Goal: Task Accomplishment & Management: Manage account settings

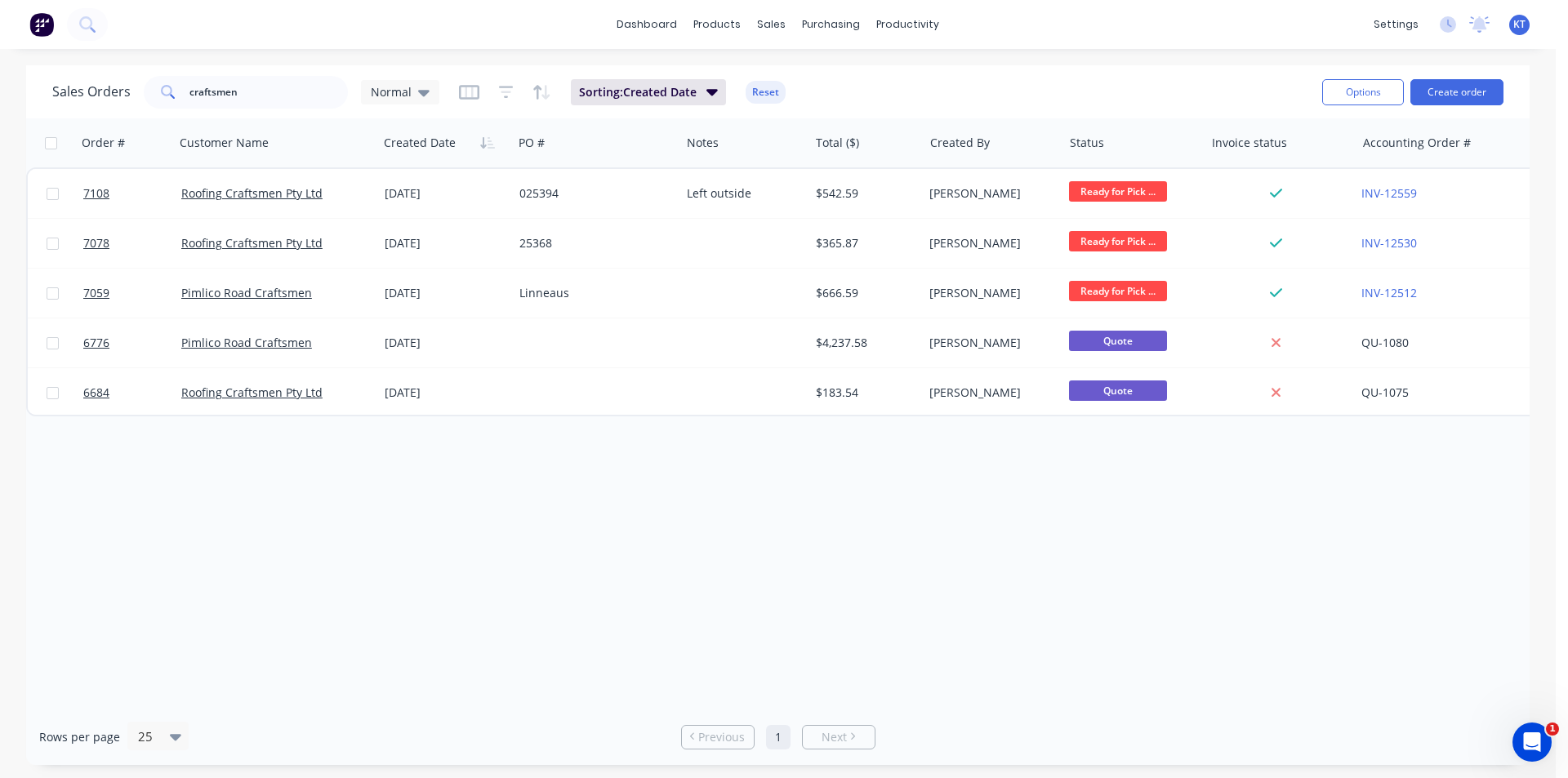
click at [854, 80] on div "Sales Orders craftsmen Normal Sorting: Created Date Reset" at bounding box center [680, 91] width 1257 height 40
click at [839, 80] on link "Purchase Orders" at bounding box center [900, 77] width 216 height 32
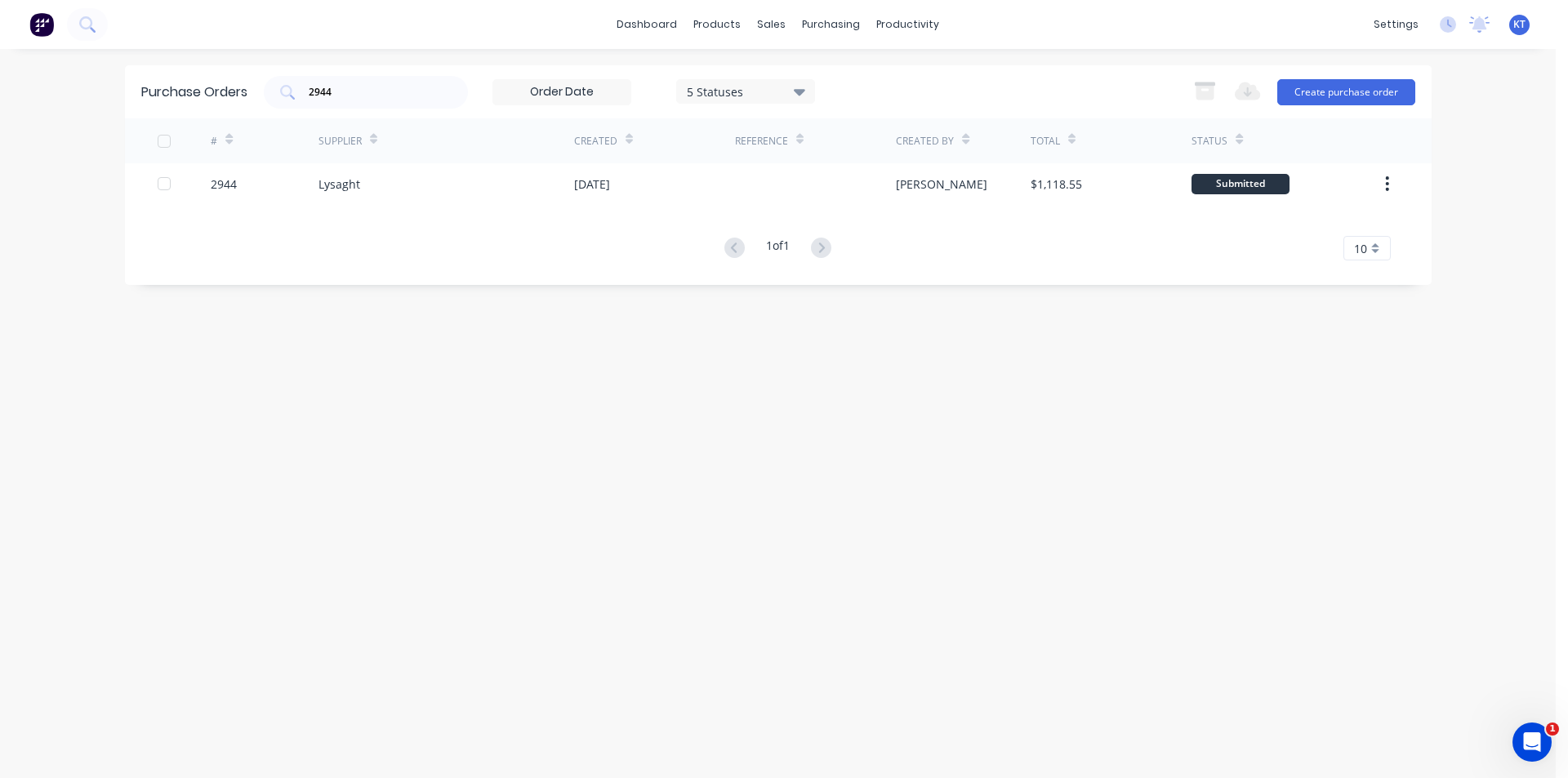
click at [392, 112] on div "Purchase Orders 2944 5 Statuses 5 Statuses Export to Excel (XLSX) Create purcha…" at bounding box center [778, 92] width 1307 height 53
click at [409, 103] on div "2944" at bounding box center [366, 92] width 204 height 32
type input "2932"
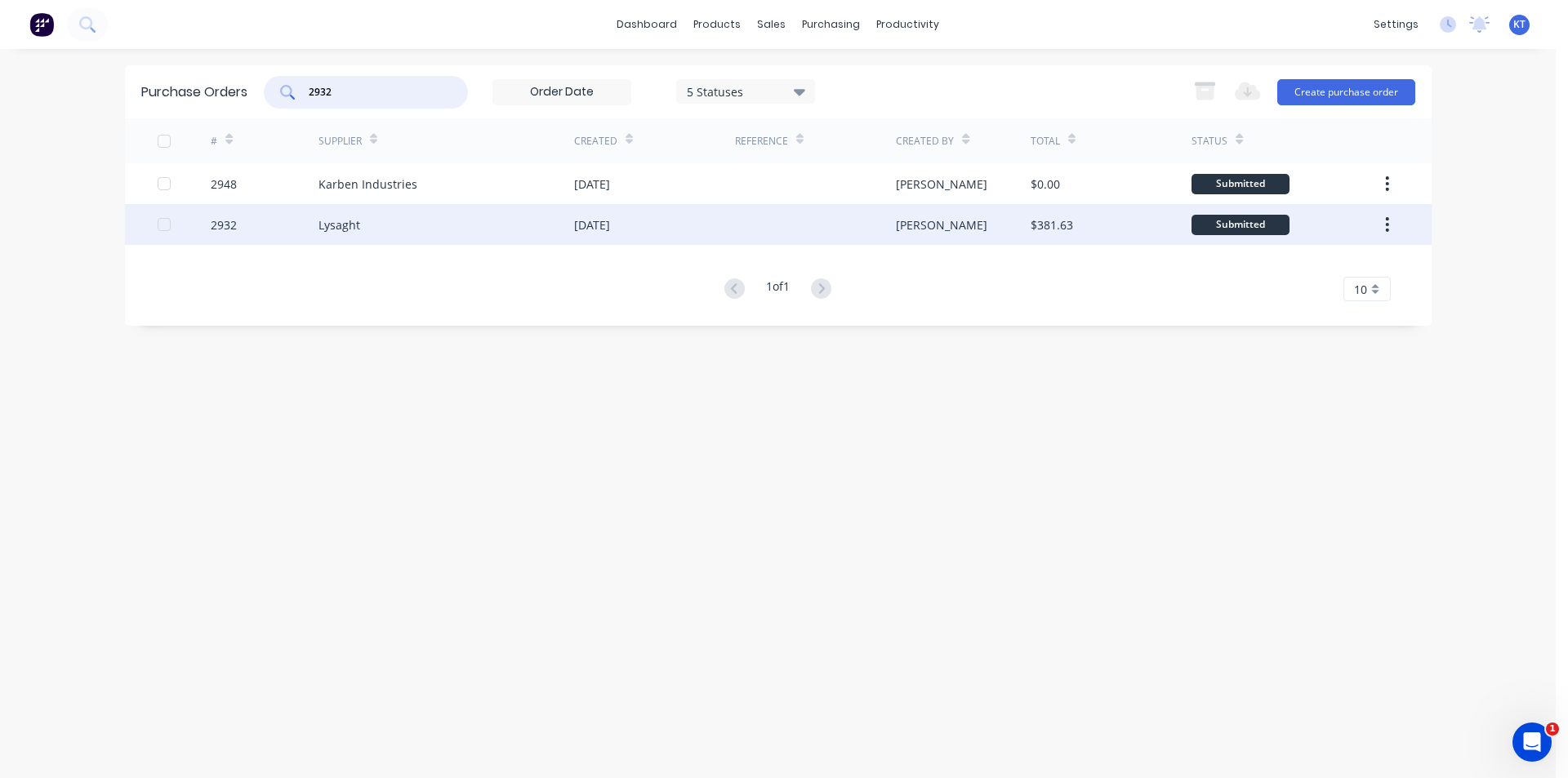
click at [446, 210] on div "Lysaght" at bounding box center [447, 225] width 256 height 41
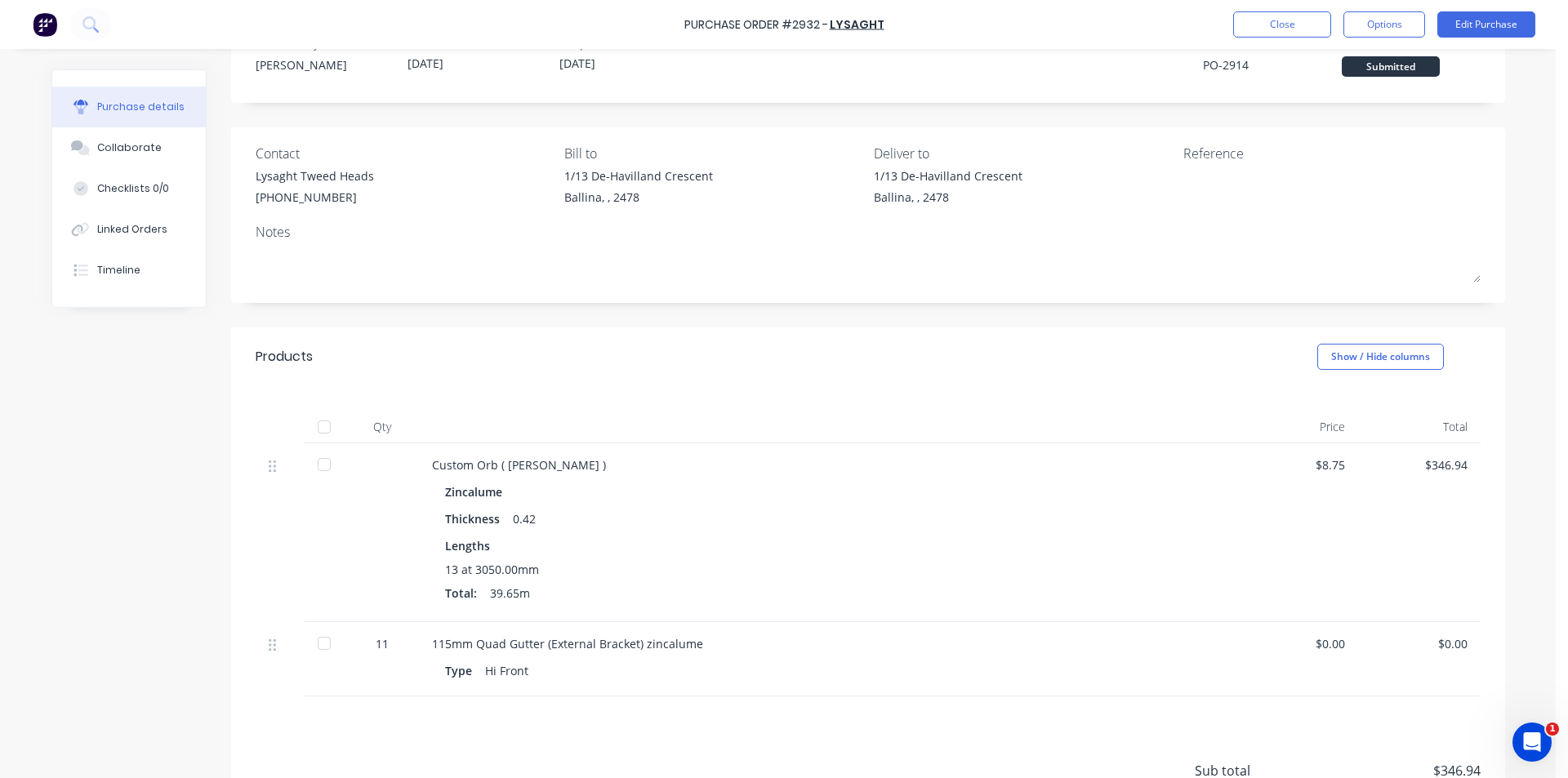
scroll to position [82, 0]
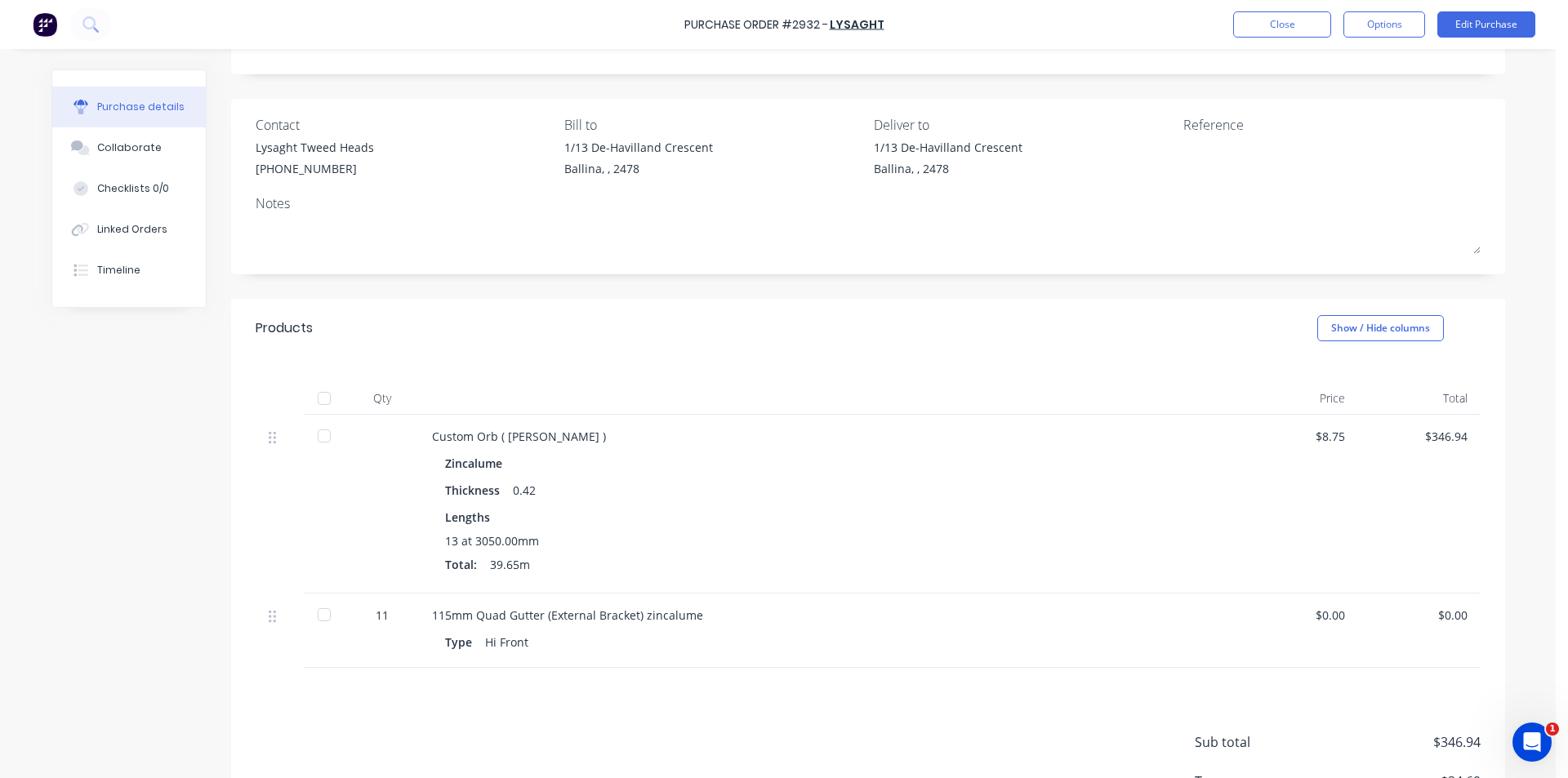
click at [1536, 29] on div "Purchase Order #2932 - Lysaght Close Options Edit Purchase" at bounding box center [784, 24] width 1568 height 49
click at [1519, 28] on button "Edit Purchase" at bounding box center [1486, 24] width 98 height 26
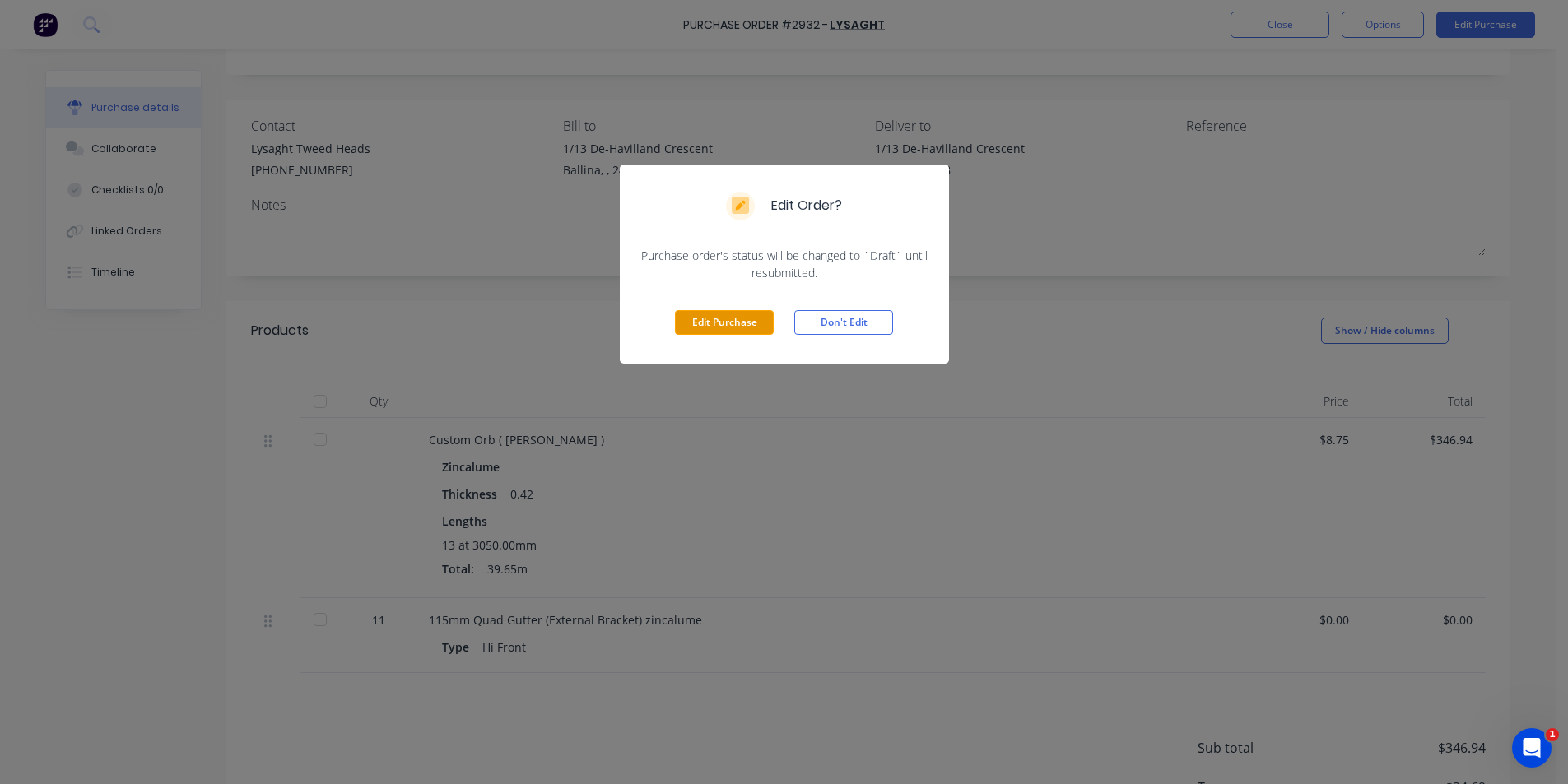
click at [739, 315] on button "Edit Purchase" at bounding box center [724, 322] width 98 height 25
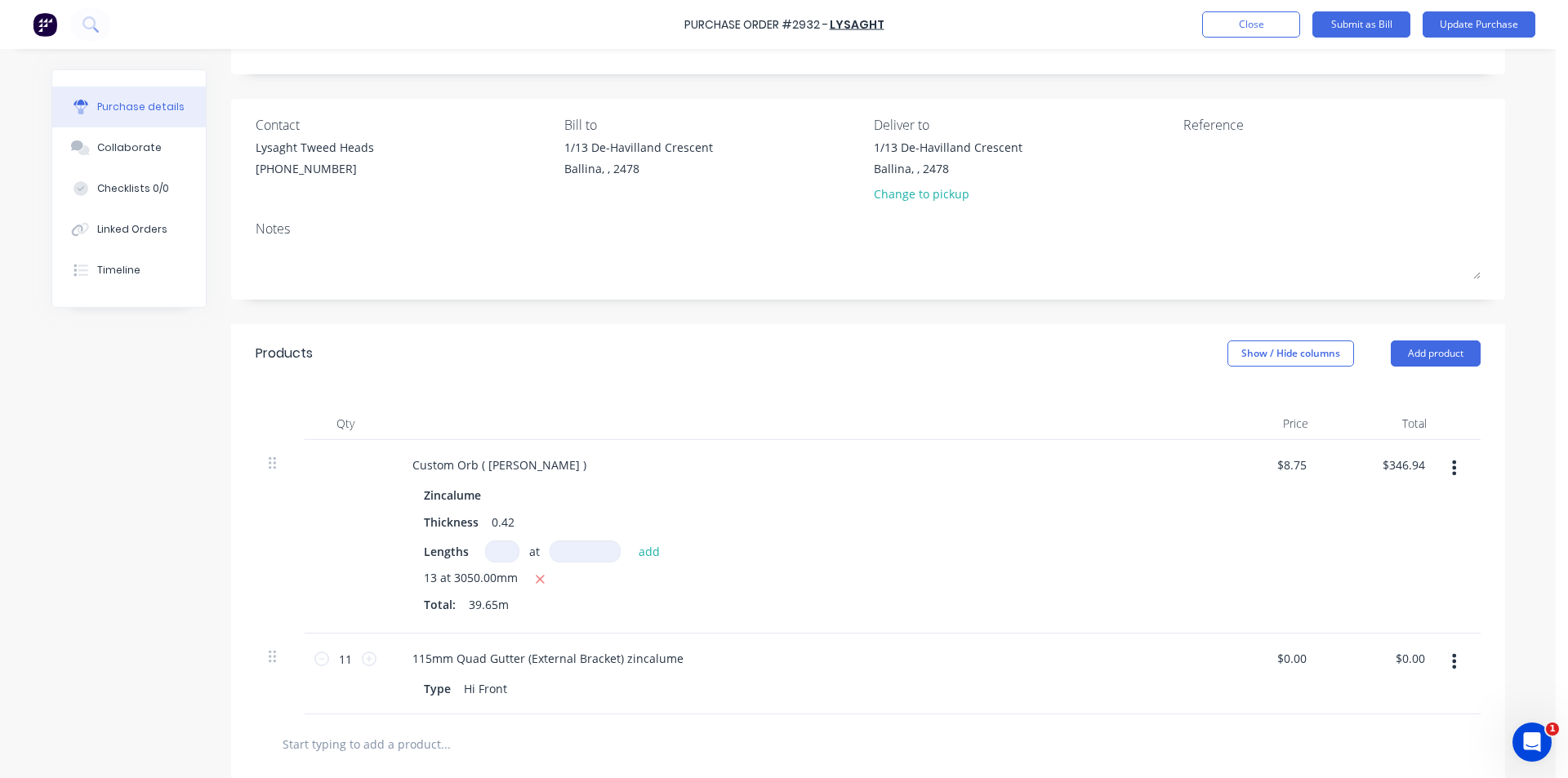
click at [1452, 658] on icon "button" at bounding box center [1454, 662] width 4 height 18
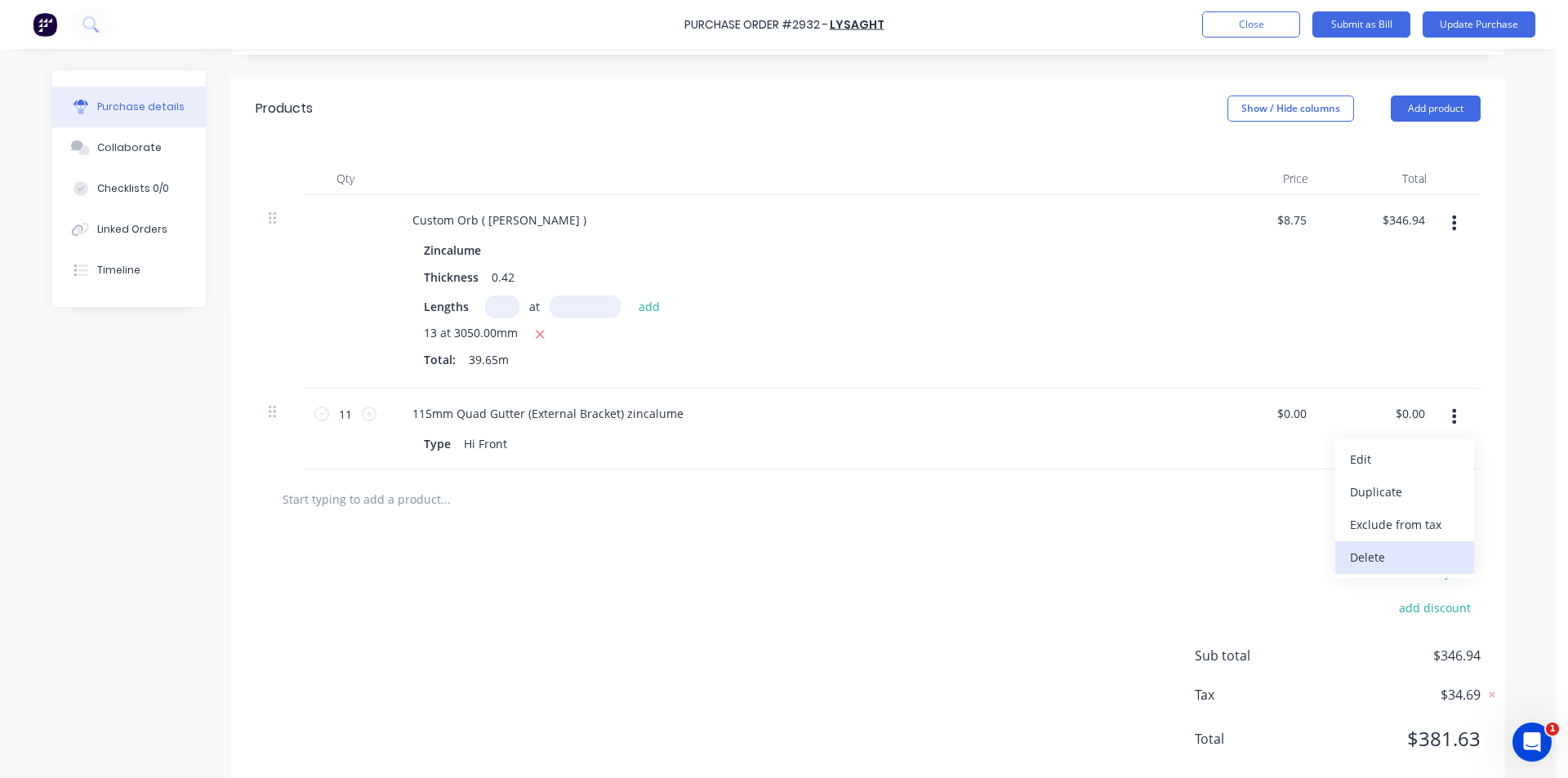
click at [1352, 564] on button "Delete" at bounding box center [1405, 557] width 139 height 32
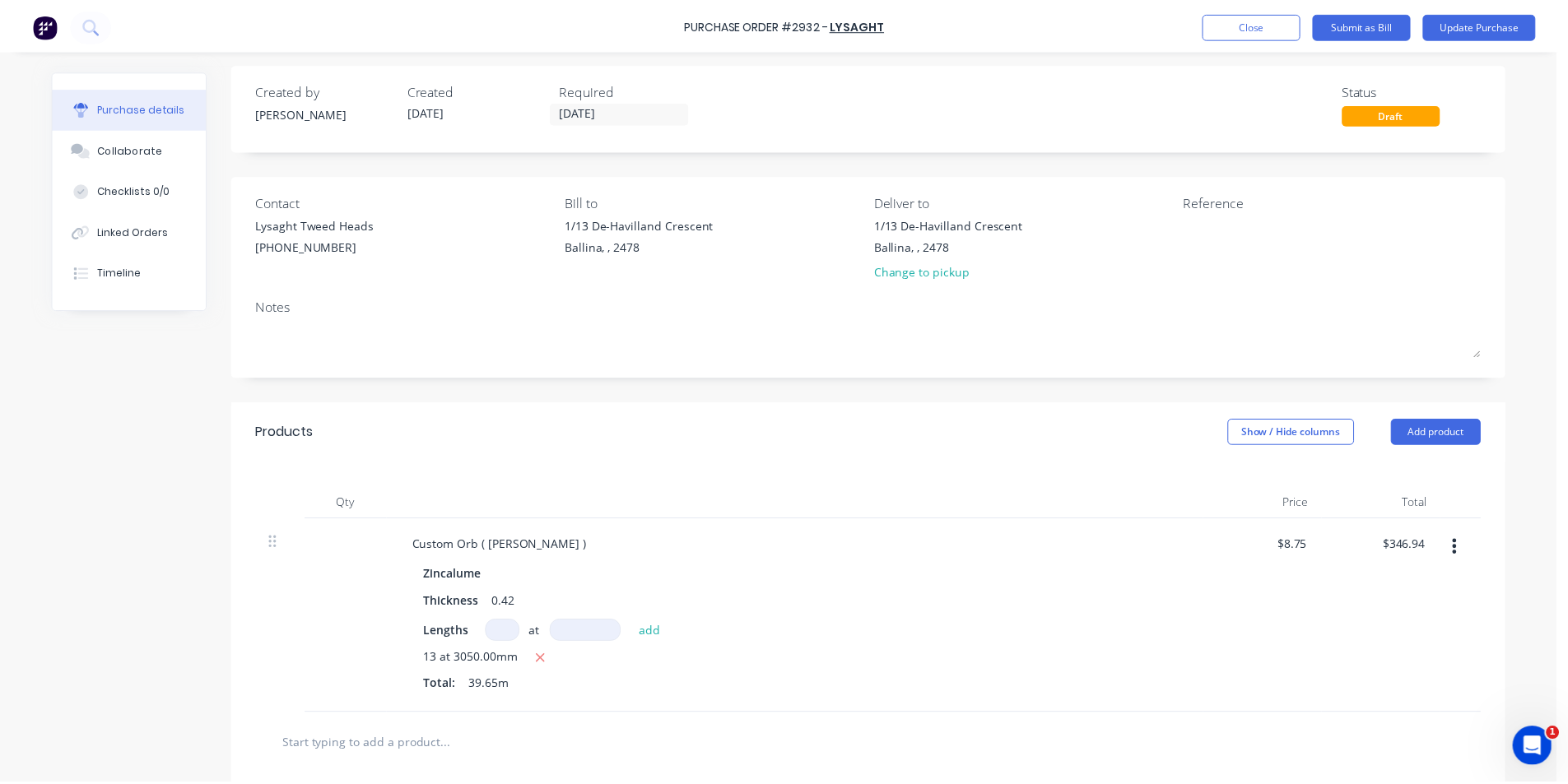
scroll to position [0, 0]
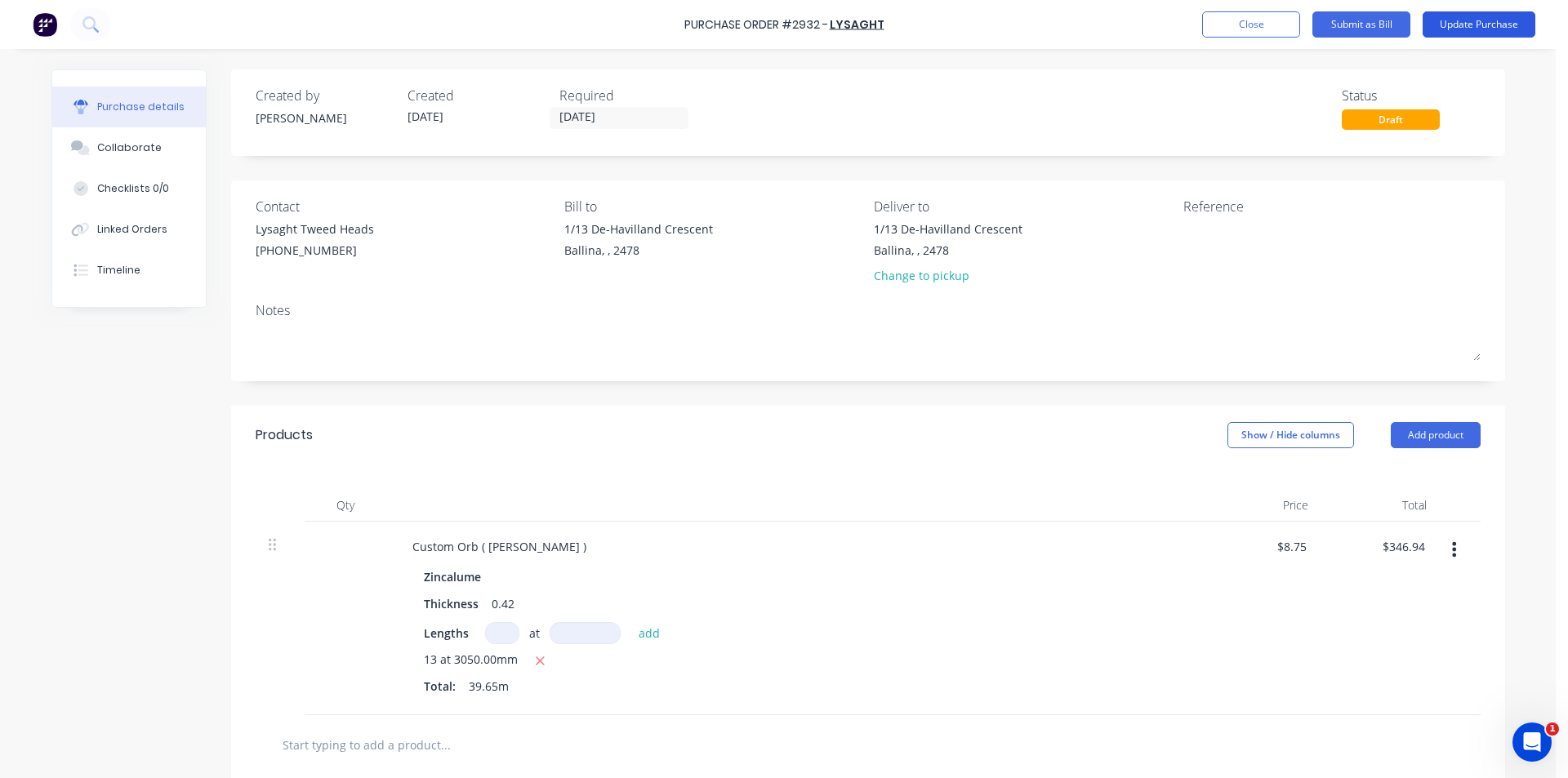
click at [1517, 16] on button "Update Purchase" at bounding box center [1479, 24] width 112 height 26
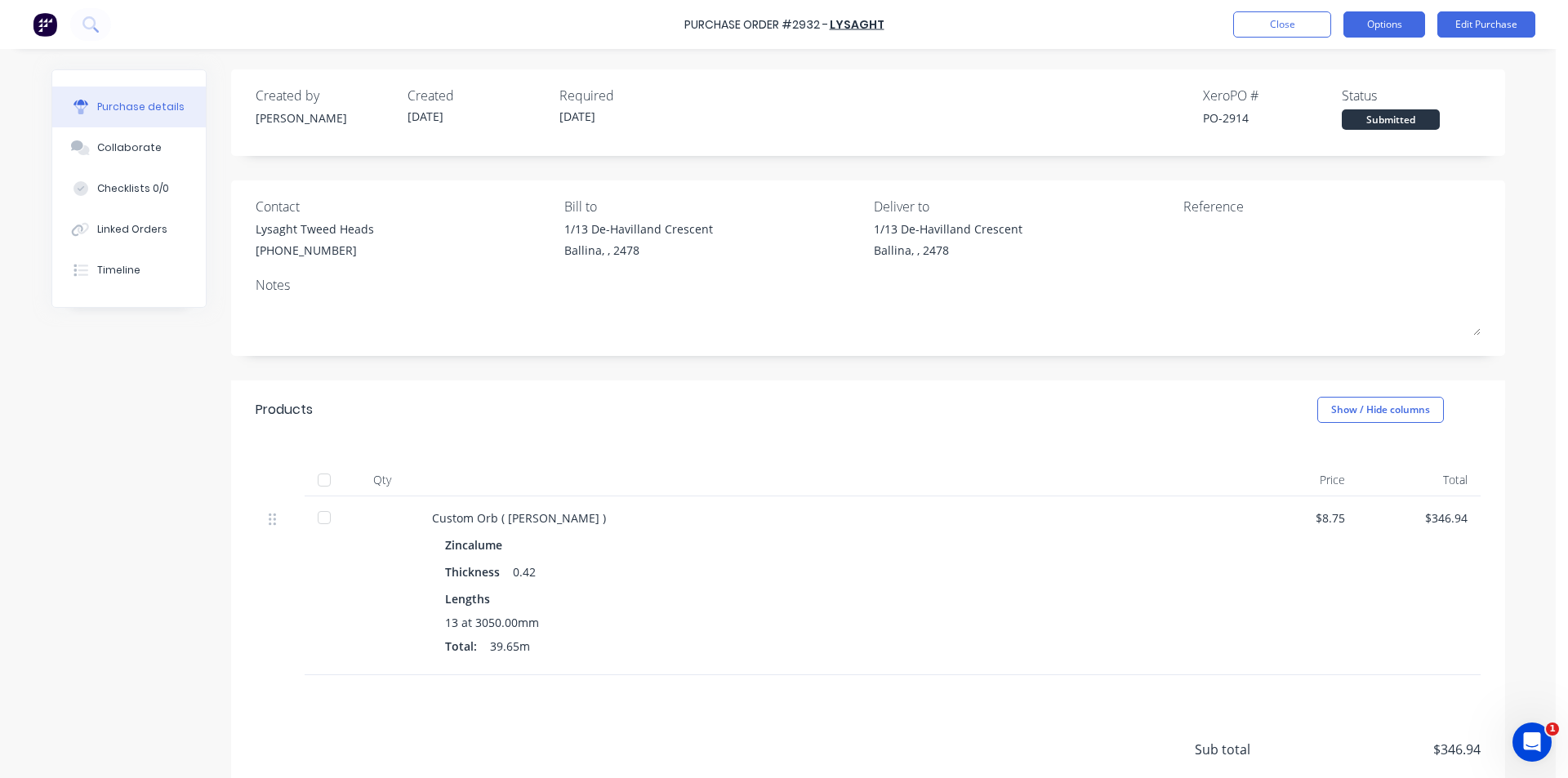
click at [1413, 24] on button "Options" at bounding box center [1384, 24] width 82 height 26
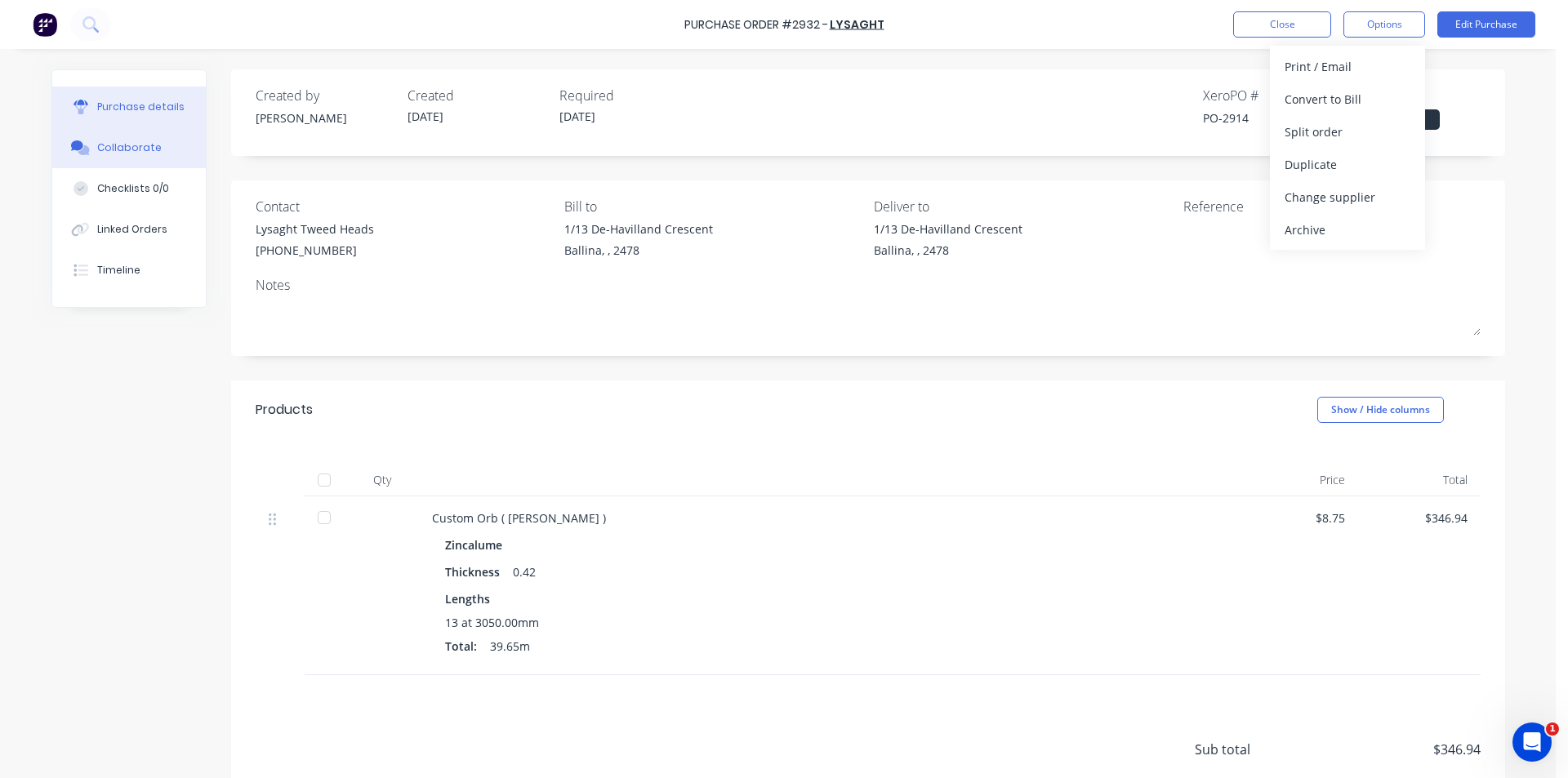
click at [151, 157] on button "Collaborate" at bounding box center [129, 147] width 154 height 41
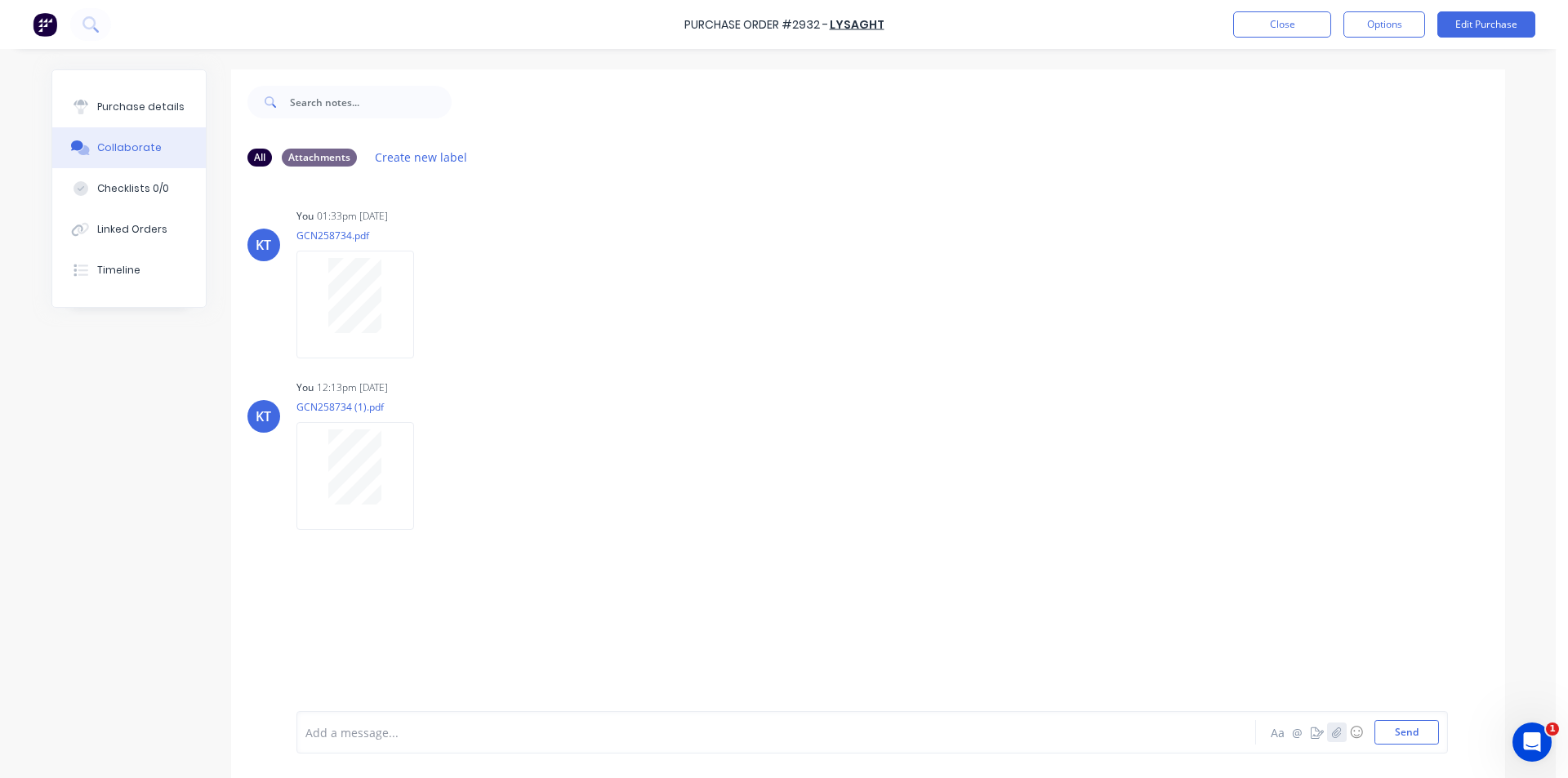
click at [1332, 727] on icon "button" at bounding box center [1337, 733] width 9 height 11
click at [1408, 734] on button "Send" at bounding box center [1407, 732] width 64 height 25
drag, startPoint x: 129, startPoint y: 75, endPoint x: 141, endPoint y: 126, distance: 52.4
click at [130, 76] on div "Purchase details Collaborate Checklists 0/0 Linked Orders Timeline" at bounding box center [129, 188] width 154 height 237
click at [141, 126] on button "Purchase details" at bounding box center [129, 107] width 154 height 41
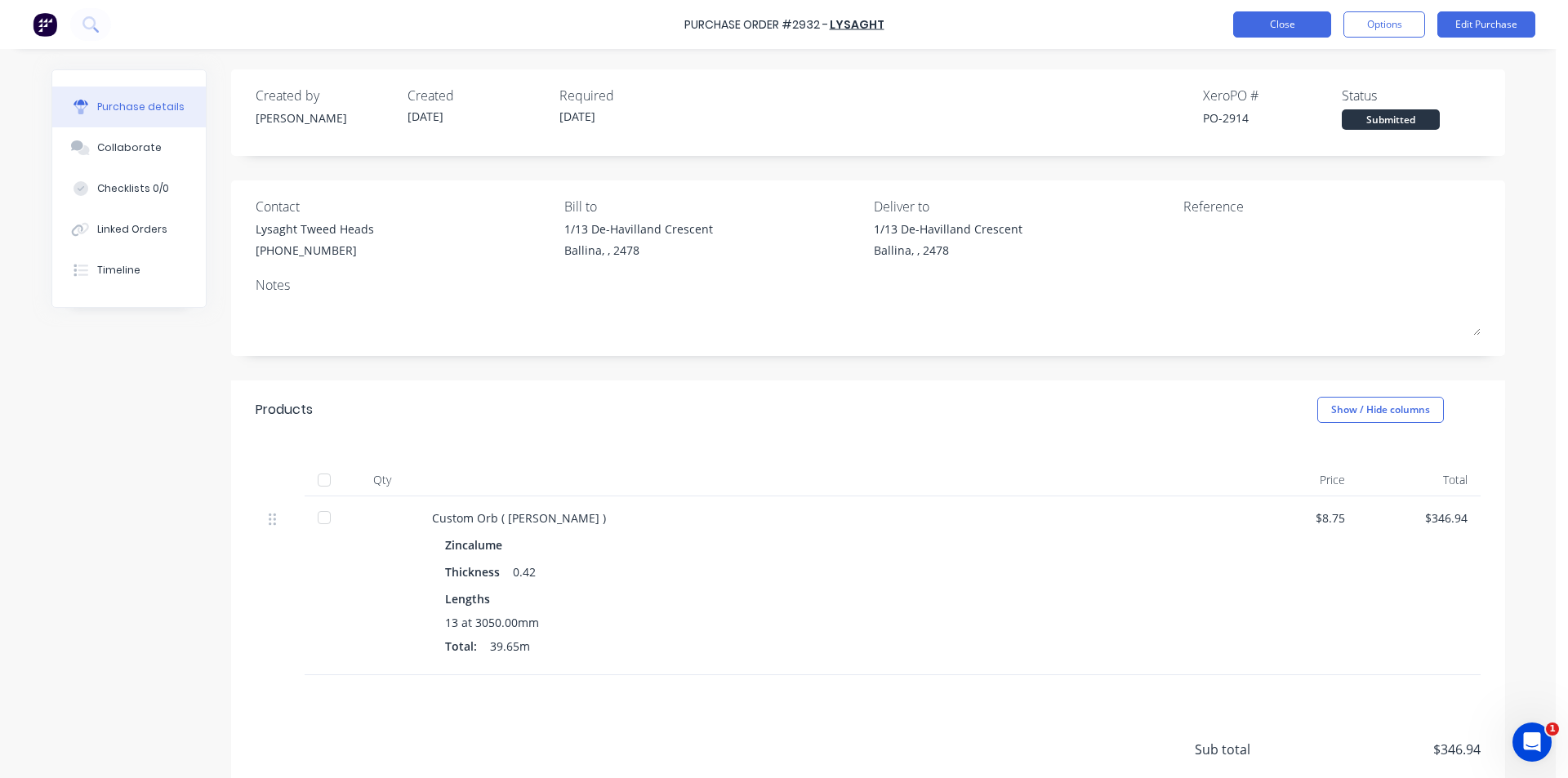
click at [1294, 37] on button "Close" at bounding box center [1283, 24] width 98 height 26
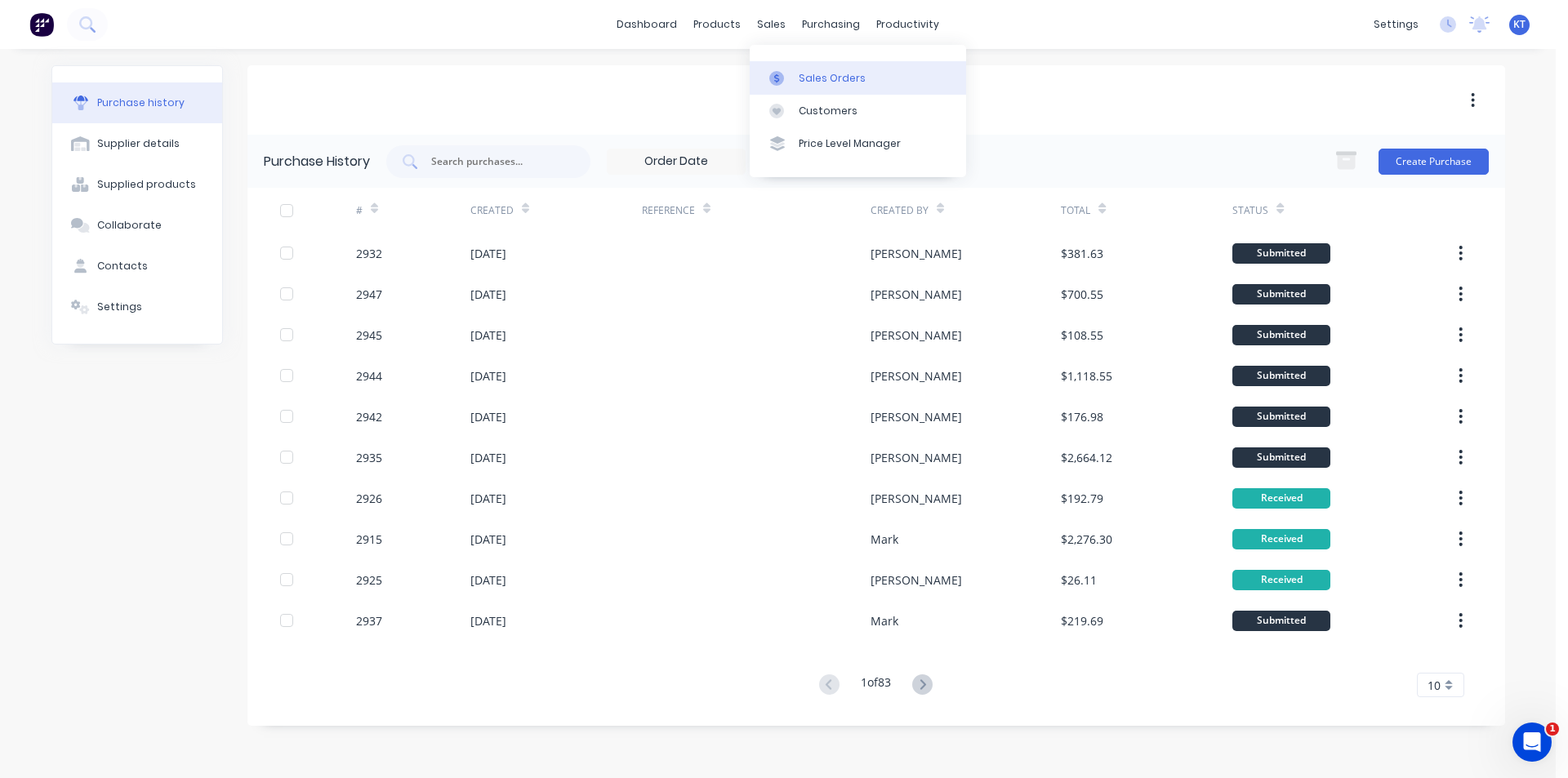
click at [791, 84] on div at bounding box center [782, 78] width 25 height 15
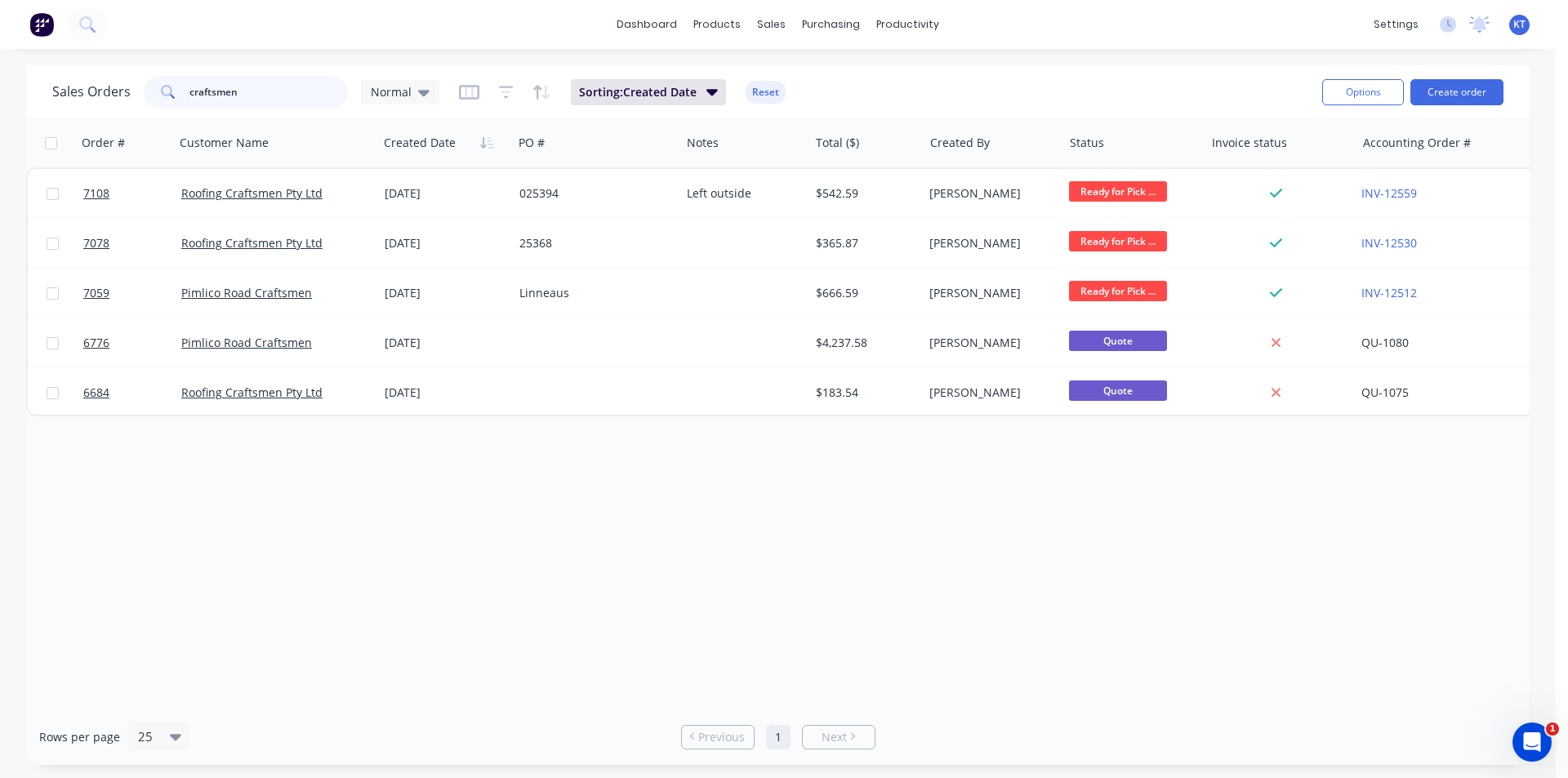
drag, startPoint x: 277, startPoint y: 82, endPoint x: 0, endPoint y: 103, distance: 277.8
click at [0, 103] on div "Sales Orders craftsmen Normal Sorting: Created Date Reset Options Create order …" at bounding box center [778, 415] width 1556 height 700
type input "dai"
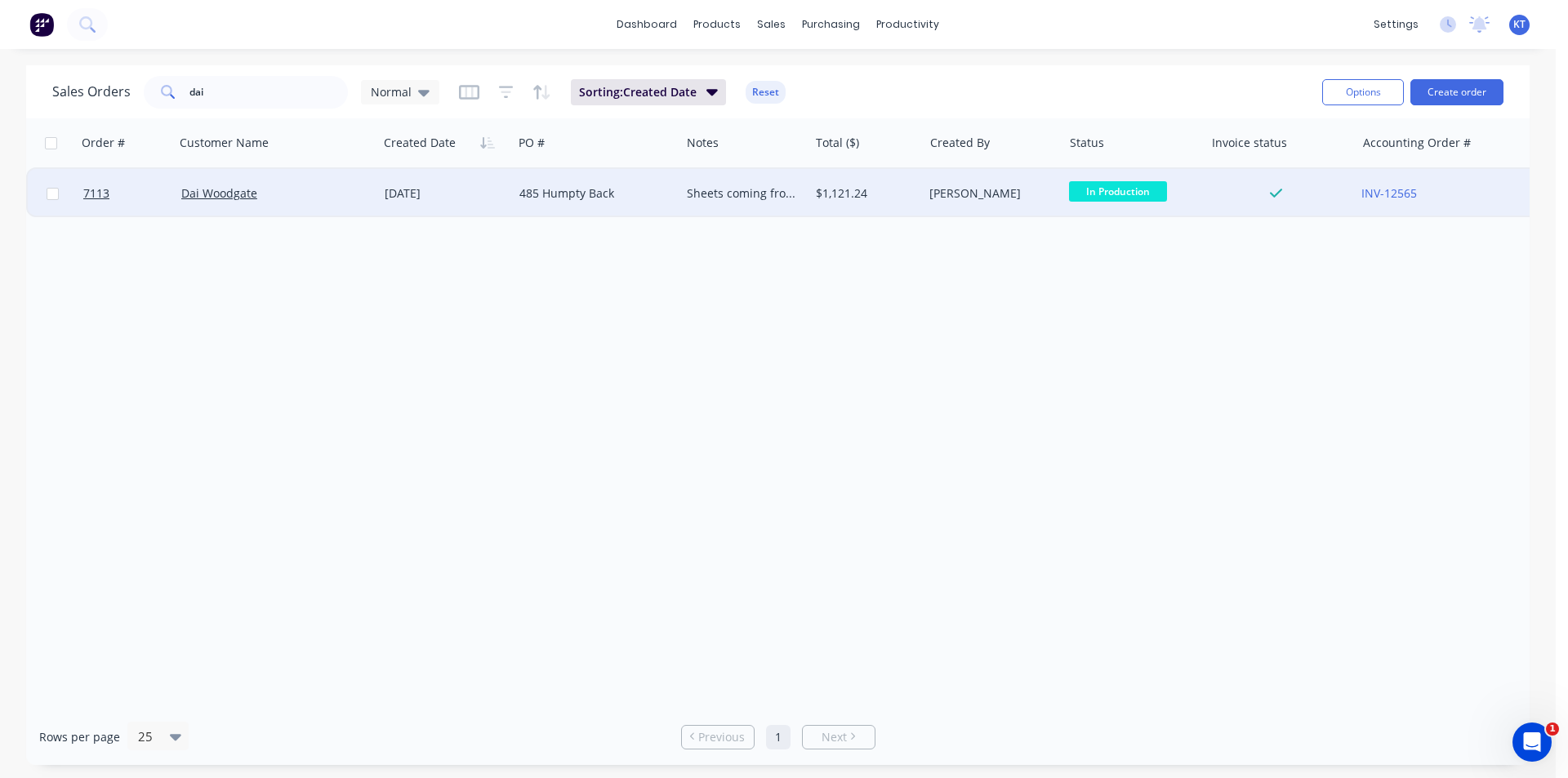
click at [761, 185] on div "Sheets coming from [GEOGRAPHIC_DATA] 10/10 to [GEOGRAPHIC_DATA]. We need before…" at bounding box center [741, 193] width 110 height 17
click at [571, 184] on div "485 Humpty Back" at bounding box center [597, 193] width 168 height 49
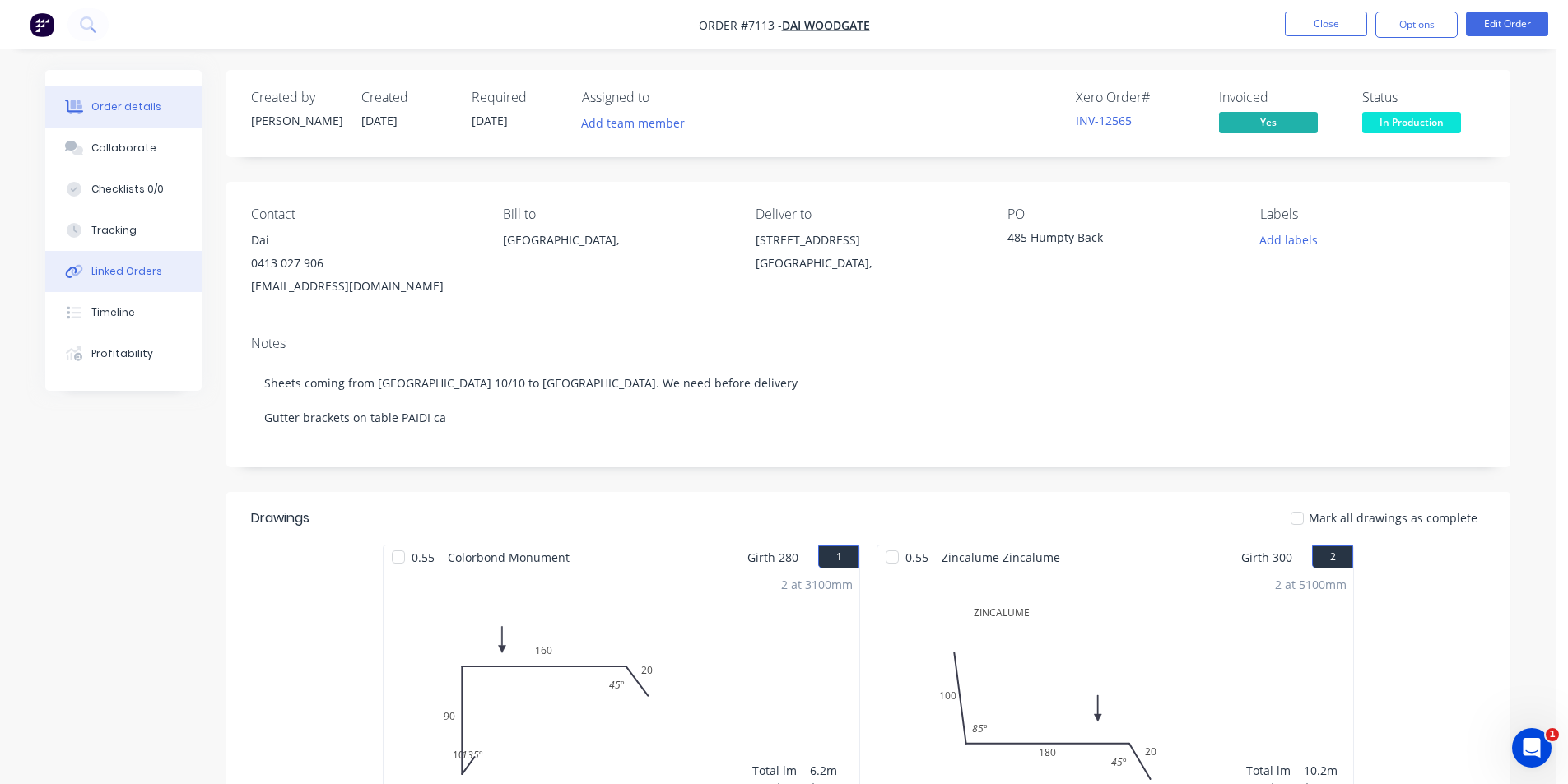
click at [119, 276] on div "Linked Orders" at bounding box center [126, 272] width 71 height 15
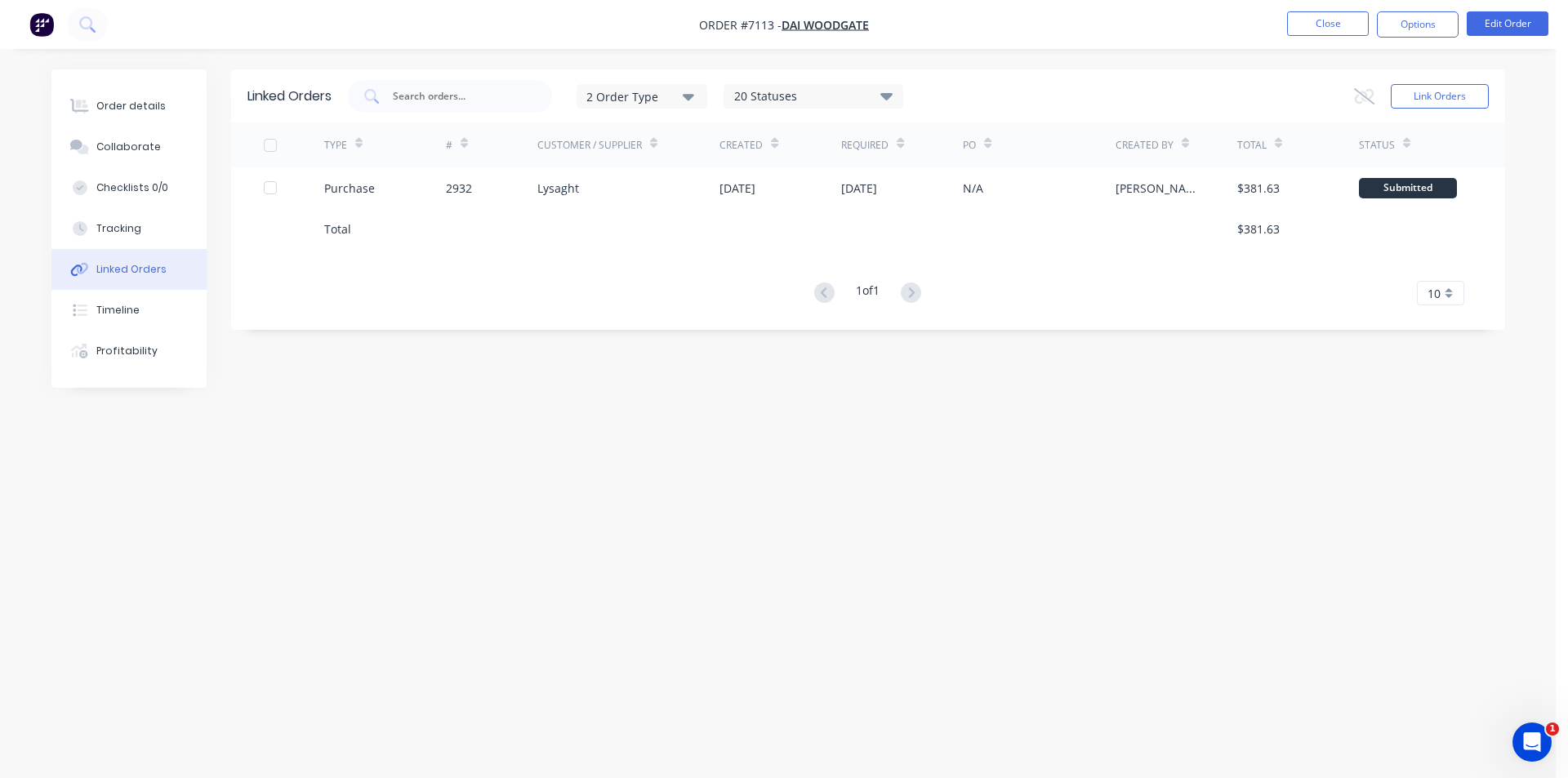
click at [532, 213] on div at bounding box center [491, 228] width 91 height 41
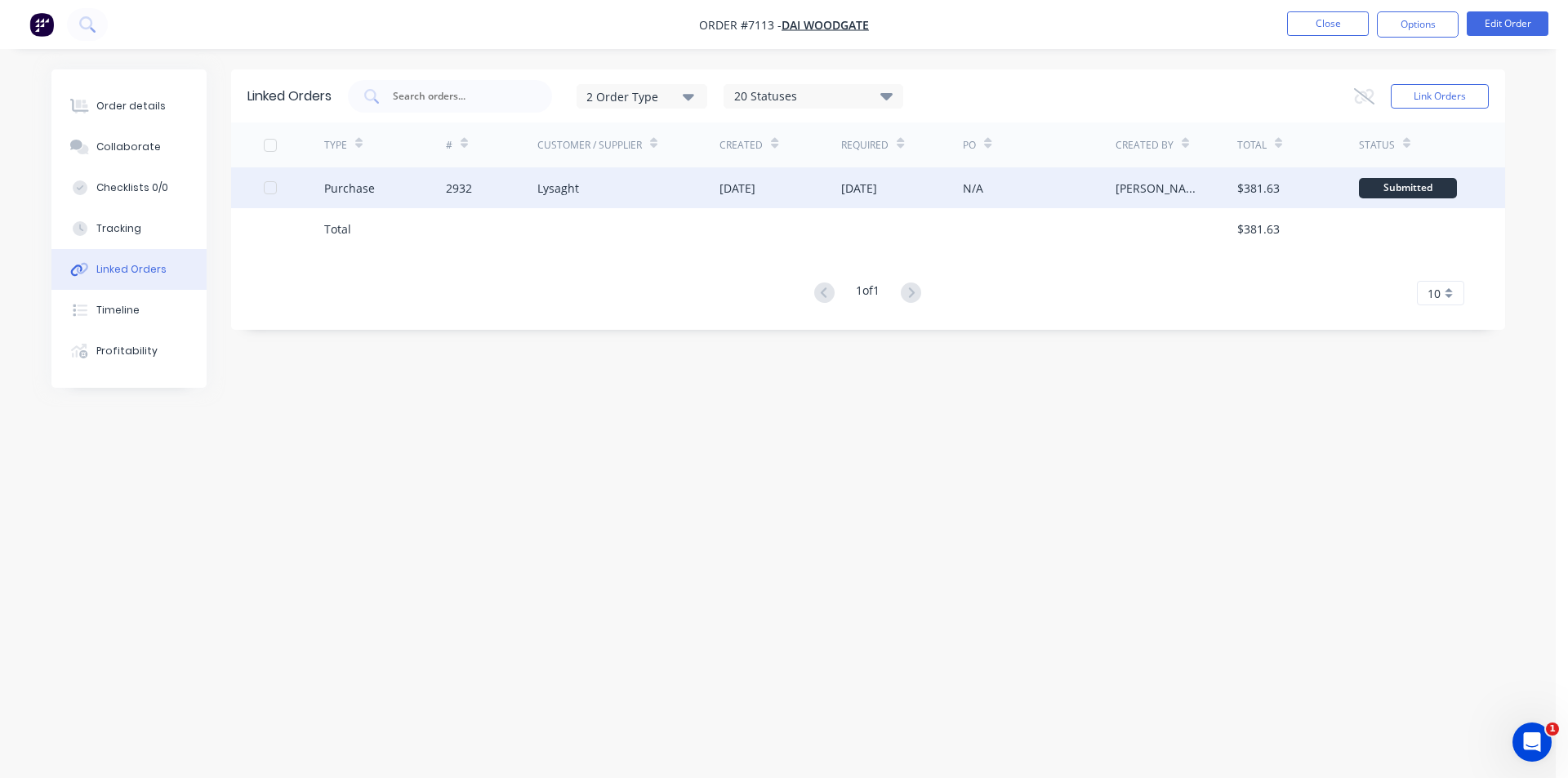
click at [430, 191] on div "Purchase" at bounding box center [385, 188] width 122 height 41
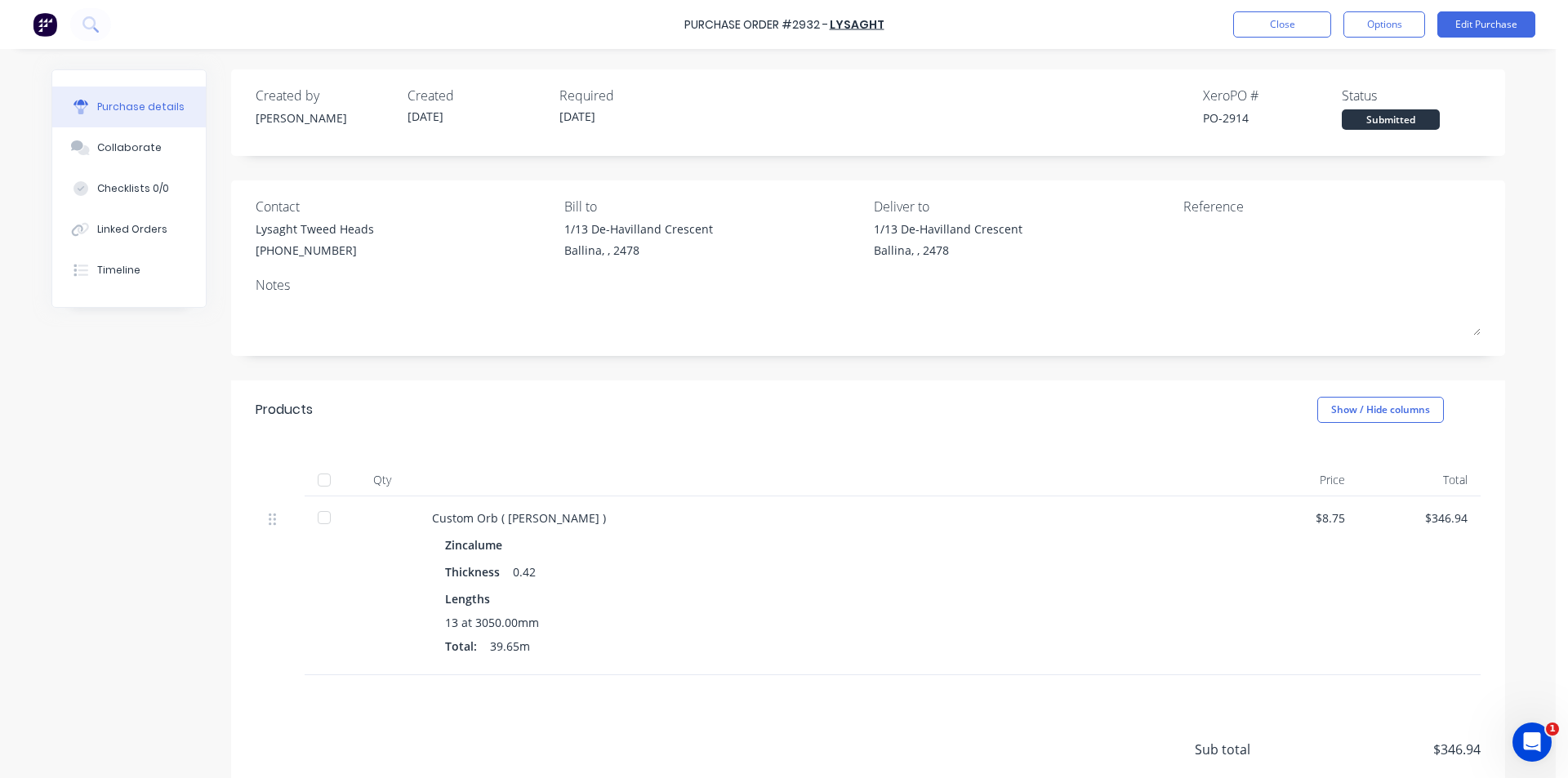
click at [331, 470] on div at bounding box center [323, 480] width 32 height 32
click at [132, 221] on button "Linked Orders" at bounding box center [129, 229] width 154 height 41
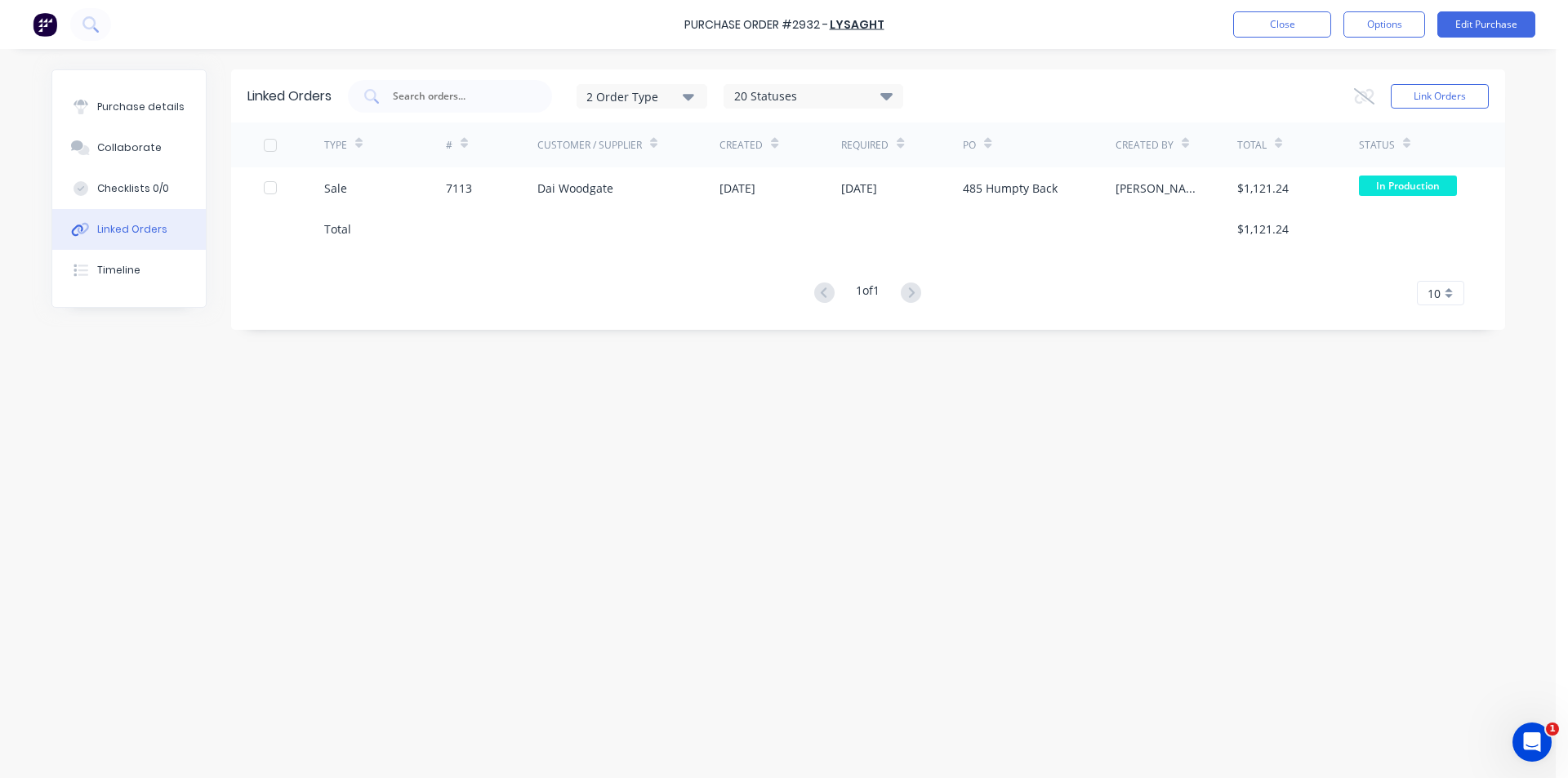
click at [691, 208] on div at bounding box center [629, 228] width 183 height 41
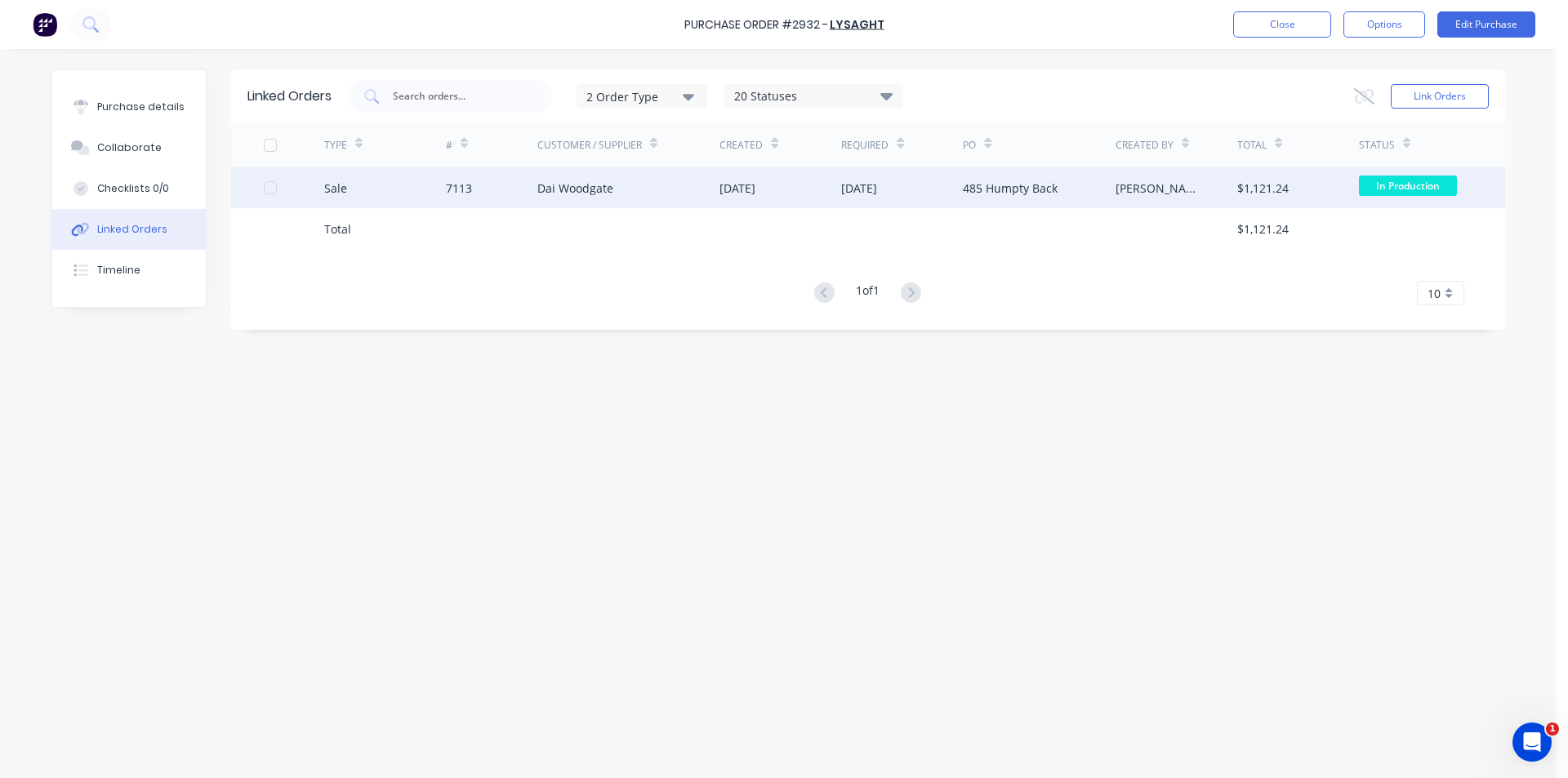
click at [637, 184] on div "Dai Woodgate" at bounding box center [629, 188] width 183 height 41
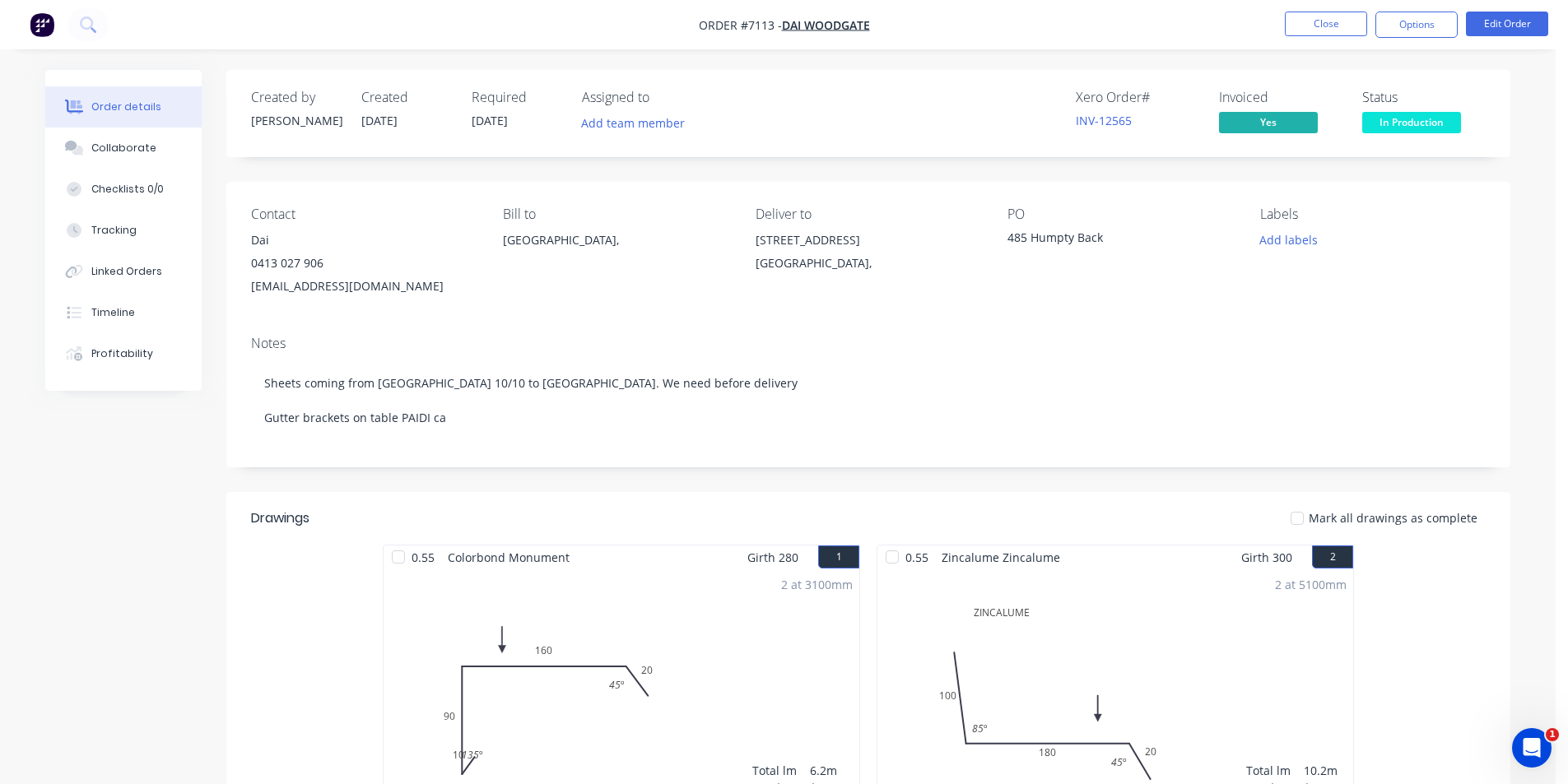
click at [1428, 128] on span "In Production" at bounding box center [1411, 122] width 98 height 20
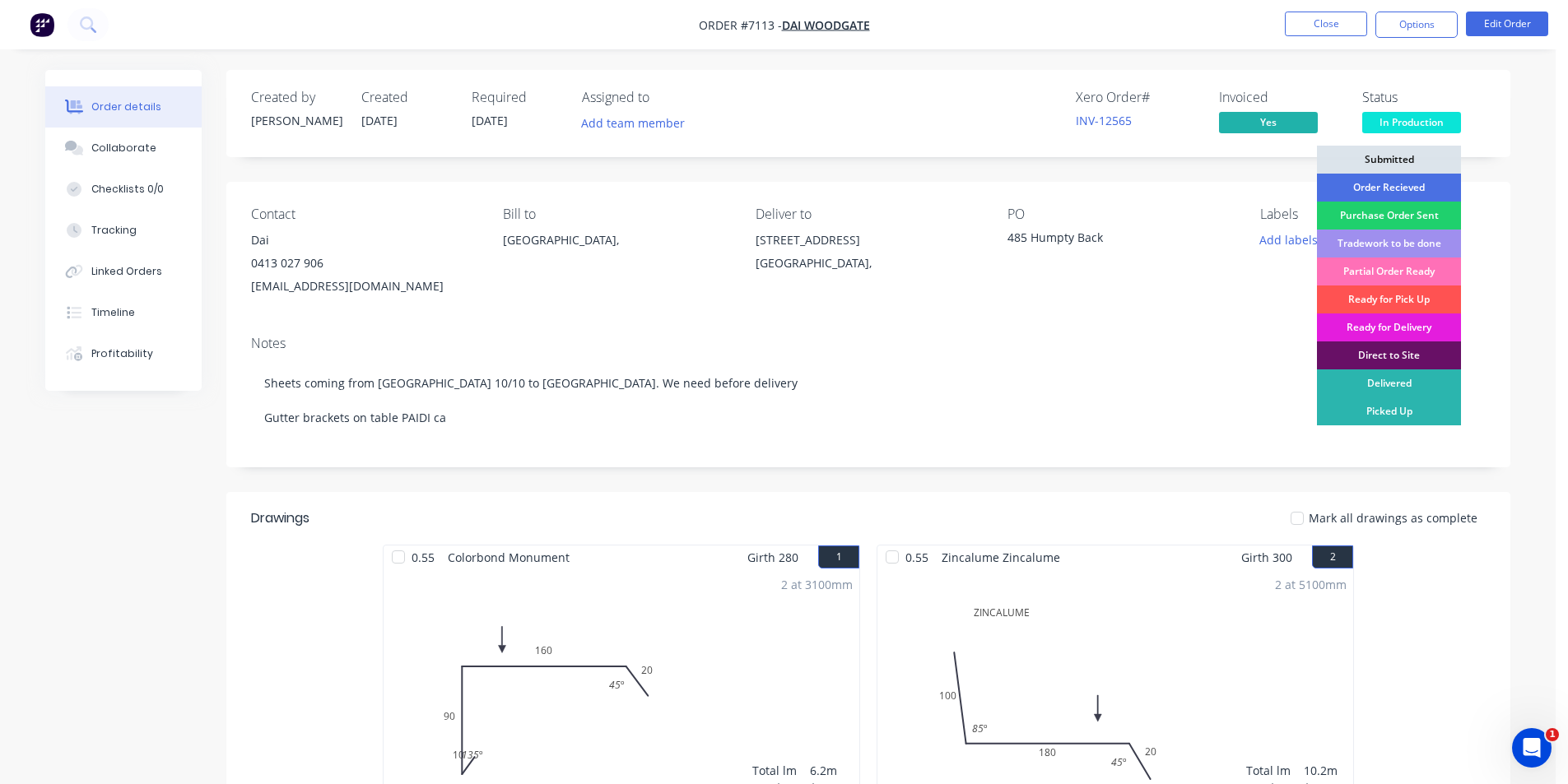
click at [1439, 332] on div "Ready for Delivery" at bounding box center [1388, 328] width 144 height 28
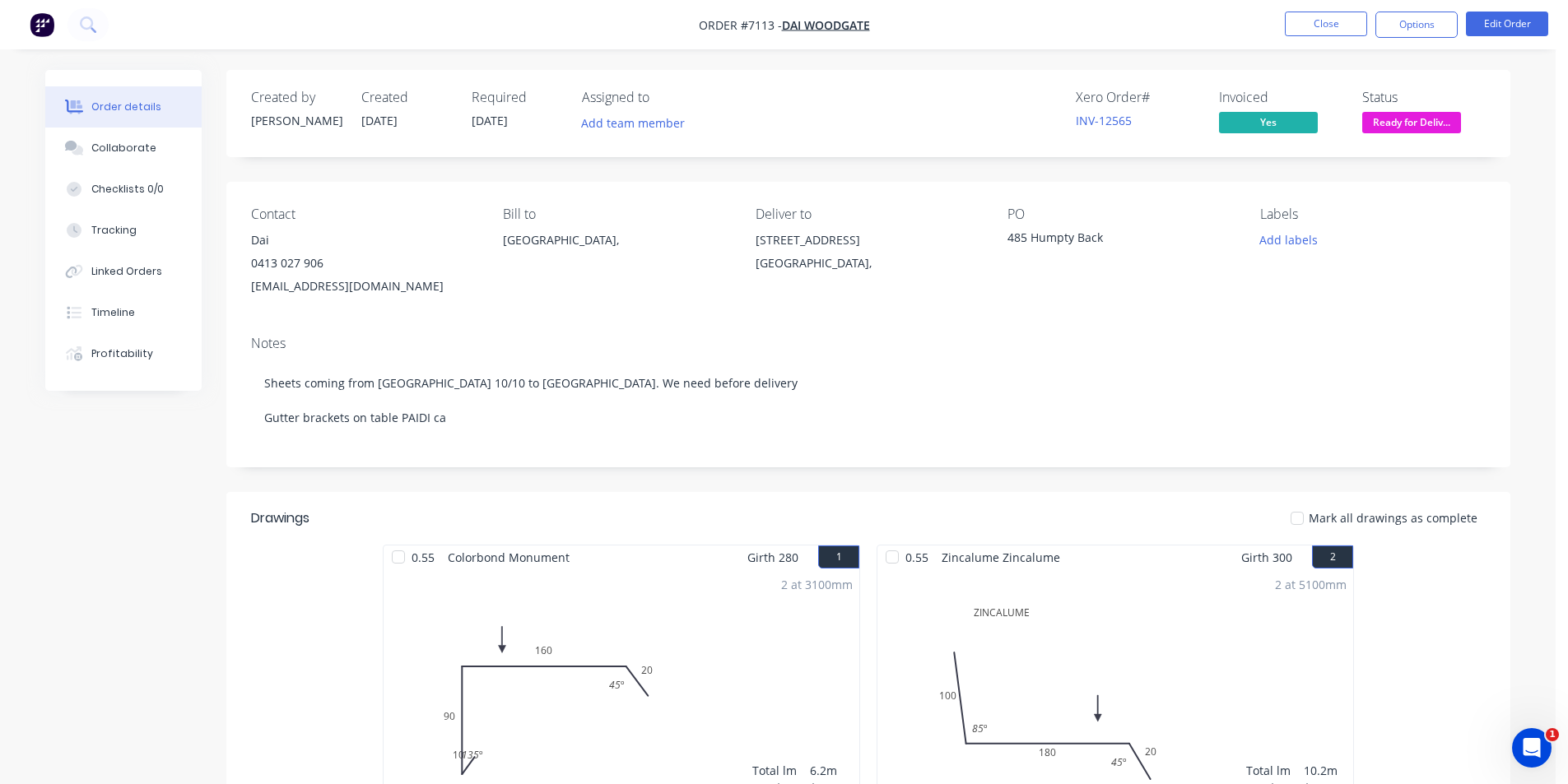
click at [1310, 515] on div at bounding box center [1296, 518] width 32 height 32
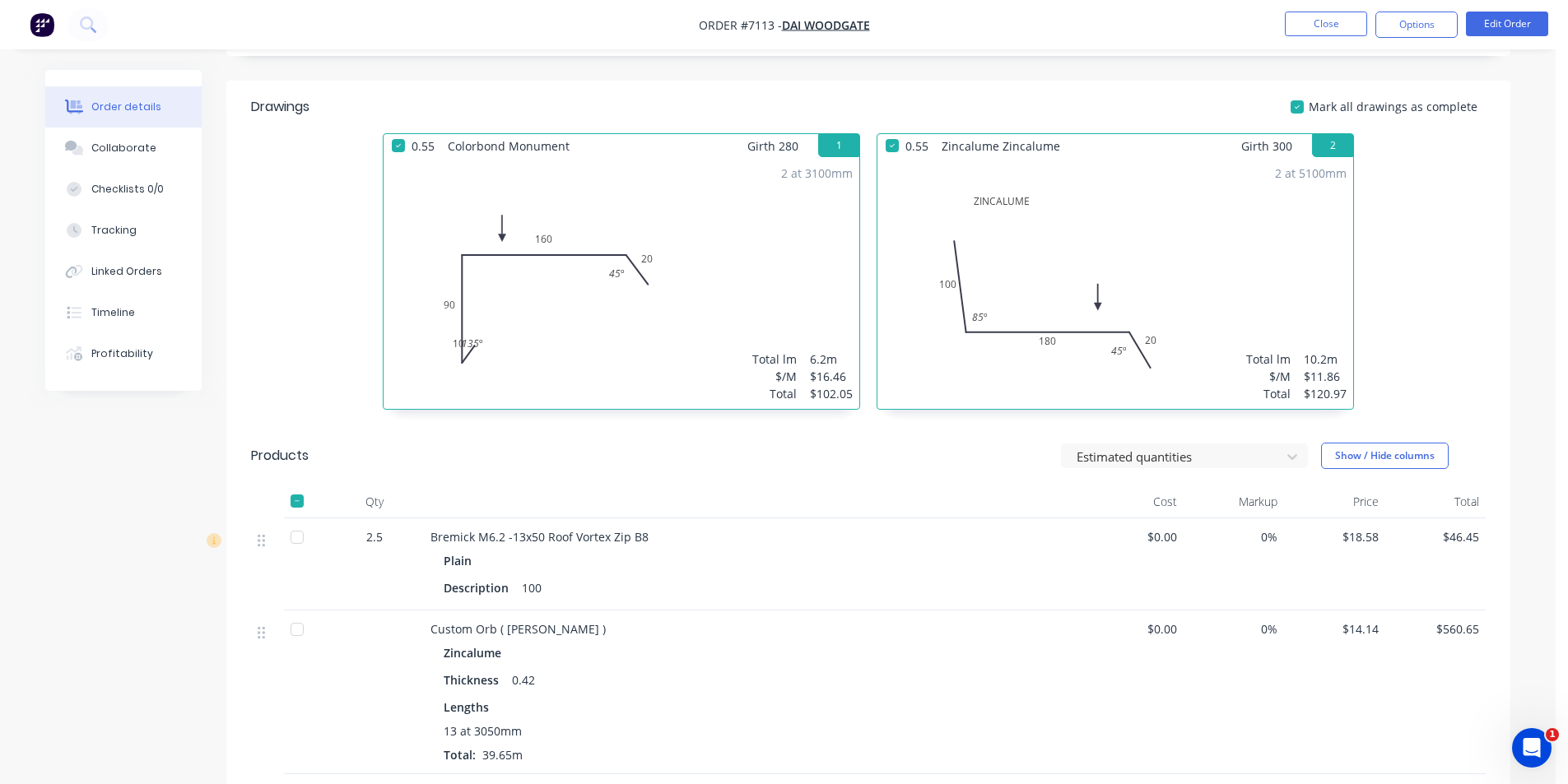
scroll to position [740, 0]
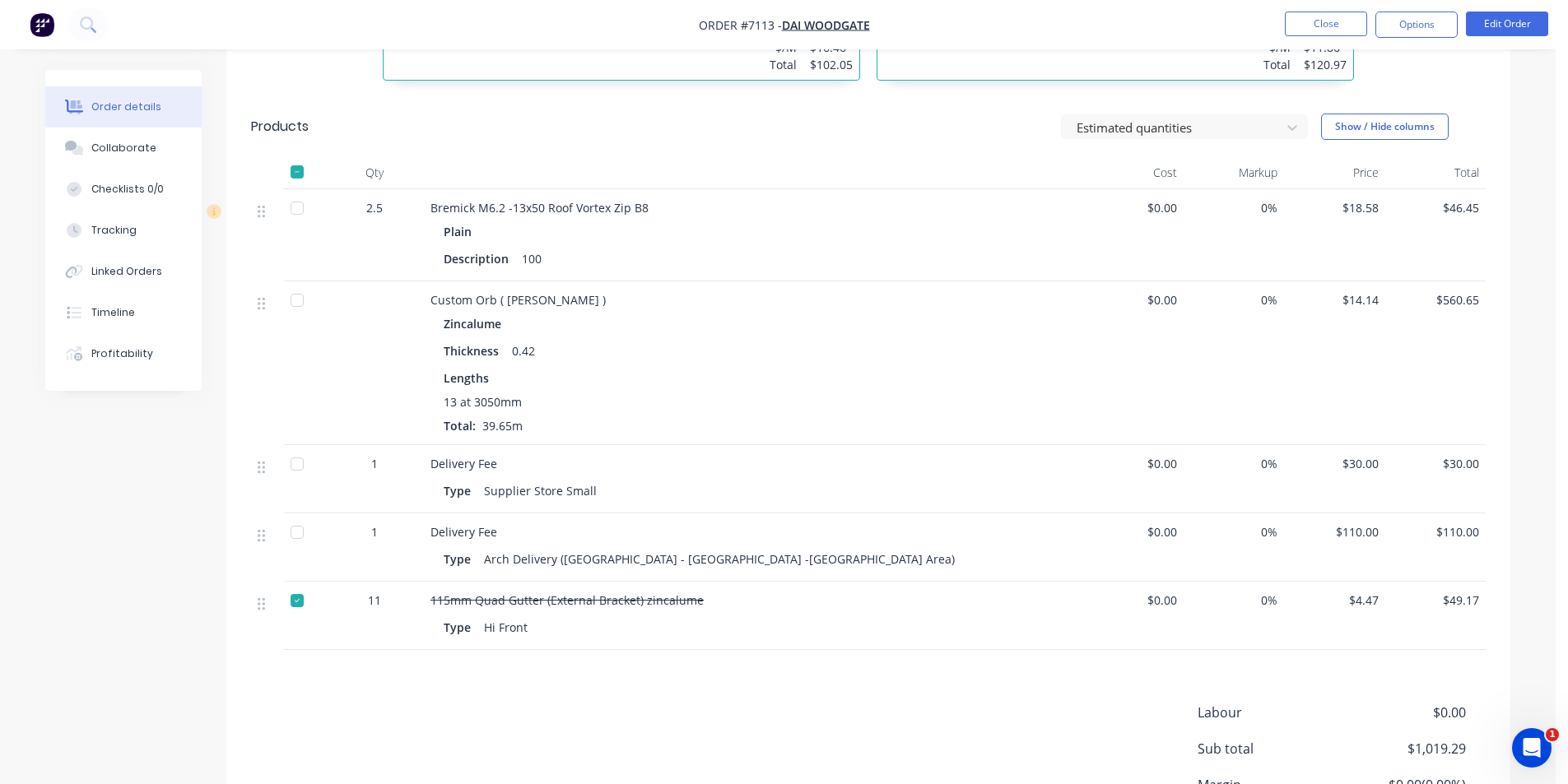
click at [297, 206] on div at bounding box center [297, 208] width 32 height 32
click at [300, 300] on div at bounding box center [297, 300] width 32 height 32
click at [303, 468] on div at bounding box center [297, 464] width 32 height 32
drag, startPoint x: 300, startPoint y: 525, endPoint x: 329, endPoint y: 529, distance: 29.3
click at [310, 529] on div at bounding box center [297, 532] width 32 height 32
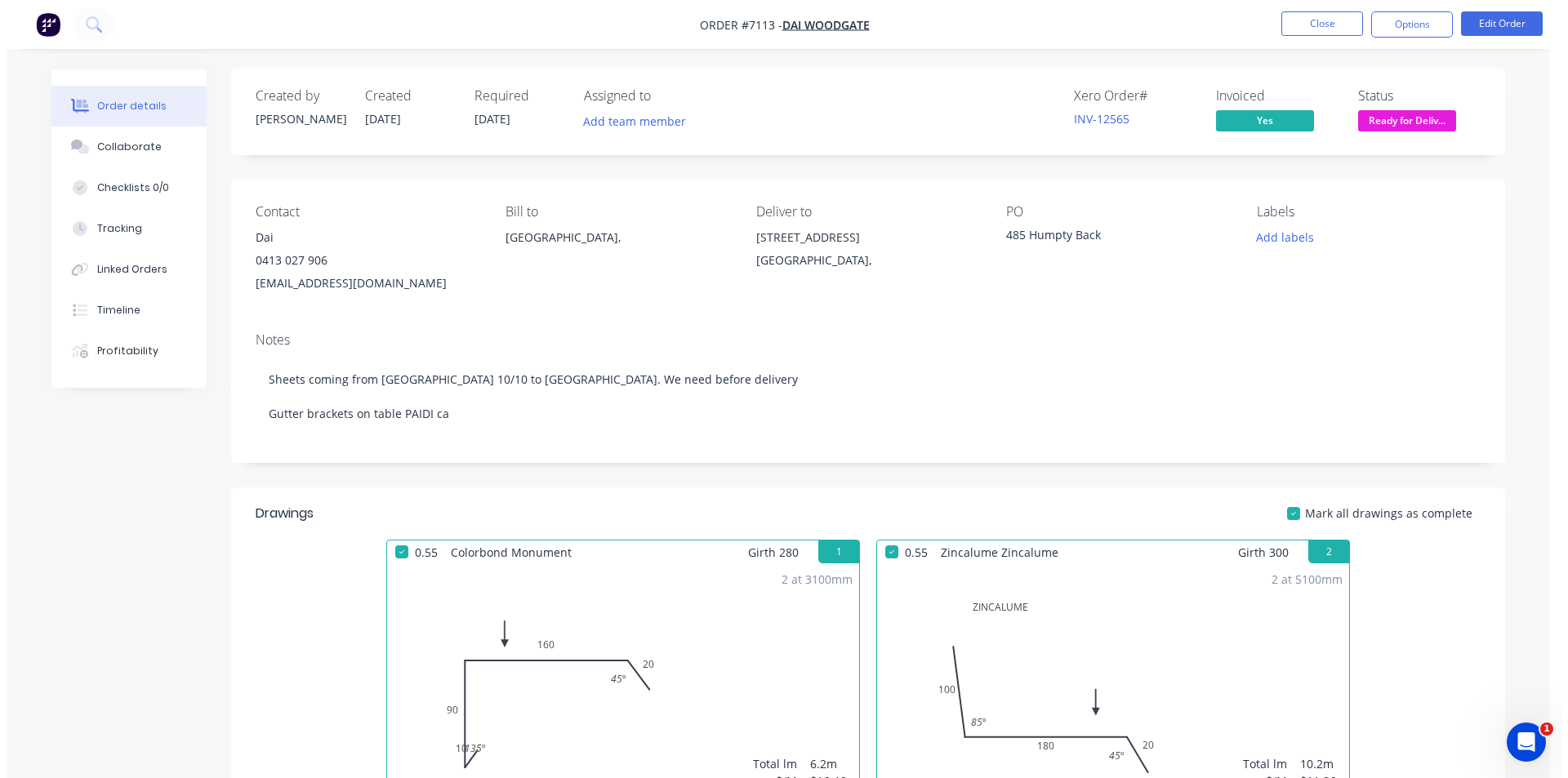
scroll to position [0, 0]
click at [1312, 24] on button "Close" at bounding box center [1316, 23] width 82 height 25
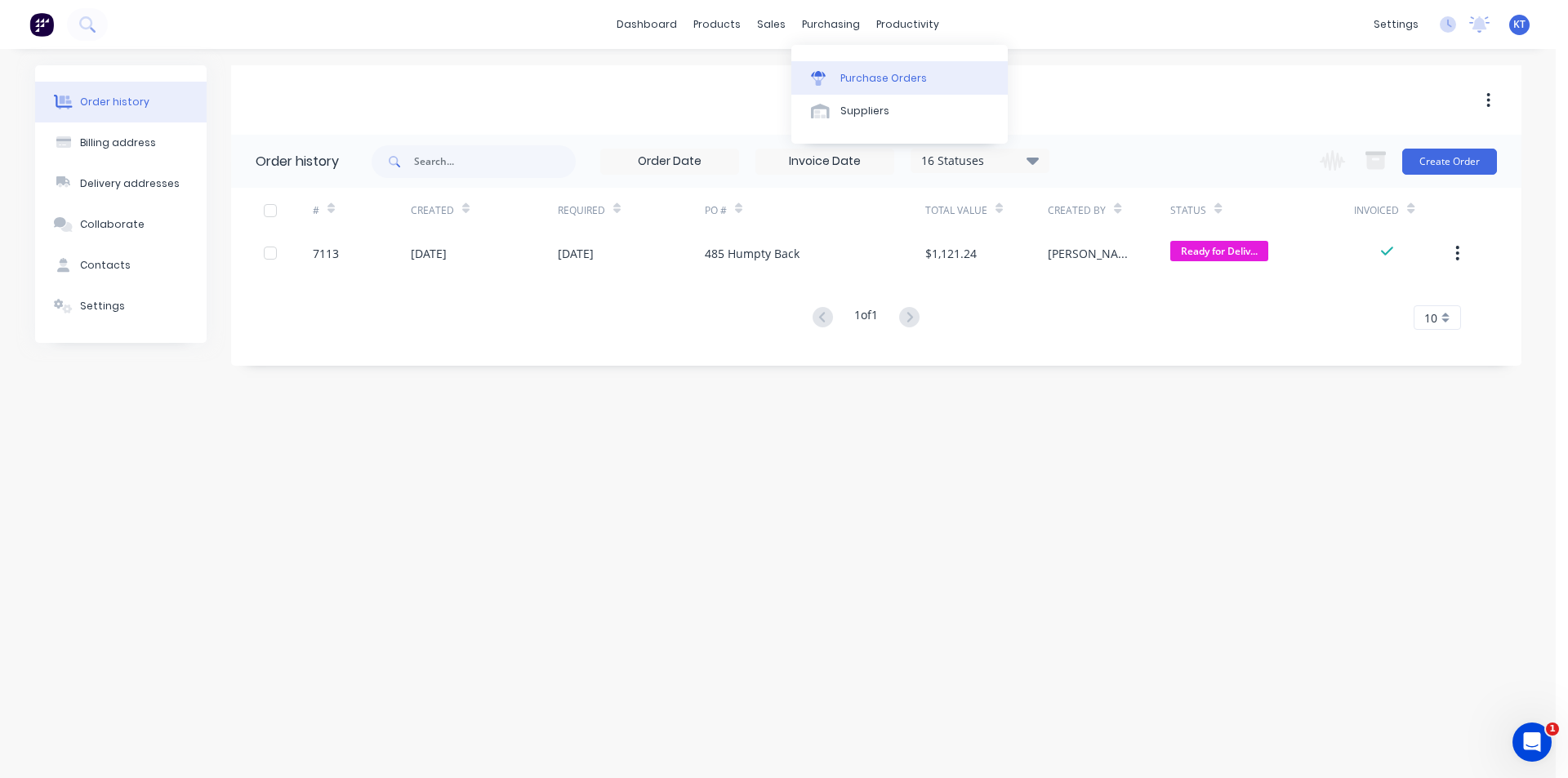
click at [873, 80] on div "Purchase Orders" at bounding box center [884, 78] width 87 height 15
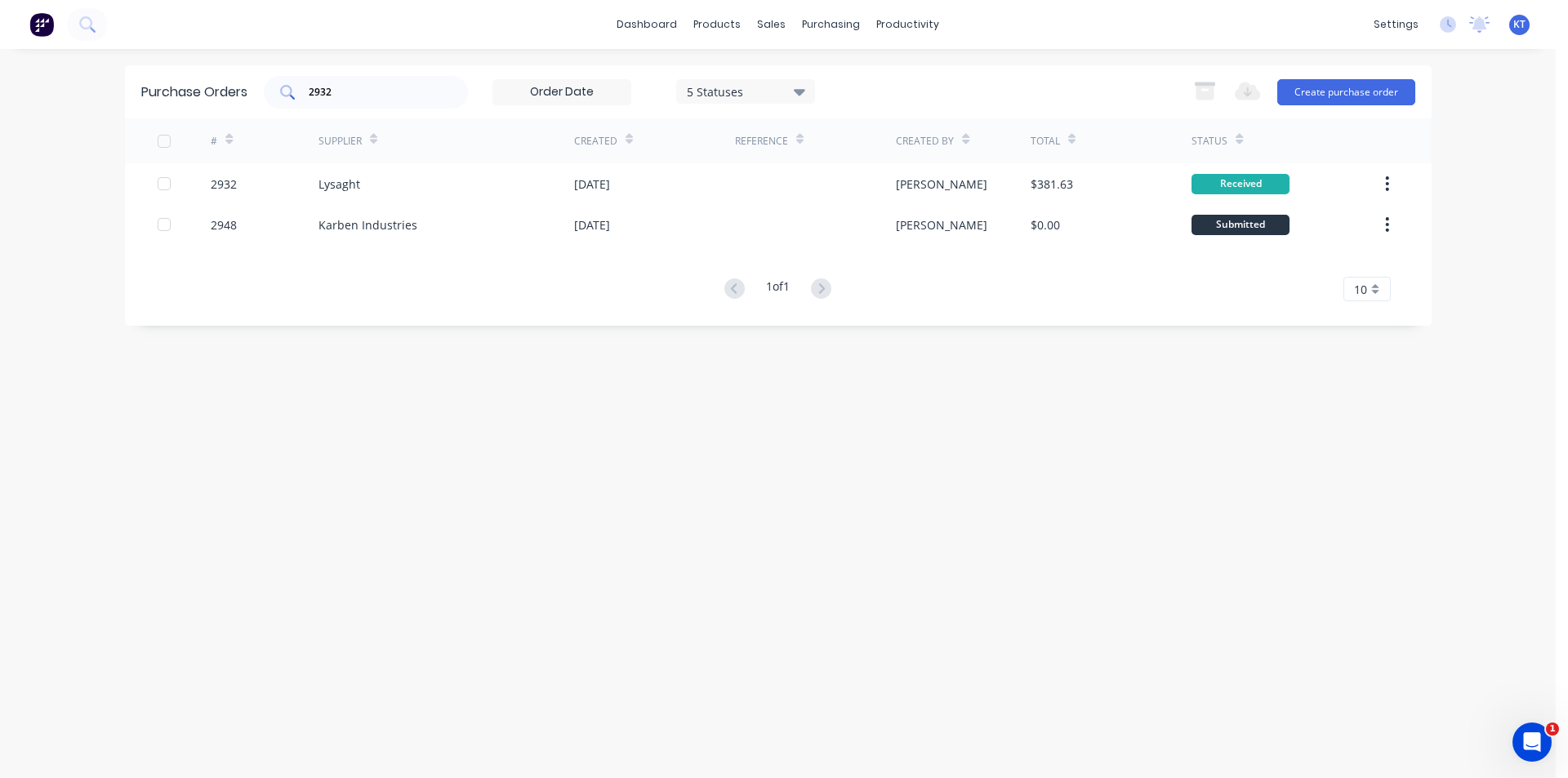
click at [408, 84] on input "2932" at bounding box center [375, 92] width 135 height 17
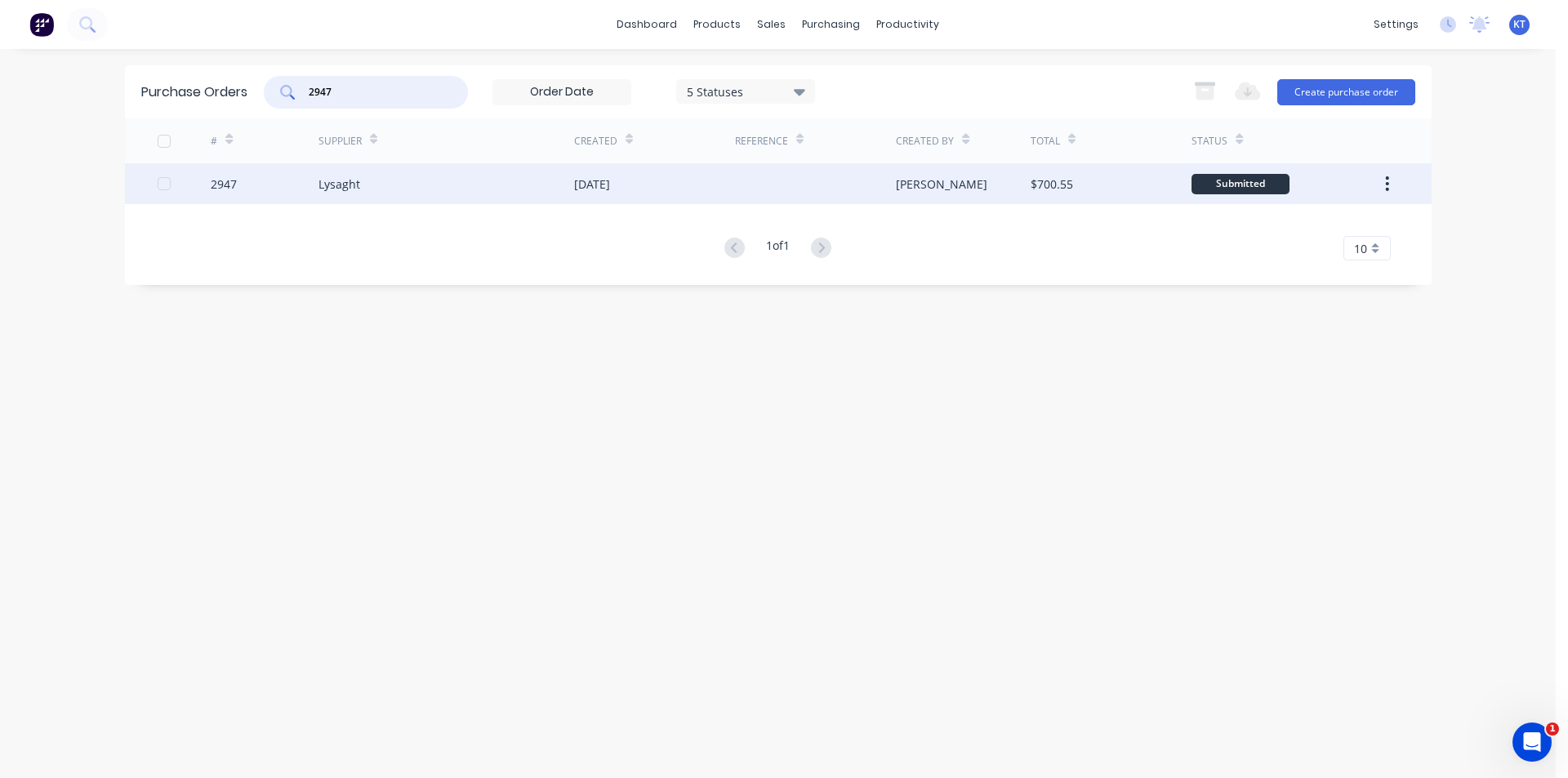
type input "2947"
click at [849, 191] on div at bounding box center [815, 183] width 161 height 41
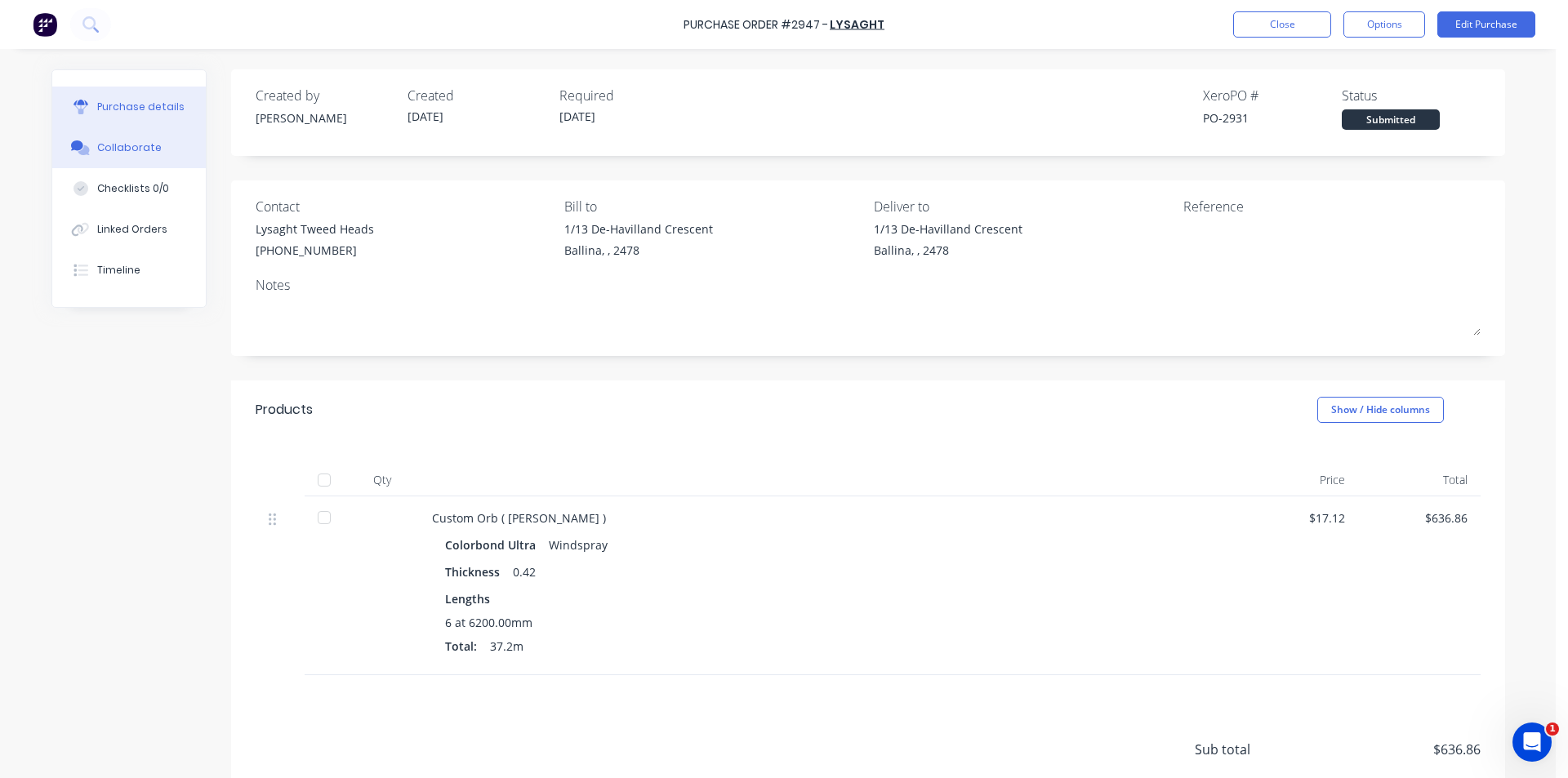
click at [94, 139] on button "Collaborate" at bounding box center [129, 147] width 154 height 41
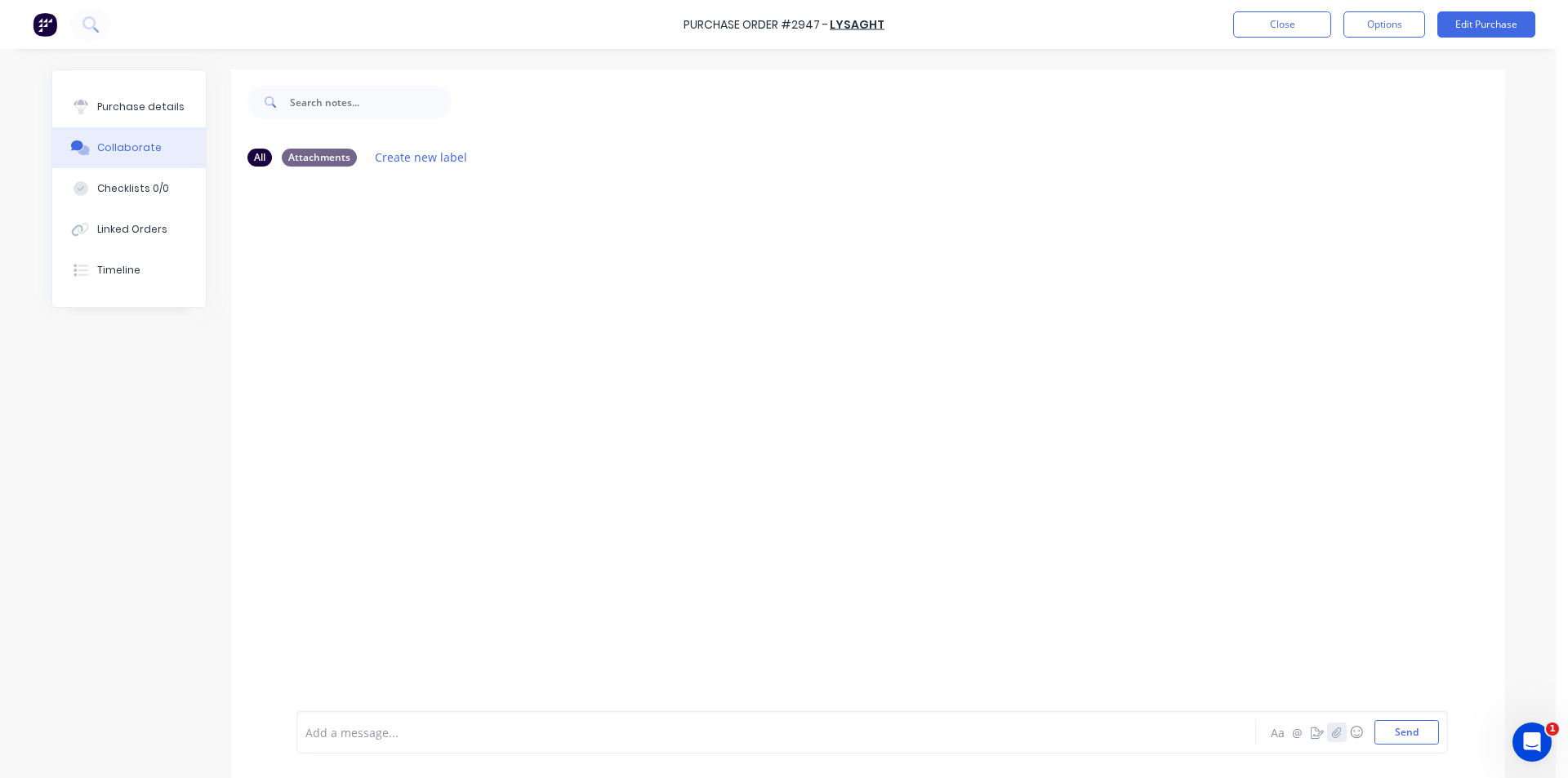
click at [1328, 730] on button "button" at bounding box center [1337, 732] width 19 height 19
click at [1394, 737] on button "Send" at bounding box center [1407, 732] width 64 height 25
click at [1292, 38] on div "Purchase Order #2947 - Lysaght Close Options Edit Purchase" at bounding box center [784, 24] width 1568 height 49
click at [1292, 28] on button "Close" at bounding box center [1283, 24] width 98 height 26
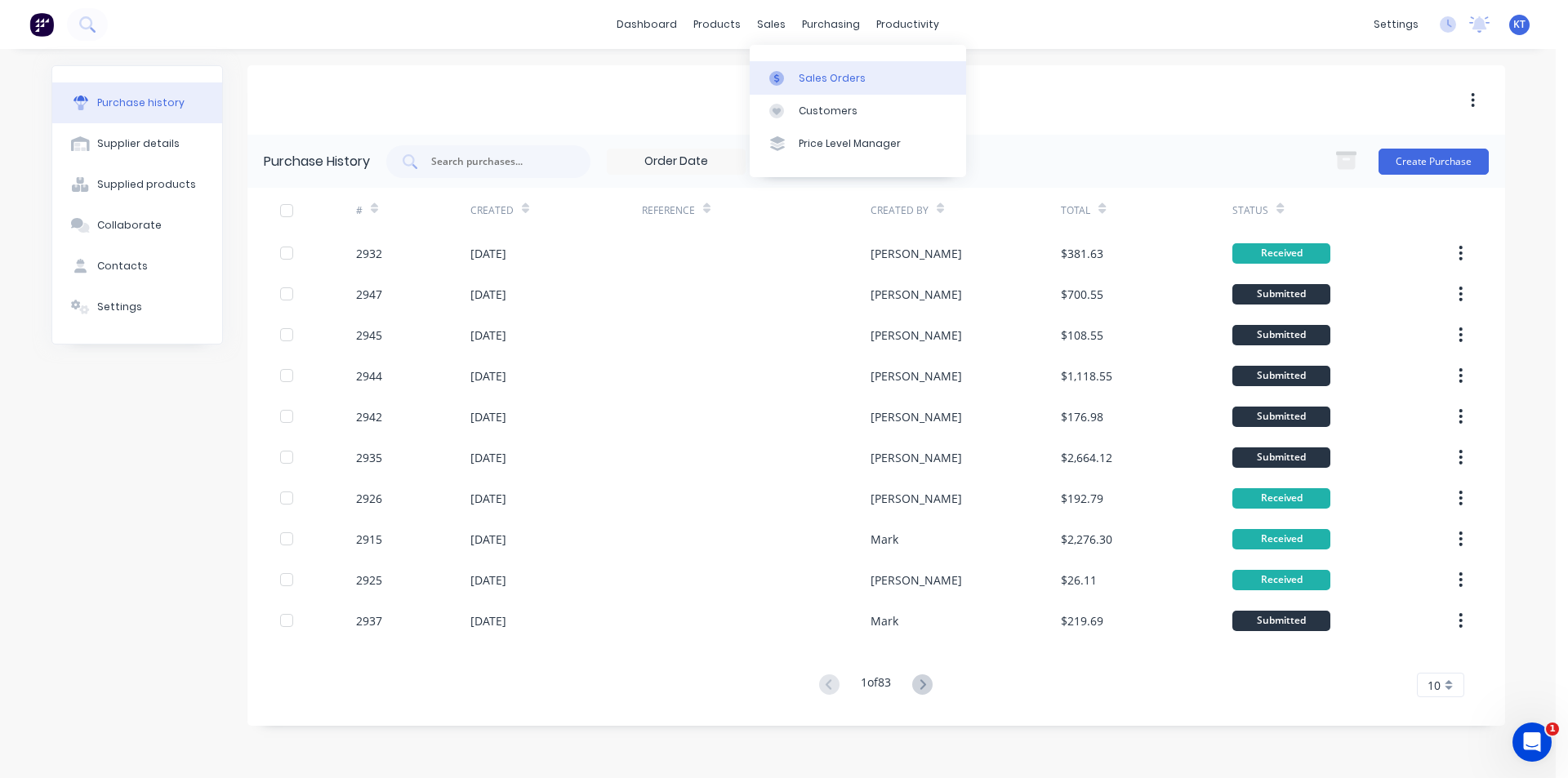
click at [791, 80] on div at bounding box center [782, 78] width 25 height 15
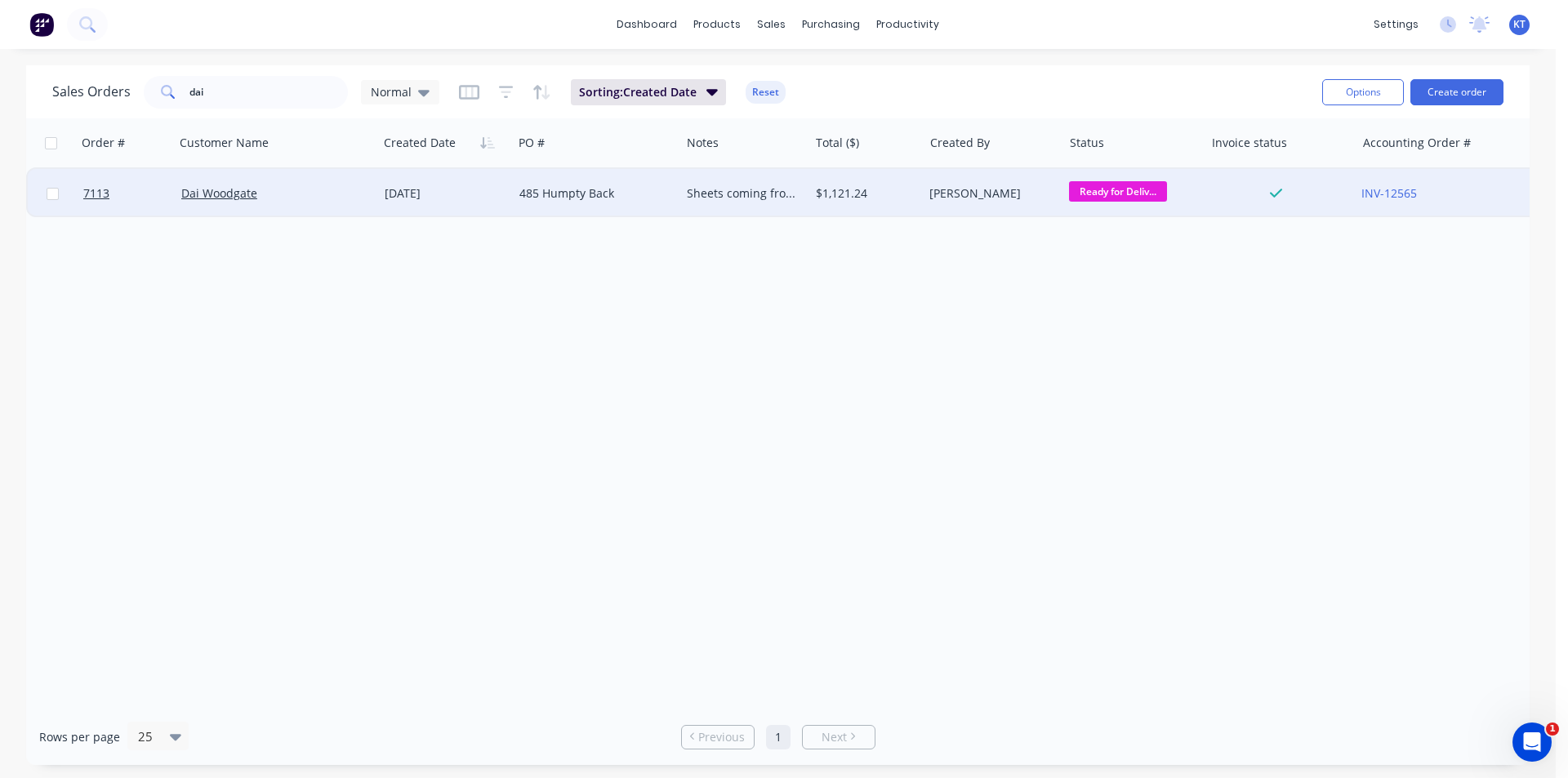
click at [273, 206] on div "Dai Woodgate" at bounding box center [276, 193] width 203 height 49
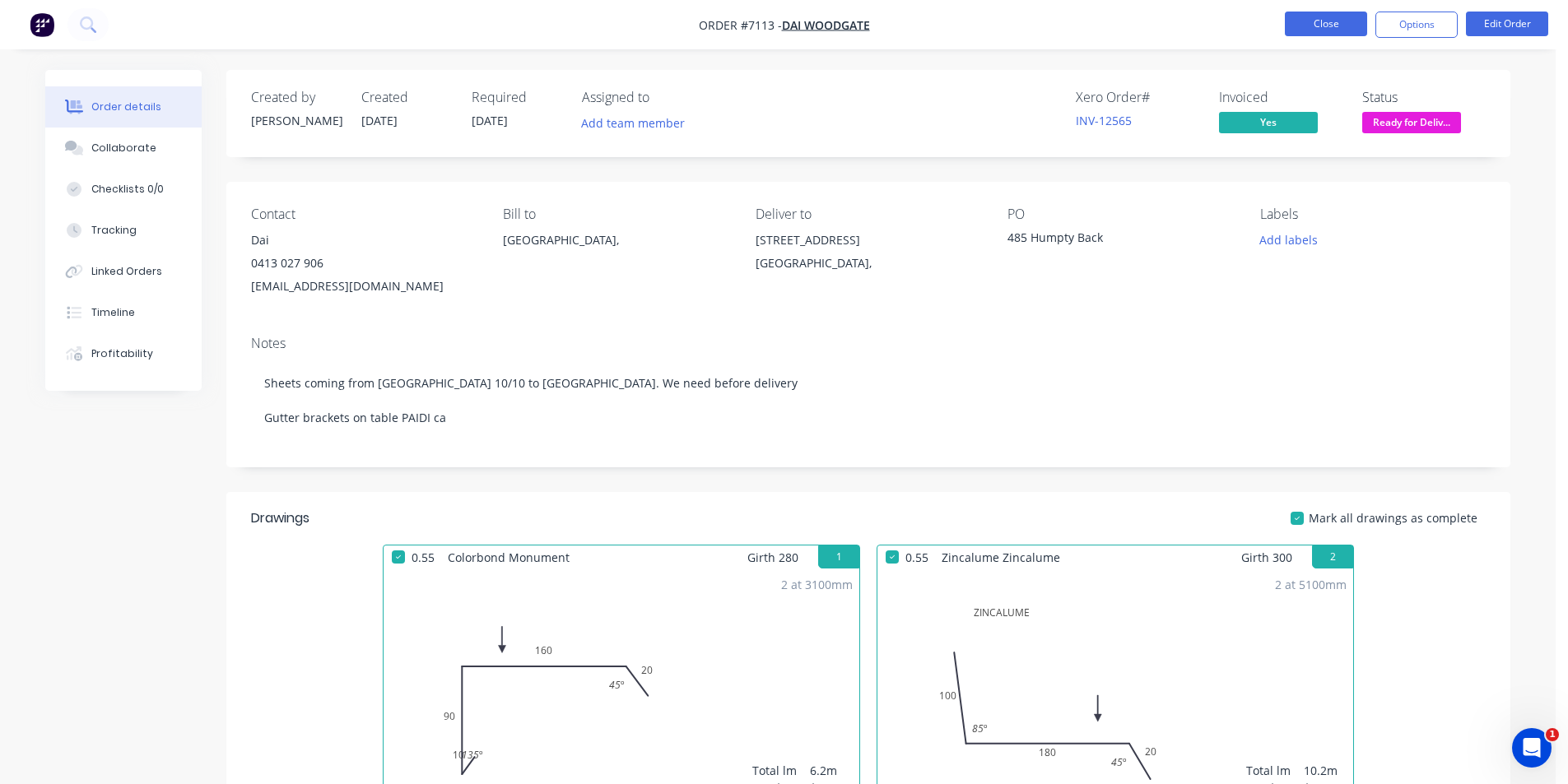
click at [1352, 27] on button "Close" at bounding box center [1326, 23] width 83 height 25
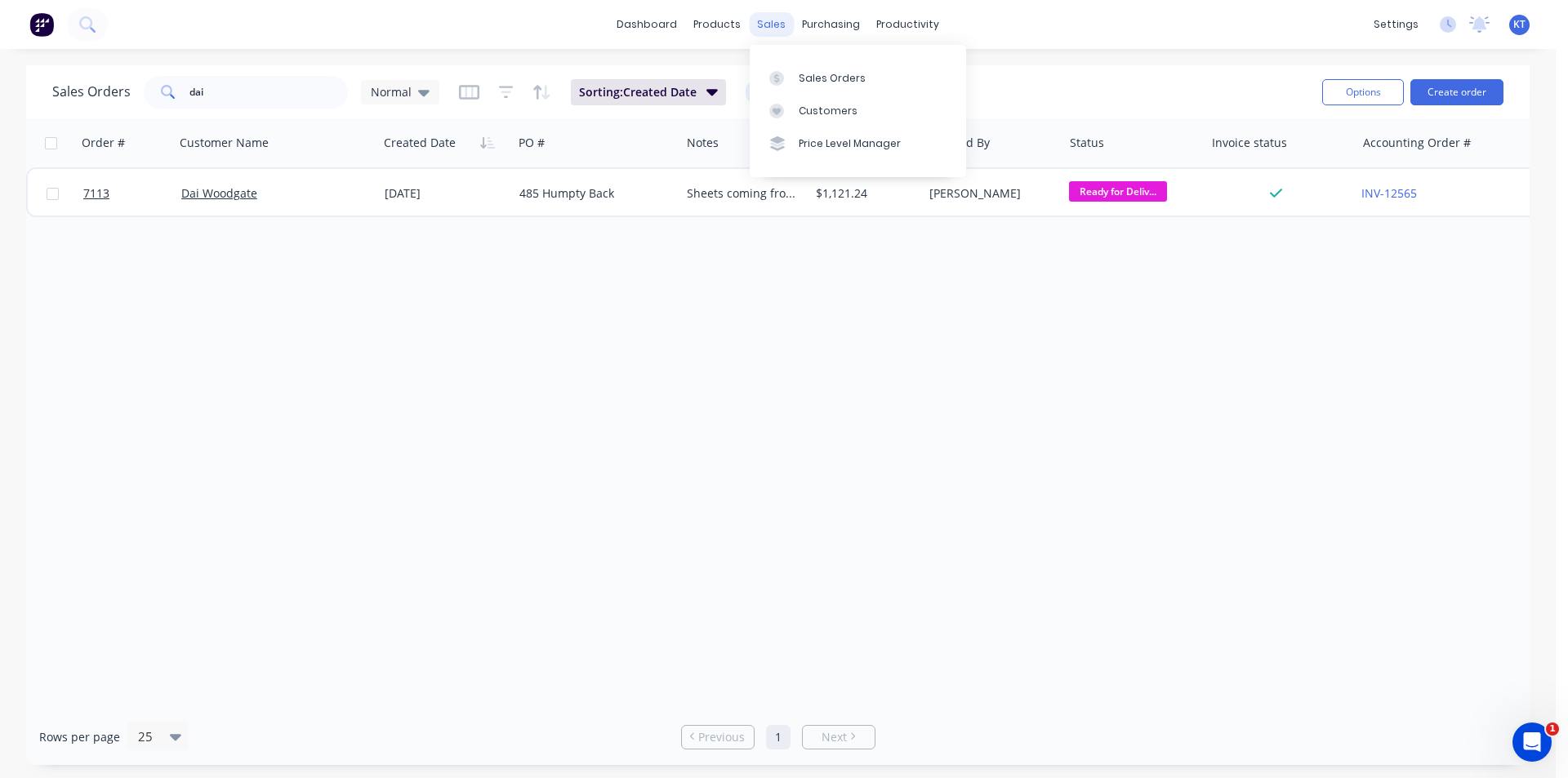
click at [784, 32] on div "sales" at bounding box center [772, 24] width 45 height 25
click at [854, 108] on link "Customers" at bounding box center [857, 110] width 216 height 32
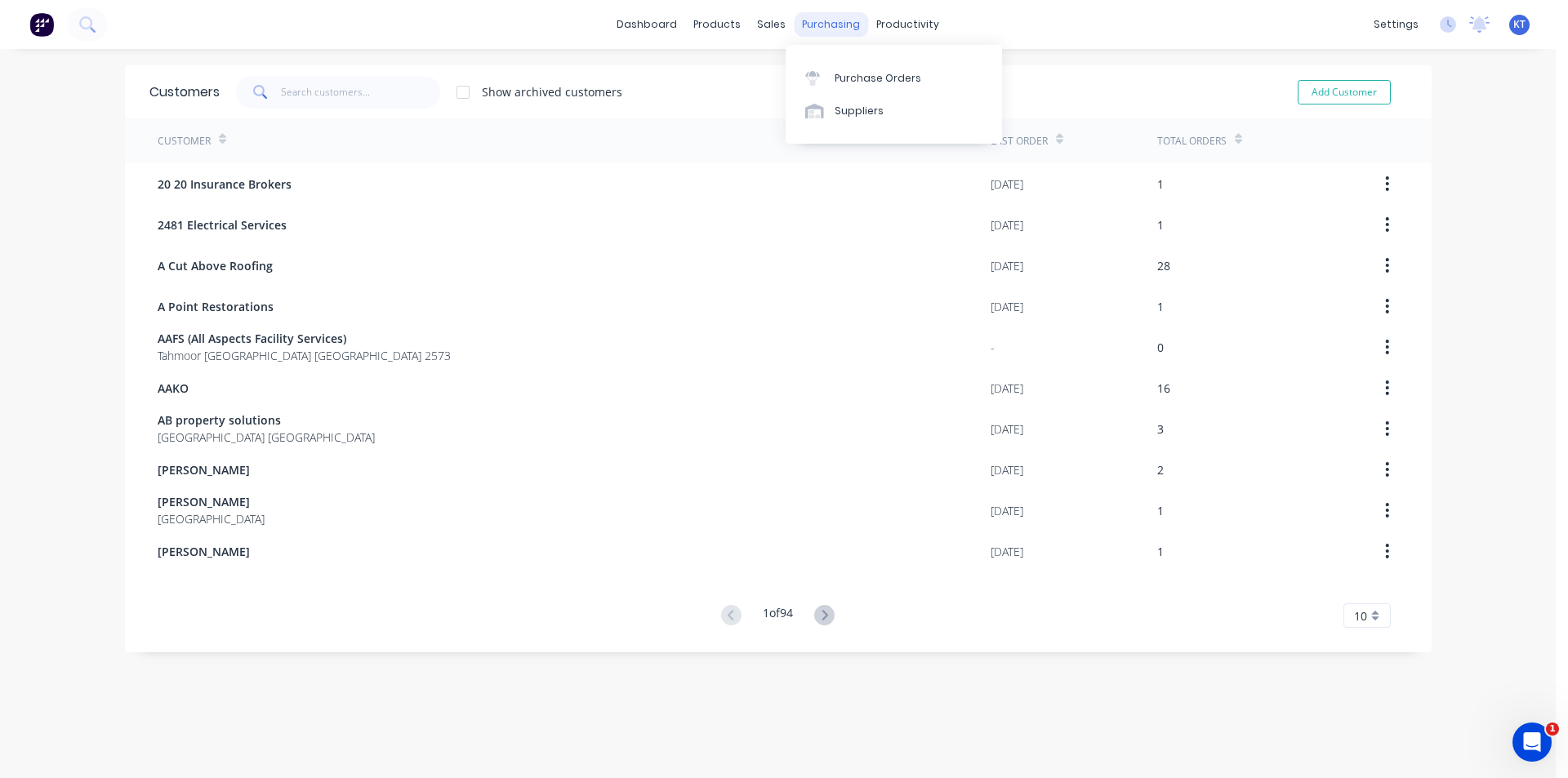
click at [827, 18] on div "purchasing" at bounding box center [830, 24] width 75 height 25
click at [794, 28] on div "purchasing" at bounding box center [830, 24] width 75 height 25
click at [779, 25] on div "sales" at bounding box center [772, 24] width 45 height 25
click at [797, 75] on div "Sales Orders" at bounding box center [826, 78] width 67 height 15
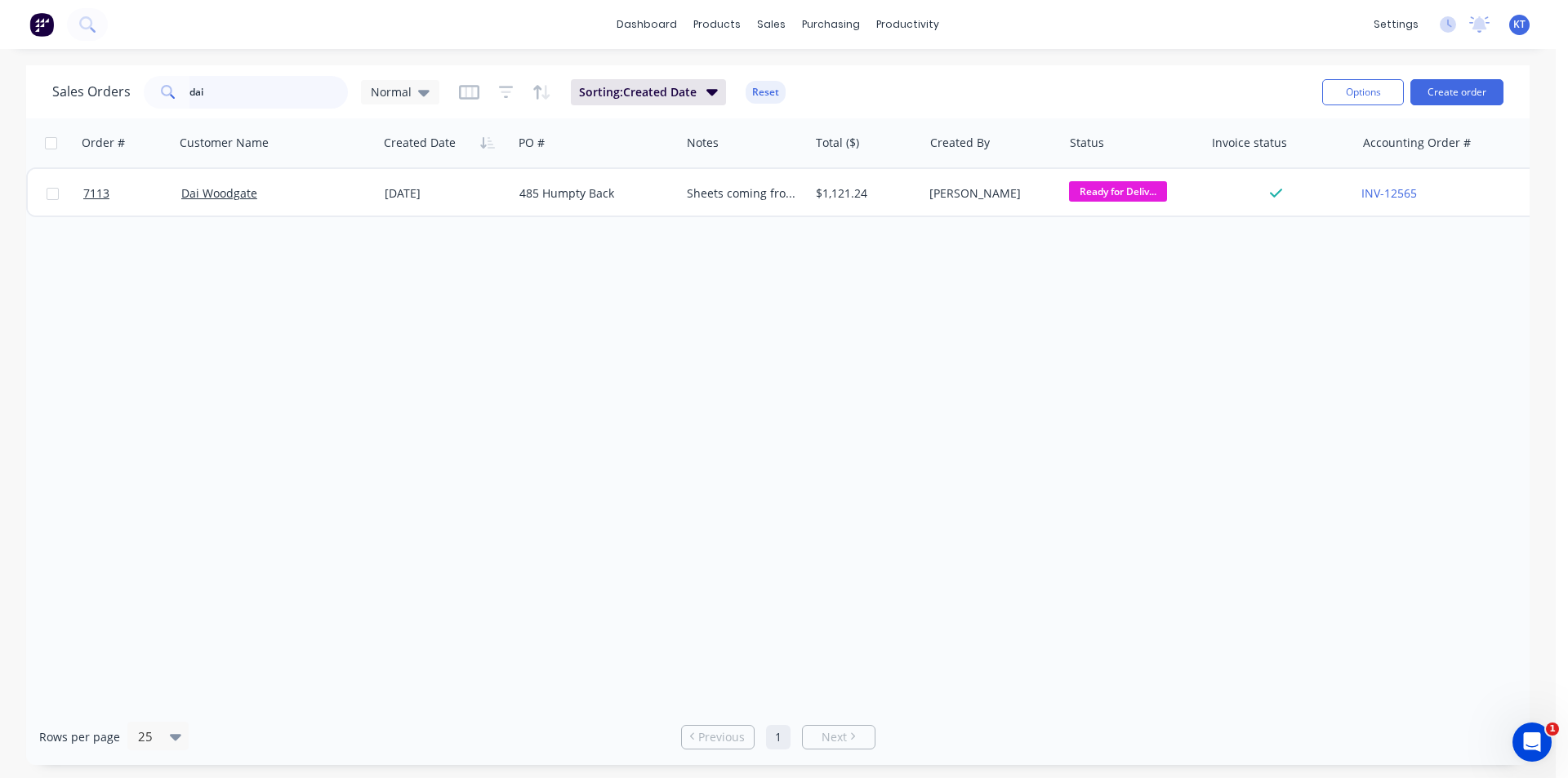
click at [246, 101] on input "dai" at bounding box center [269, 92] width 159 height 32
type input "k"
type input "customer"
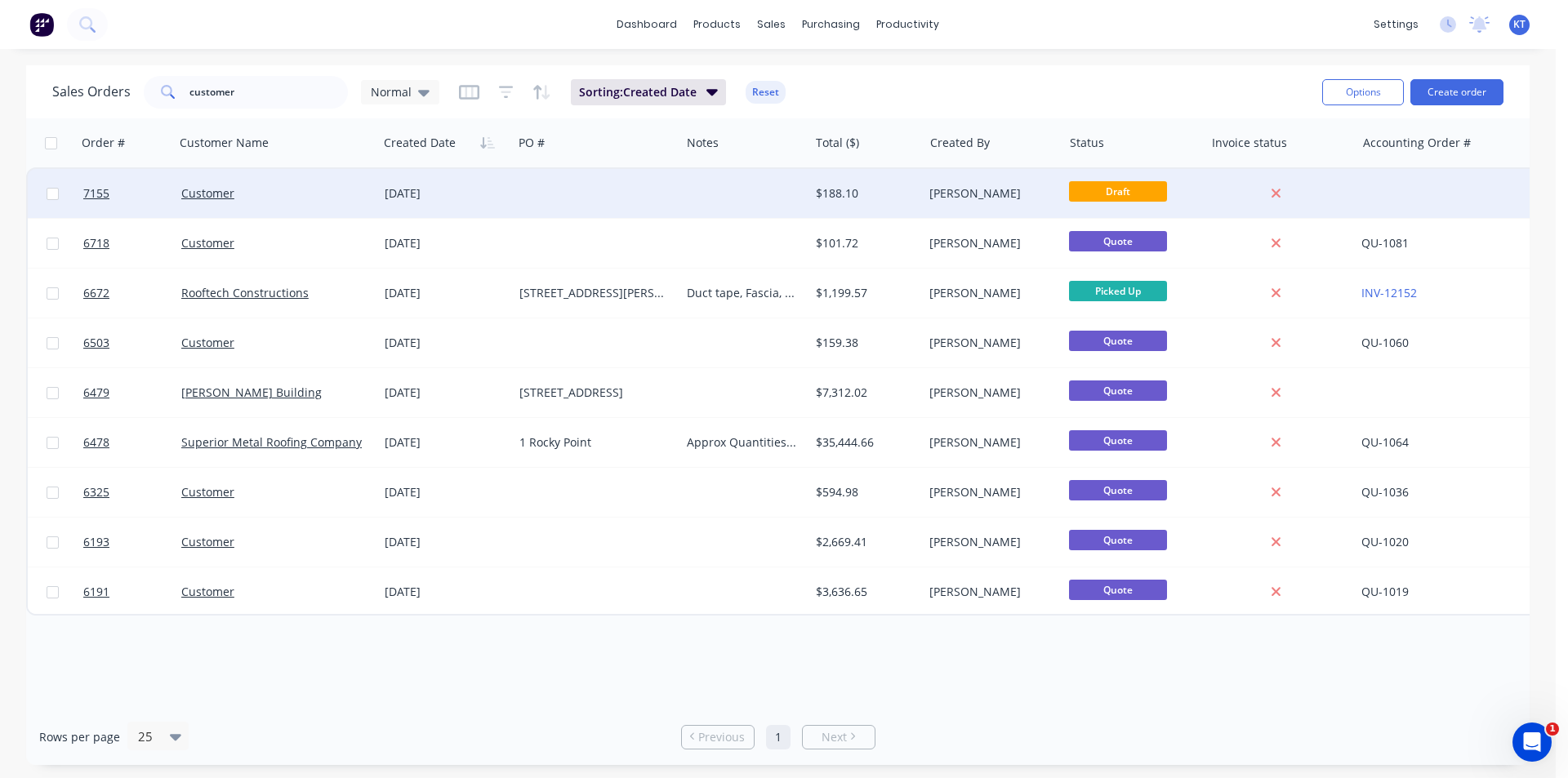
click at [611, 192] on div at bounding box center [597, 193] width 168 height 49
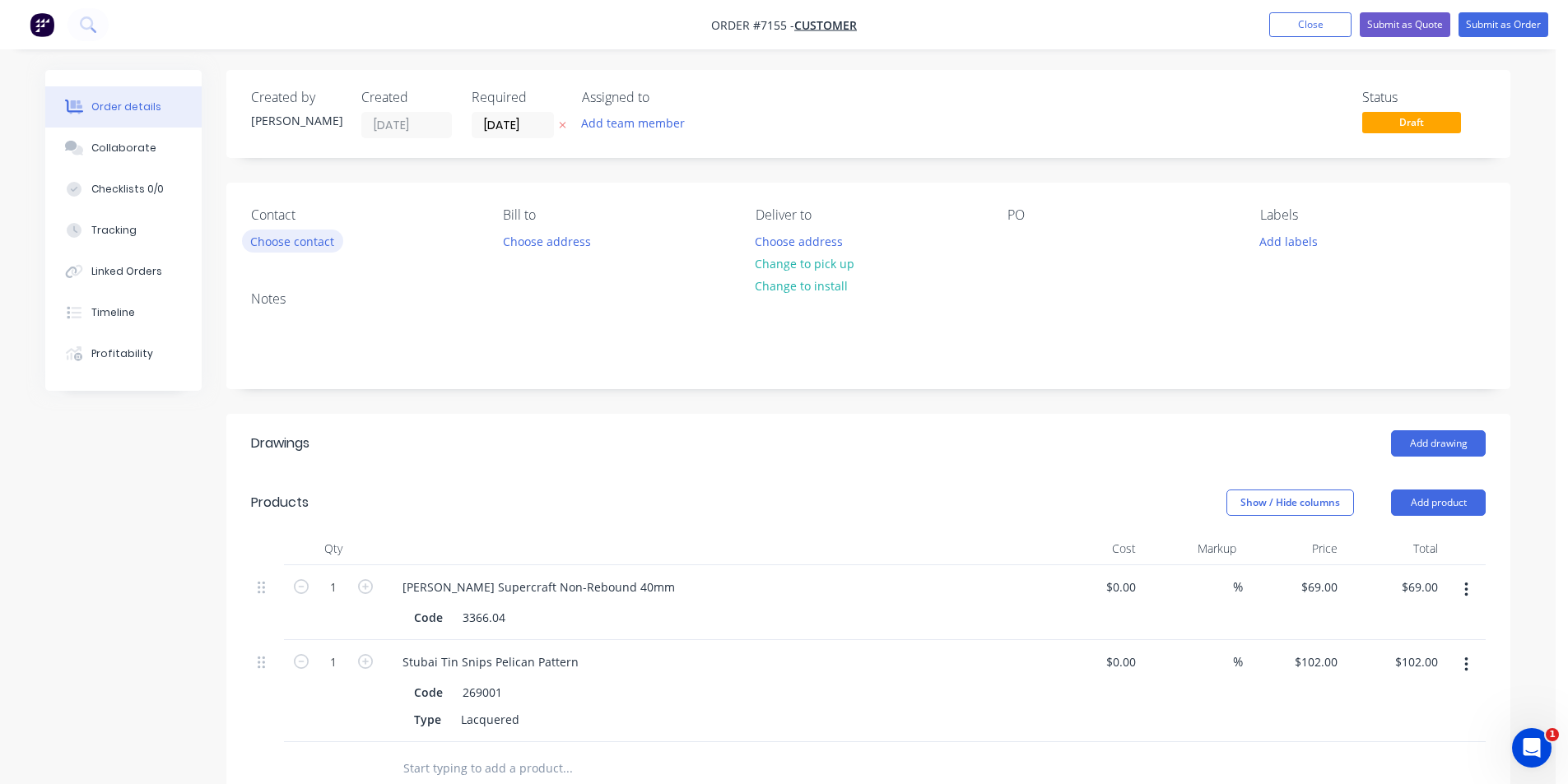
click at [285, 241] on button "Choose contact" at bounding box center [292, 241] width 101 height 22
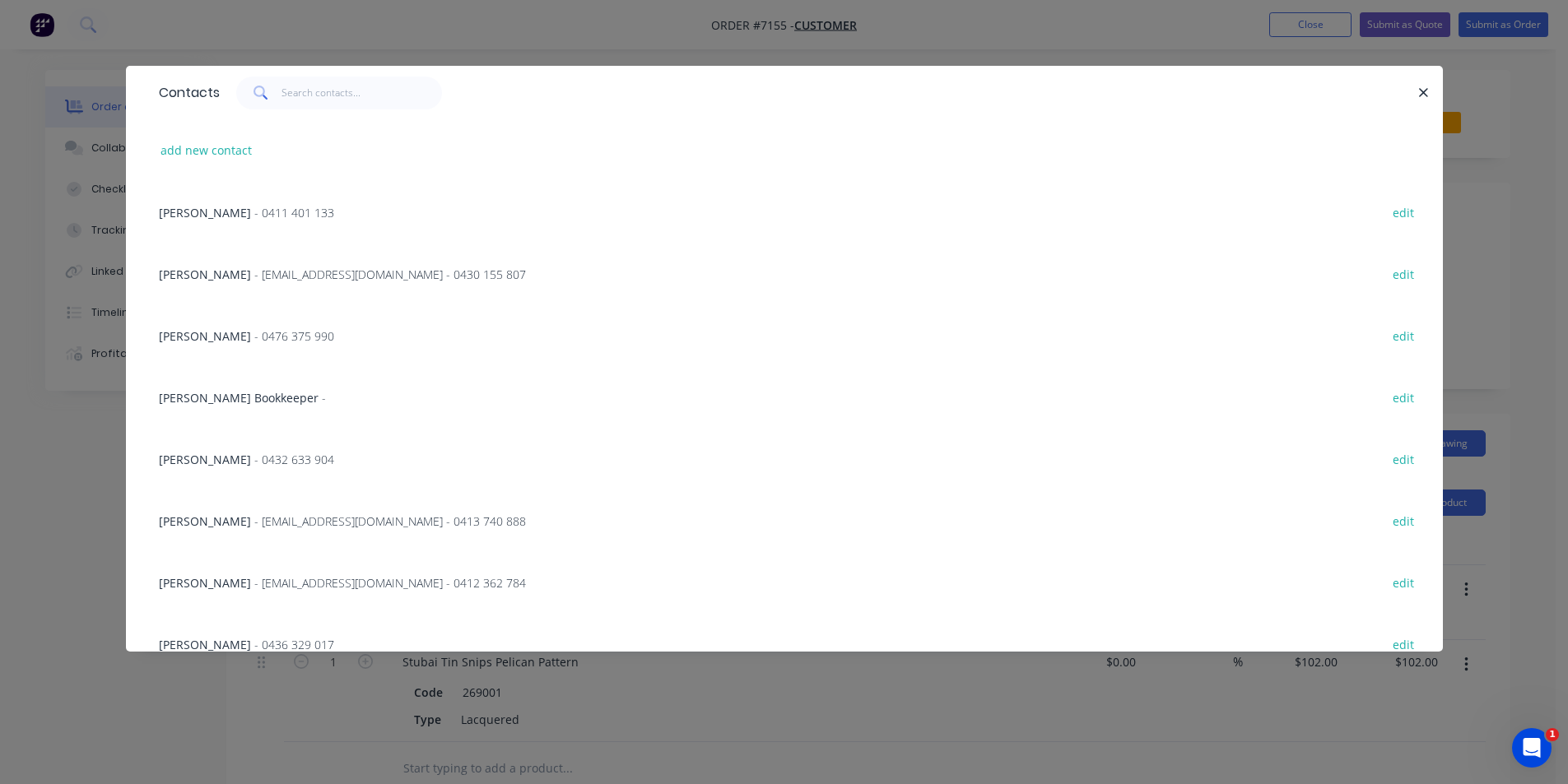
click at [1510, 142] on div "Contacts add new contact [PERSON_NAME] - [PHONE_NUMBER] edit [PERSON_NAME] - [E…" at bounding box center [784, 392] width 1568 height 784
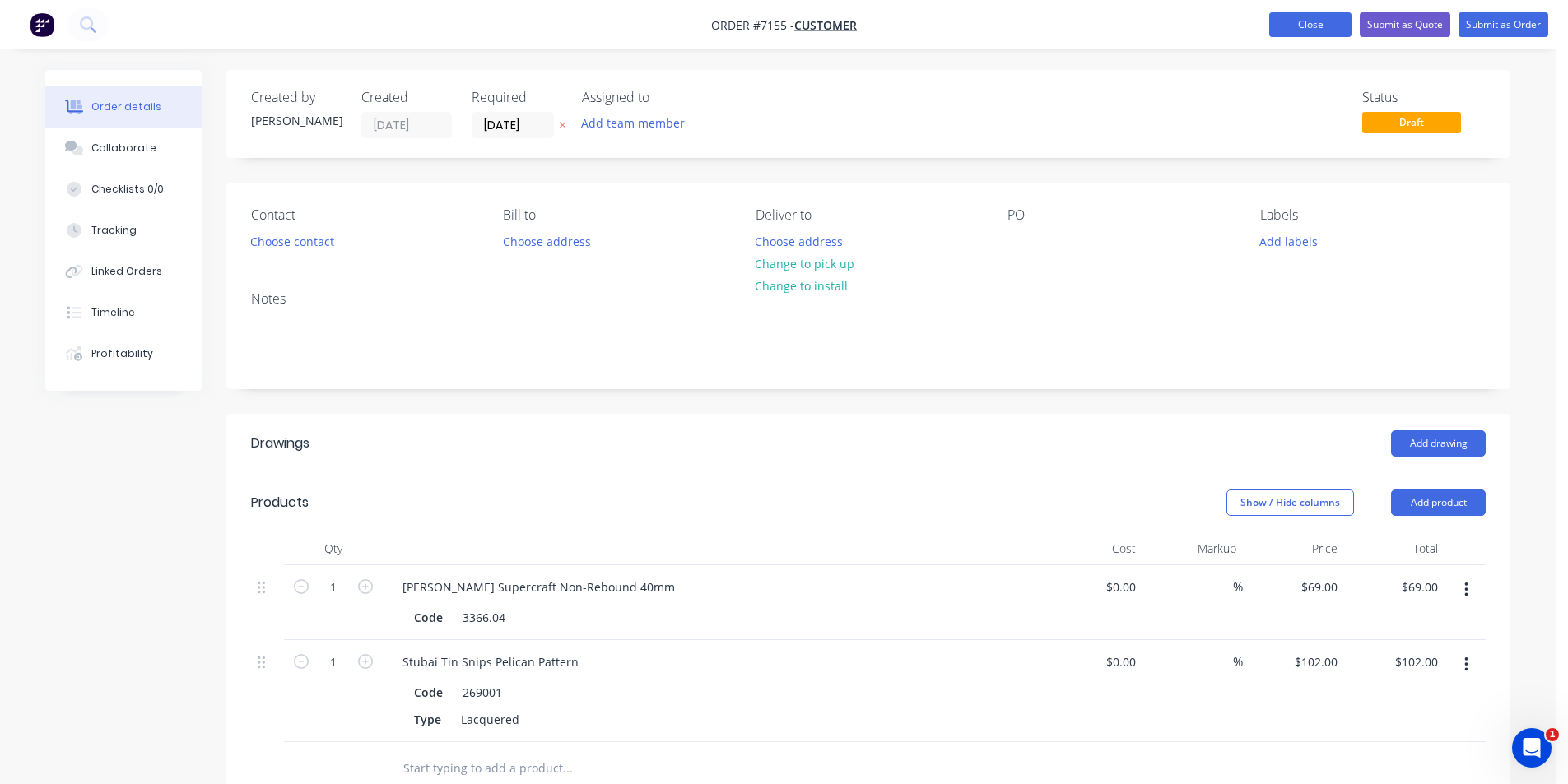
click at [1309, 18] on button "Close" at bounding box center [1310, 24] width 83 height 25
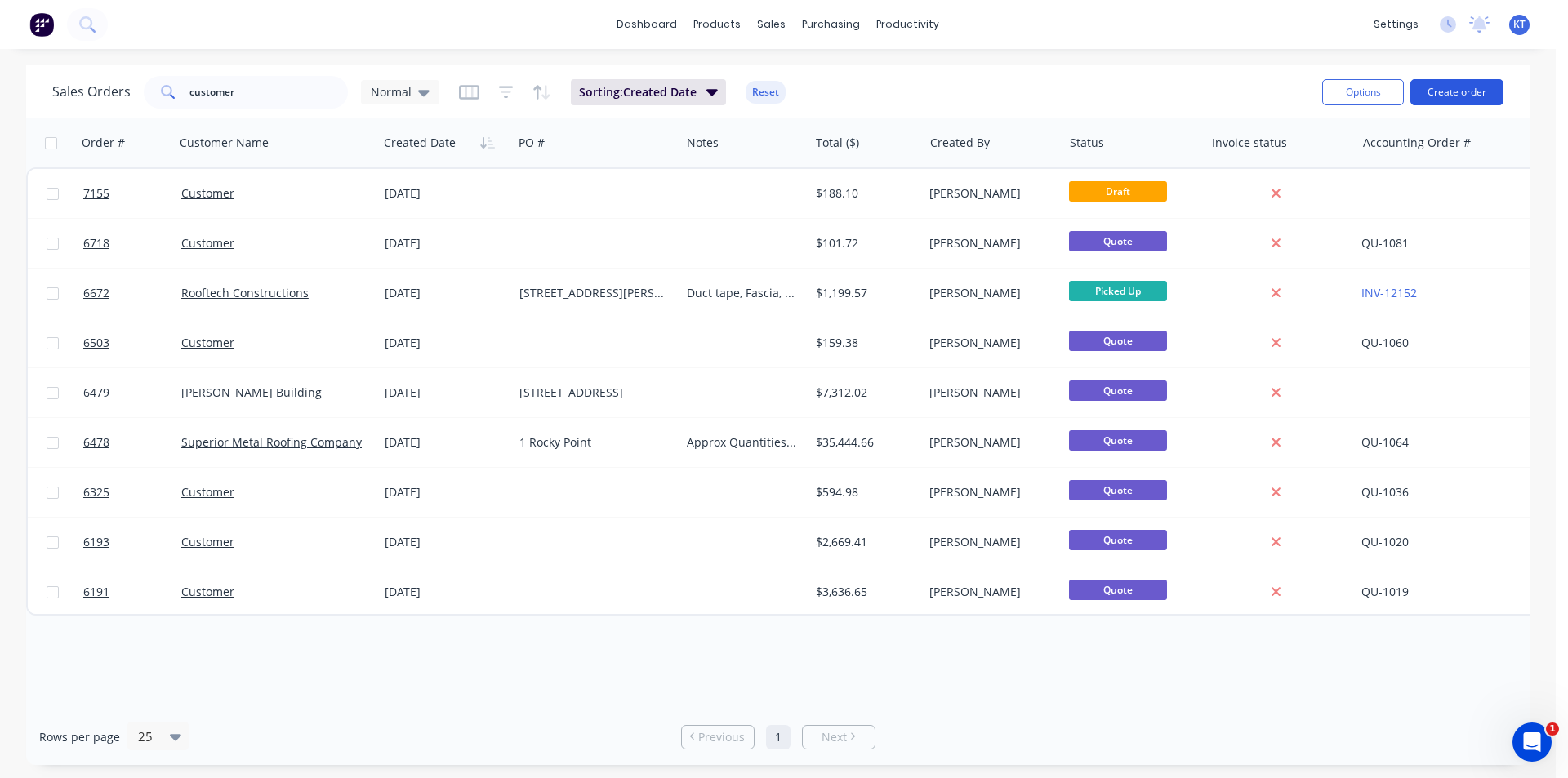
click at [1473, 92] on button "Create order" at bounding box center [1457, 92] width 93 height 26
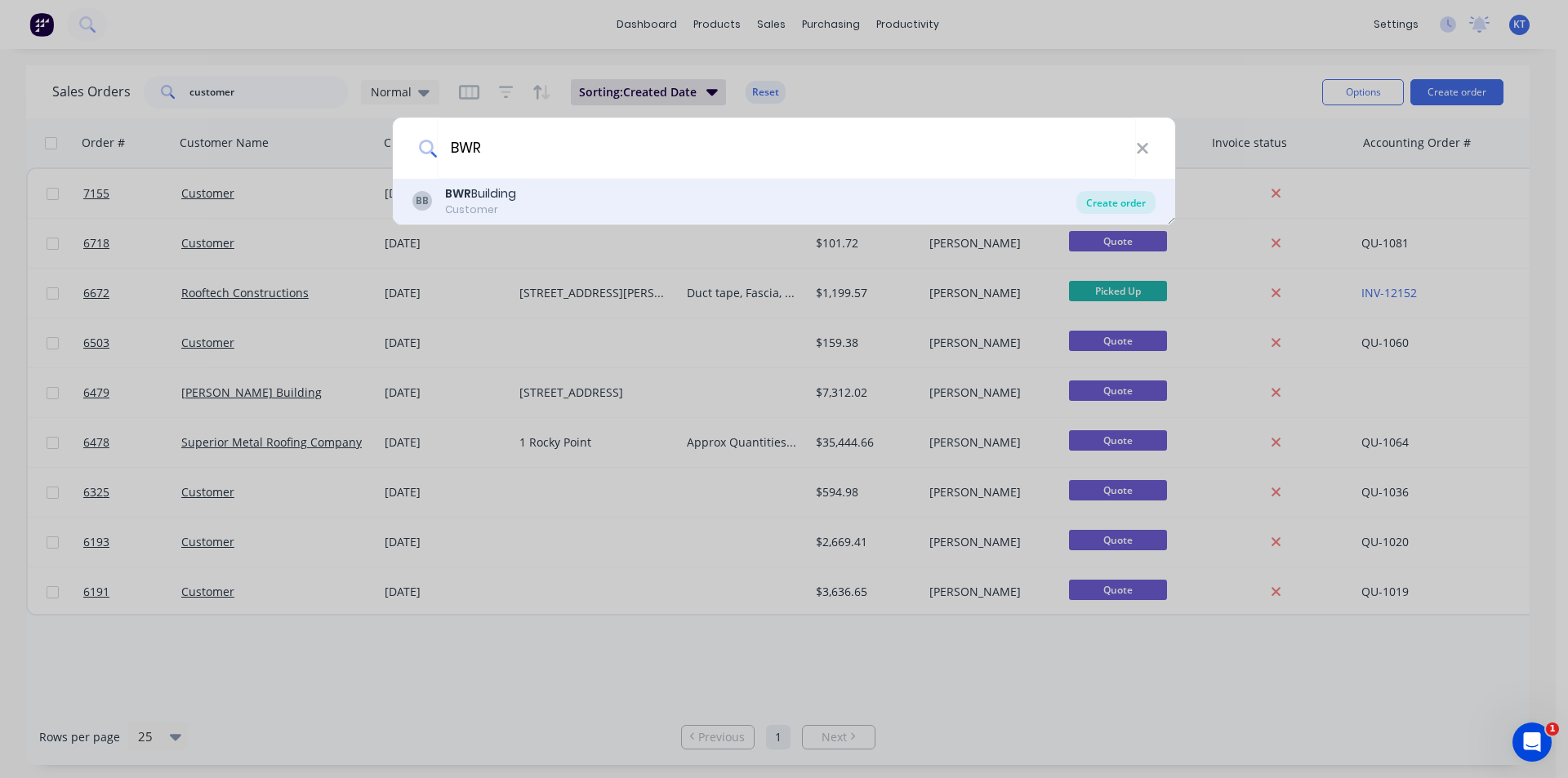
type input "BWR"
click at [1101, 204] on div "Create order" at bounding box center [1116, 203] width 79 height 23
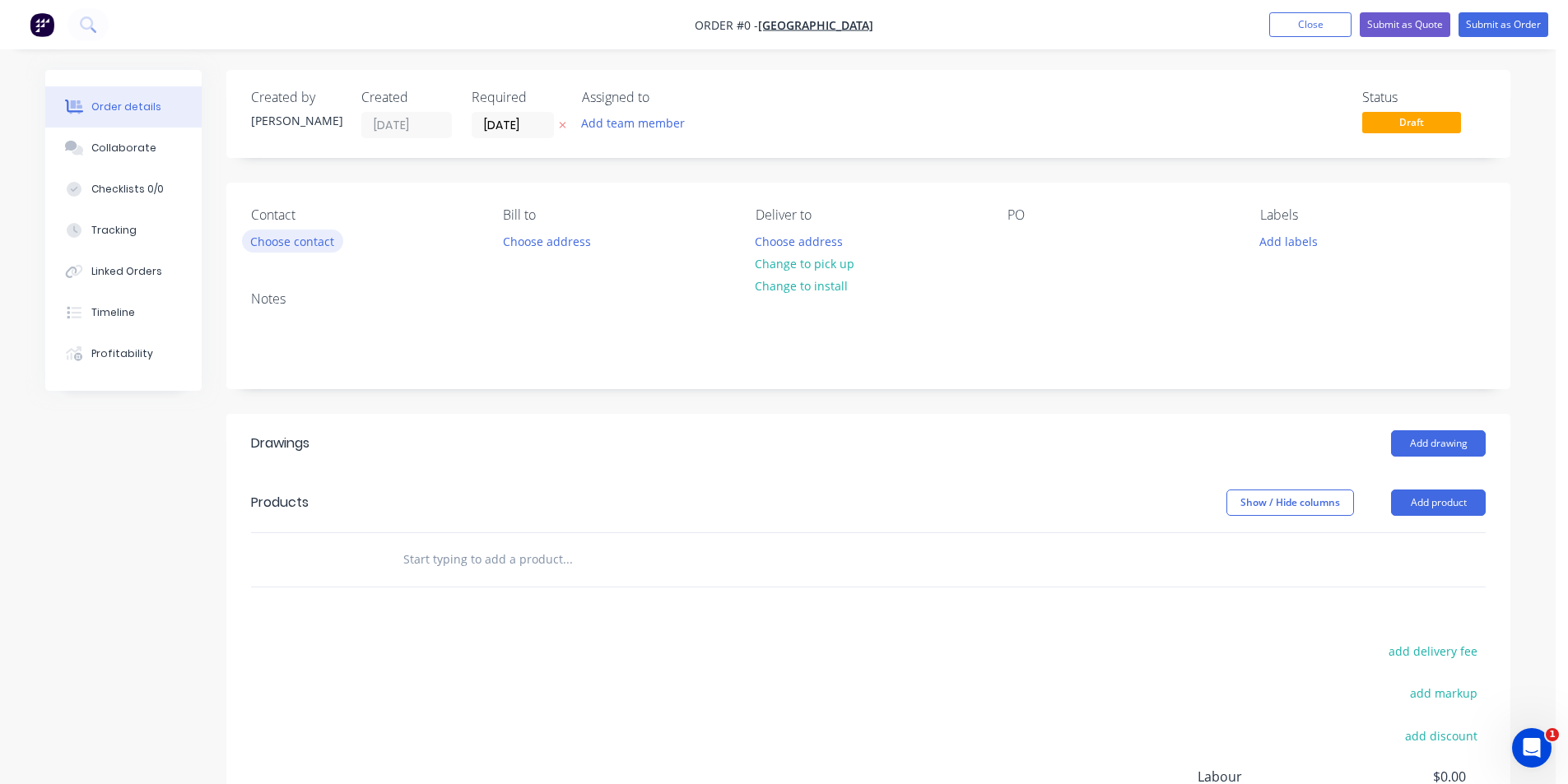
click at [313, 243] on button "Choose contact" at bounding box center [292, 241] width 101 height 22
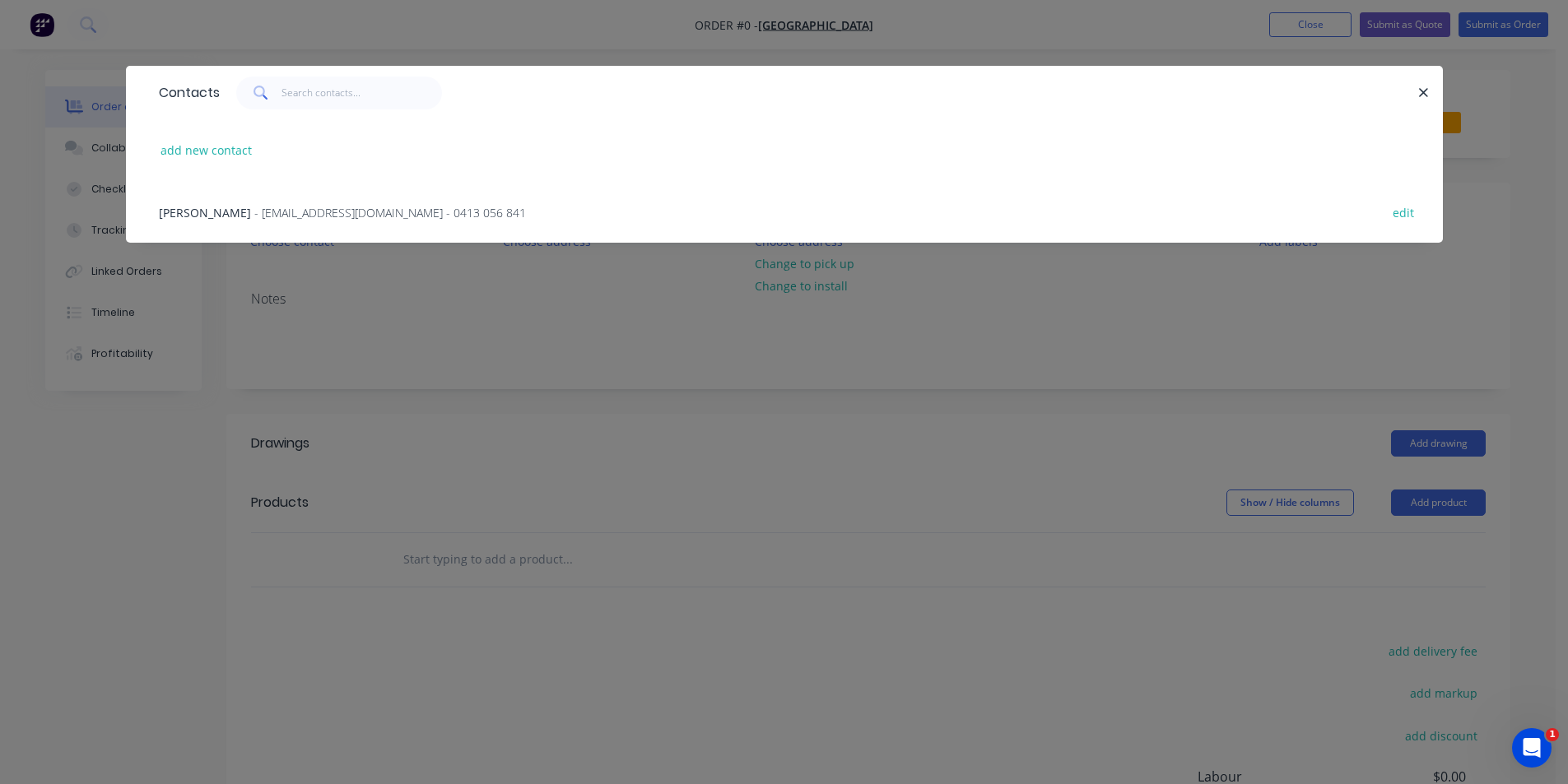
click at [331, 209] on span "- [EMAIL_ADDRESS][DOMAIN_NAME] - 0413 056 841" at bounding box center [390, 212] width 272 height 16
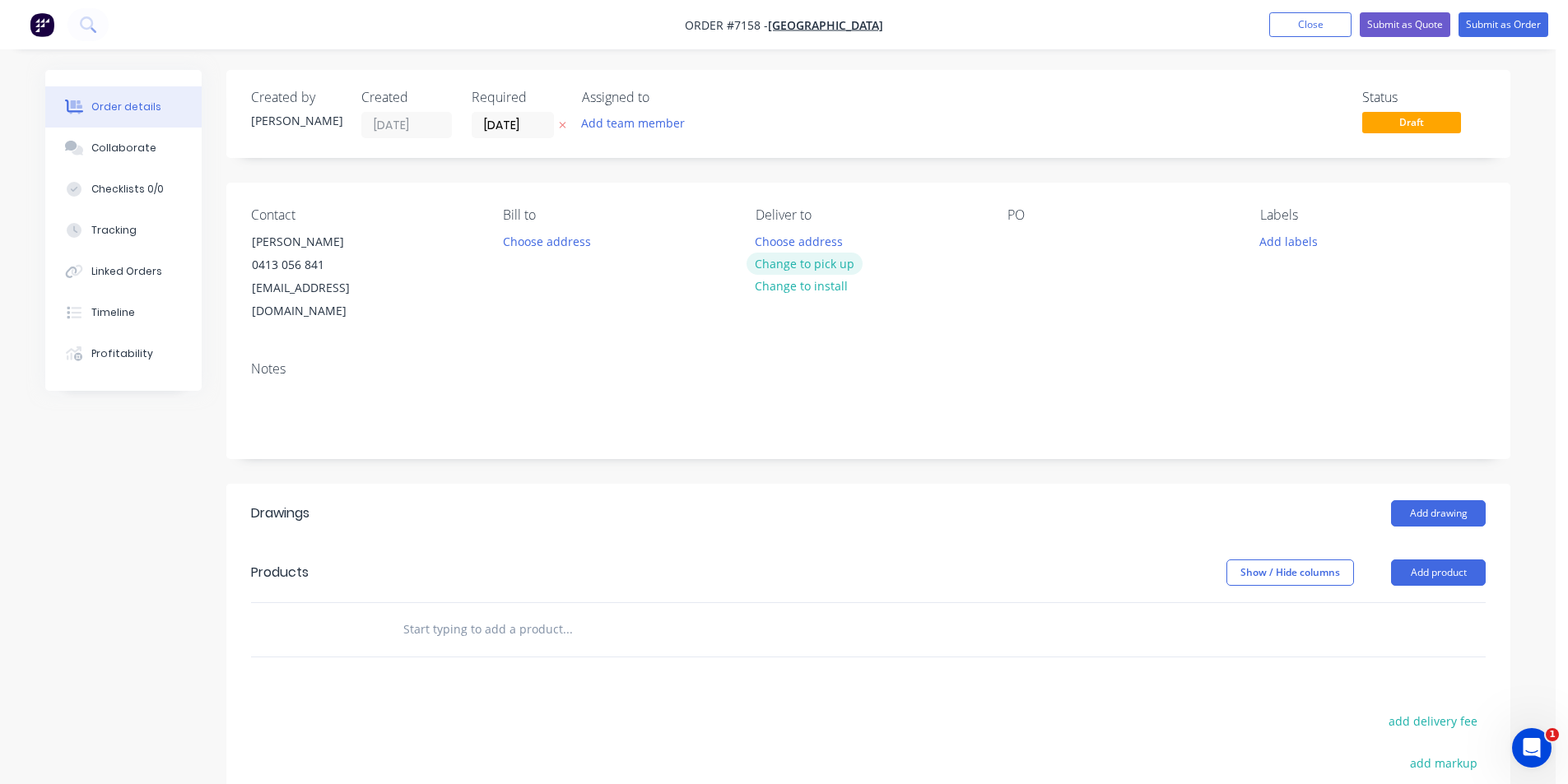
click at [828, 264] on button "Change to pick up" at bounding box center [805, 263] width 117 height 22
click at [1440, 500] on button "Add drawing" at bounding box center [1438, 513] width 95 height 26
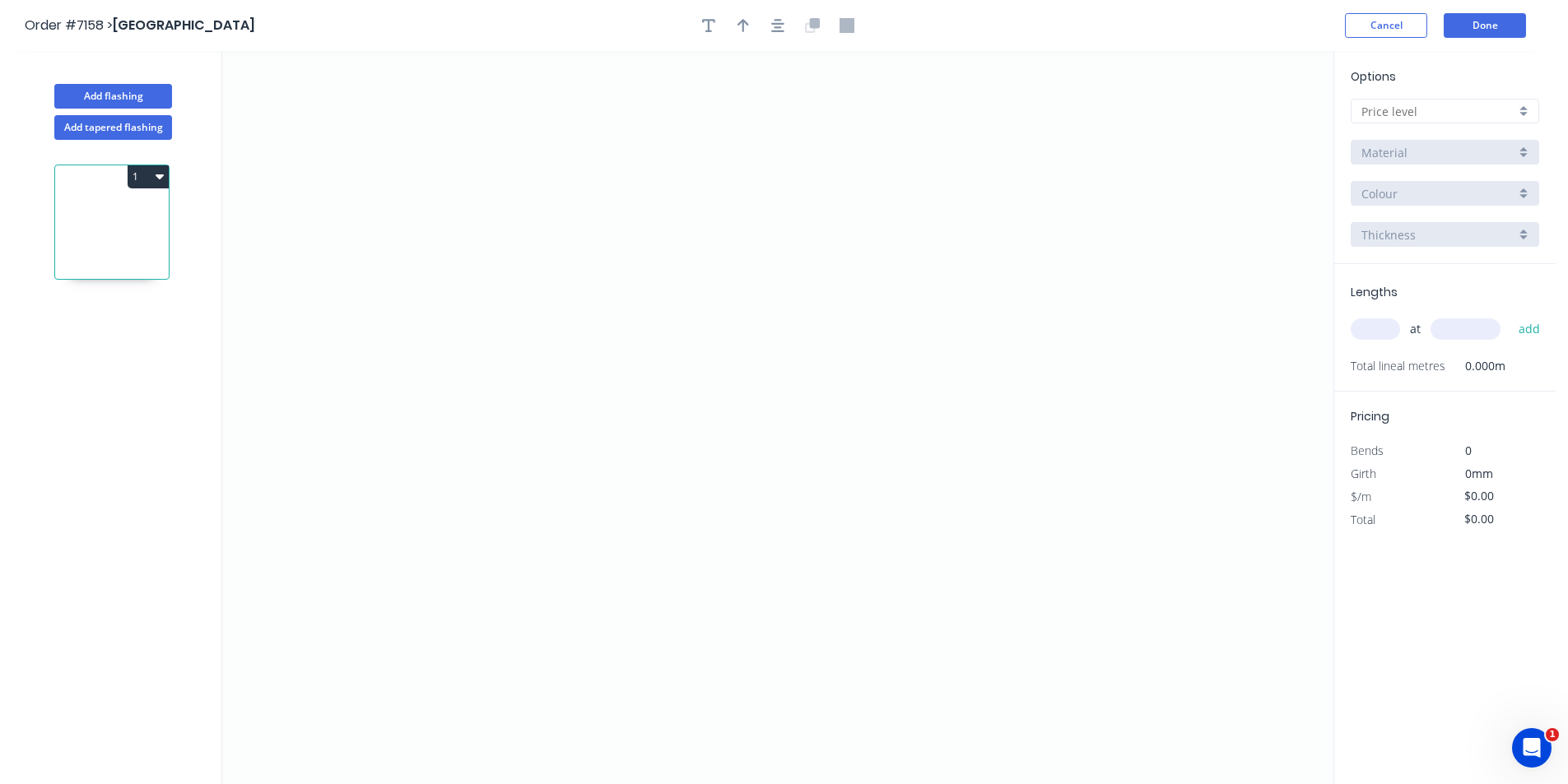
click at [1472, 118] on input "text" at bounding box center [1438, 111] width 154 height 18
click at [1391, 234] on div "D" at bounding box center [1445, 229] width 186 height 29
type input "D"
click at [646, 255] on icon "0" at bounding box center [778, 418] width 1112 height 733
click at [646, 299] on icon "0" at bounding box center [778, 418] width 1112 height 733
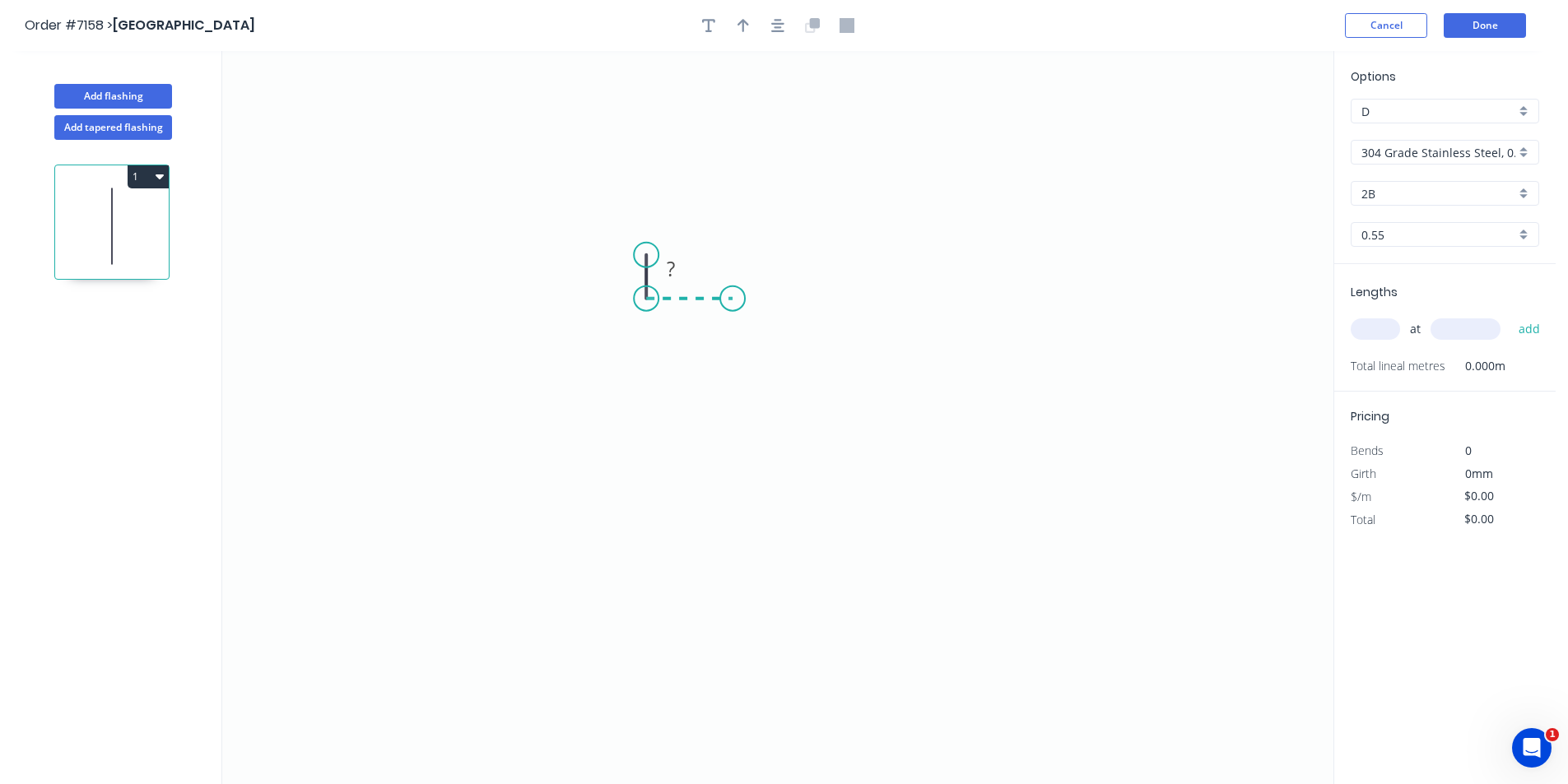
click at [733, 305] on icon "0 ?" at bounding box center [778, 418] width 1112 height 733
drag, startPoint x: 746, startPoint y: 514, endPoint x: 751, endPoint y: 497, distance: 17.7
click at [746, 514] on icon "0 ? ?" at bounding box center [778, 418] width 1112 height 733
click at [746, 26] on icon "button" at bounding box center [743, 26] width 11 height 15
drag, startPoint x: 1252, startPoint y: 125, endPoint x: 544, endPoint y: 379, distance: 752.2
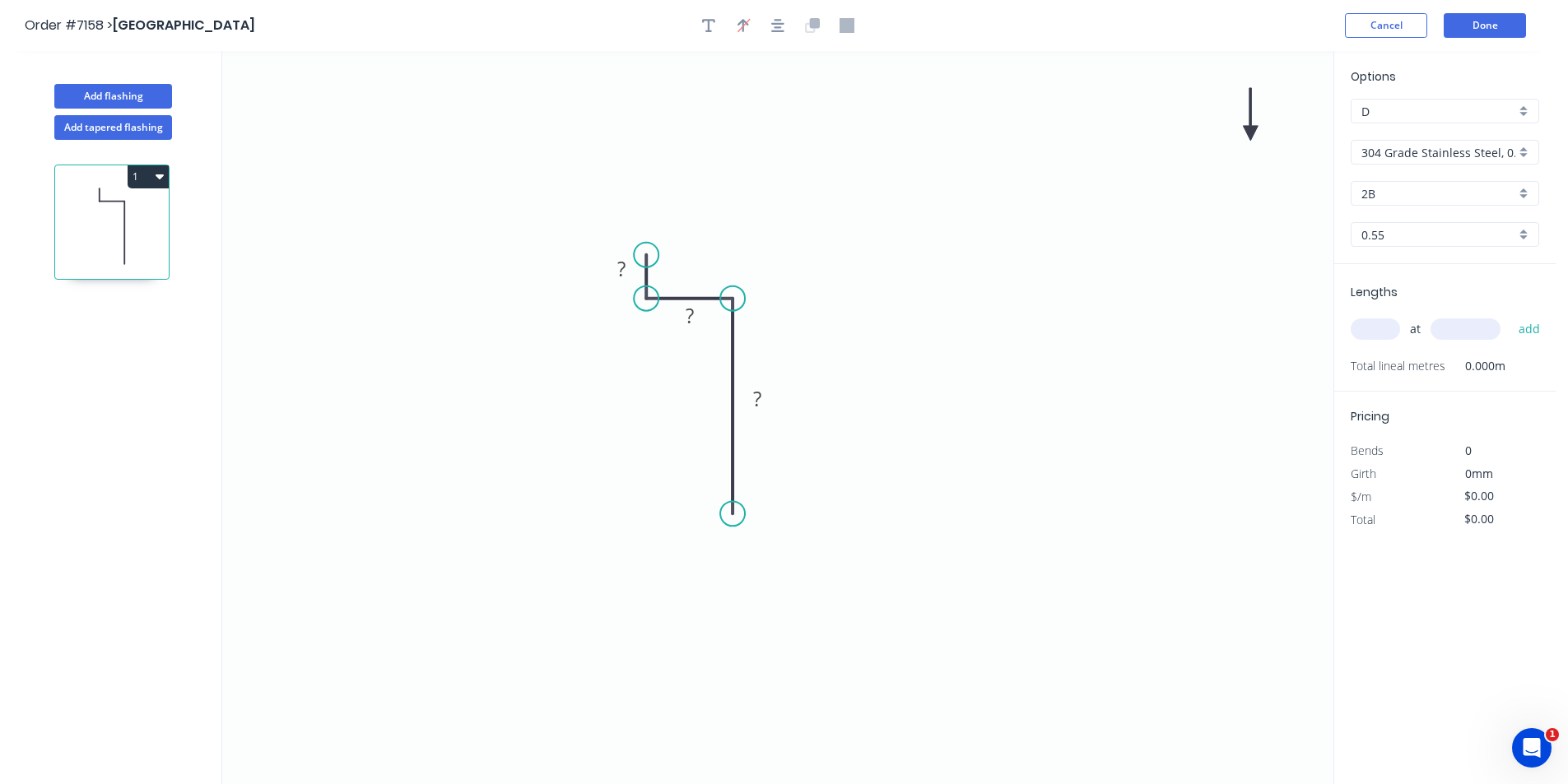
click at [544, 379] on icon "0 ? ? ?" at bounding box center [778, 418] width 1112 height 733
drag, startPoint x: 1251, startPoint y: 128, endPoint x: 606, endPoint y: 426, distance: 710.5
click at [606, 426] on icon at bounding box center [607, 405] width 15 height 53
click at [605, 426] on icon at bounding box center [606, 406] width 15 height 53
click at [604, 426] on icon at bounding box center [619, 411] width 47 height 47
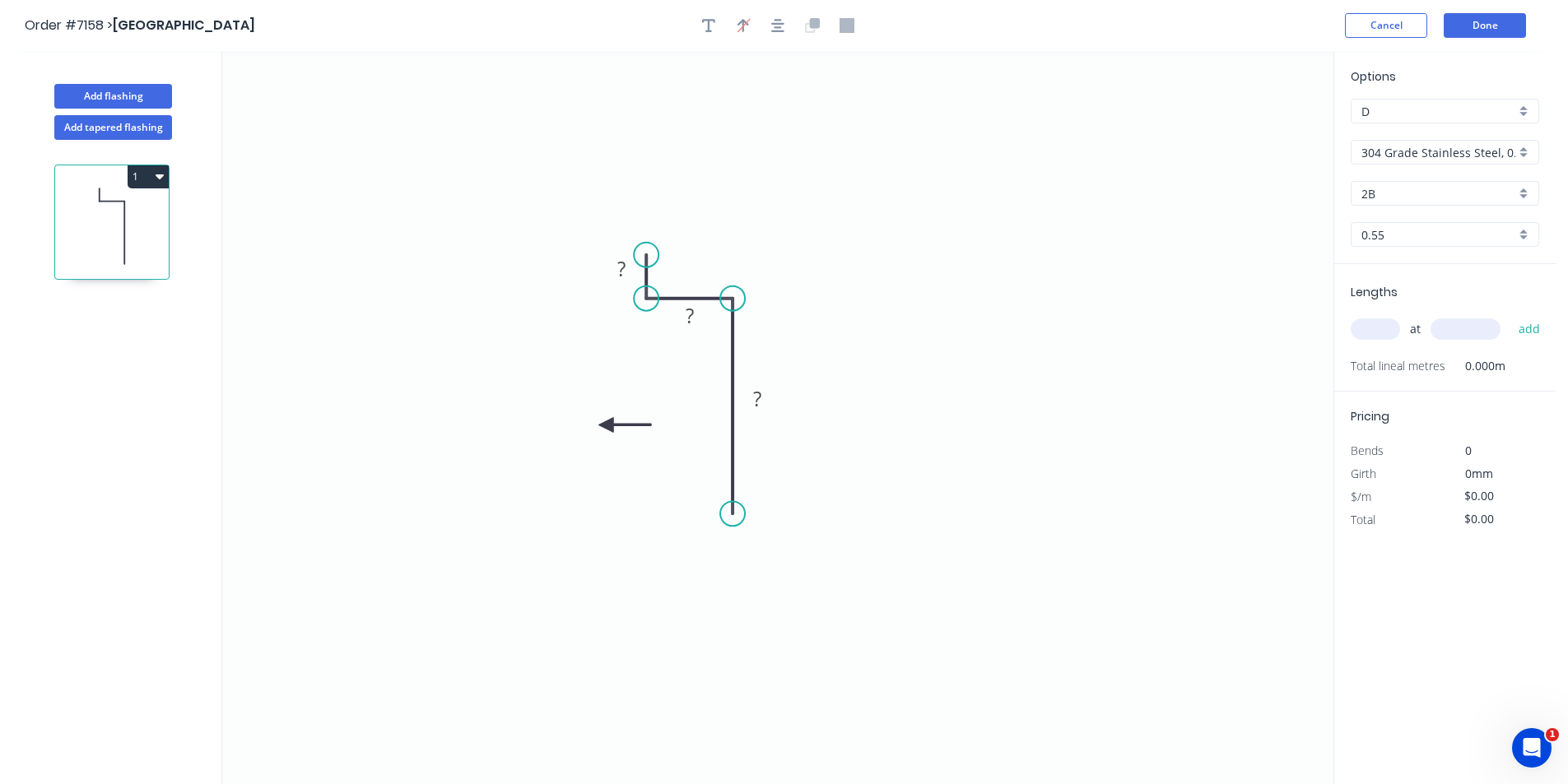
click at [604, 426] on icon at bounding box center [624, 426] width 53 height 15
click at [604, 426] on icon at bounding box center [619, 438] width 47 height 47
click at [604, 426] on icon at bounding box center [606, 444] width 15 height 53
click at [1459, 138] on div "Options D D 304 Grade Stainless Steel, 0.9mm Perforated Pattern 208 - 2mm hole …" at bounding box center [1445, 166] width 222 height 197
click at [1456, 148] on input "304 Grade Stainless Steel, 0.9mm Perforated Pattern 208 - 2mm hole" at bounding box center [1438, 152] width 154 height 18
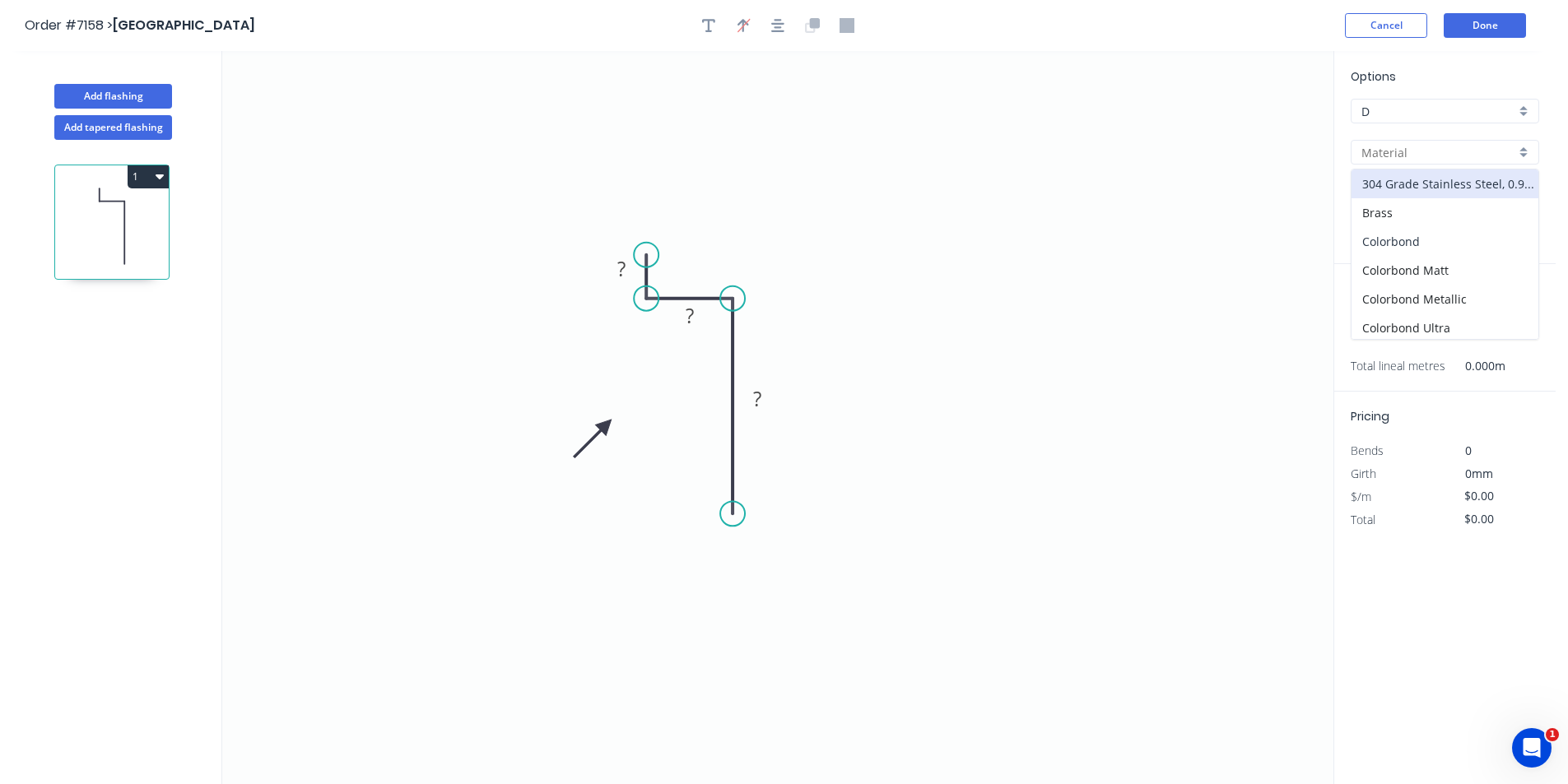
drag, startPoint x: 1478, startPoint y: 239, endPoint x: 1473, endPoint y: 231, distance: 9.4
click at [1477, 240] on div "Colorbond" at bounding box center [1445, 241] width 186 height 29
type input "Colorbond"
type input "Basalt"
click at [1481, 178] on div "Options D D Colorbond Colorbond Colorbond Matt Colorbond Metallic Colorbond Ult…" at bounding box center [1445, 166] width 222 height 197
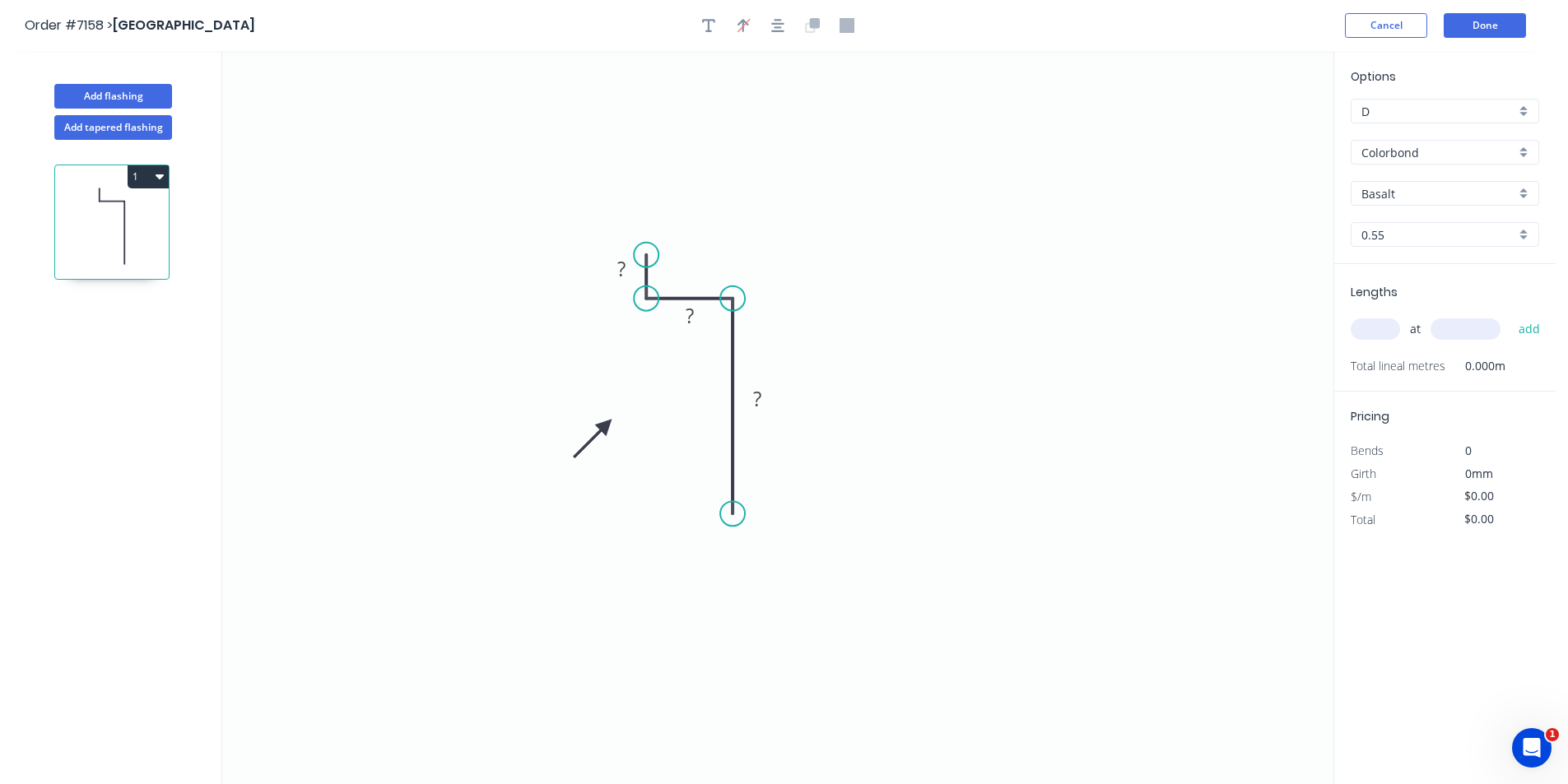
click at [1483, 194] on input "Basalt" at bounding box center [1438, 194] width 154 height 18
click at [1465, 337] on div "Paperbark" at bounding box center [1445, 328] width 186 height 29
type input "Paperbark"
click at [628, 281] on rect at bounding box center [621, 270] width 32 height 23
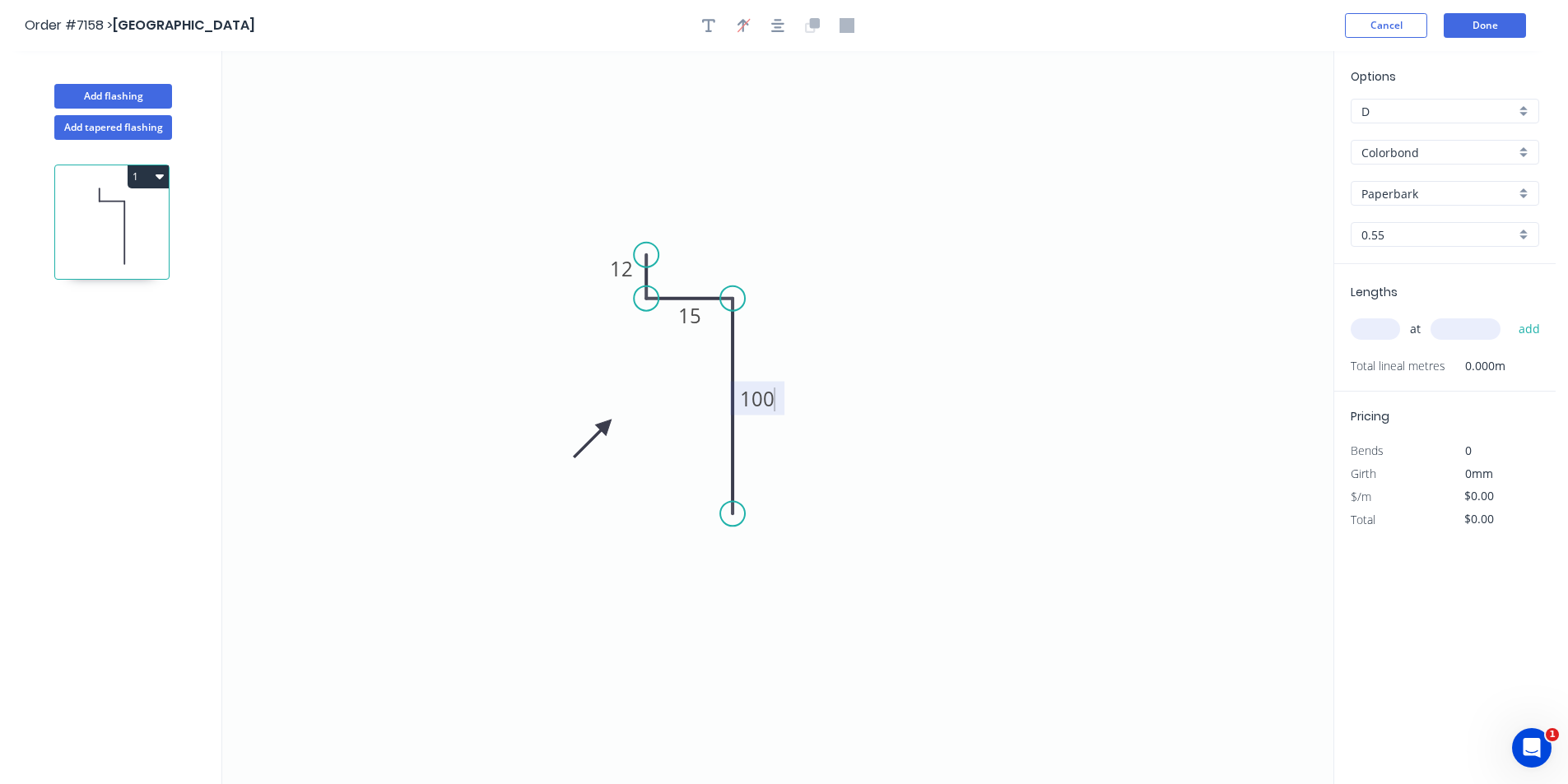
type input "$11.94"
click at [1387, 328] on input "text" at bounding box center [1375, 328] width 49 height 21
click at [1373, 325] on input "text" at bounding box center [1375, 328] width 49 height 21
type input "2"
type input "5000"
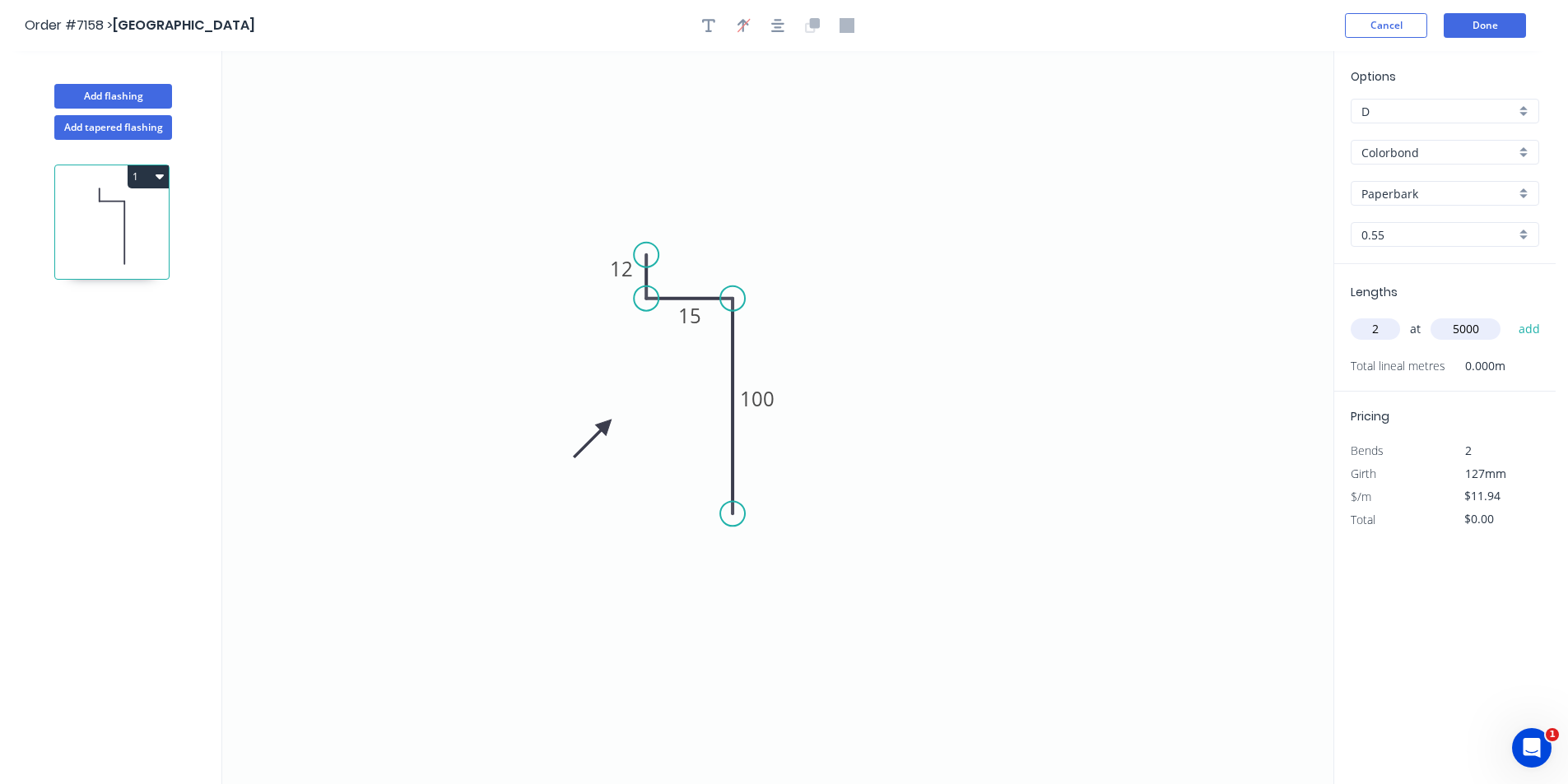
click at [1510, 315] on button "add" at bounding box center [1530, 329] width 39 height 28
type input "$119.40"
click at [1490, 18] on button "Done" at bounding box center [1484, 25] width 83 height 25
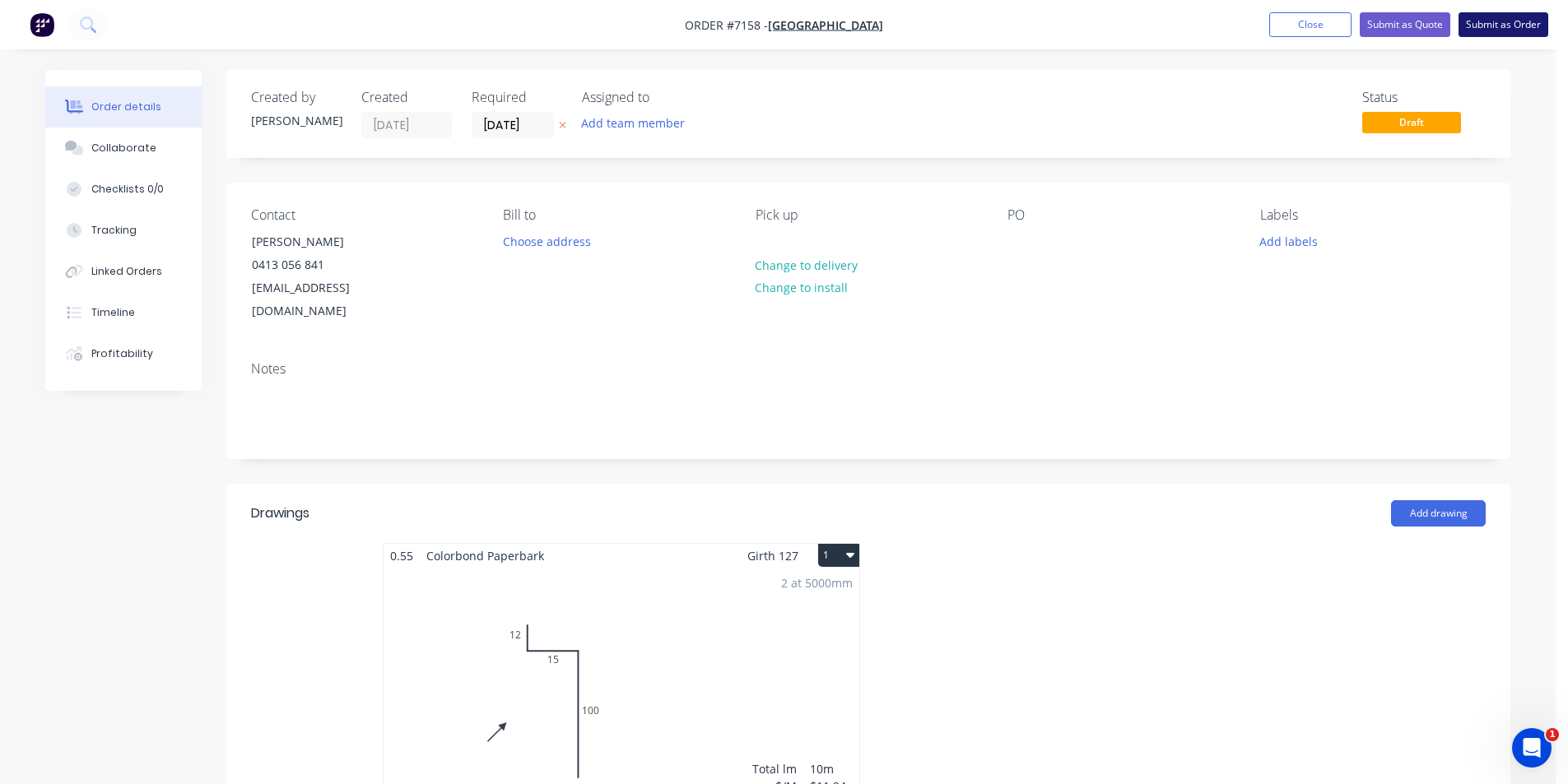
click at [1535, 26] on button "Submit as Order" at bounding box center [1503, 24] width 90 height 25
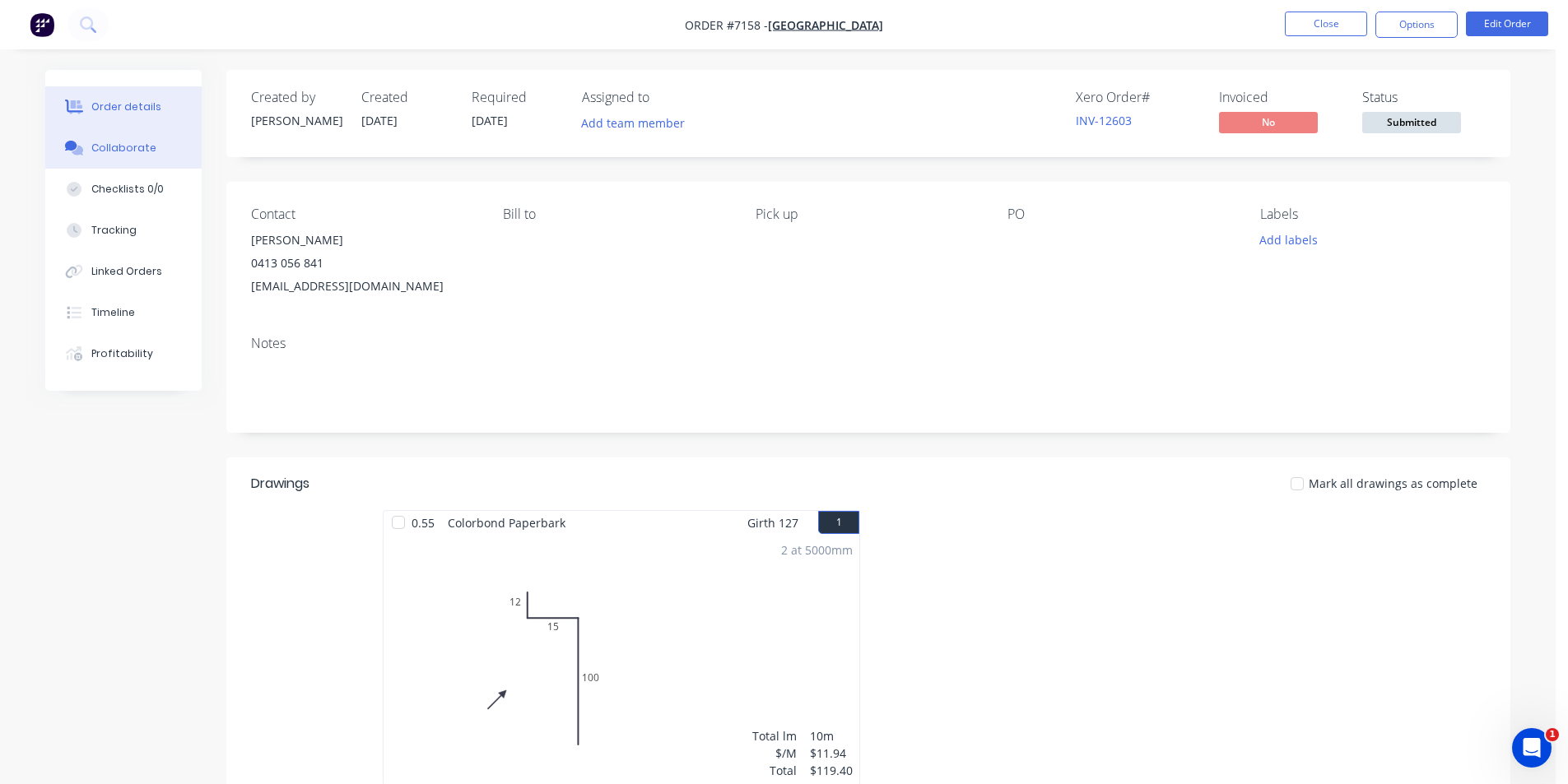
click at [105, 138] on button "Collaborate" at bounding box center [123, 148] width 157 height 41
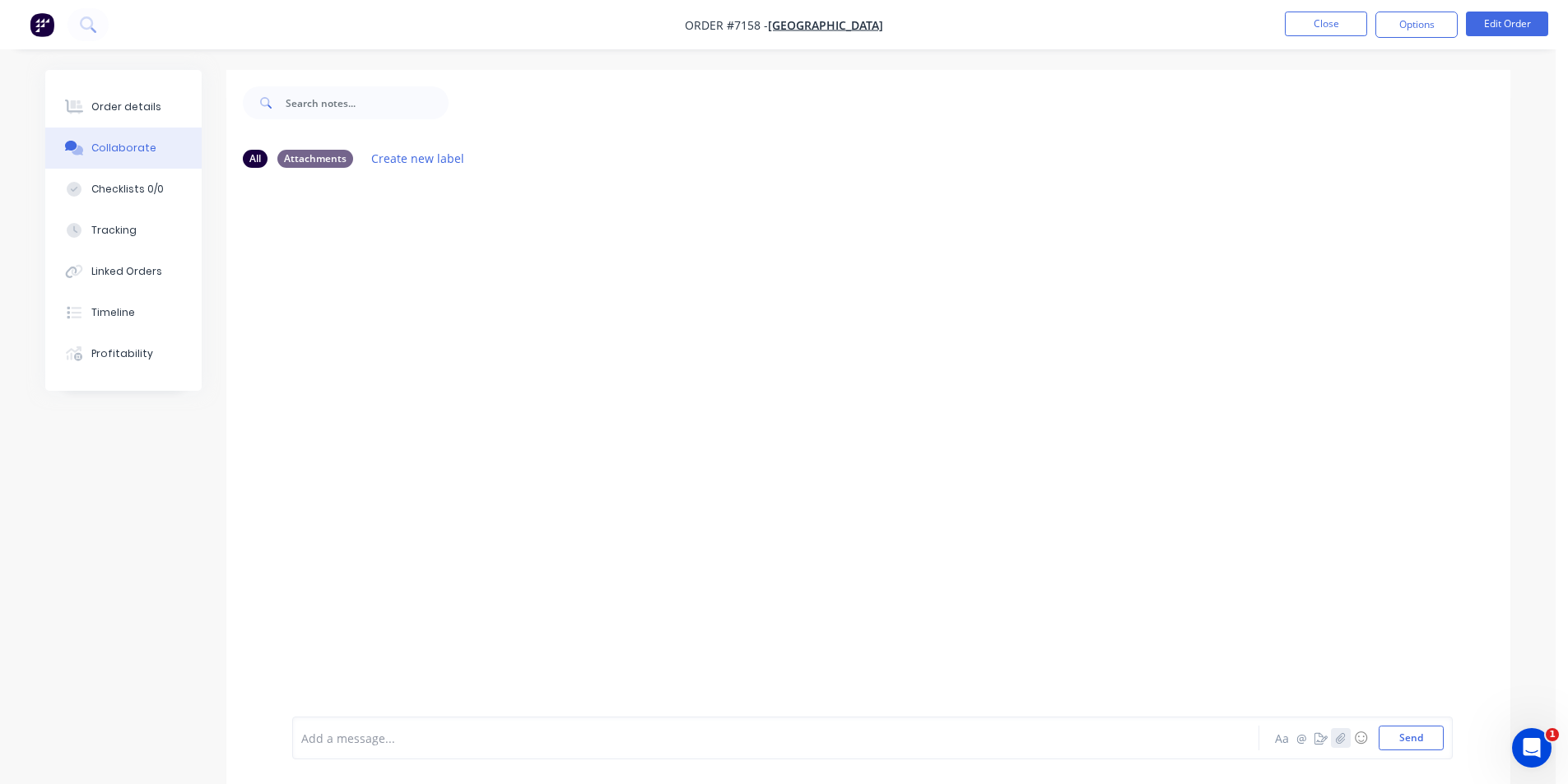
click at [1338, 739] on icon "button" at bounding box center [1341, 739] width 9 height 11
click at [1423, 749] on button "Send" at bounding box center [1411, 738] width 65 height 25
click at [170, 113] on button "Order details" at bounding box center [123, 107] width 157 height 41
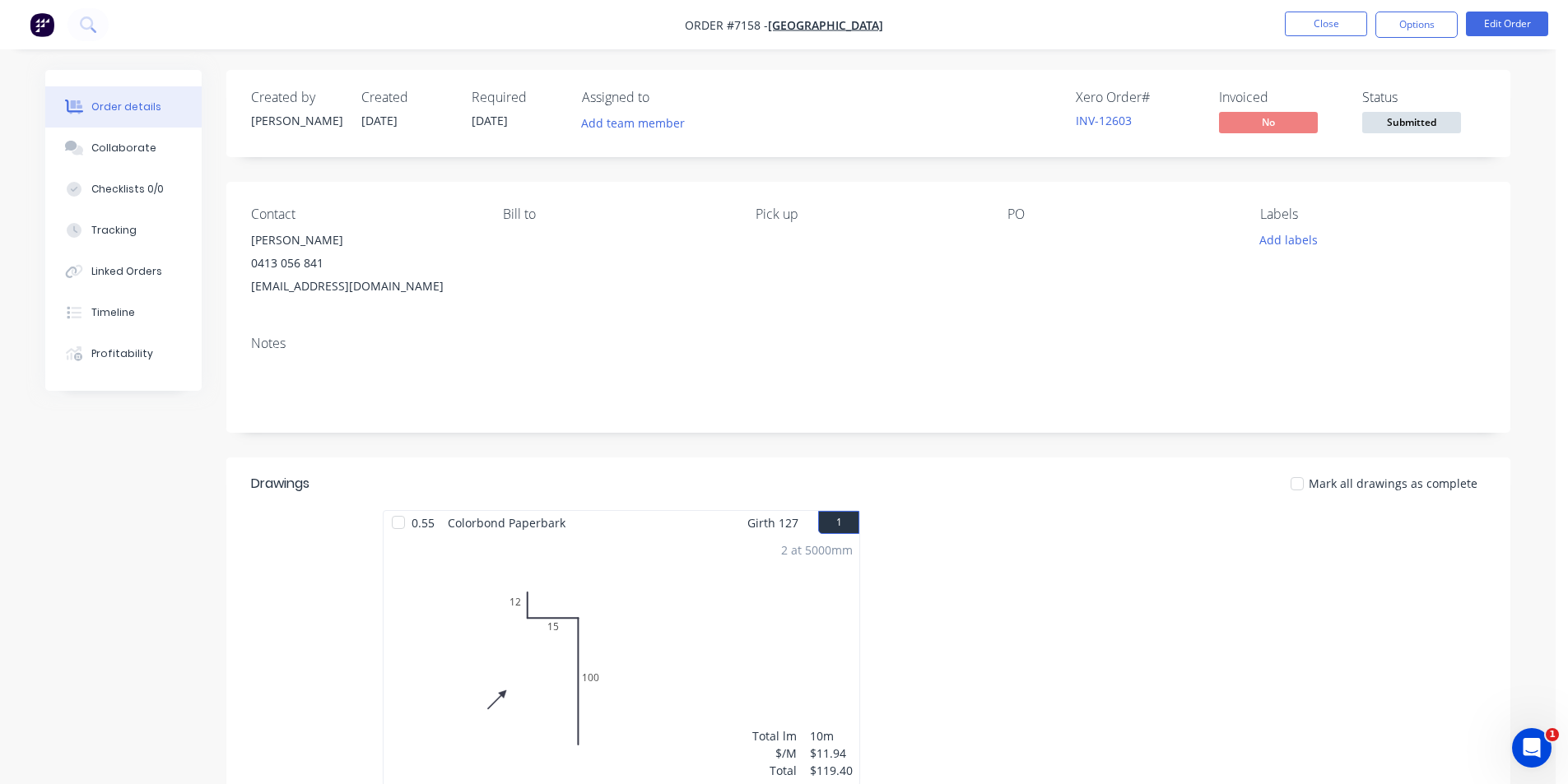
click at [1382, 114] on span "Submitted" at bounding box center [1411, 122] width 98 height 20
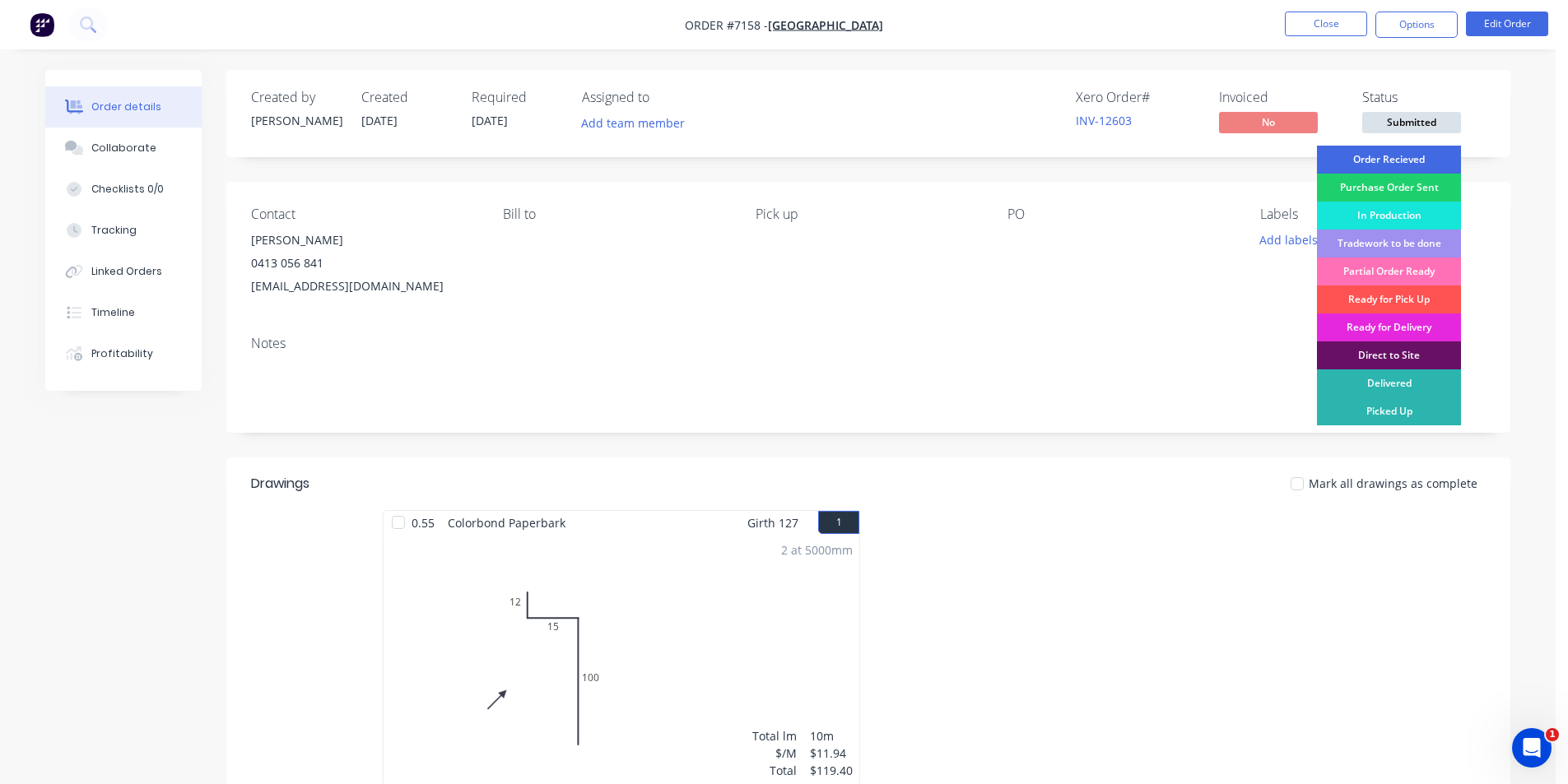
click at [1377, 159] on div "Order Recieved" at bounding box center [1388, 160] width 144 height 28
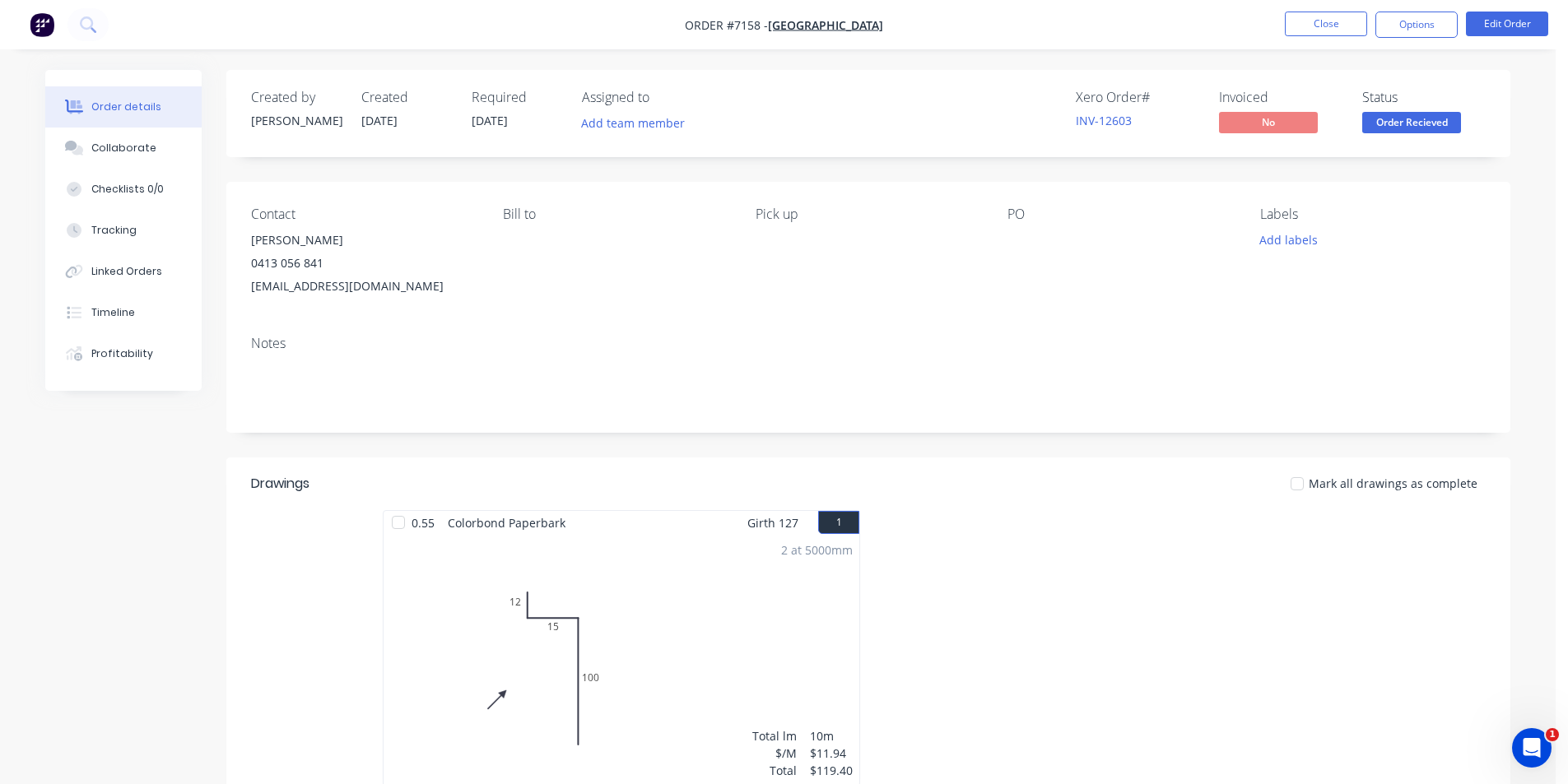
drag, startPoint x: 152, startPoint y: 135, endPoint x: 463, endPoint y: 126, distance: 311.1
click at [157, 136] on button "Collaborate" at bounding box center [123, 148] width 157 height 41
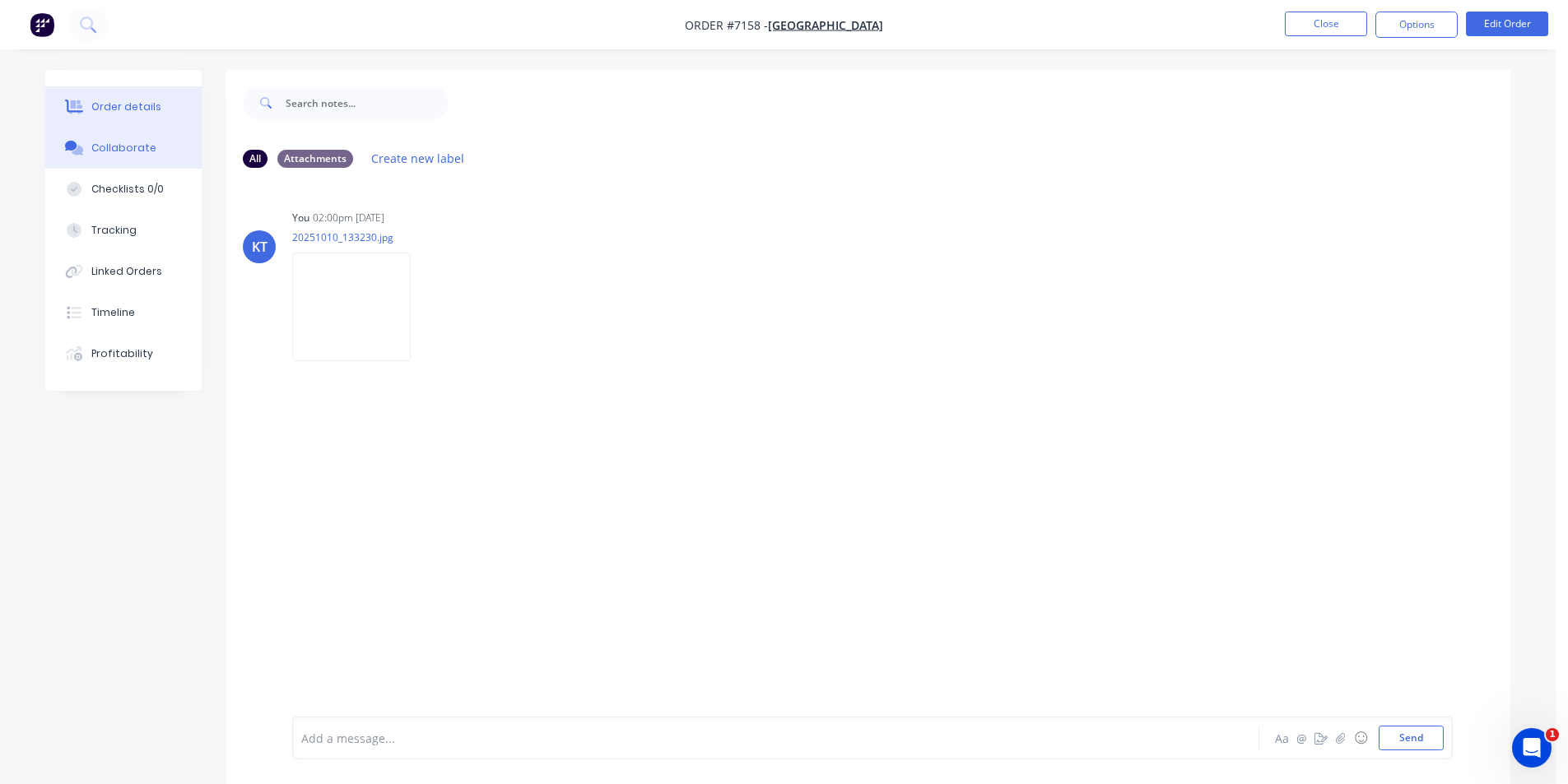
click at [120, 115] on button "Order details" at bounding box center [123, 107] width 157 height 41
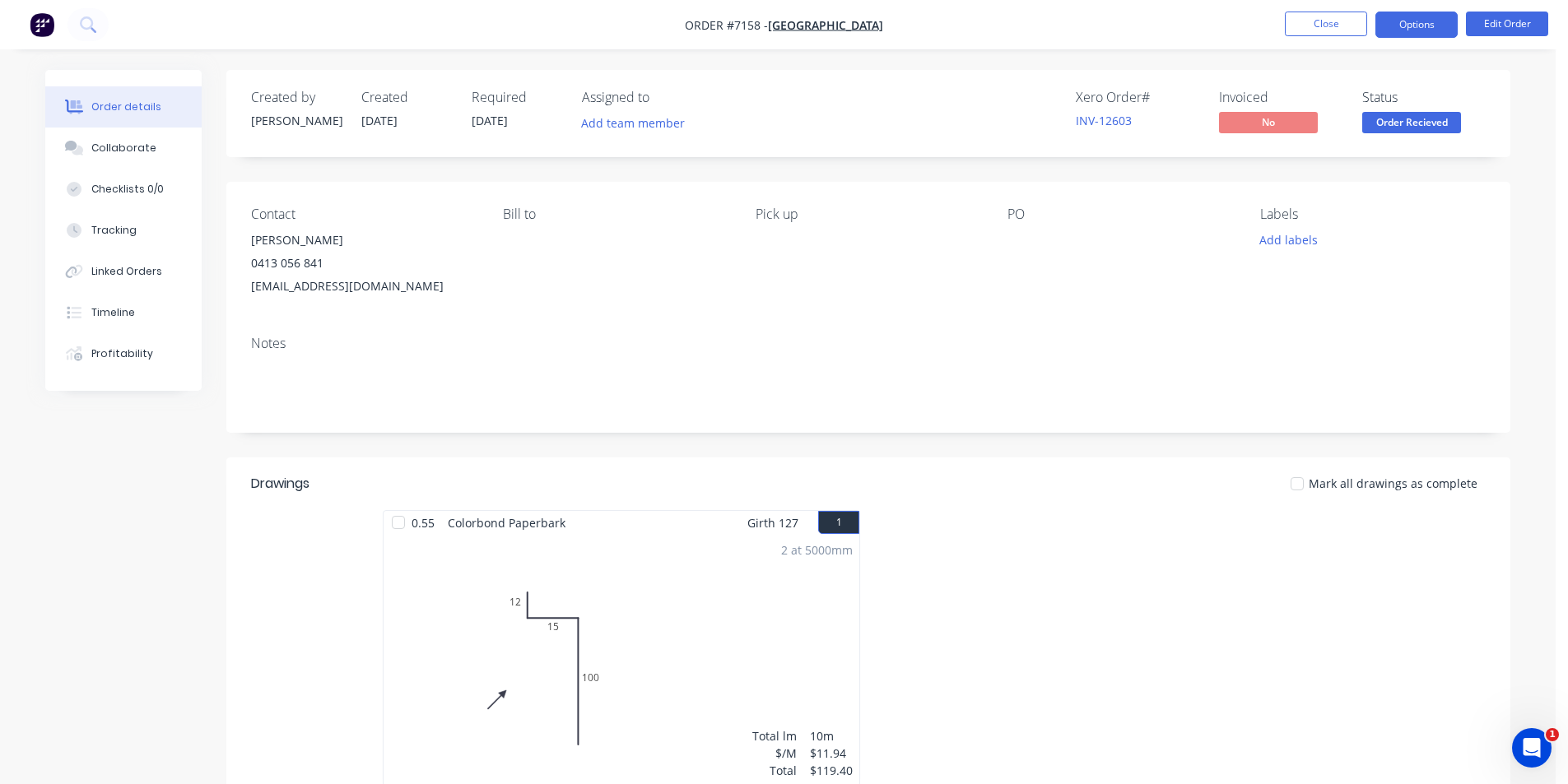
click at [1430, 11] on button "Options" at bounding box center [1416, 24] width 83 height 26
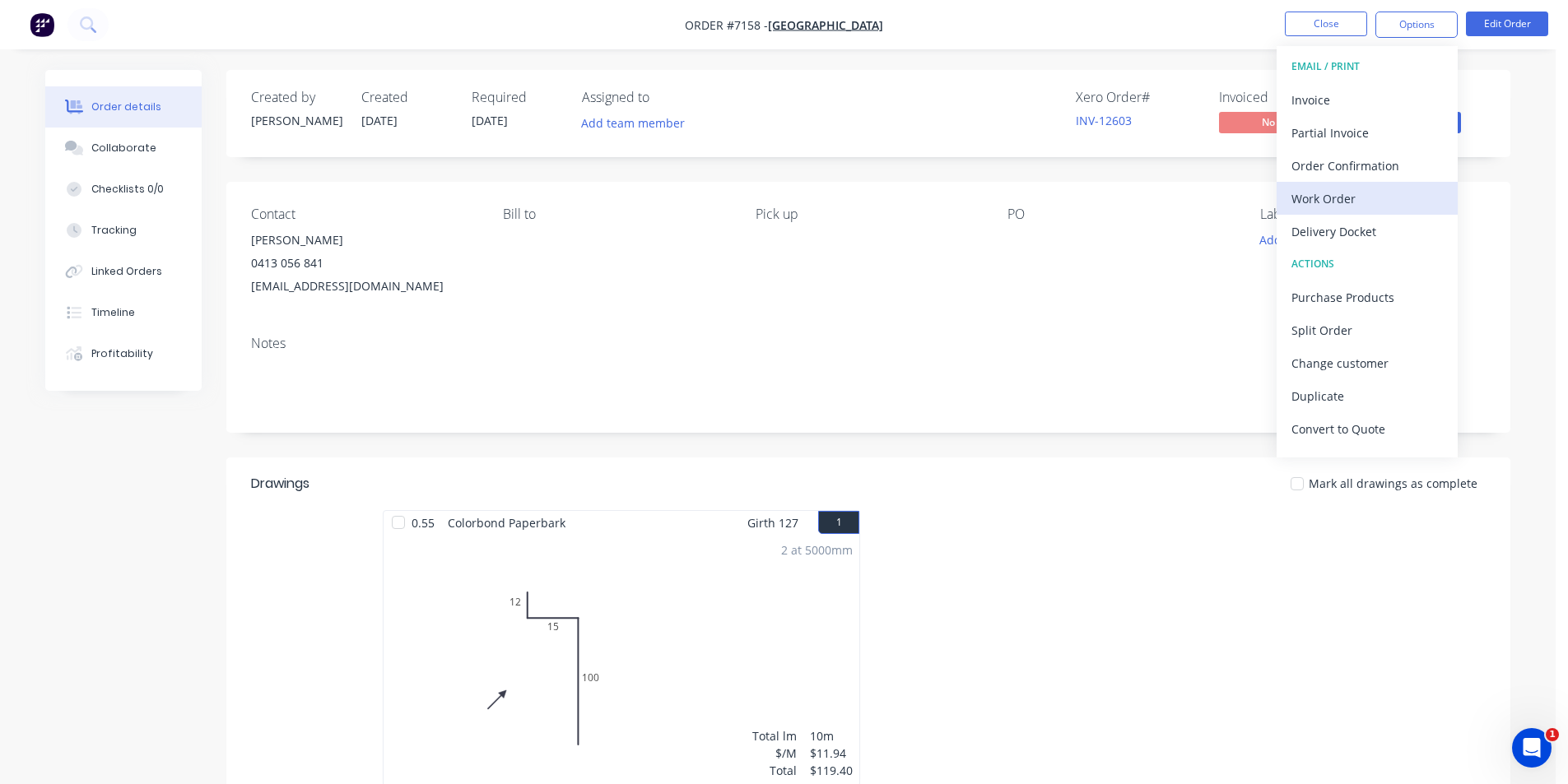
click at [1375, 195] on div "Work Order" at bounding box center [1367, 199] width 151 height 24
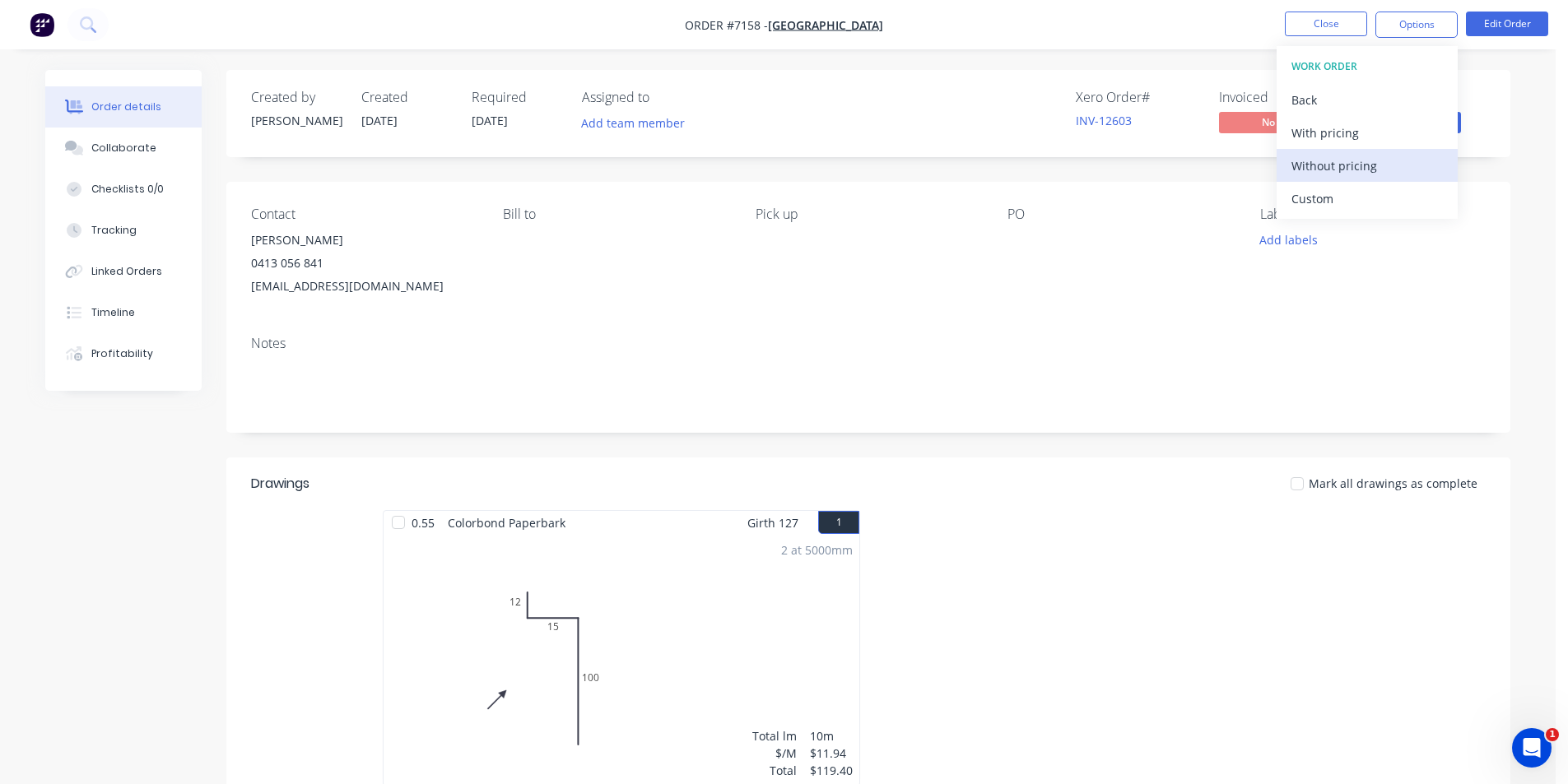
click at [1377, 172] on div "Without pricing" at bounding box center [1367, 166] width 151 height 24
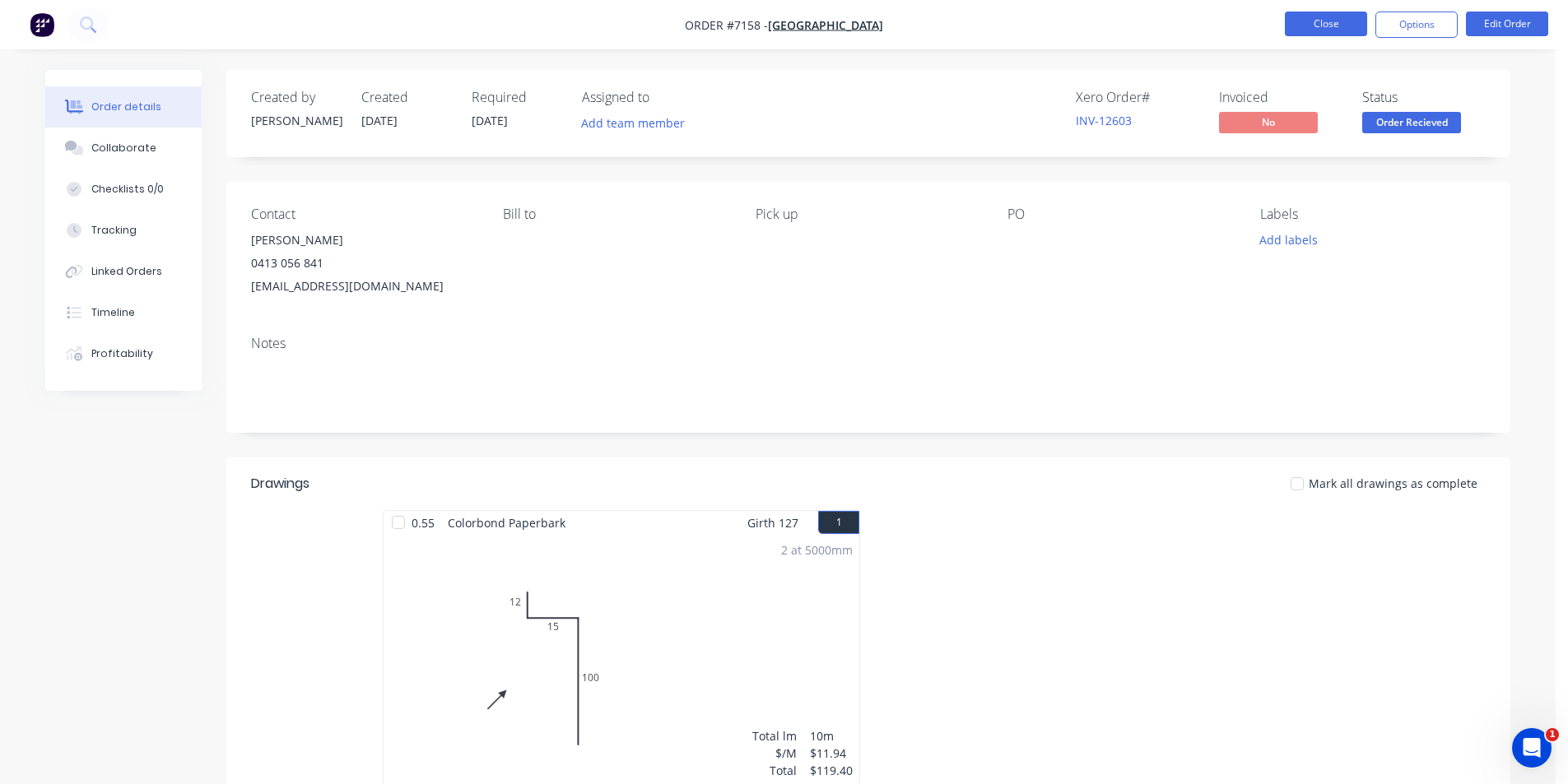
click at [1346, 16] on button "Close" at bounding box center [1326, 23] width 83 height 25
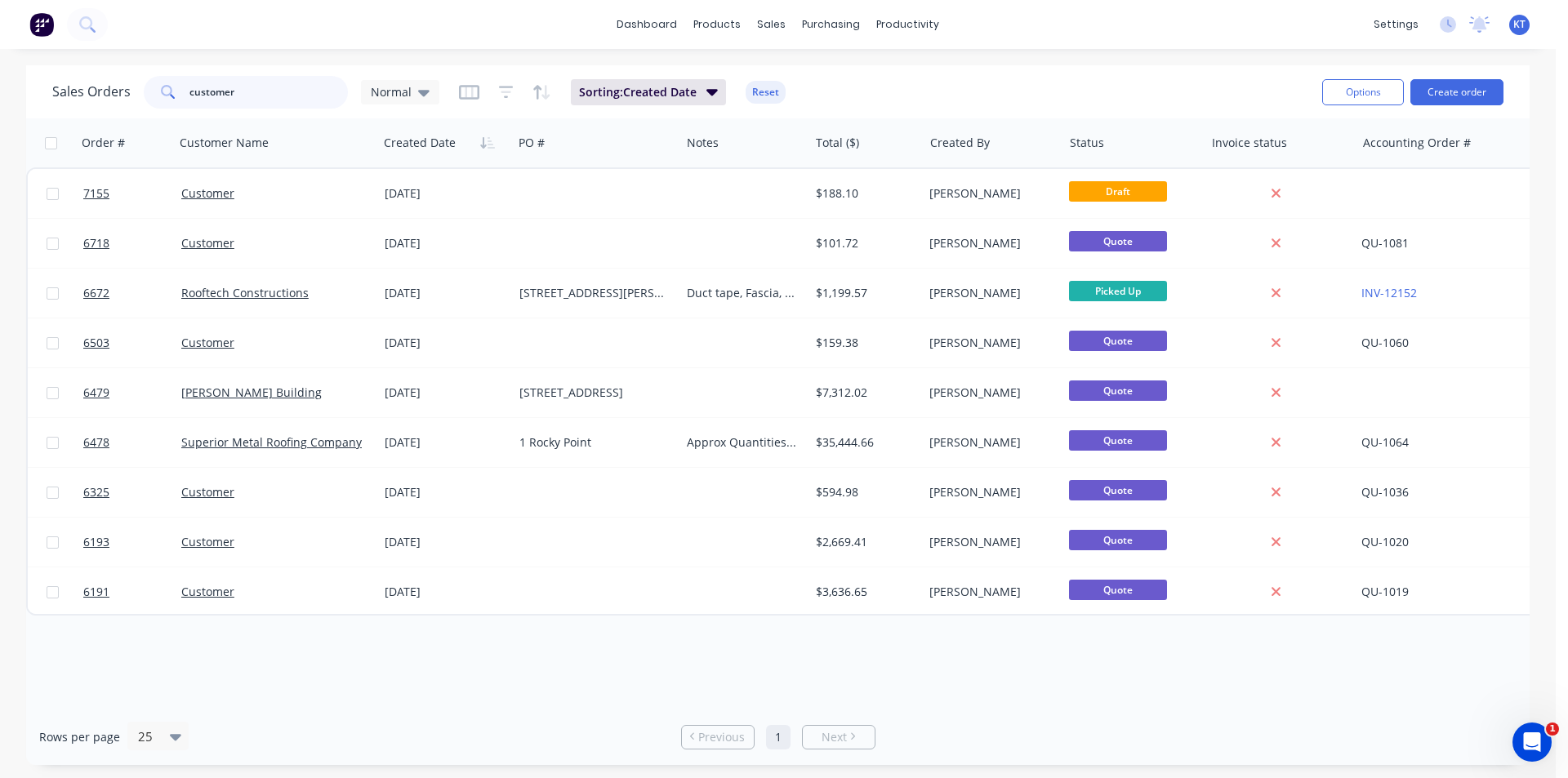
click at [294, 100] on input "customer" at bounding box center [269, 92] width 159 height 32
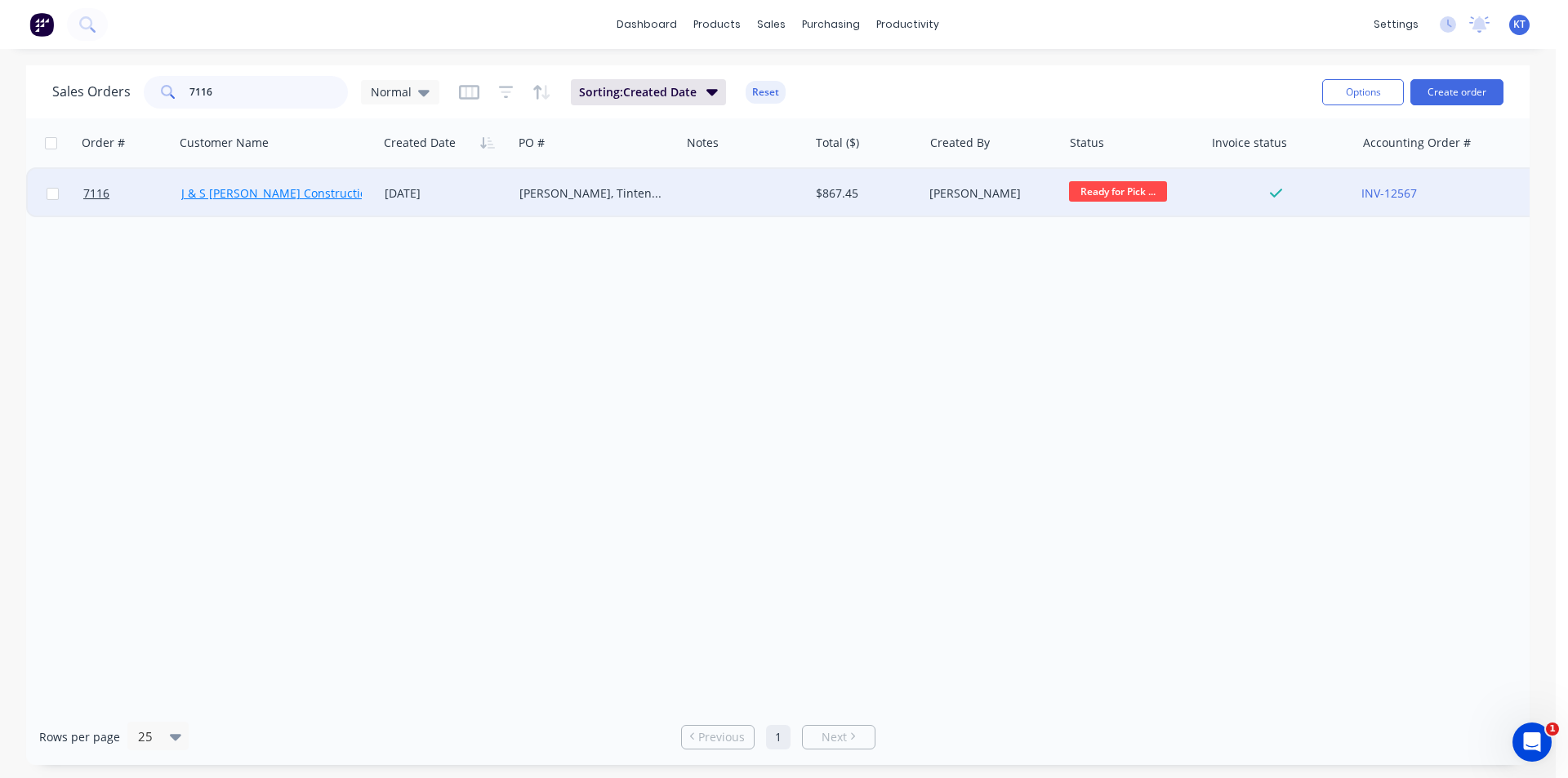
type input "7116"
click at [302, 197] on link "J & S [PERSON_NAME] Constructions" at bounding box center [281, 192] width 199 height 16
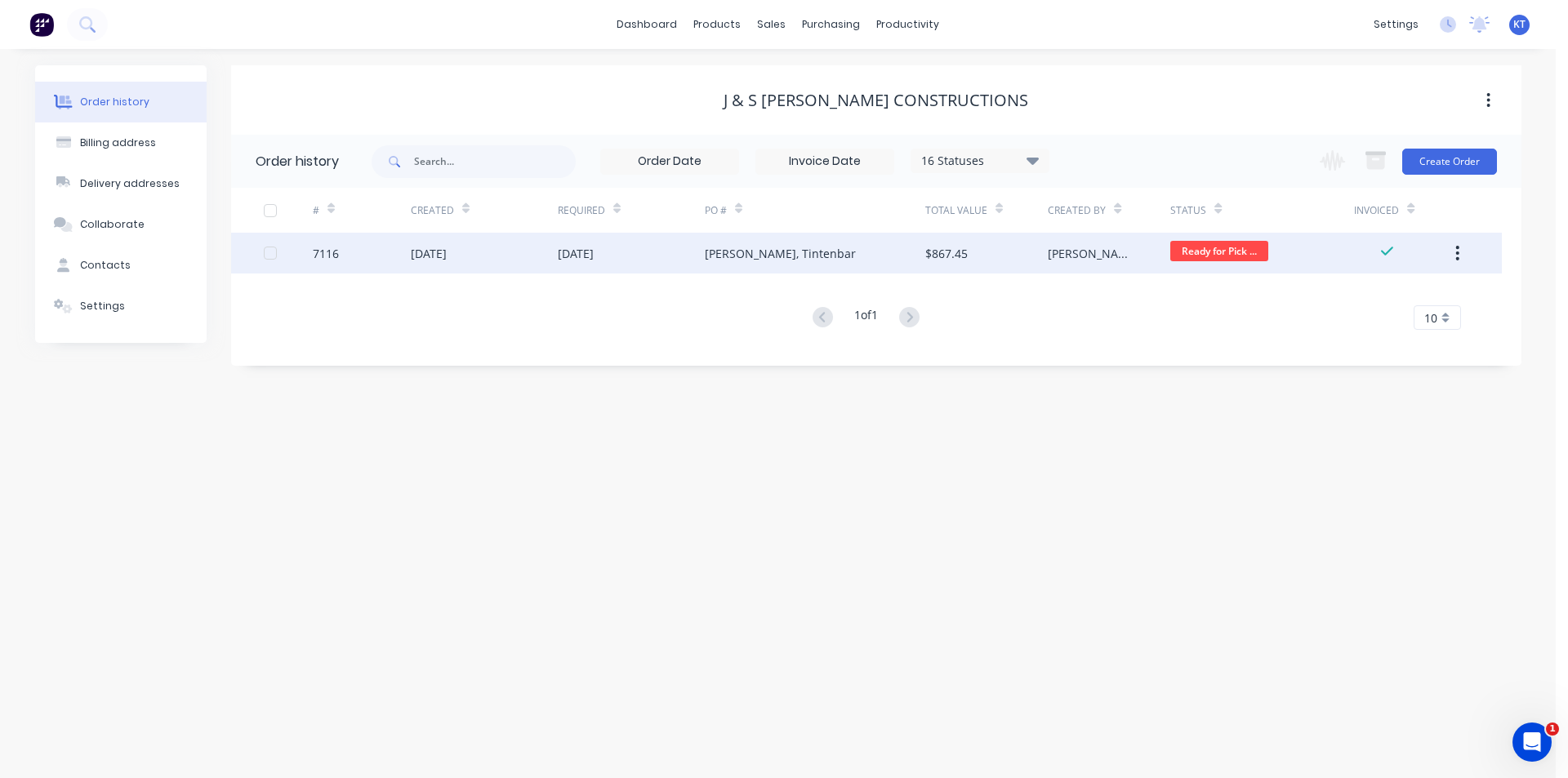
click at [1204, 251] on span "Ready for Pick ..." at bounding box center [1219, 251] width 98 height 20
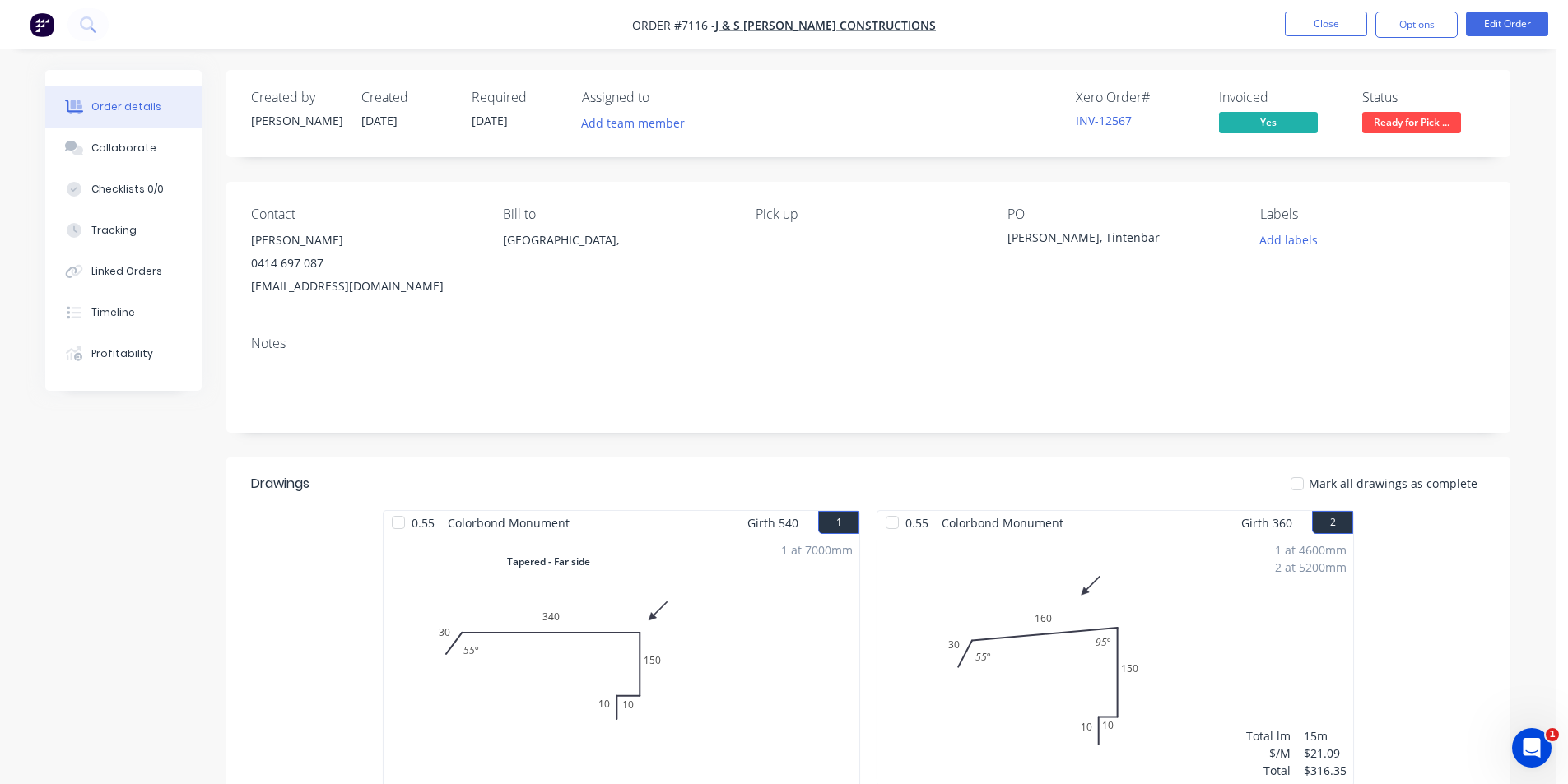
click at [1438, 128] on span "Ready for Pick ..." at bounding box center [1411, 122] width 98 height 20
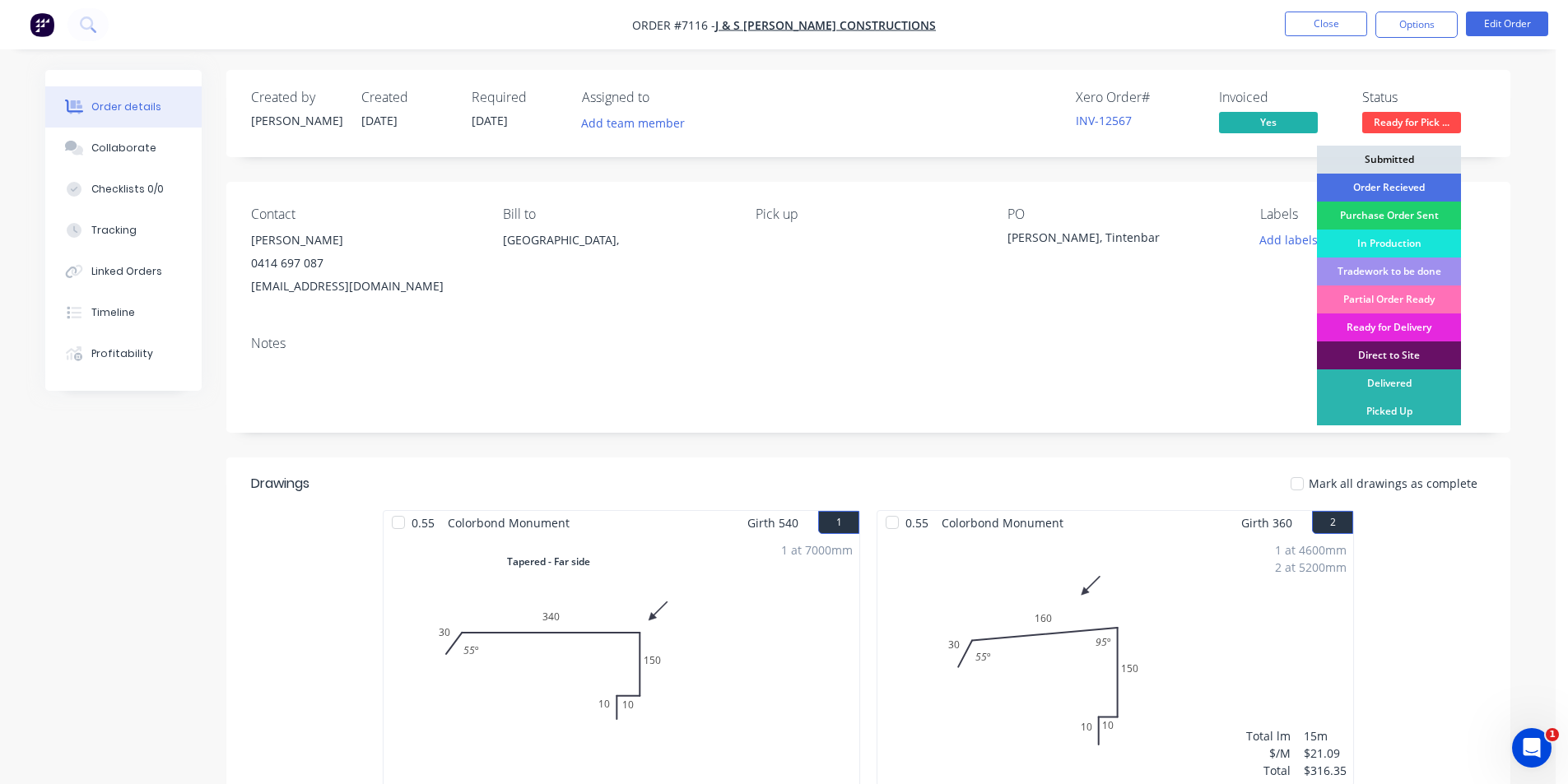
click at [1419, 412] on div "Picked Up" at bounding box center [1388, 412] width 144 height 28
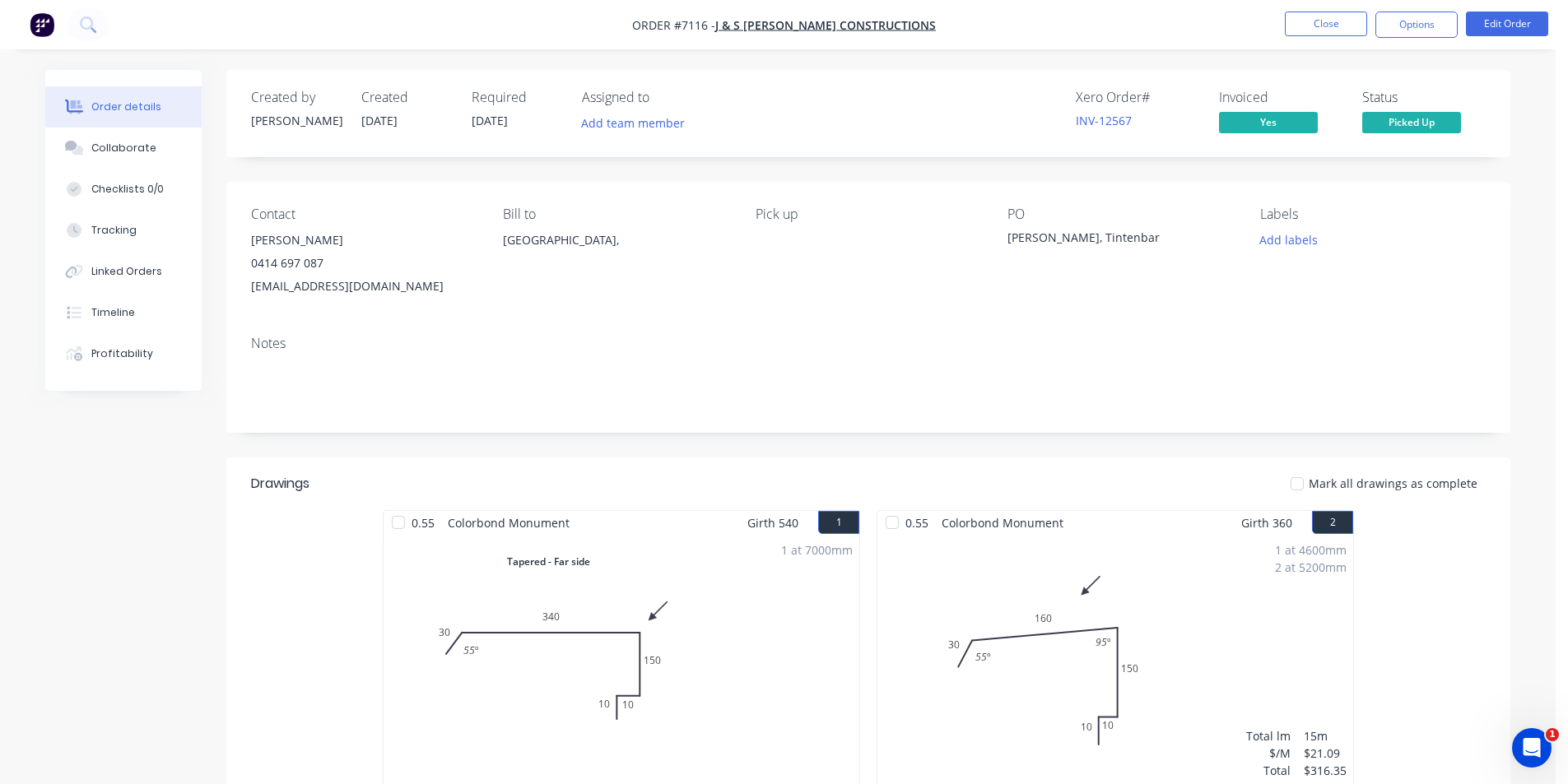
click at [1307, 493] on div at bounding box center [1296, 483] width 32 height 32
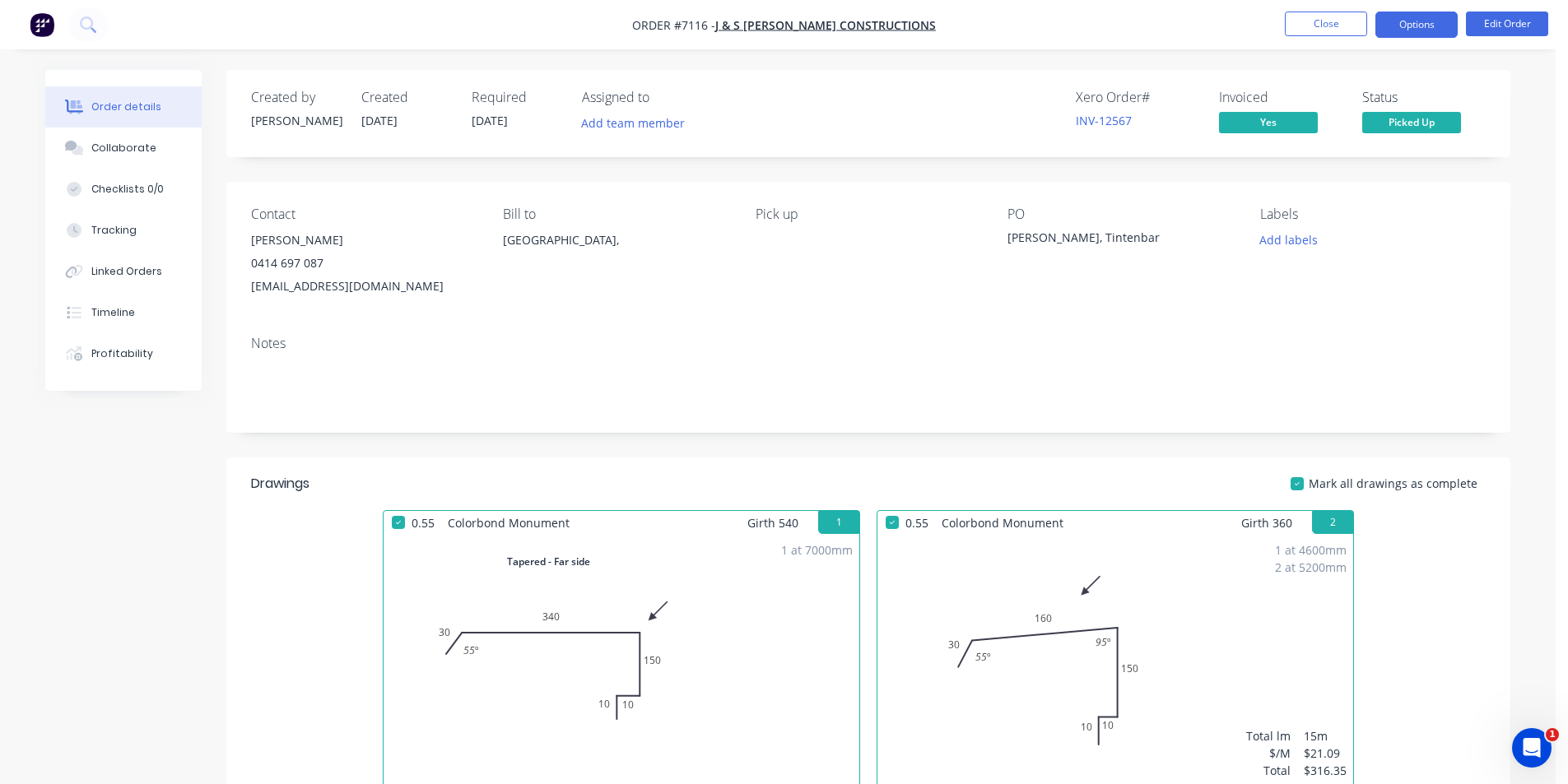
click at [1444, 21] on button "Options" at bounding box center [1416, 24] width 83 height 26
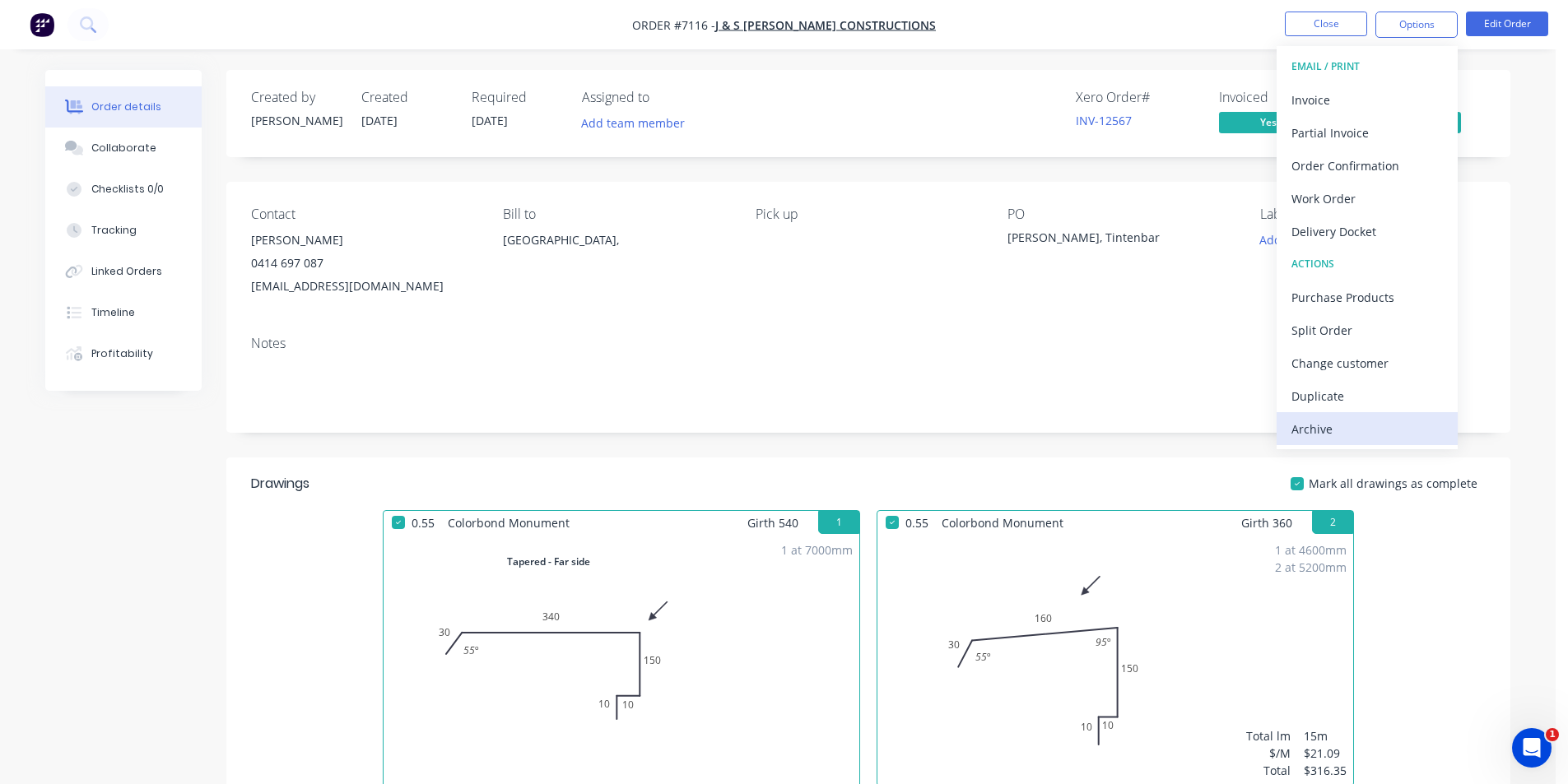
click at [1382, 426] on div "Archive" at bounding box center [1367, 430] width 151 height 24
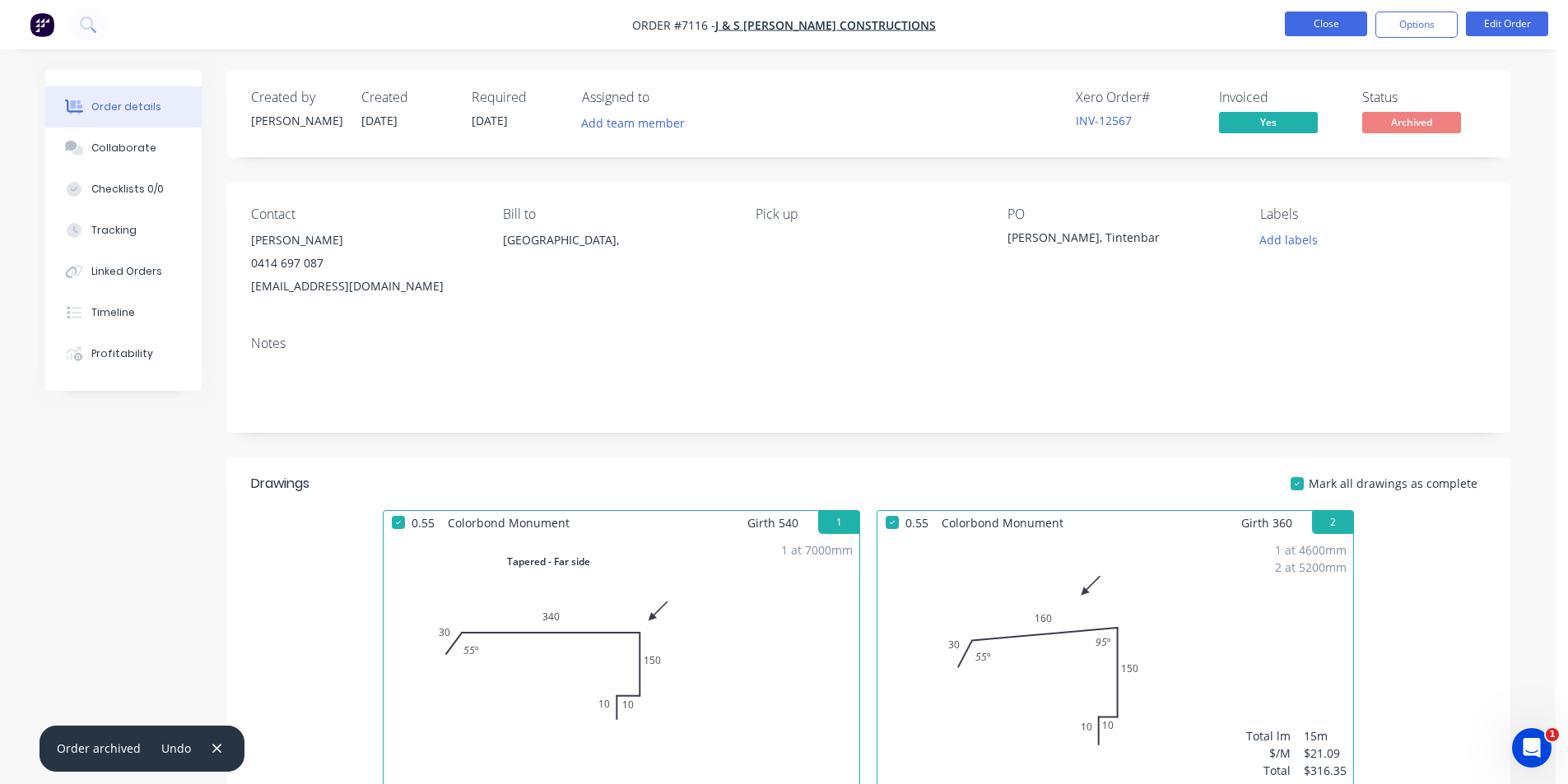
click at [1306, 13] on button "Close" at bounding box center [1326, 23] width 83 height 25
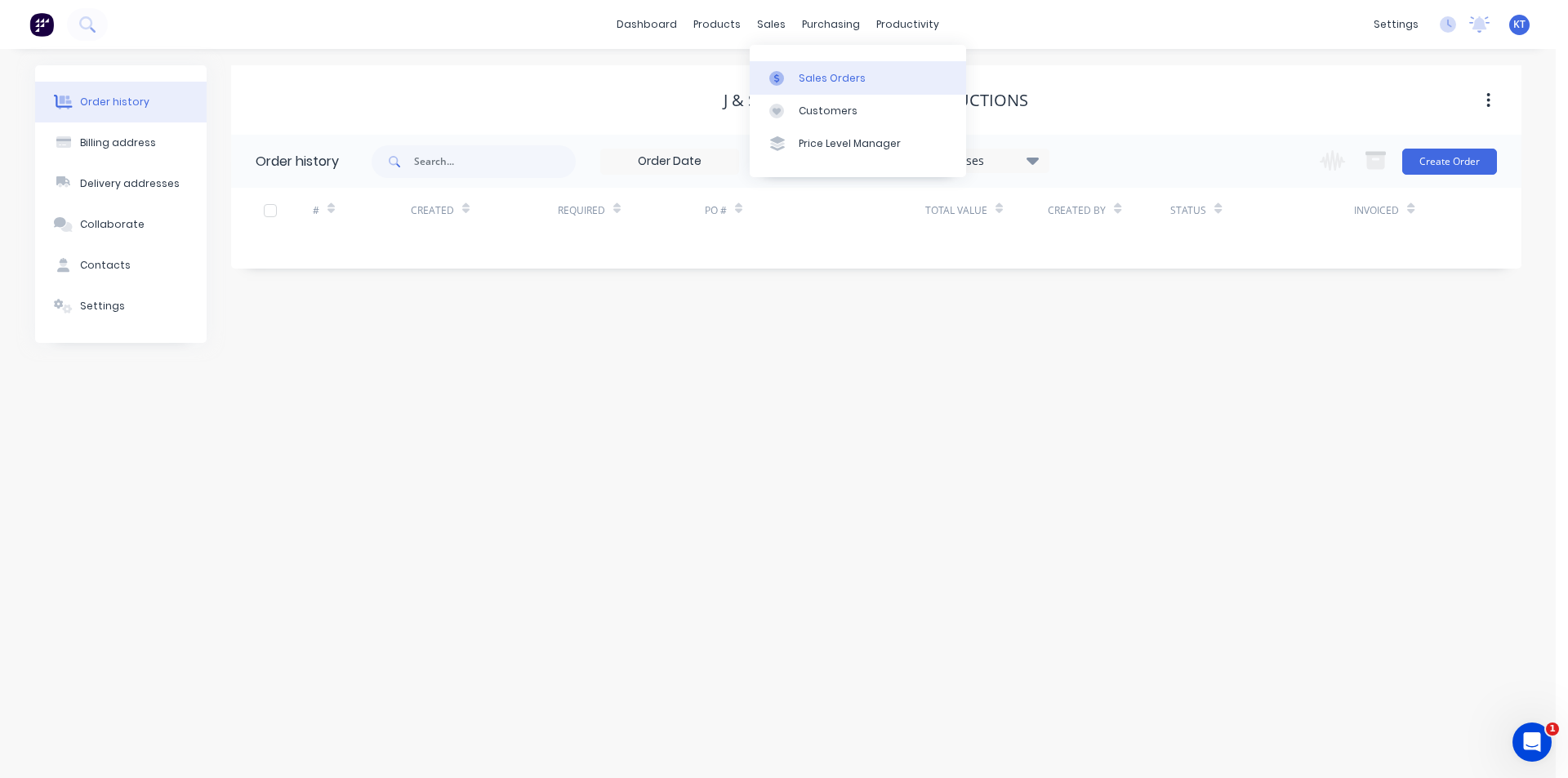
click at [778, 74] on icon at bounding box center [777, 78] width 15 height 15
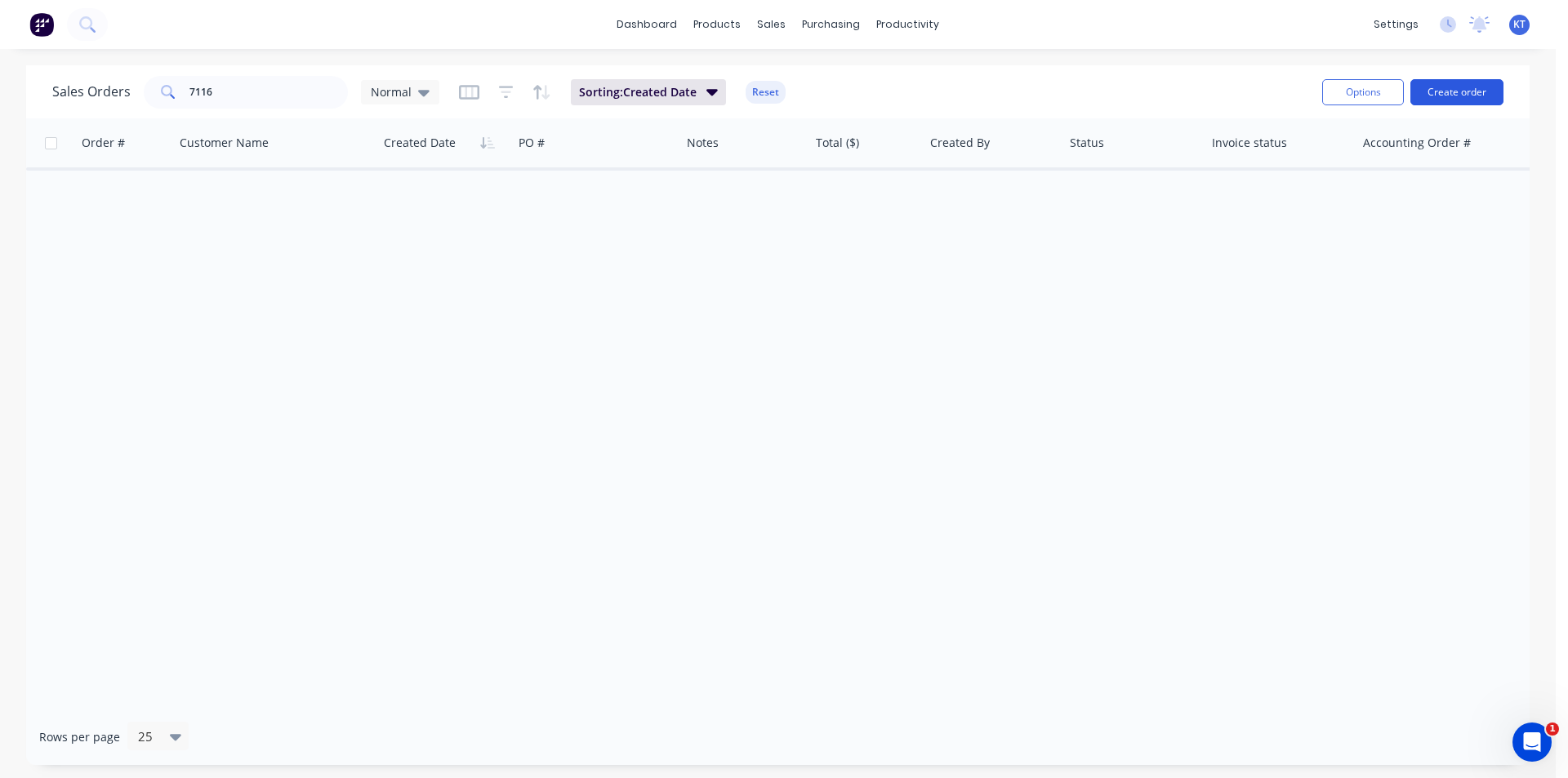
click at [1479, 94] on button "Create order" at bounding box center [1457, 92] width 93 height 26
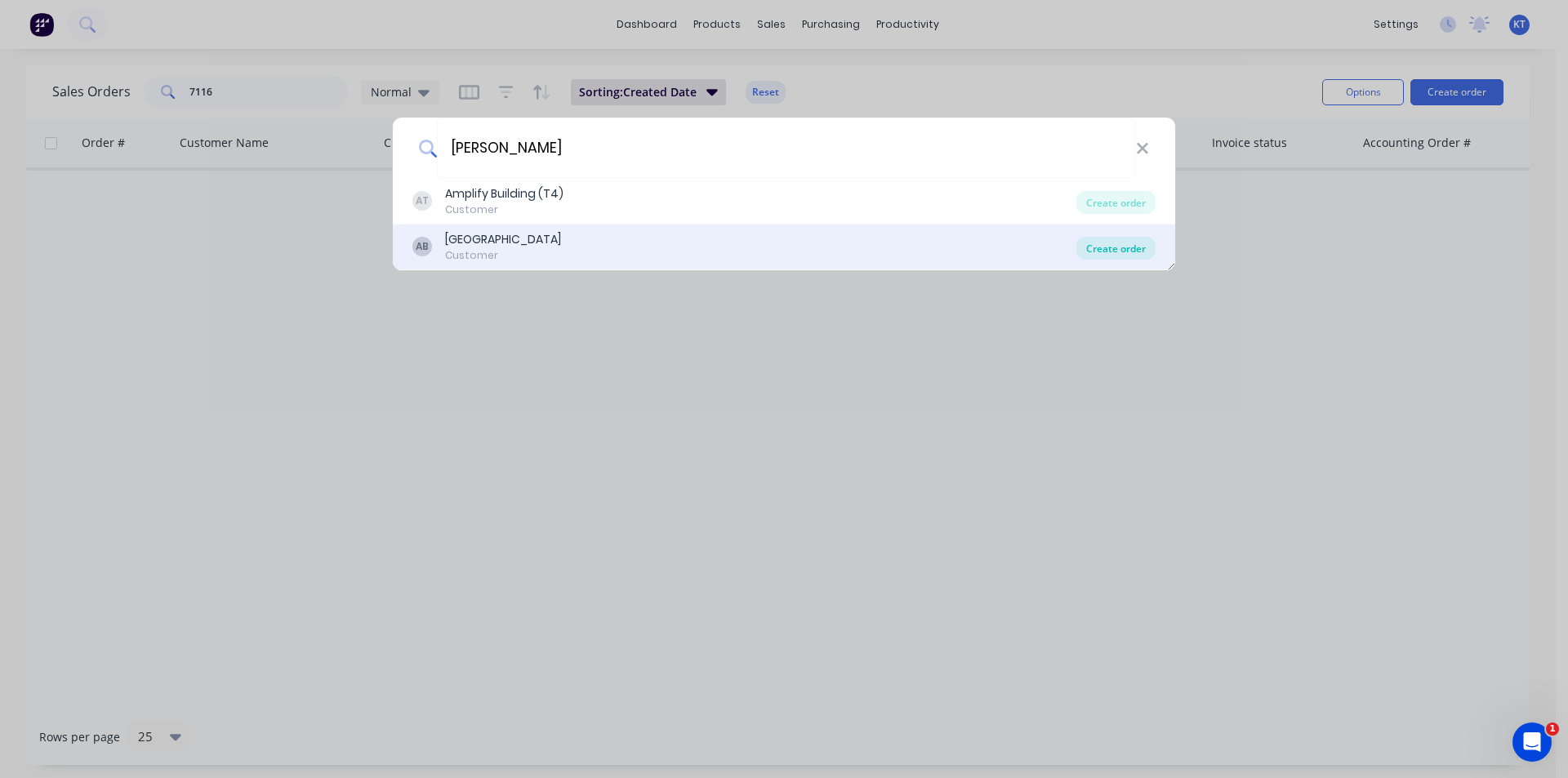
type input "[PERSON_NAME]"
click at [1146, 250] on div "Create order" at bounding box center [1116, 248] width 79 height 23
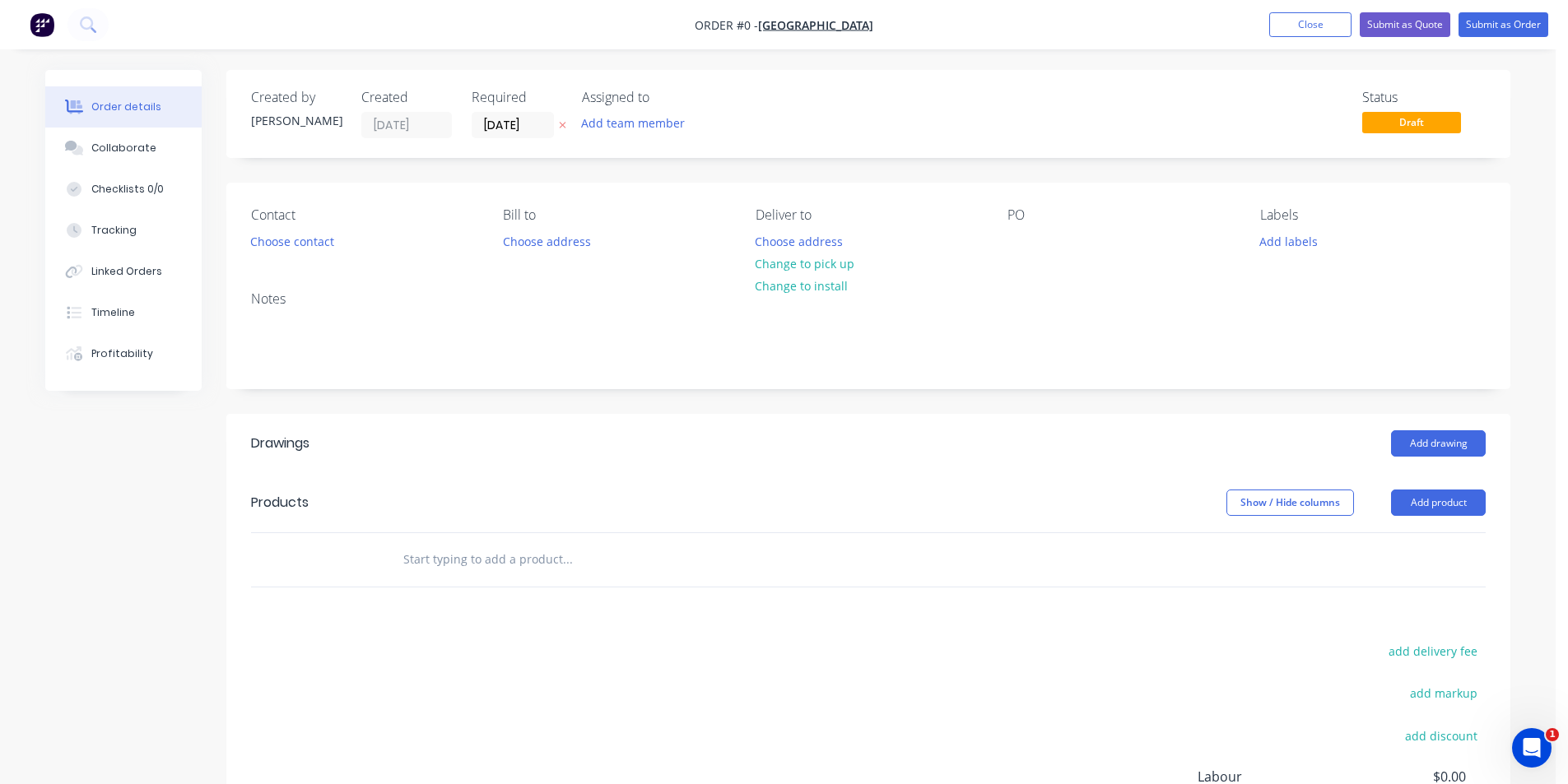
click at [281, 225] on div "Contact Choose contact" at bounding box center [364, 231] width 225 height 46
click at [283, 238] on button "Choose contact" at bounding box center [292, 241] width 101 height 22
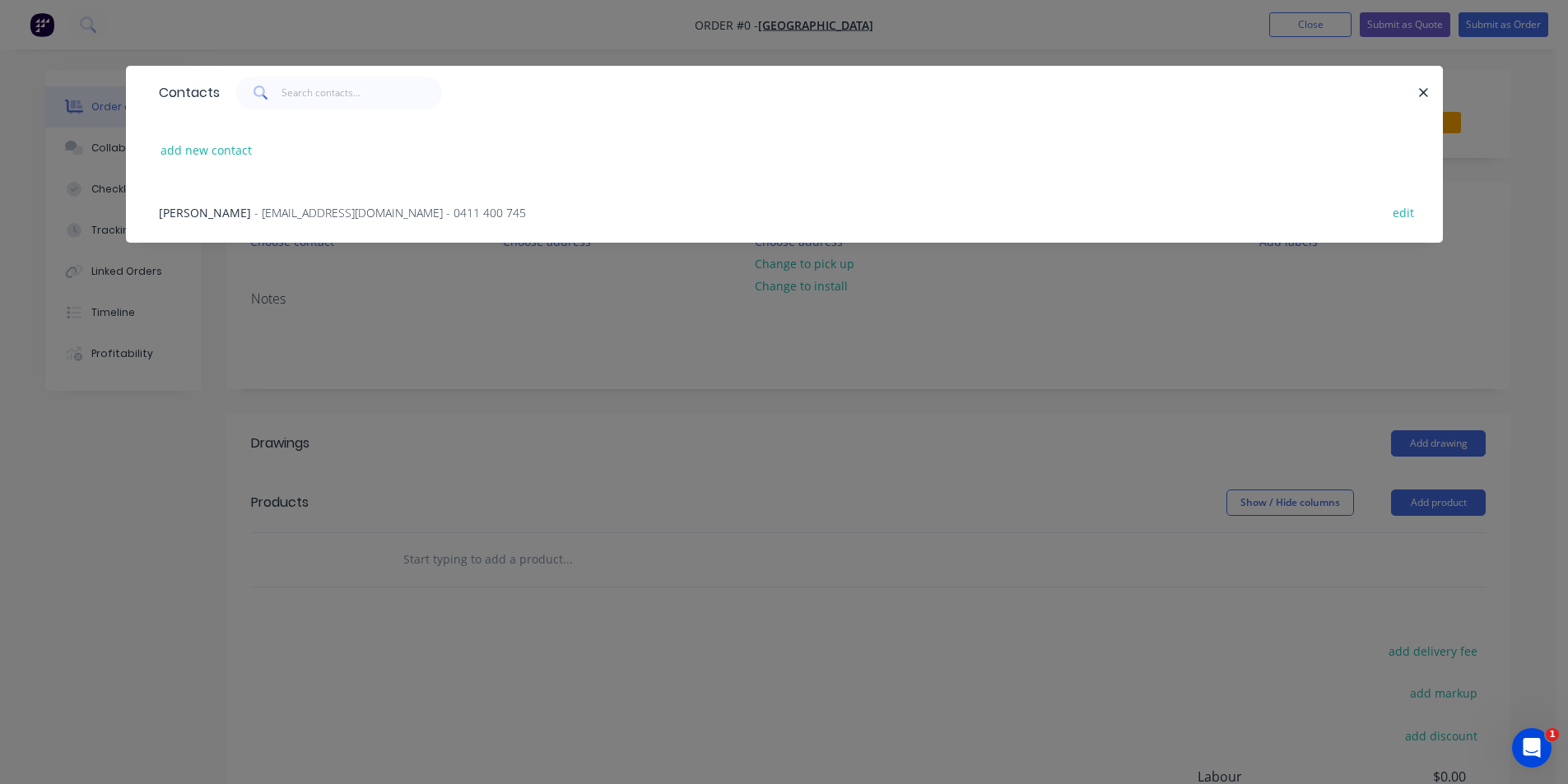
click at [290, 225] on div "[PERSON_NAME] - [EMAIL_ADDRESS][DOMAIN_NAME] - 0411 400 745 edit" at bounding box center [784, 212] width 1267 height 62
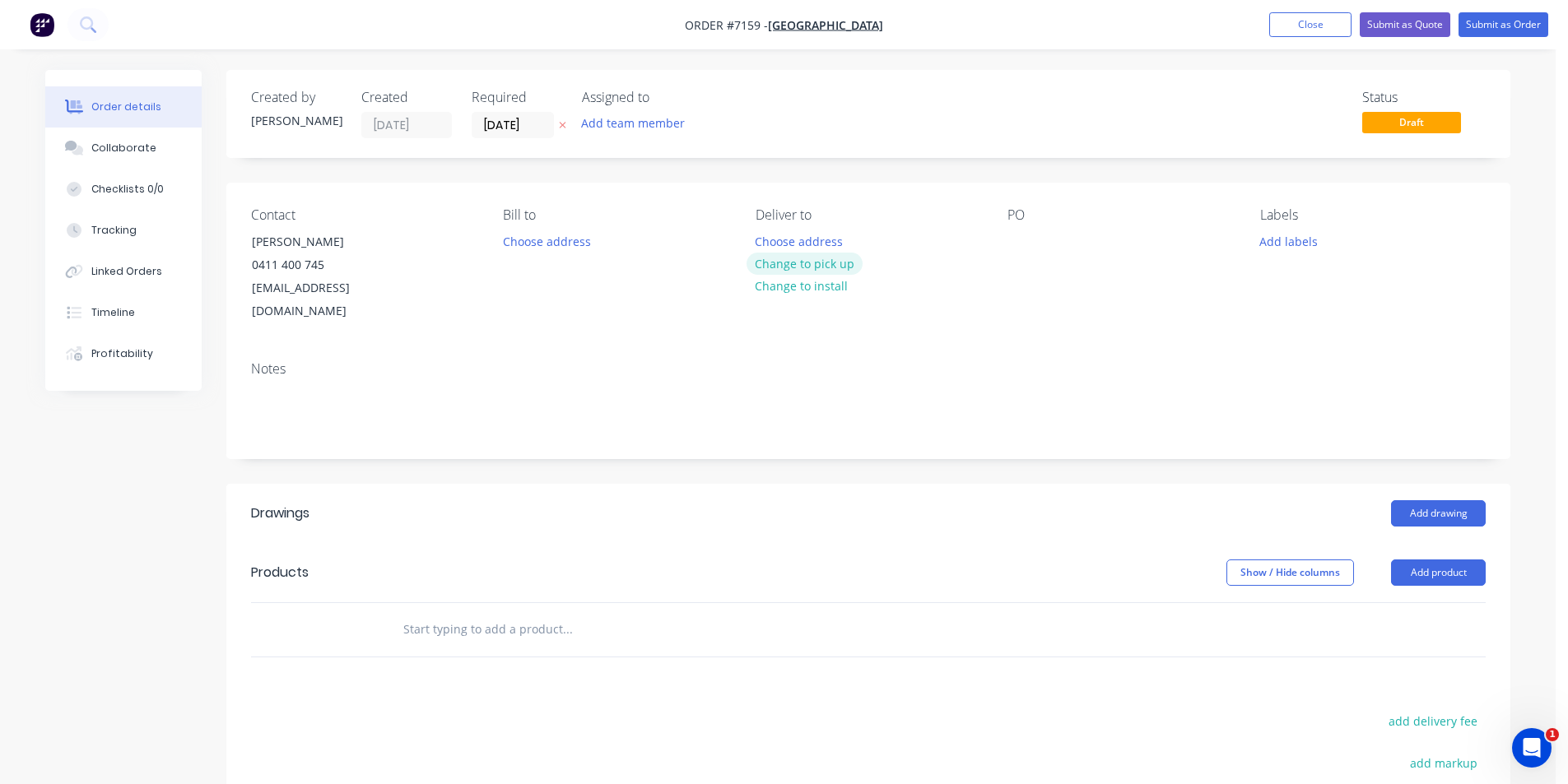
click at [826, 263] on button "Change to pick up" at bounding box center [805, 263] width 117 height 22
click at [1033, 244] on div at bounding box center [1021, 242] width 26 height 24
click at [1464, 501] on button "Add drawing" at bounding box center [1438, 513] width 95 height 26
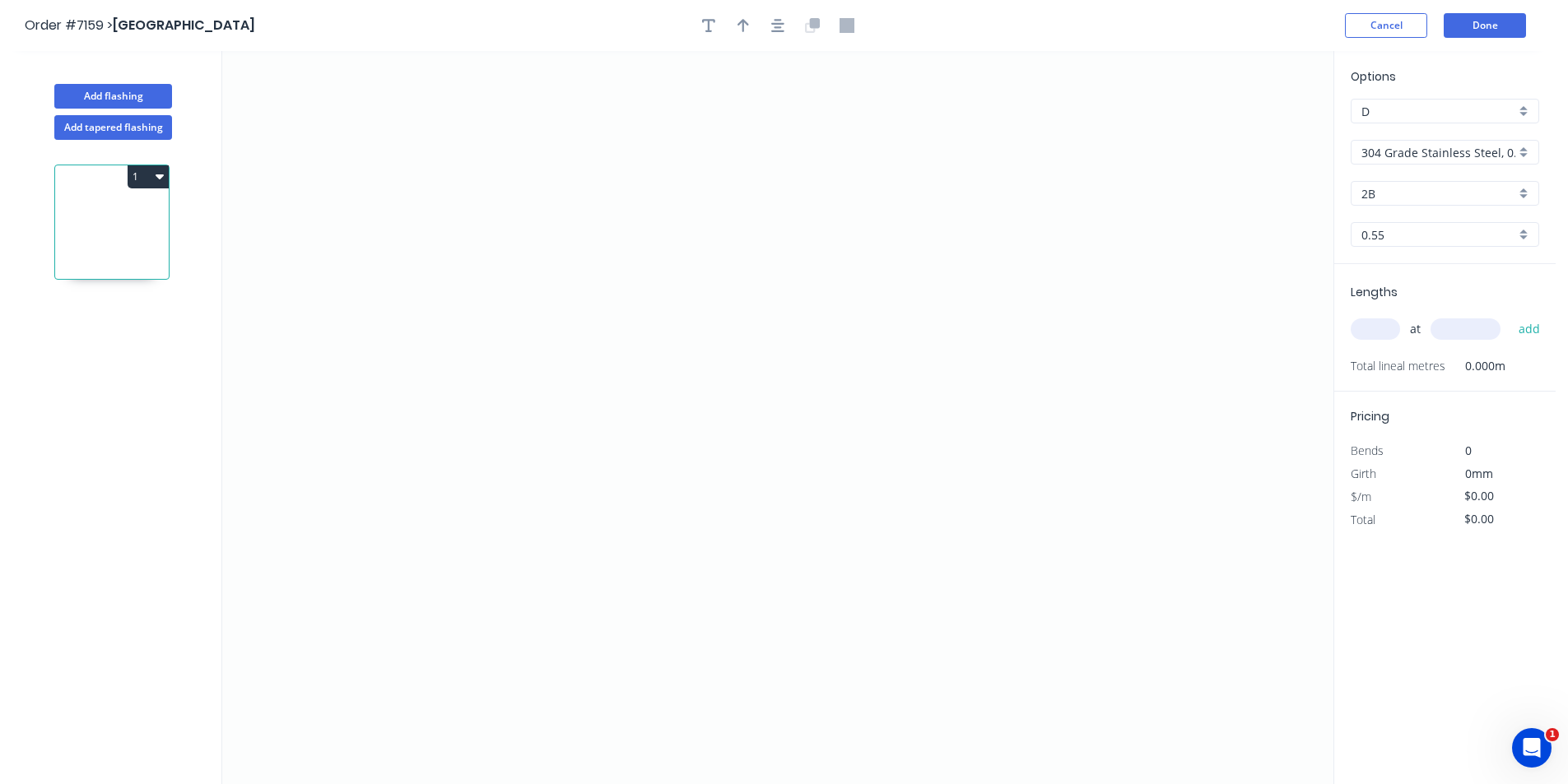
click at [1489, 141] on div "304 Grade Stainless Steel, 0.9mm Perforated Pattern 208 - 2mm hole" at bounding box center [1445, 152] width 188 height 25
click at [1463, 322] on div "Colorbond Ultra" at bounding box center [1445, 328] width 186 height 29
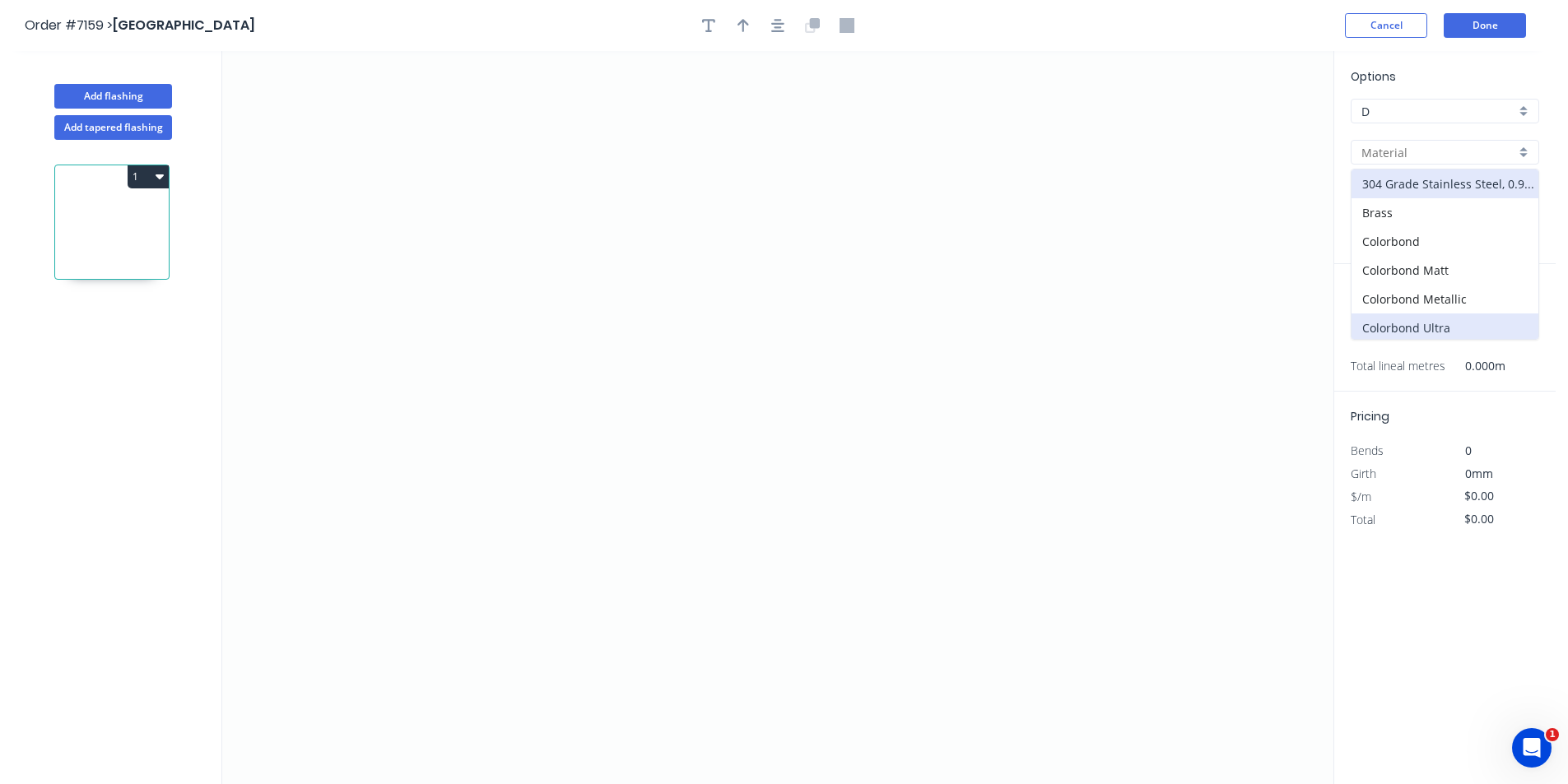
type input "Colorbond Ultra"
type input "Dune"
click at [1450, 196] on input "Dune" at bounding box center [1438, 194] width 154 height 18
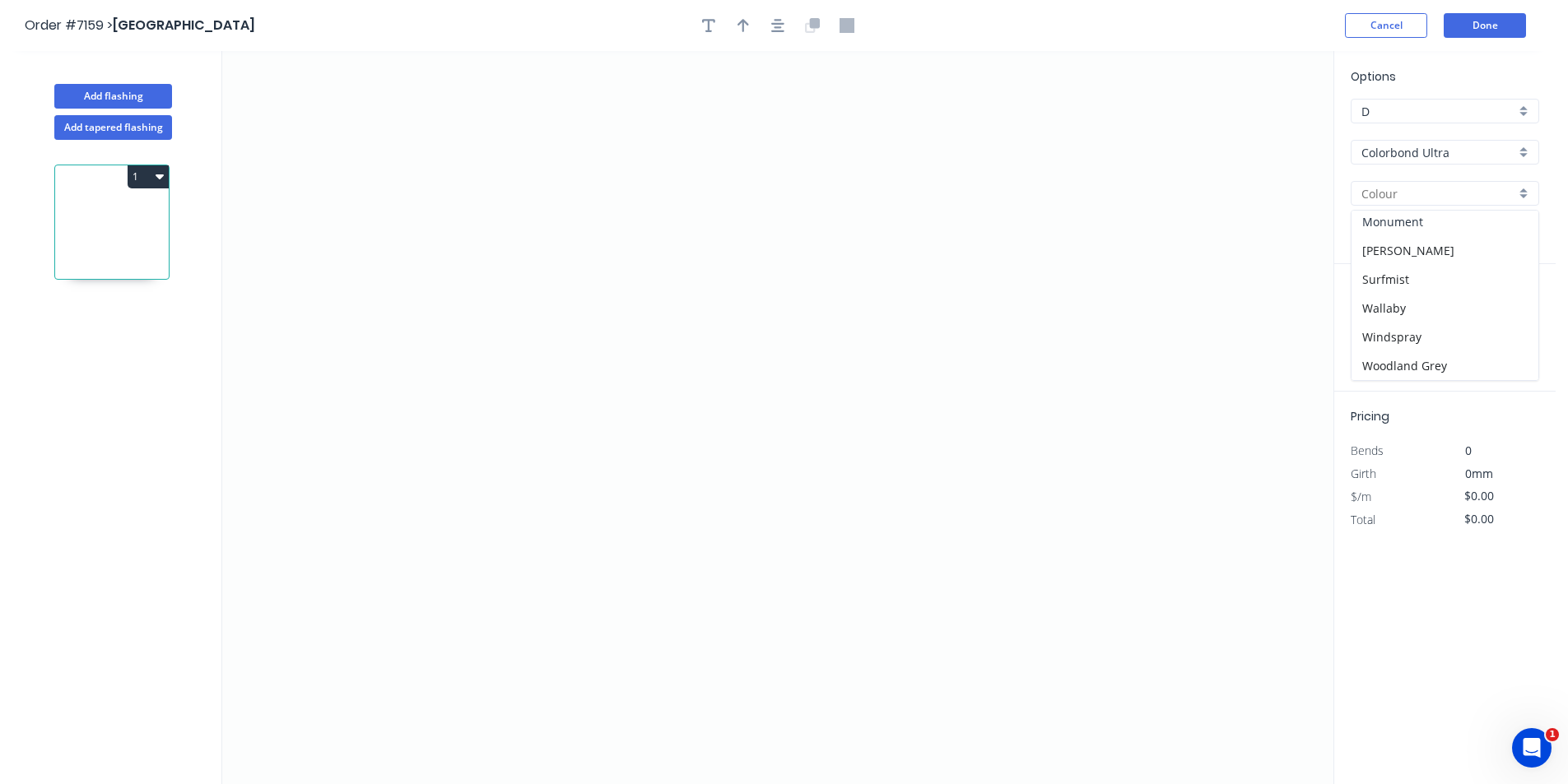
click at [1406, 230] on div "Monument" at bounding box center [1445, 222] width 186 height 29
type input "Monument"
click at [582, 453] on icon "0" at bounding box center [778, 418] width 1112 height 733
click at [574, 331] on icon "0" at bounding box center [778, 418] width 1112 height 733
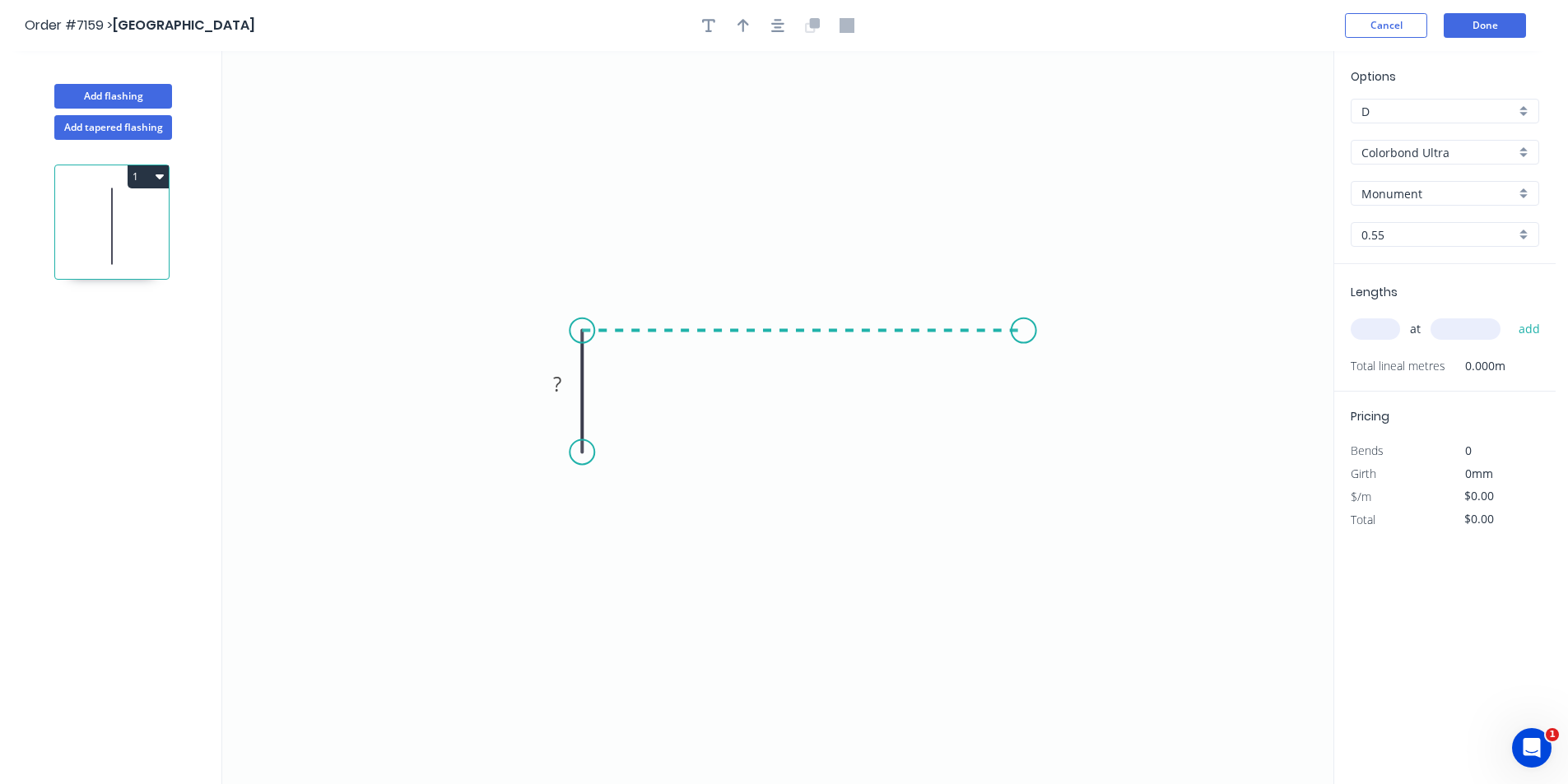
click at [1024, 317] on icon "0 ?" at bounding box center [778, 418] width 1112 height 733
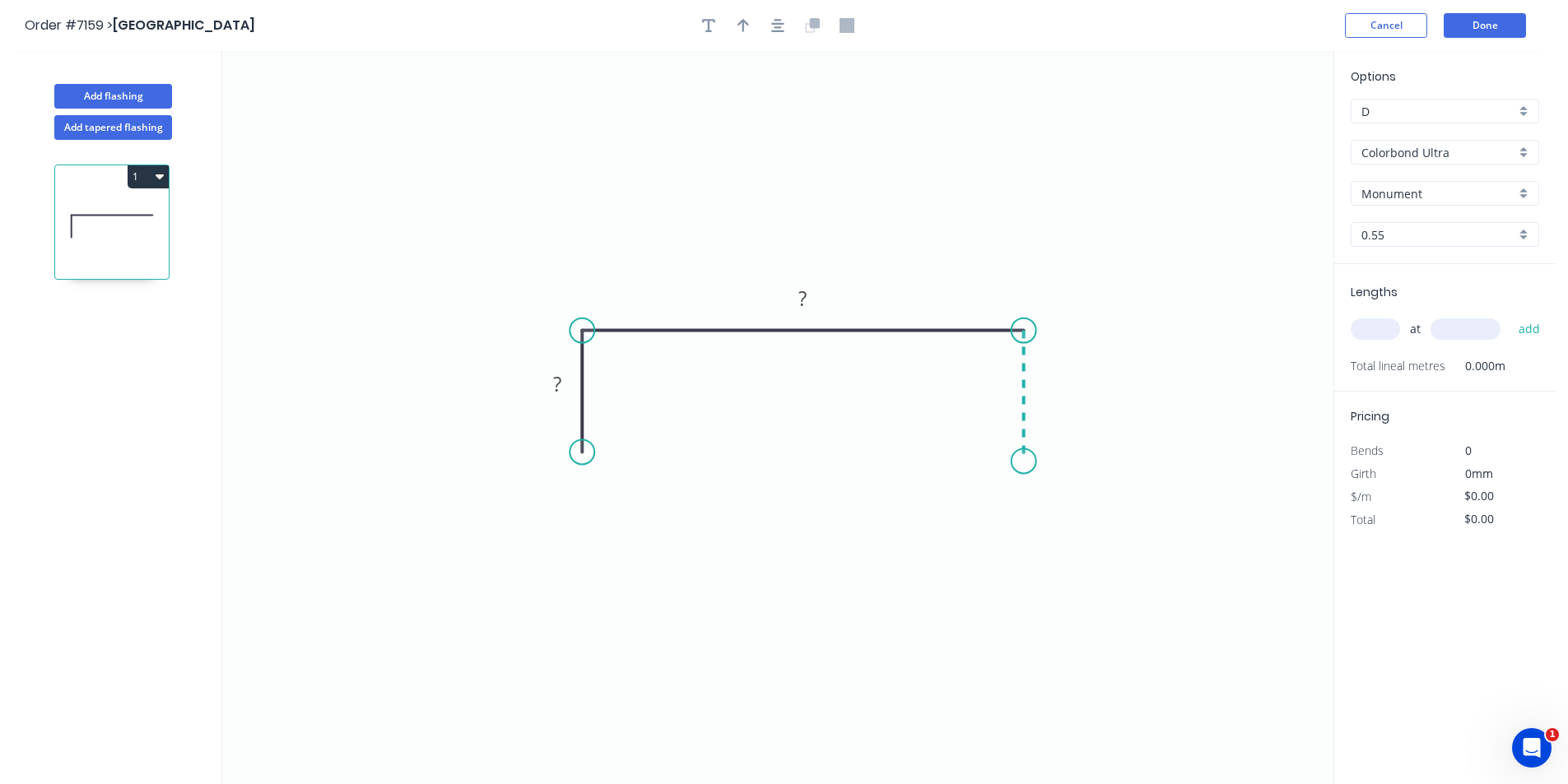
click at [1025, 460] on icon "0 ? ?" at bounding box center [778, 418] width 1112 height 733
click at [567, 376] on rect at bounding box center [557, 385] width 32 height 23
type input "$20.16"
click at [1369, 330] on input "text" at bounding box center [1375, 328] width 49 height 21
type input "1"
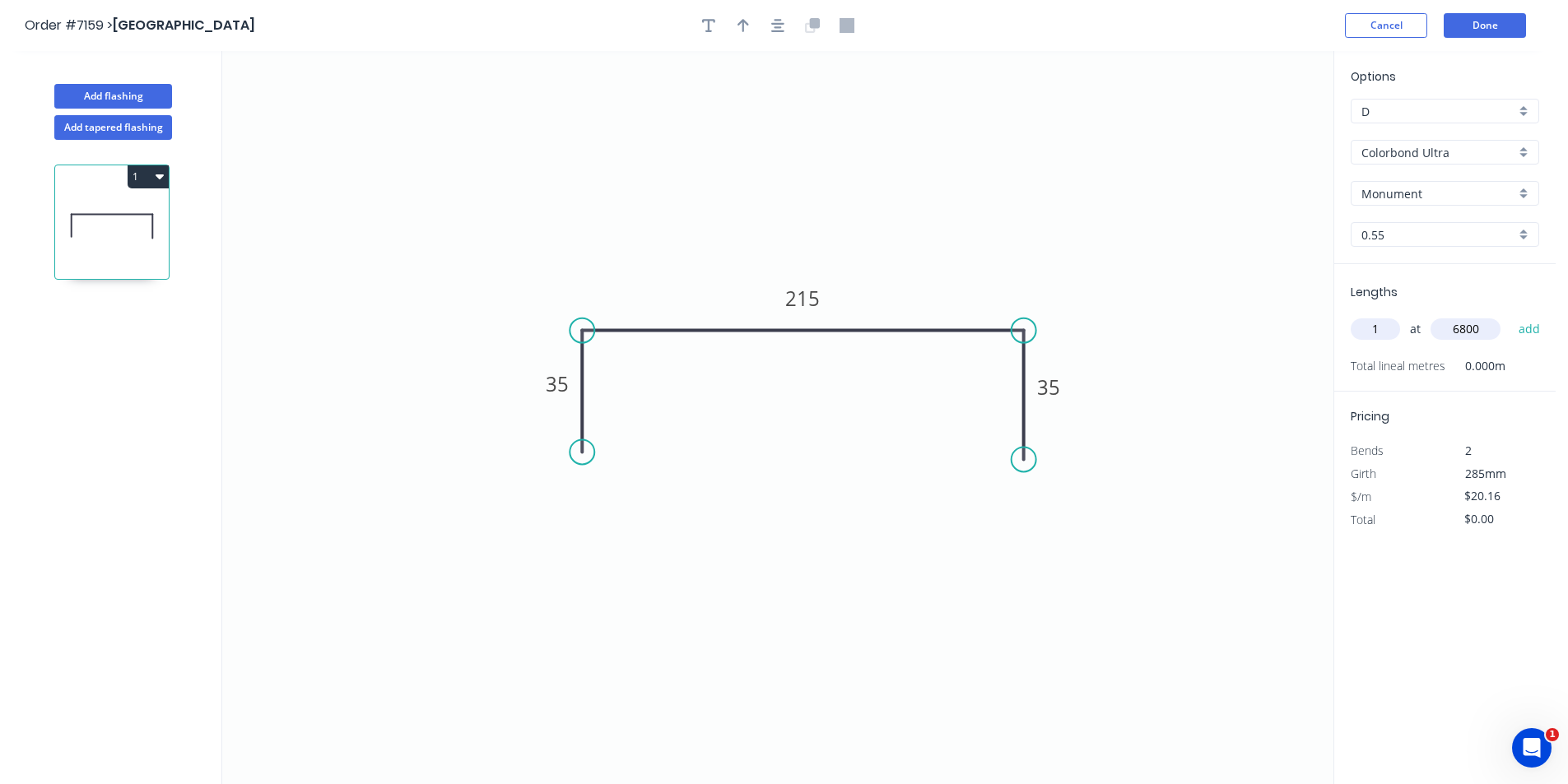
type input "6800"
click at [1510, 315] on button "add" at bounding box center [1530, 329] width 39 height 28
type input "$137.09"
click at [1497, 30] on button "Done" at bounding box center [1484, 25] width 83 height 25
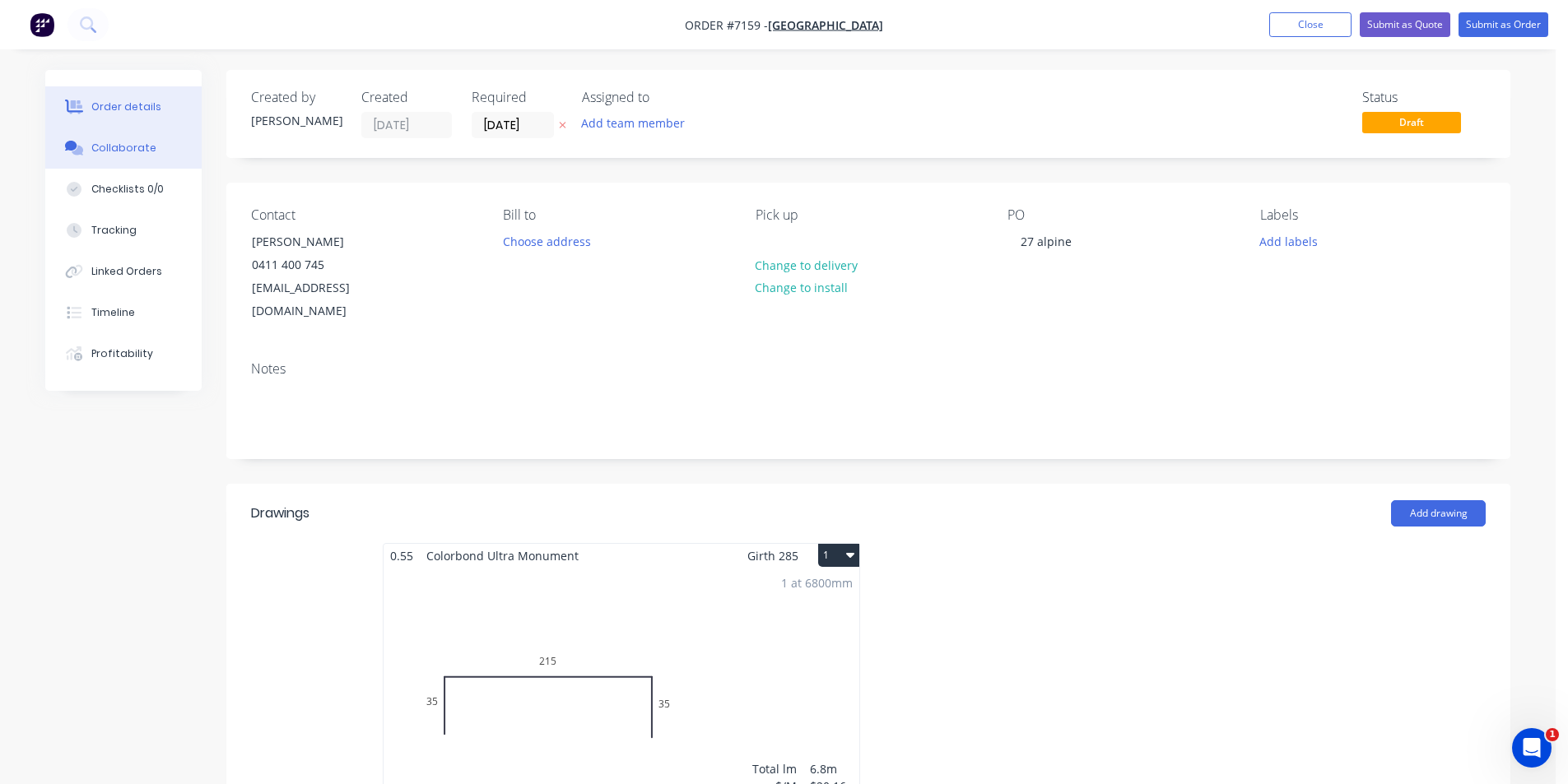
click at [125, 130] on button "Collaborate" at bounding box center [123, 148] width 157 height 41
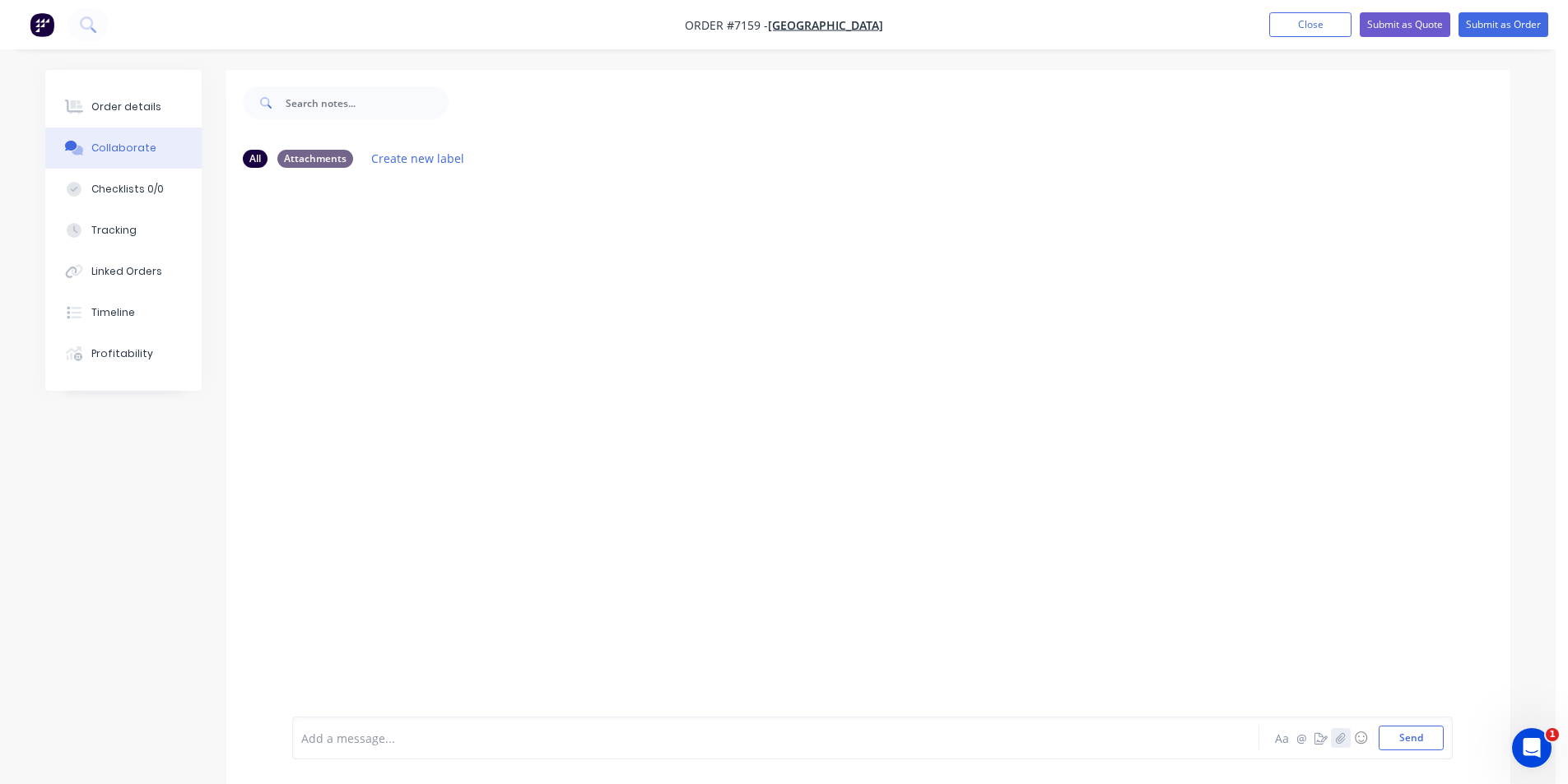
click at [1339, 735] on icon "button" at bounding box center [1341, 739] width 10 height 11
click at [1419, 740] on button "Send" at bounding box center [1411, 738] width 65 height 25
click at [128, 120] on button "Order details" at bounding box center [123, 107] width 157 height 41
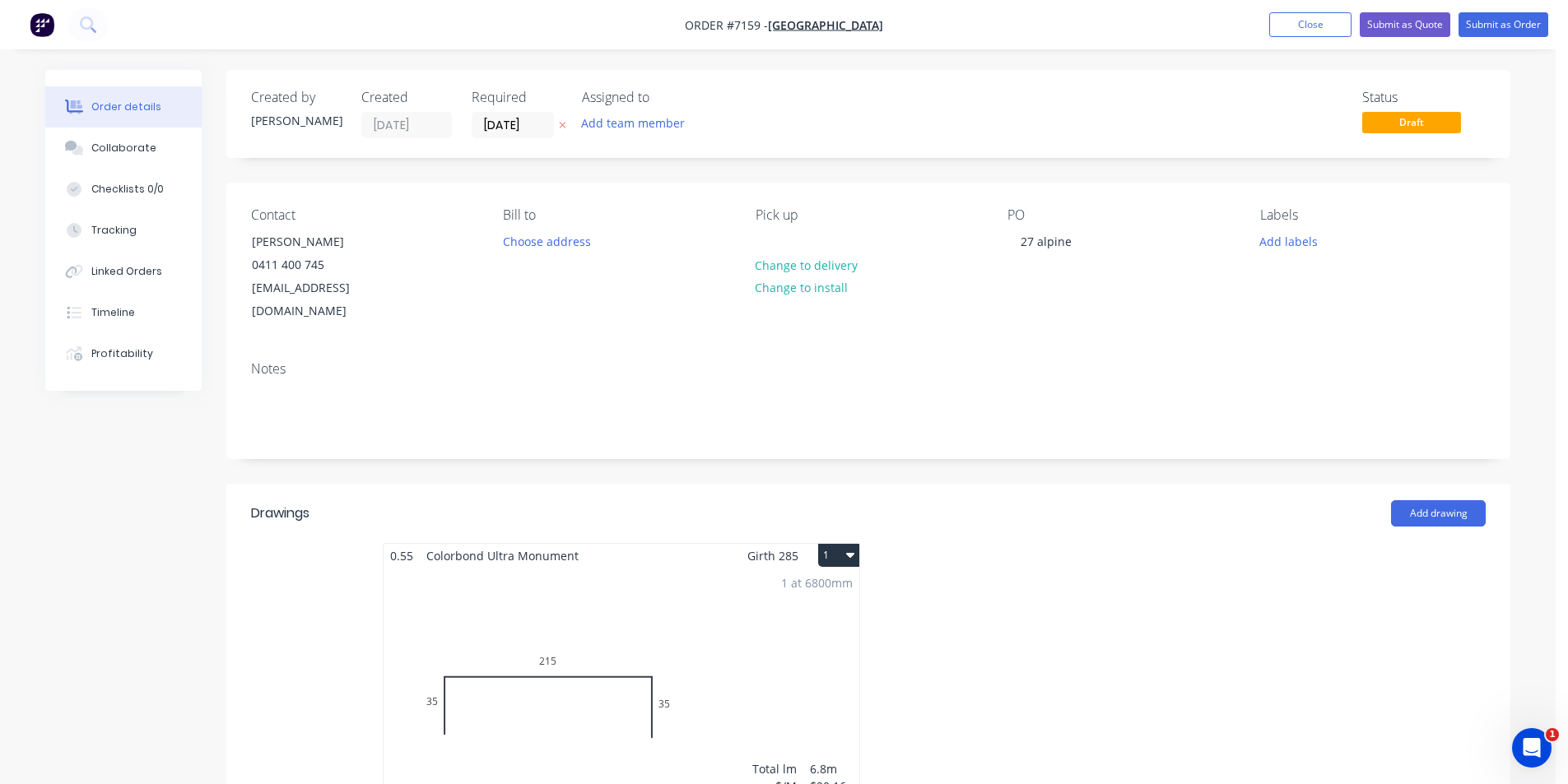
click at [665, 568] on div "1 at 6800mm Total lm $/M Total 6.8m $20.16 $137.09" at bounding box center [621, 693] width 476 height 251
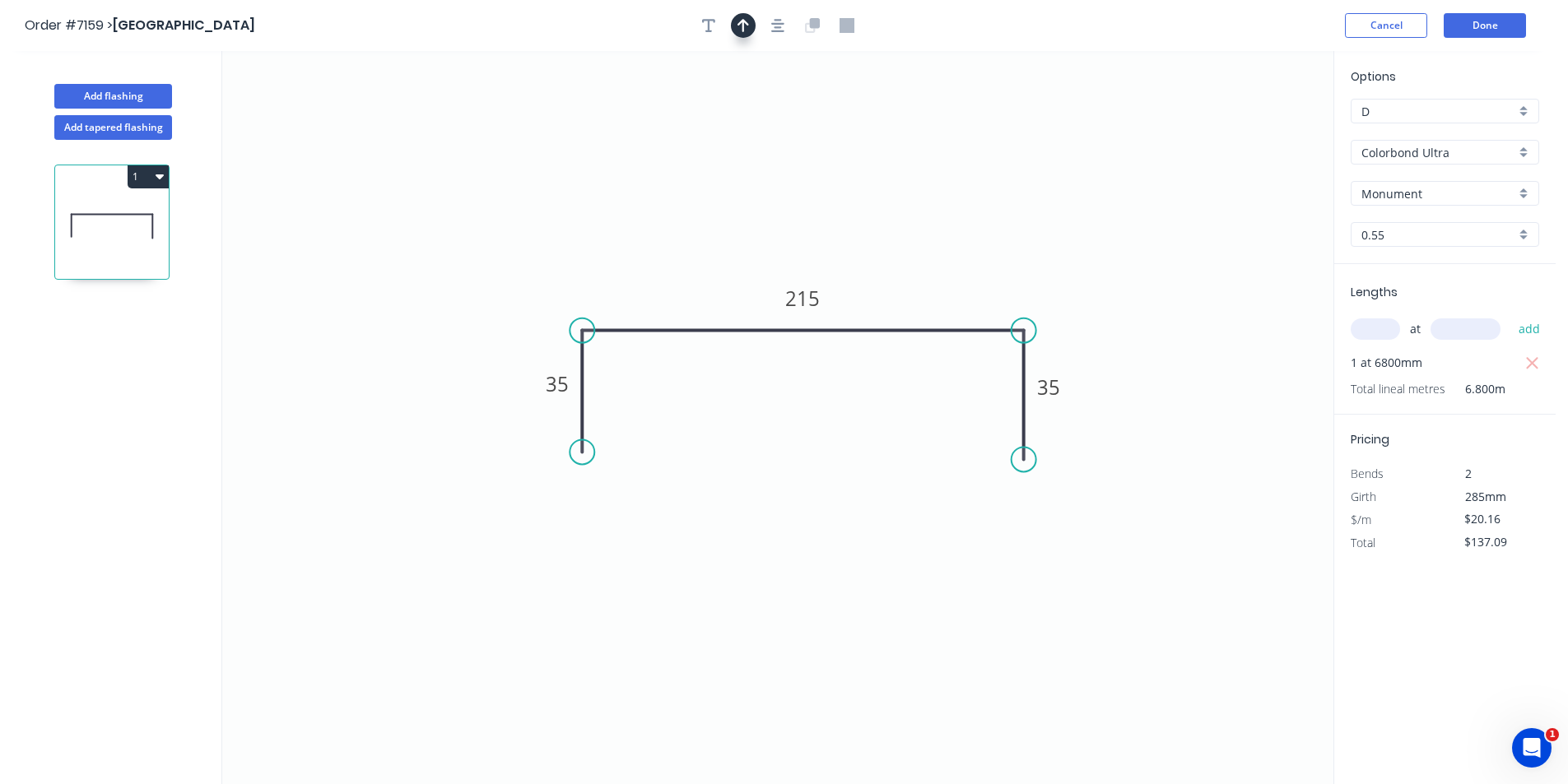
click at [748, 33] on button "button" at bounding box center [743, 25] width 25 height 25
drag, startPoint x: 1136, startPoint y: 157, endPoint x: 830, endPoint y: 234, distance: 315.5
click at [871, 234] on icon at bounding box center [879, 208] width 15 height 53
click at [1494, 17] on button "Done" at bounding box center [1484, 25] width 83 height 25
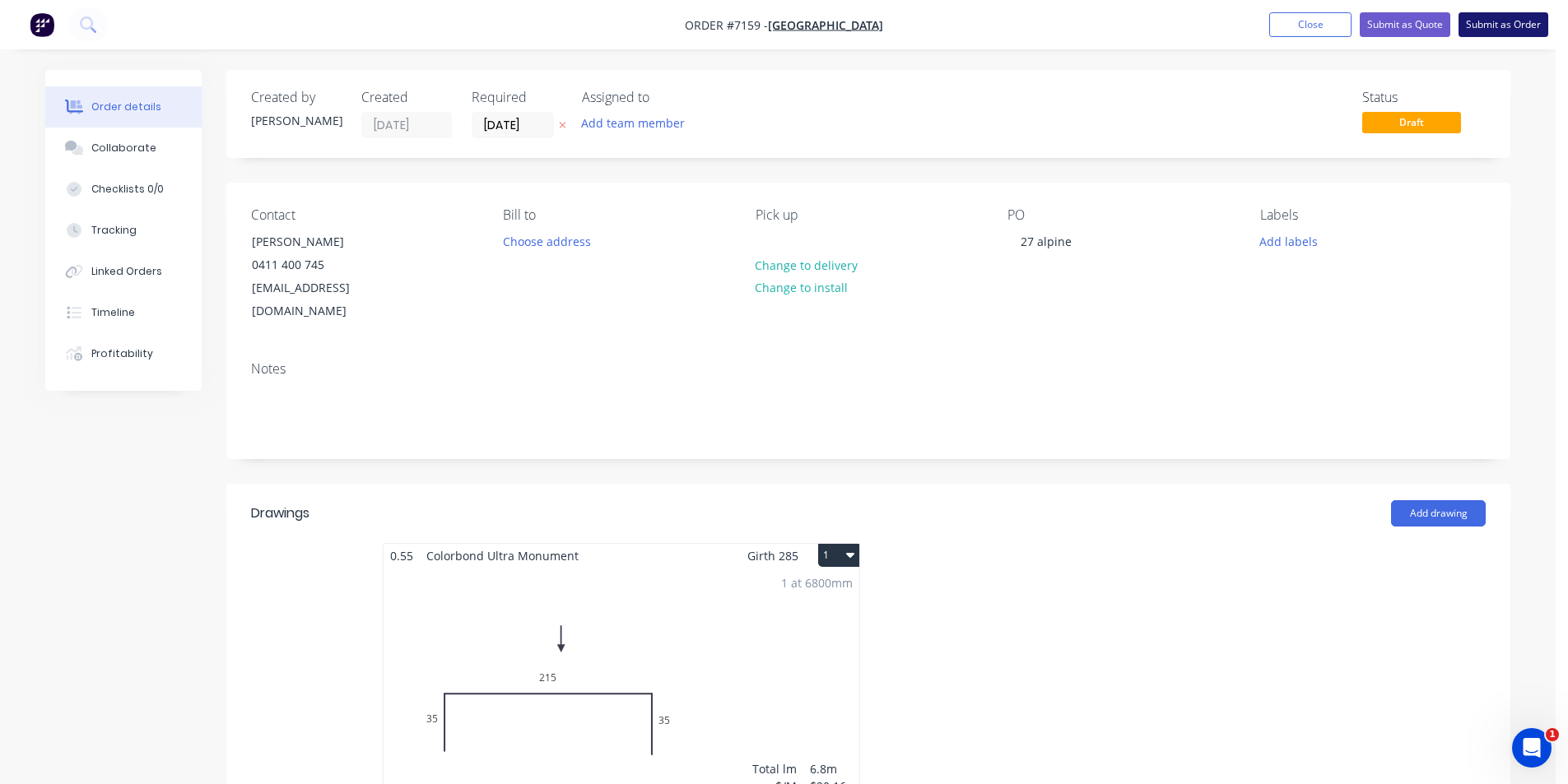
click at [1495, 33] on button "Submit as Order" at bounding box center [1503, 24] width 90 height 25
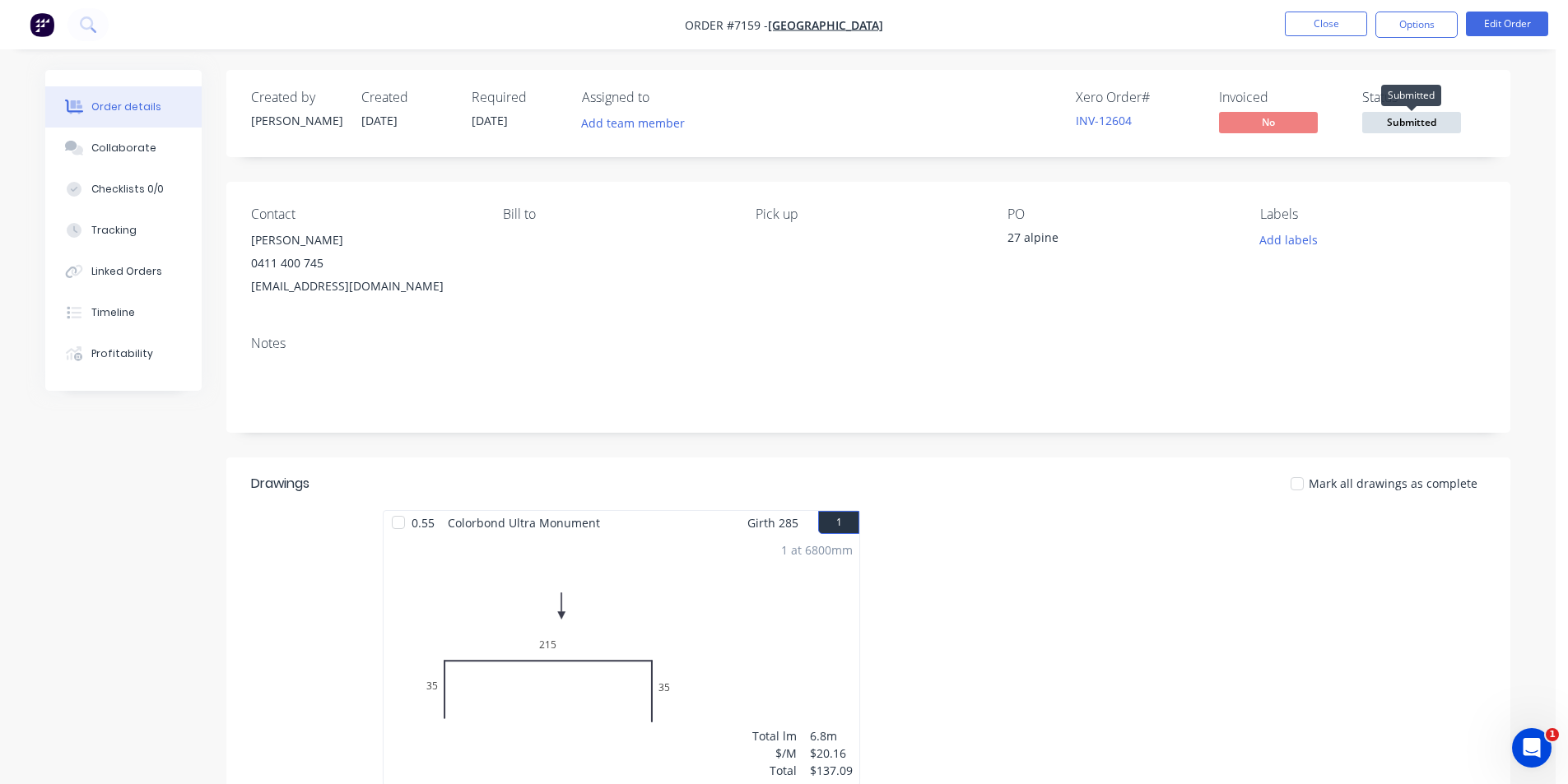
click at [1446, 133] on span "Submitted" at bounding box center [1411, 122] width 98 height 20
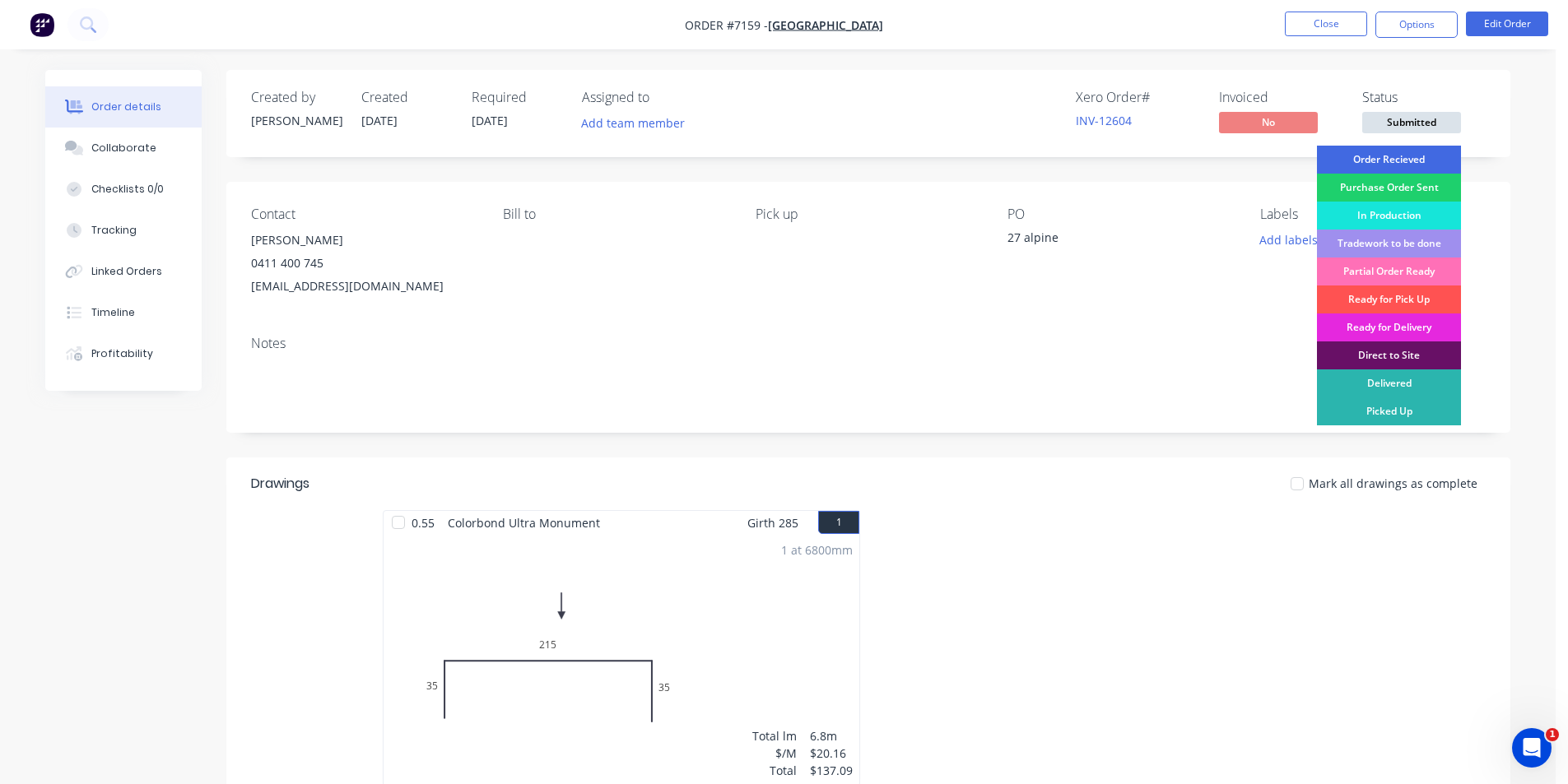
click at [1425, 166] on div "Order Recieved" at bounding box center [1388, 160] width 144 height 28
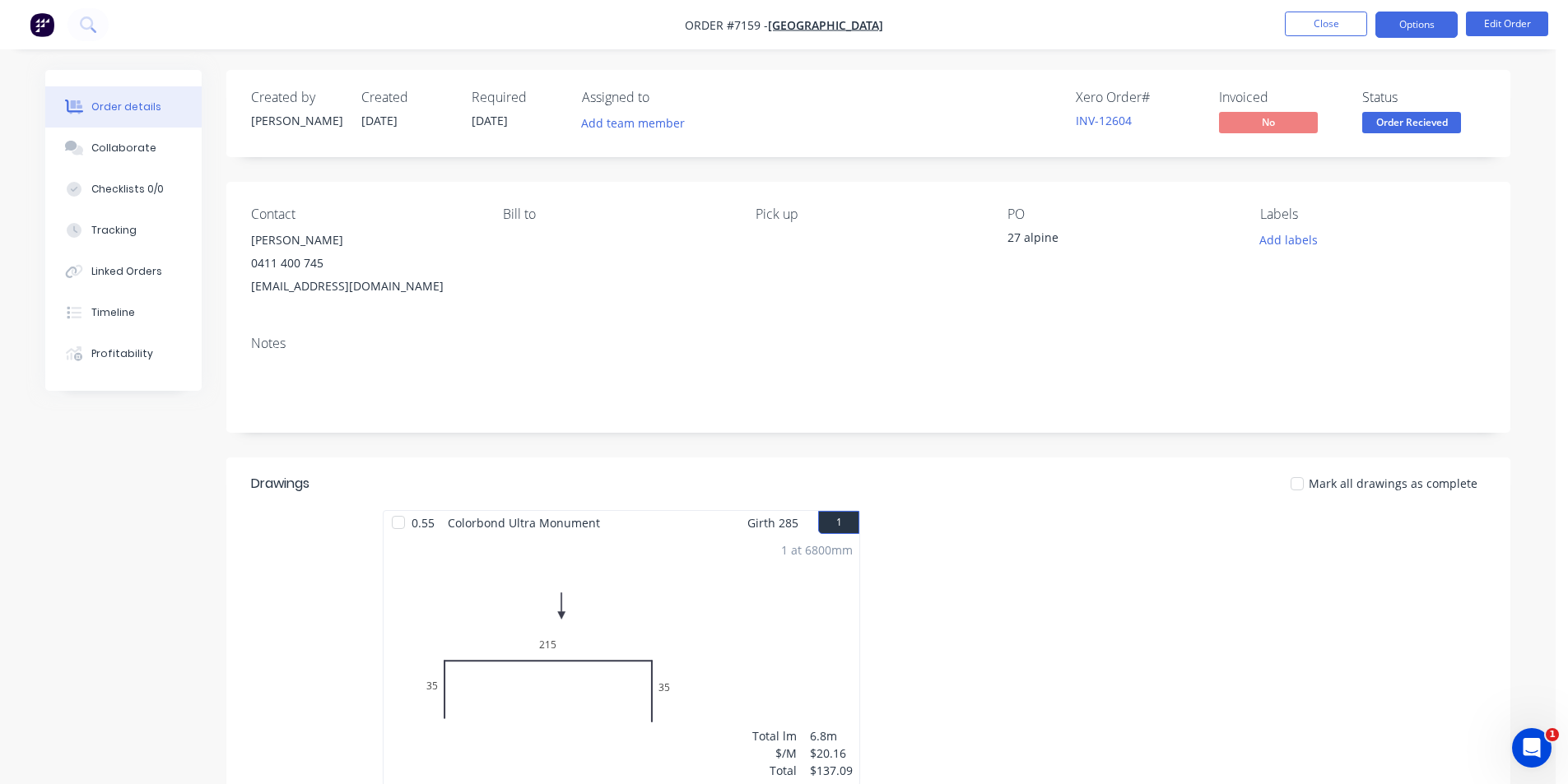
click at [1441, 30] on button "Options" at bounding box center [1416, 24] width 83 height 26
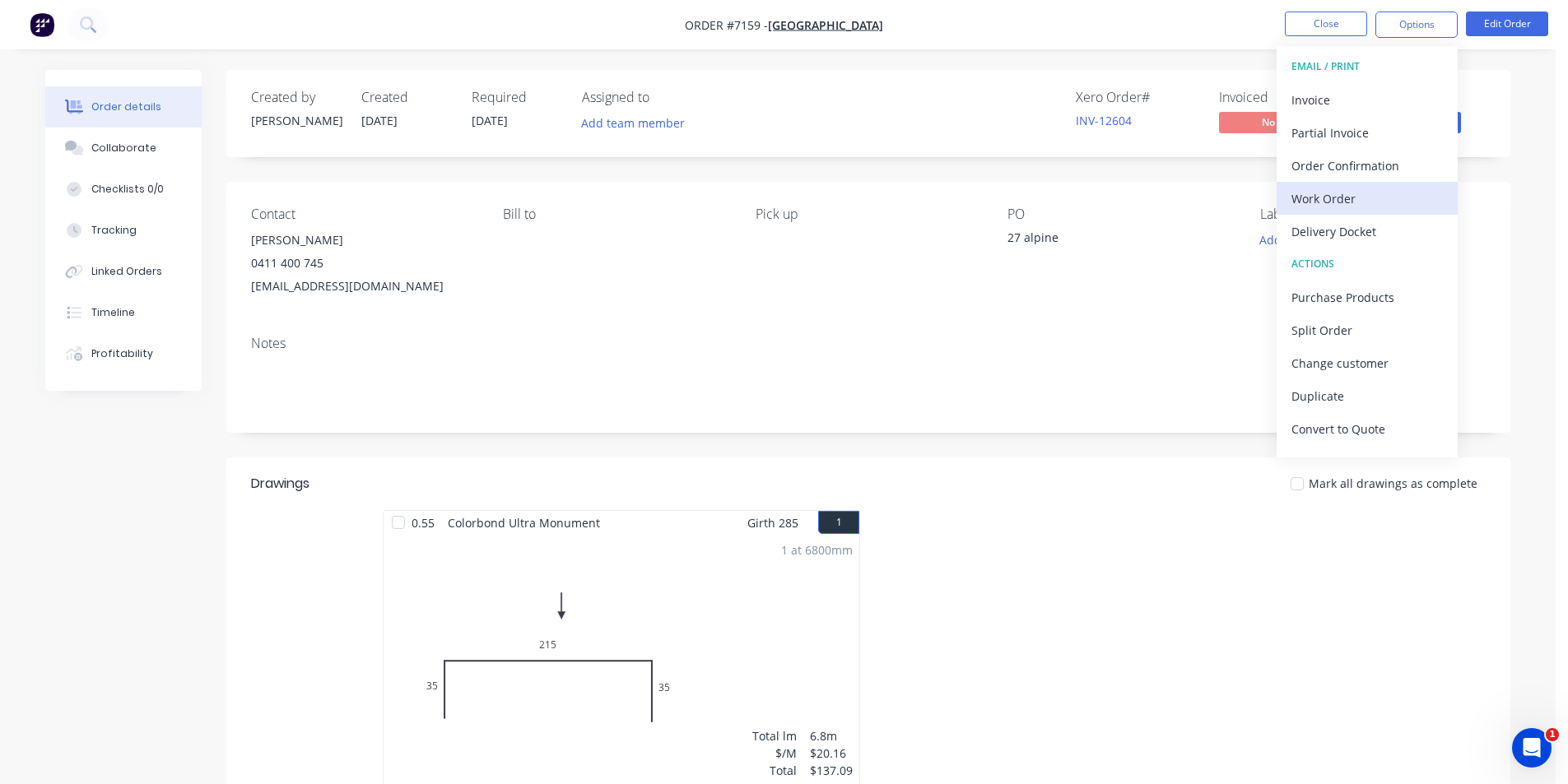
click at [1333, 205] on div "Work Order" at bounding box center [1367, 199] width 151 height 24
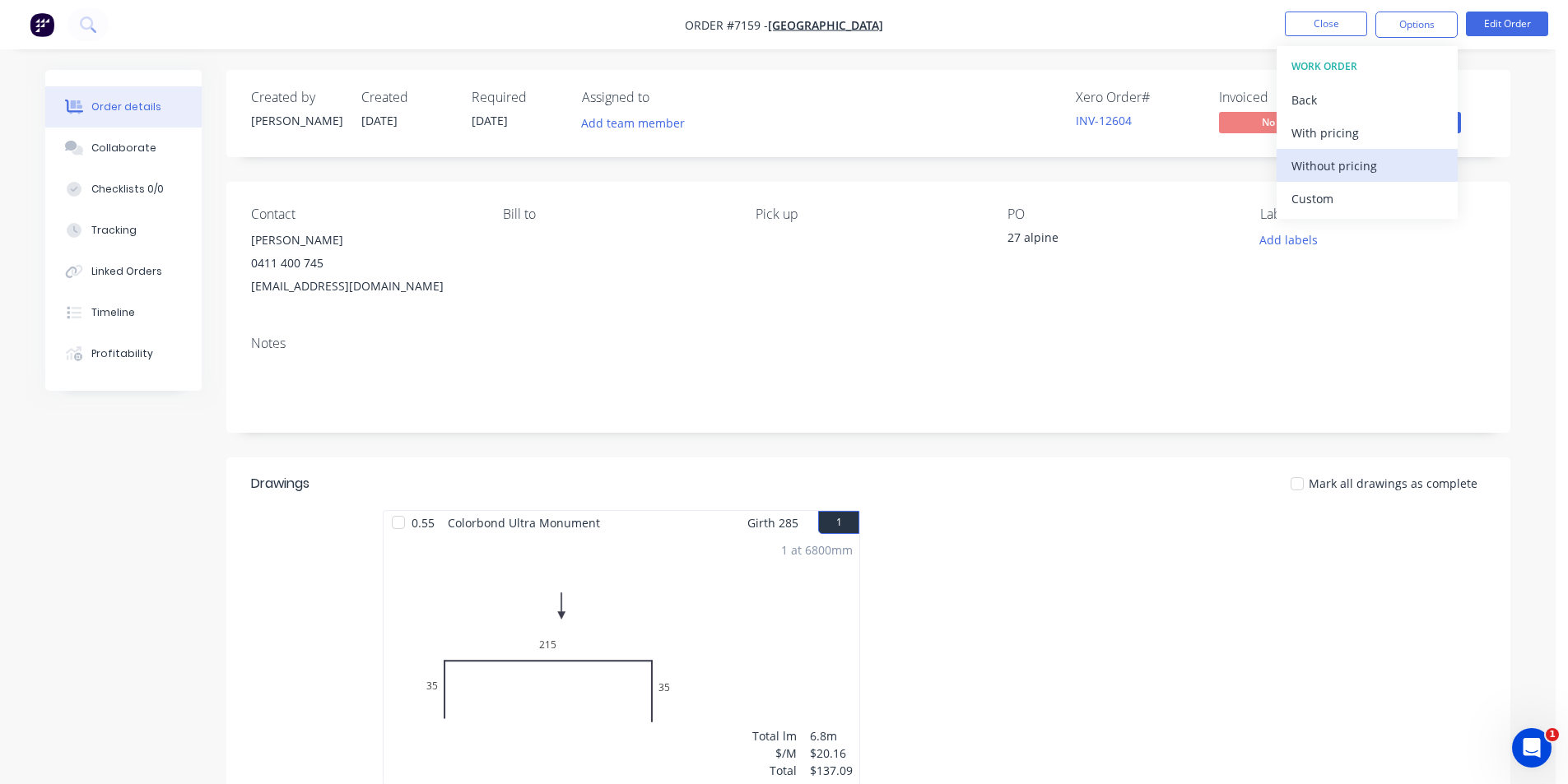
click at [1347, 164] on div "Without pricing" at bounding box center [1367, 166] width 151 height 24
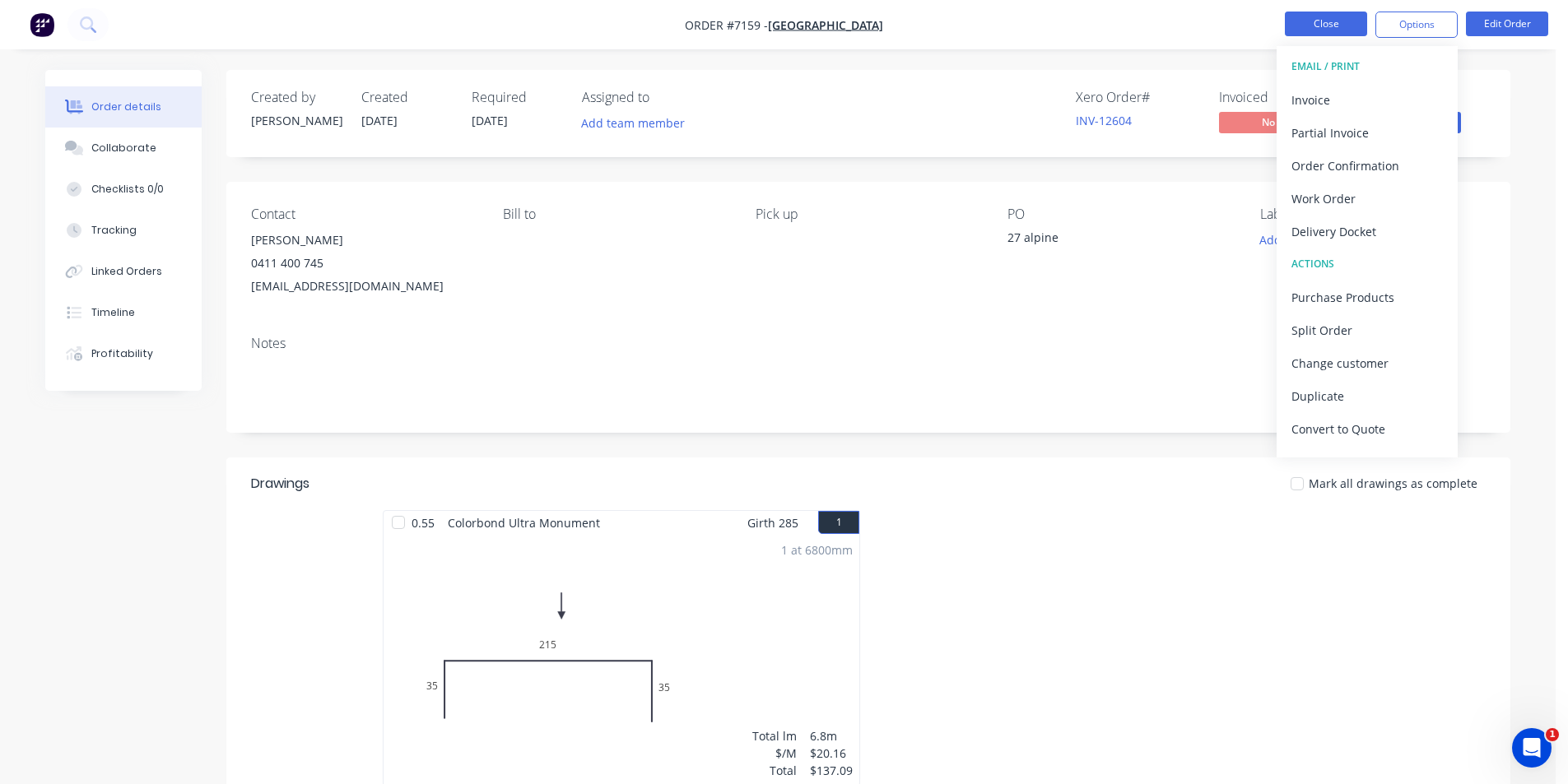
click at [1344, 18] on button "Close" at bounding box center [1326, 23] width 83 height 25
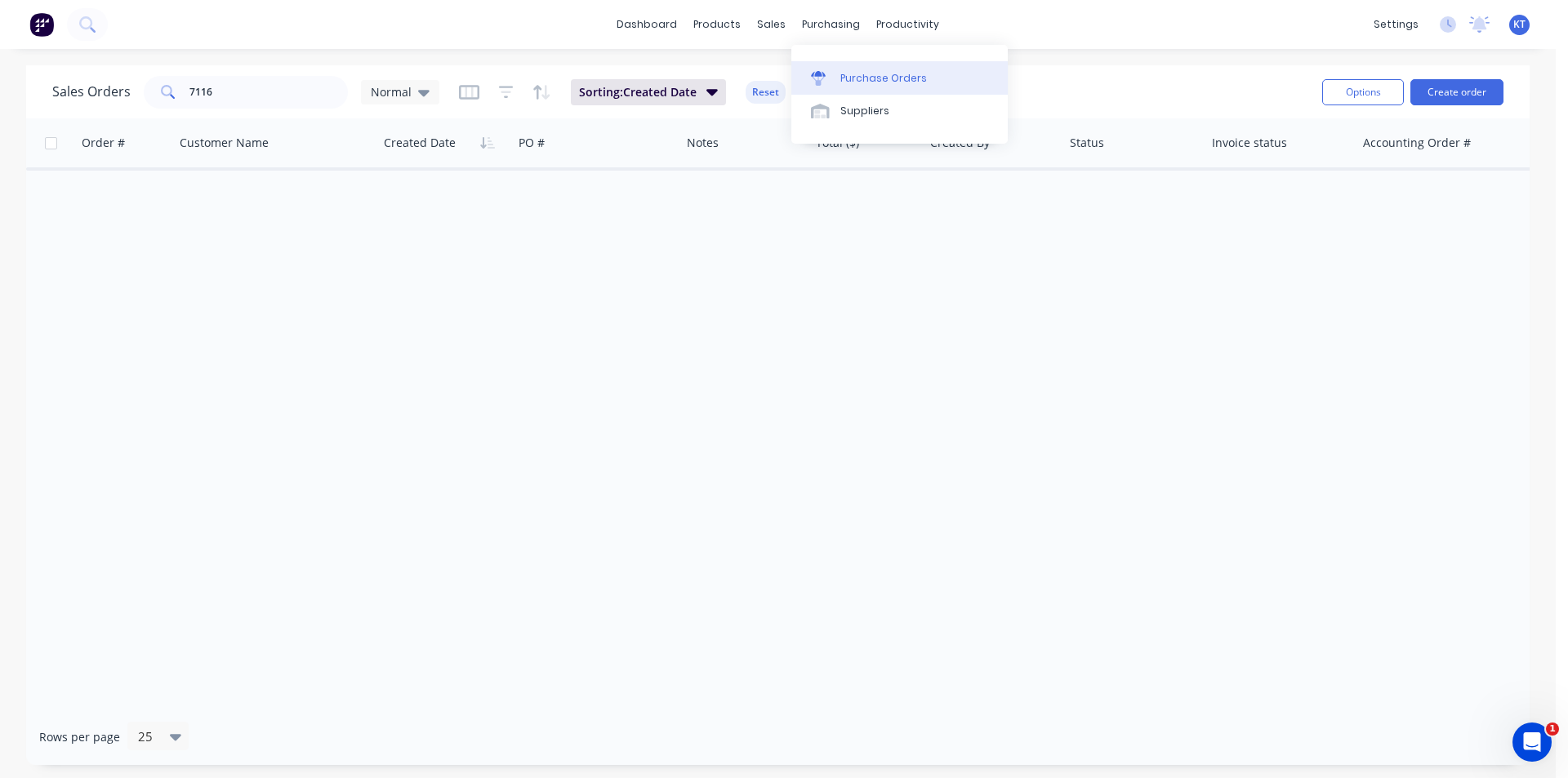
click at [877, 75] on div "Purchase Orders" at bounding box center [884, 78] width 87 height 15
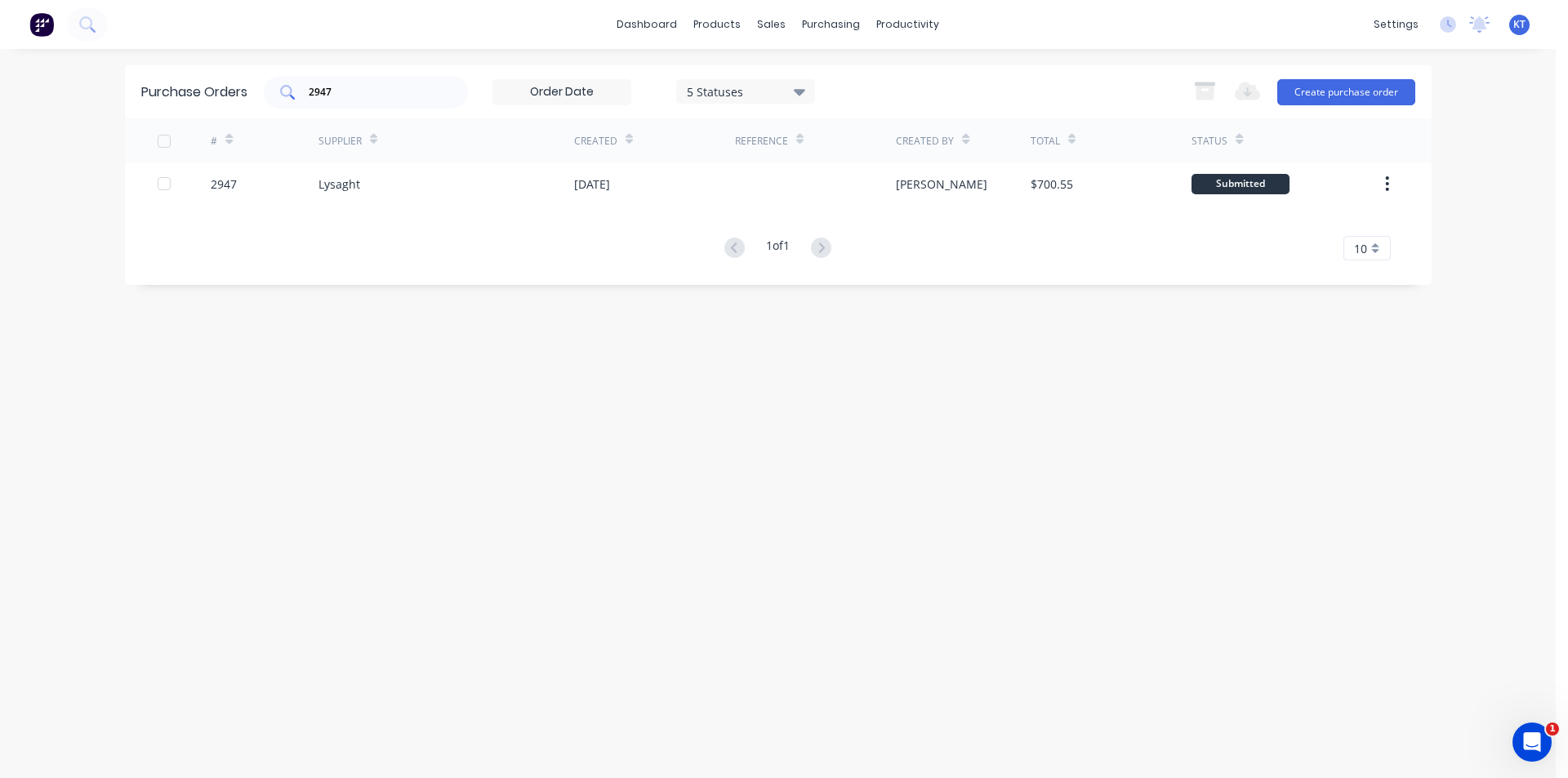
click at [380, 107] on div "2947" at bounding box center [366, 92] width 204 height 32
type input "2"
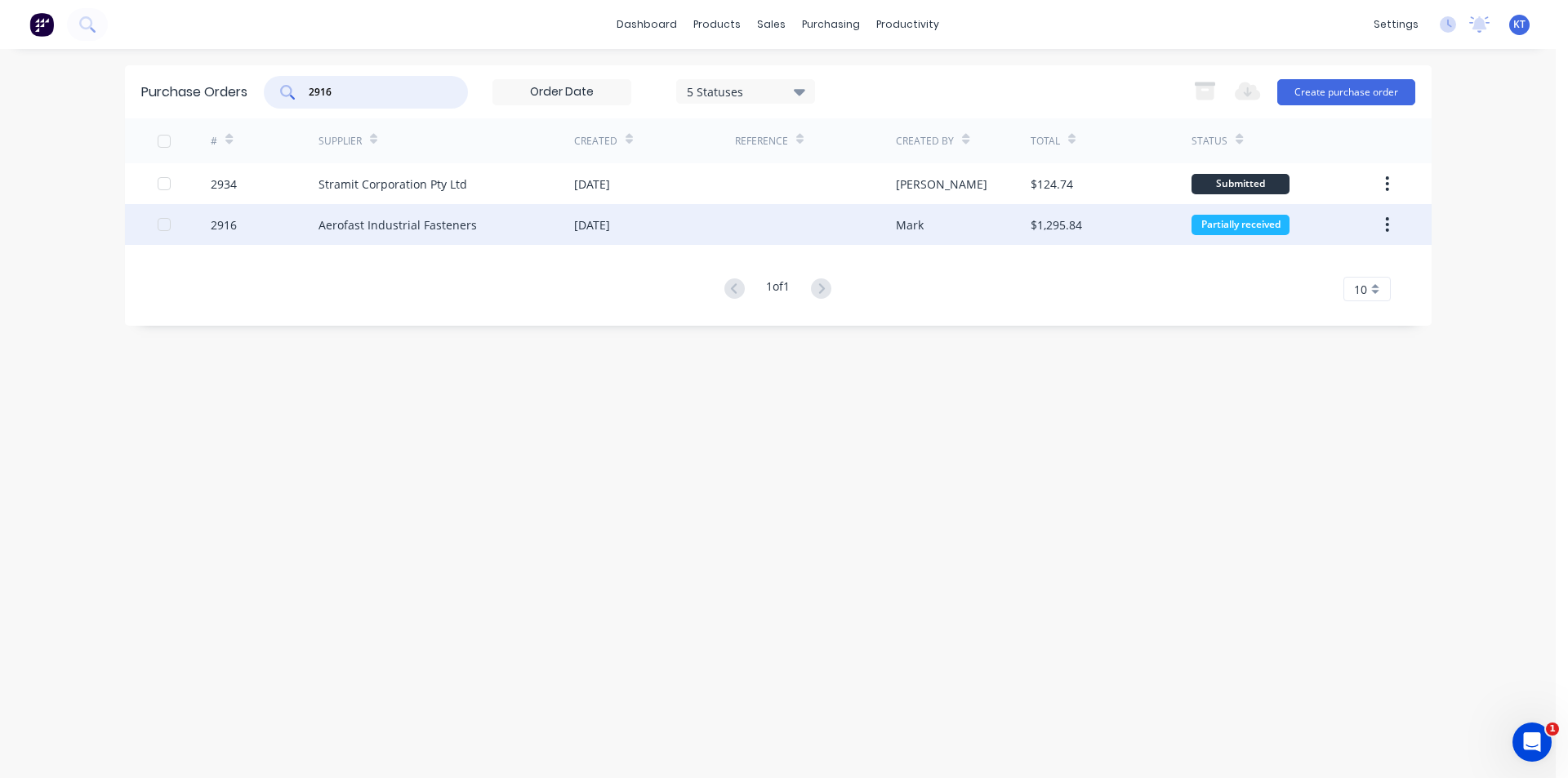
type input "2916"
click at [388, 208] on div "Aerofast Industrial Fasteners" at bounding box center [447, 225] width 256 height 41
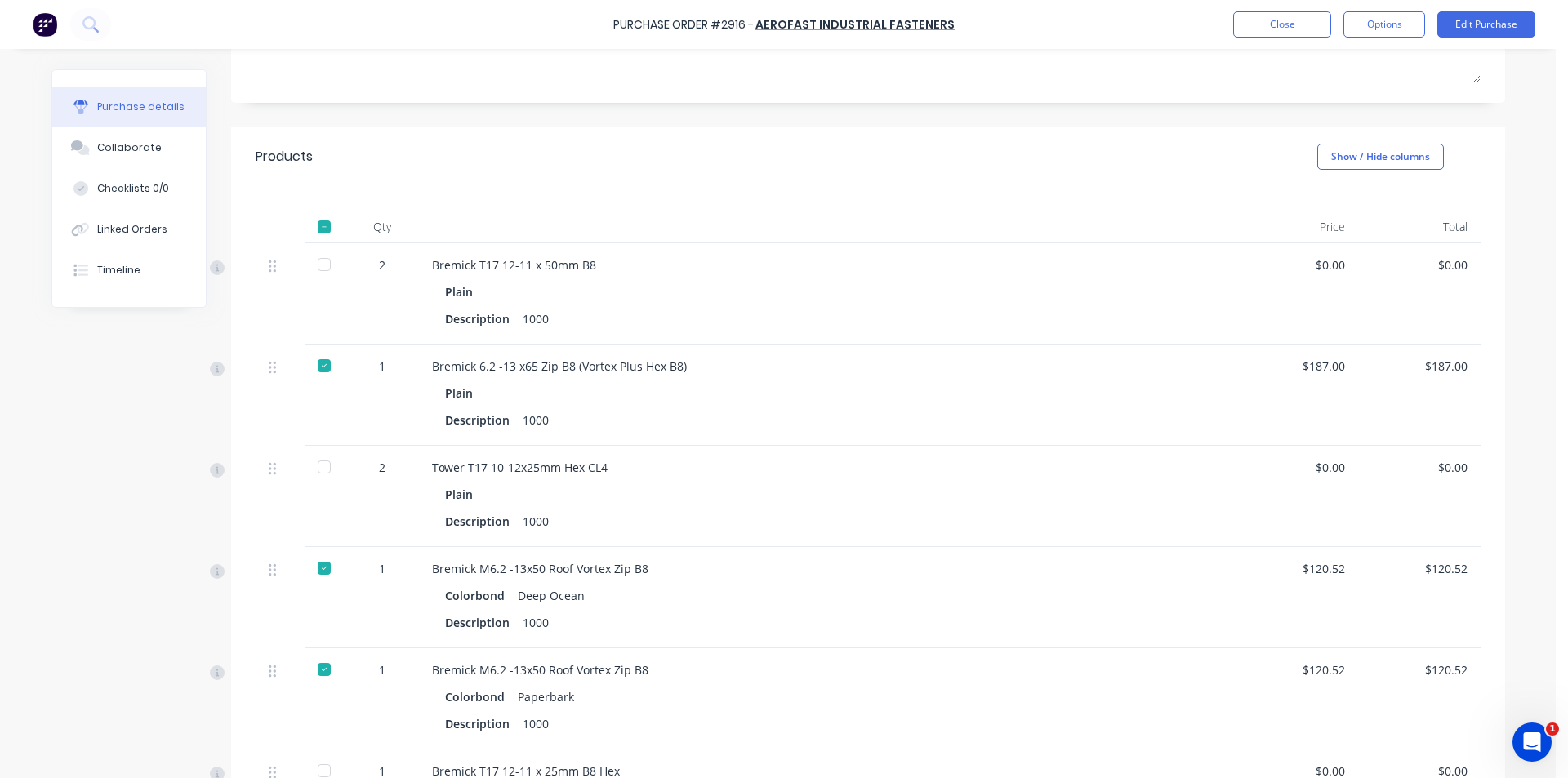
scroll to position [327, 0]
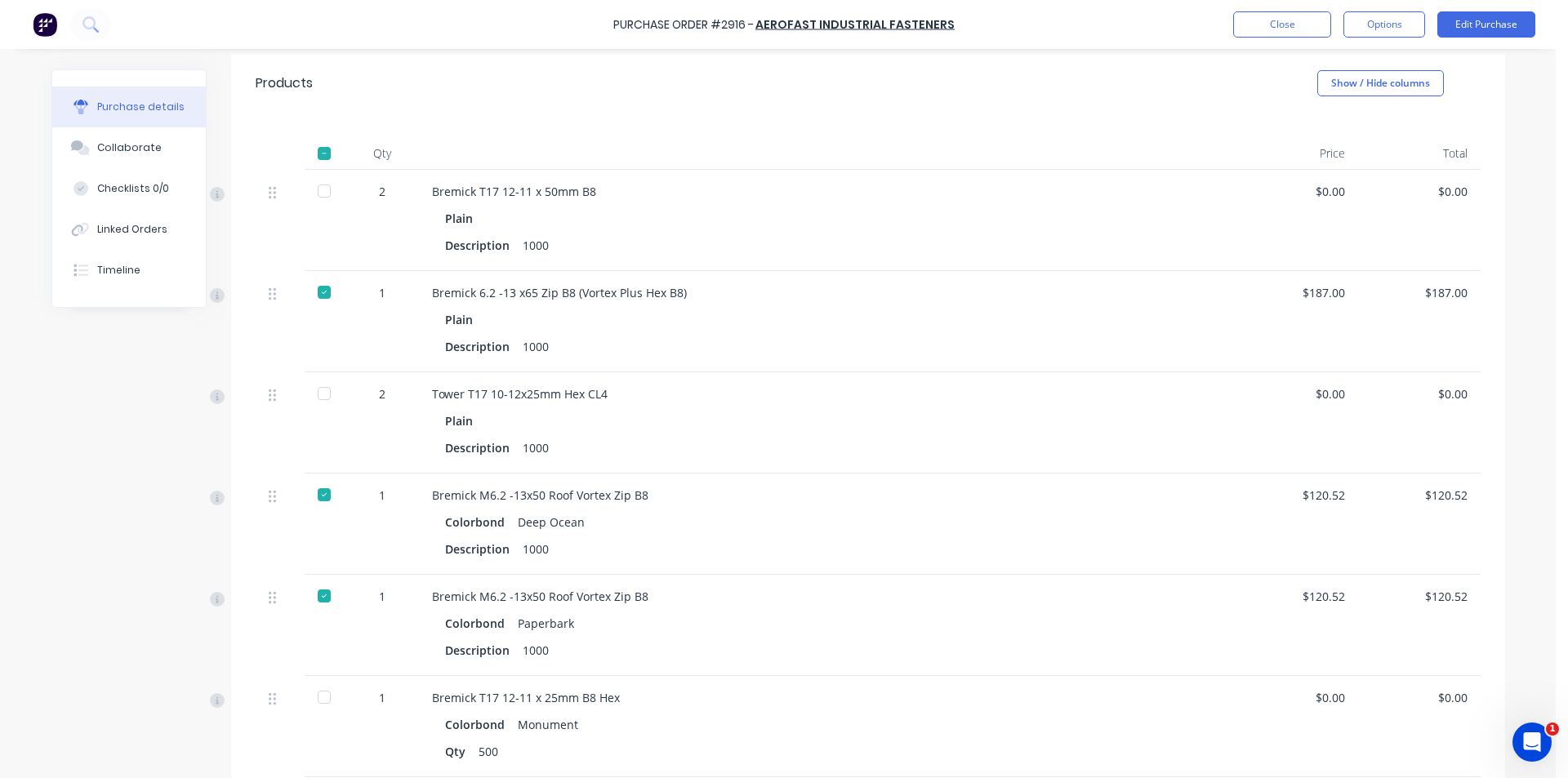
click at [315, 392] on div at bounding box center [323, 393] width 32 height 32
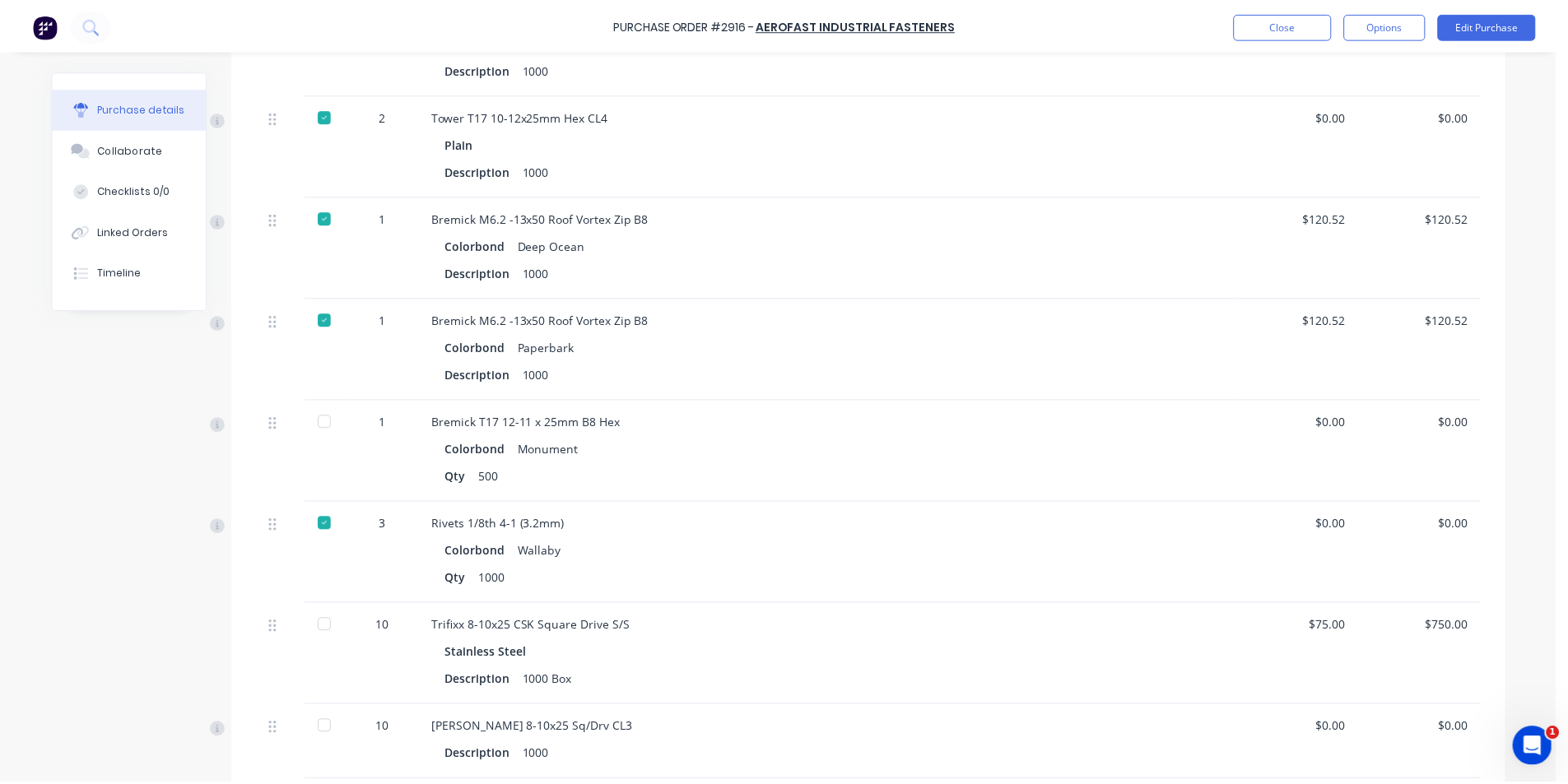
scroll to position [823, 0]
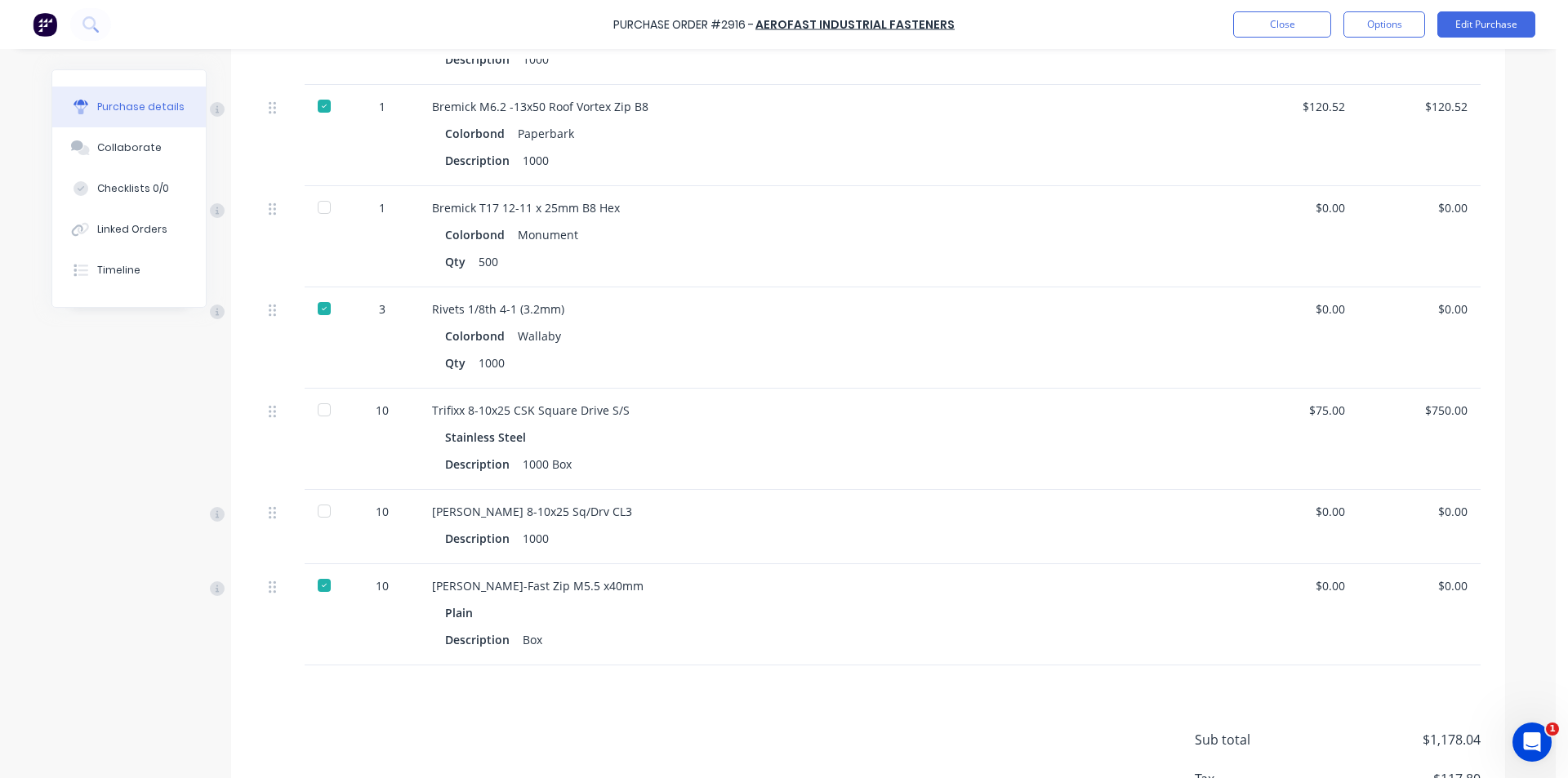
drag, startPoint x: 320, startPoint y: 409, endPoint x: 304, endPoint y: 494, distance: 86.5
click at [320, 410] on div at bounding box center [323, 410] width 32 height 32
click at [322, 490] on div at bounding box center [325, 527] width 41 height 75
click at [324, 439] on div at bounding box center [325, 439] width 41 height 101
click at [322, 403] on div at bounding box center [323, 410] width 32 height 32
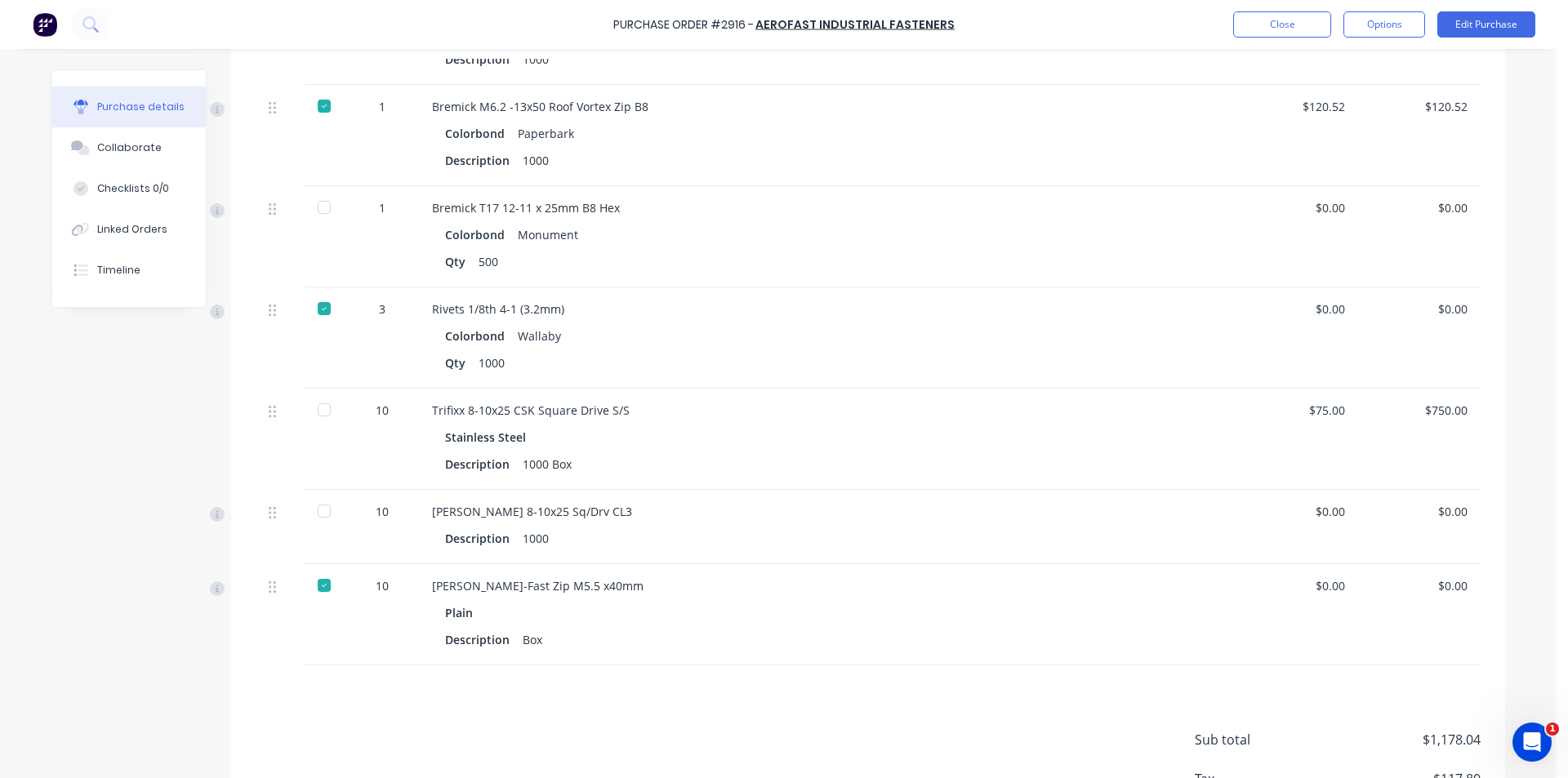
click at [1280, 8] on div "Purchase Order #2916 - Aerofast Industrial Fasteners Close Options Edit Purchase" at bounding box center [784, 24] width 1568 height 49
click at [1350, 41] on div "Purchase Order #2916 - Aerofast Industrial Fasteners Close Options Edit Purchase" at bounding box center [784, 24] width 1568 height 49
click at [1312, 25] on button "Close" at bounding box center [1283, 24] width 98 height 26
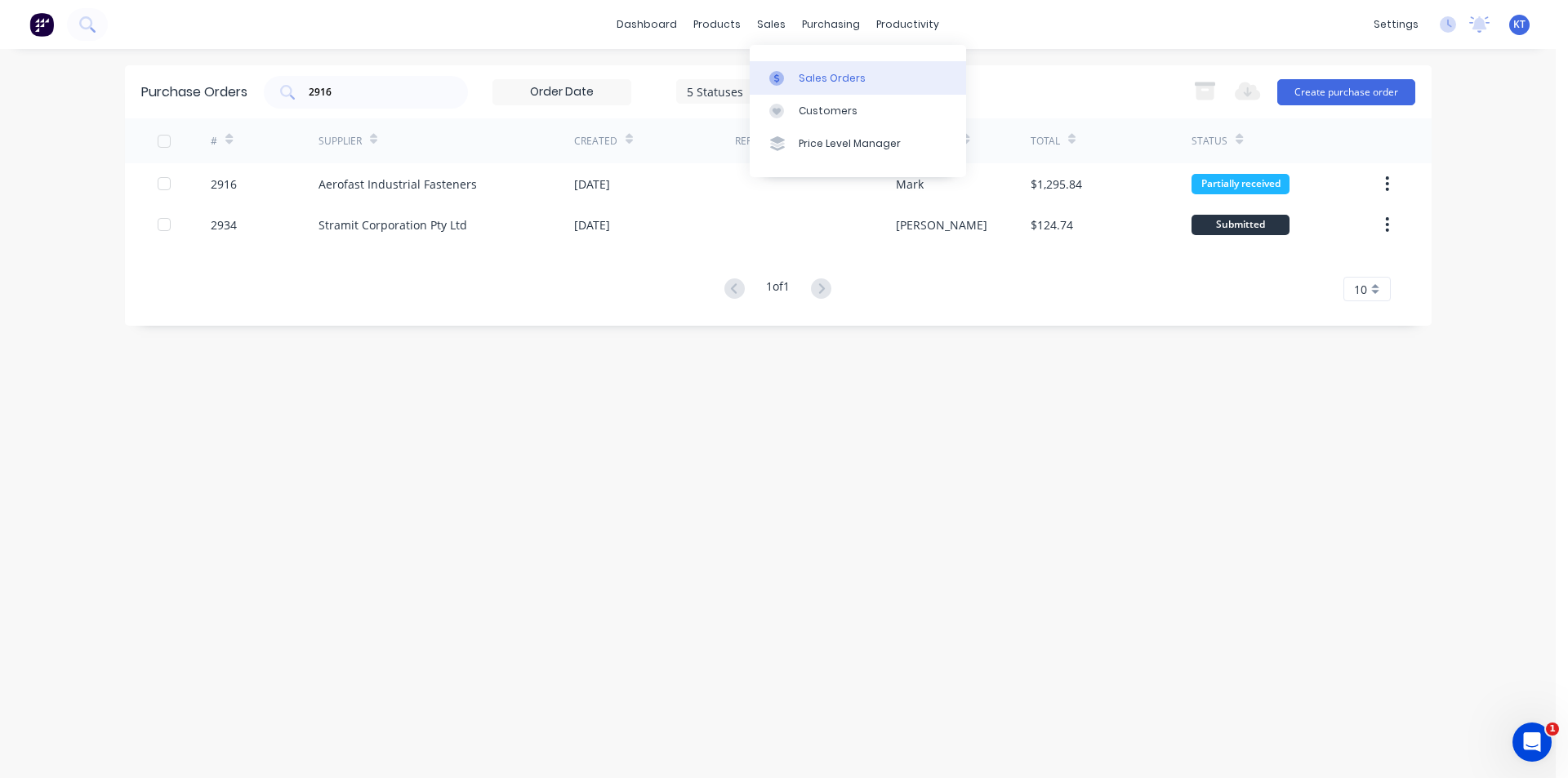
click at [783, 78] on icon at bounding box center [777, 78] width 15 height 15
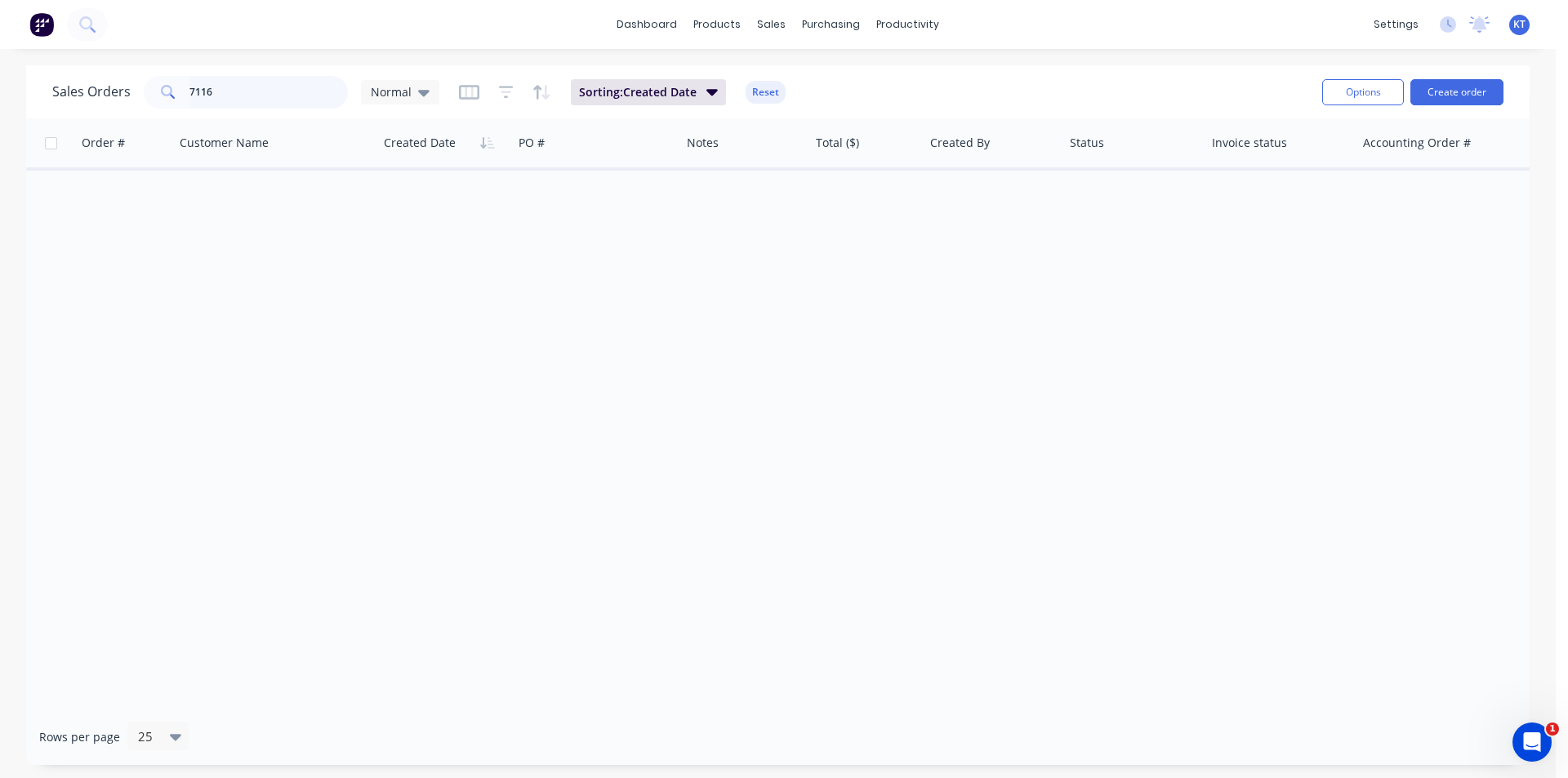
click at [236, 81] on input "7116" at bounding box center [269, 92] width 159 height 32
click at [1503, 95] on button "Create order" at bounding box center [1457, 92] width 93 height 26
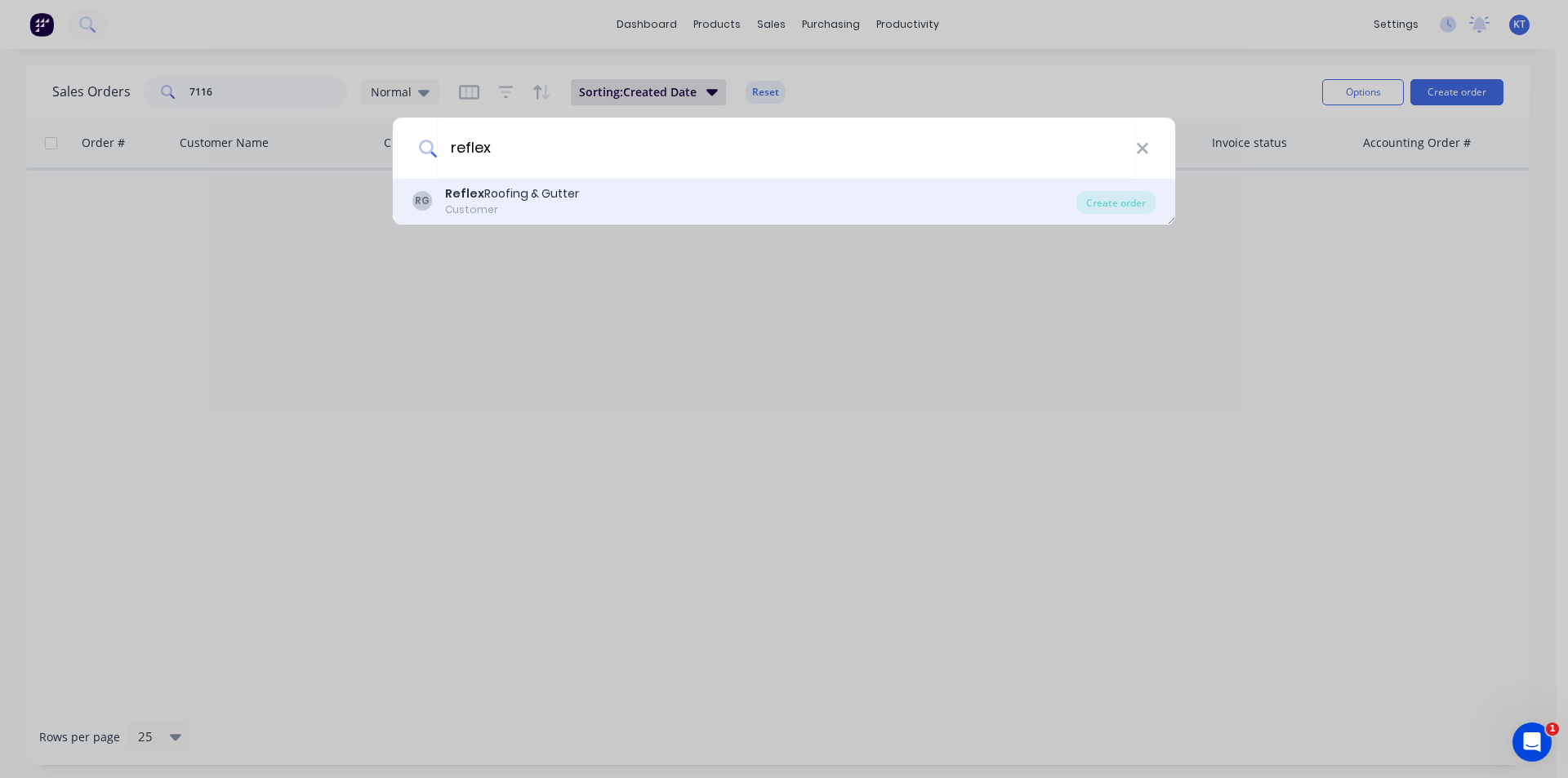
type input "reflex"
click at [1162, 218] on div "RG Reflex Roofing & Gutter Customer Create order" at bounding box center [784, 202] width 783 height 46
click at [1095, 194] on div "Create order" at bounding box center [1116, 203] width 79 height 23
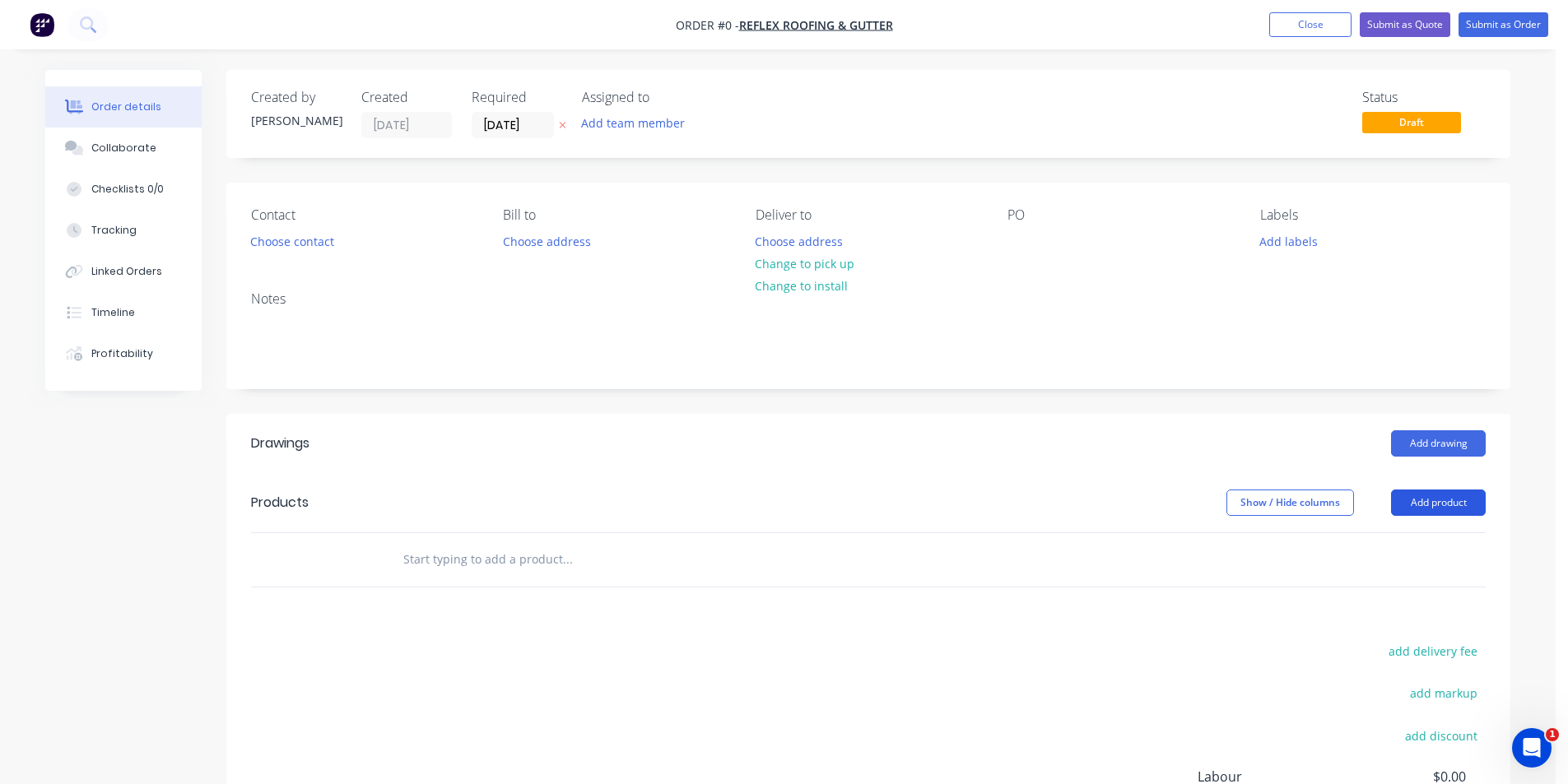
click at [1442, 508] on button "Add product" at bounding box center [1438, 503] width 95 height 26
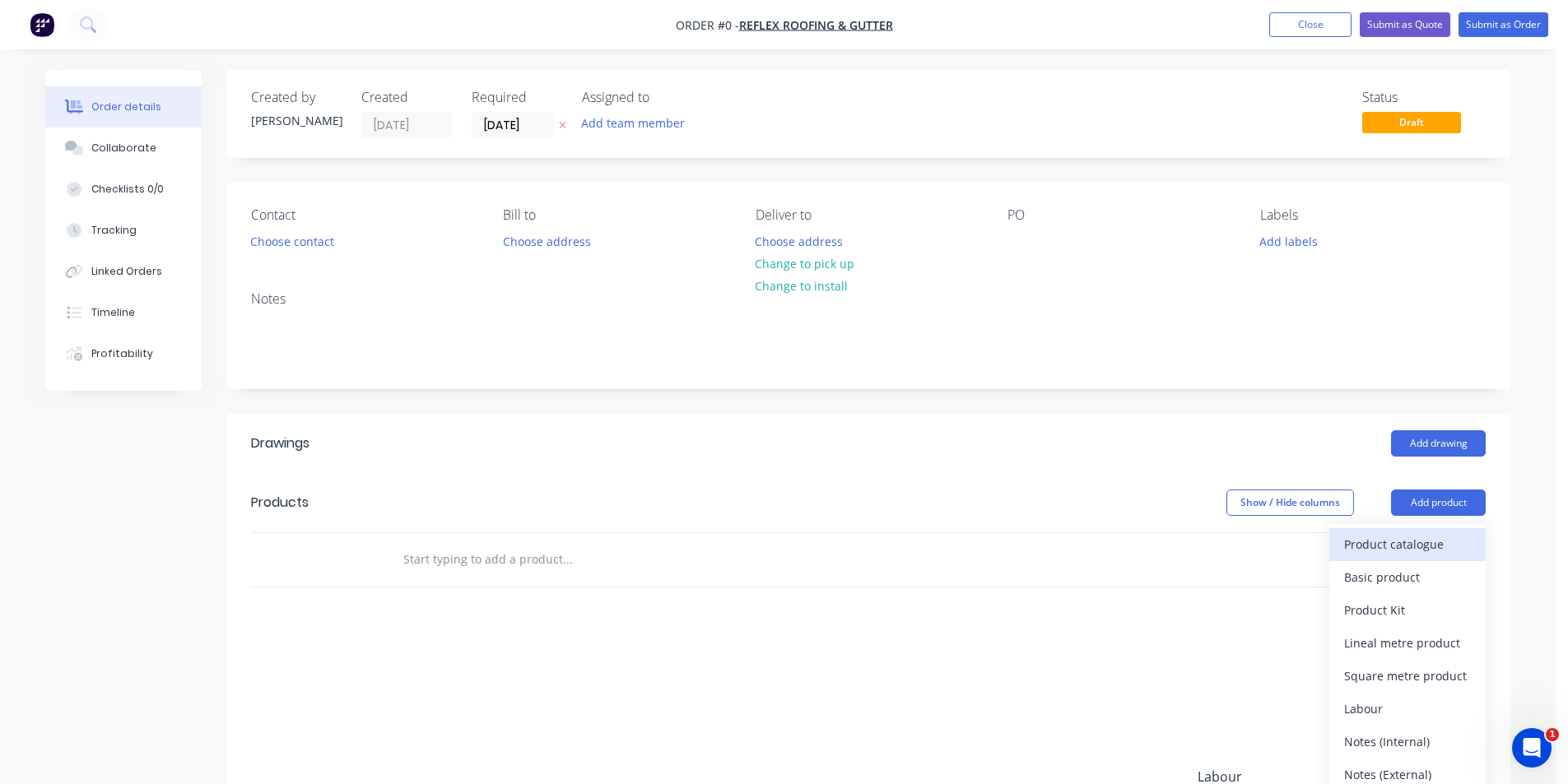
click at [1413, 558] on button "Product catalogue" at bounding box center [1407, 545] width 157 height 32
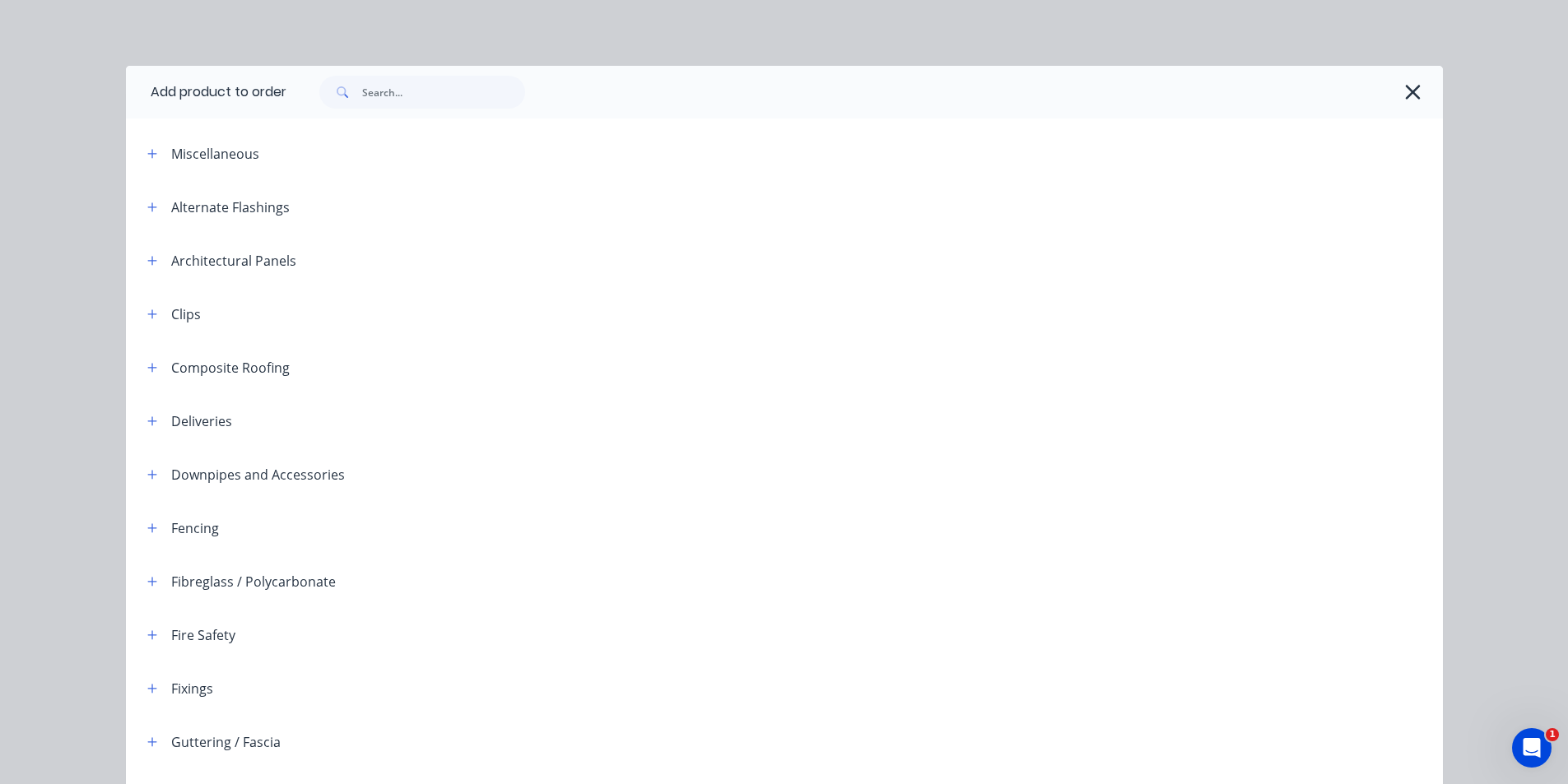
drag, startPoint x: 402, startPoint y: 67, endPoint x: 400, endPoint y: 77, distance: 10.2
click at [400, 77] on div at bounding box center [865, 92] width 1156 height 53
click at [400, 77] on input "text" at bounding box center [443, 92] width 163 height 32
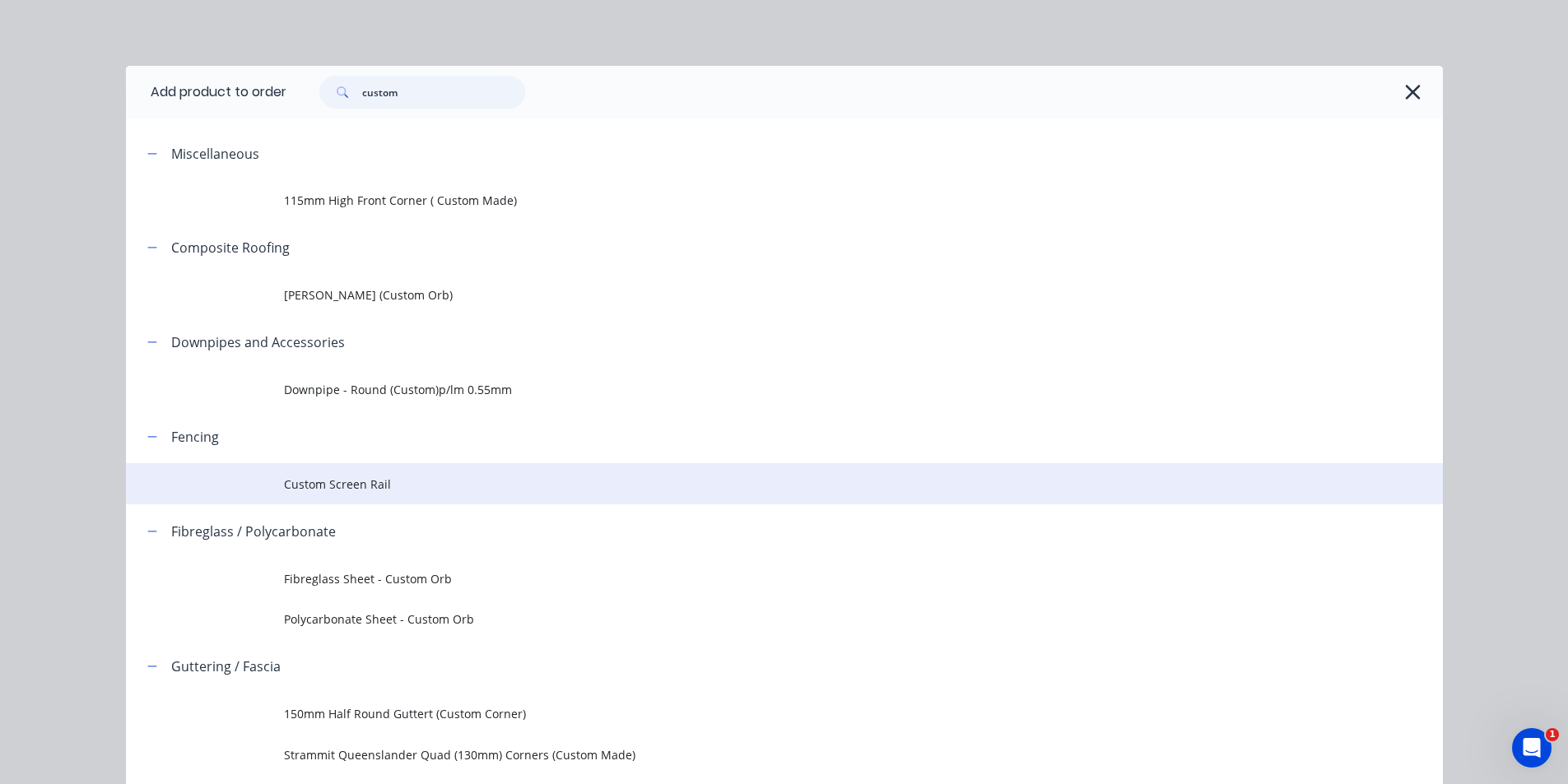
scroll to position [199, 0]
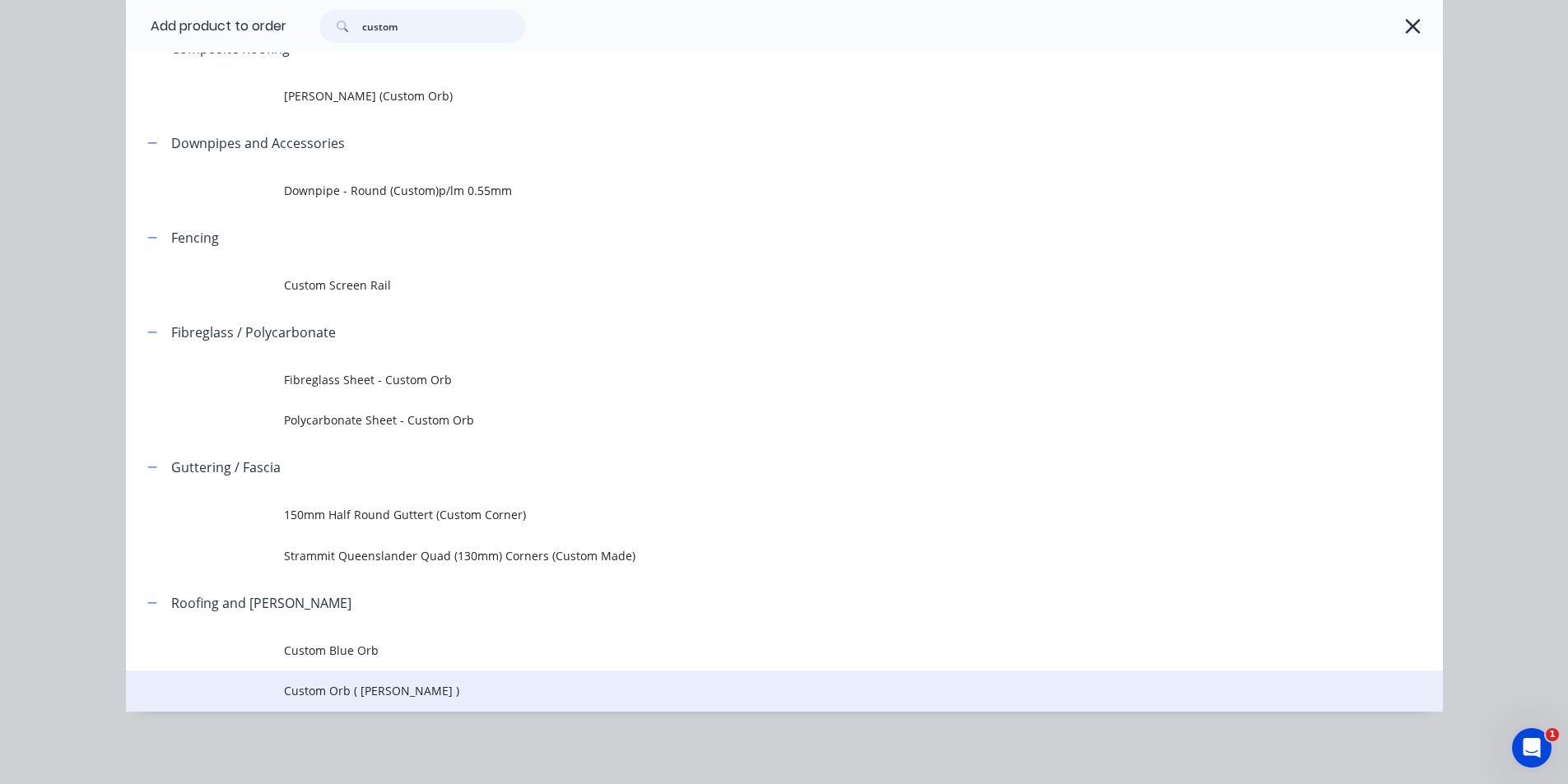
type input "custom"
click at [406, 685] on span "Custom Orb ( [PERSON_NAME] )" at bounding box center [747, 690] width 927 height 18
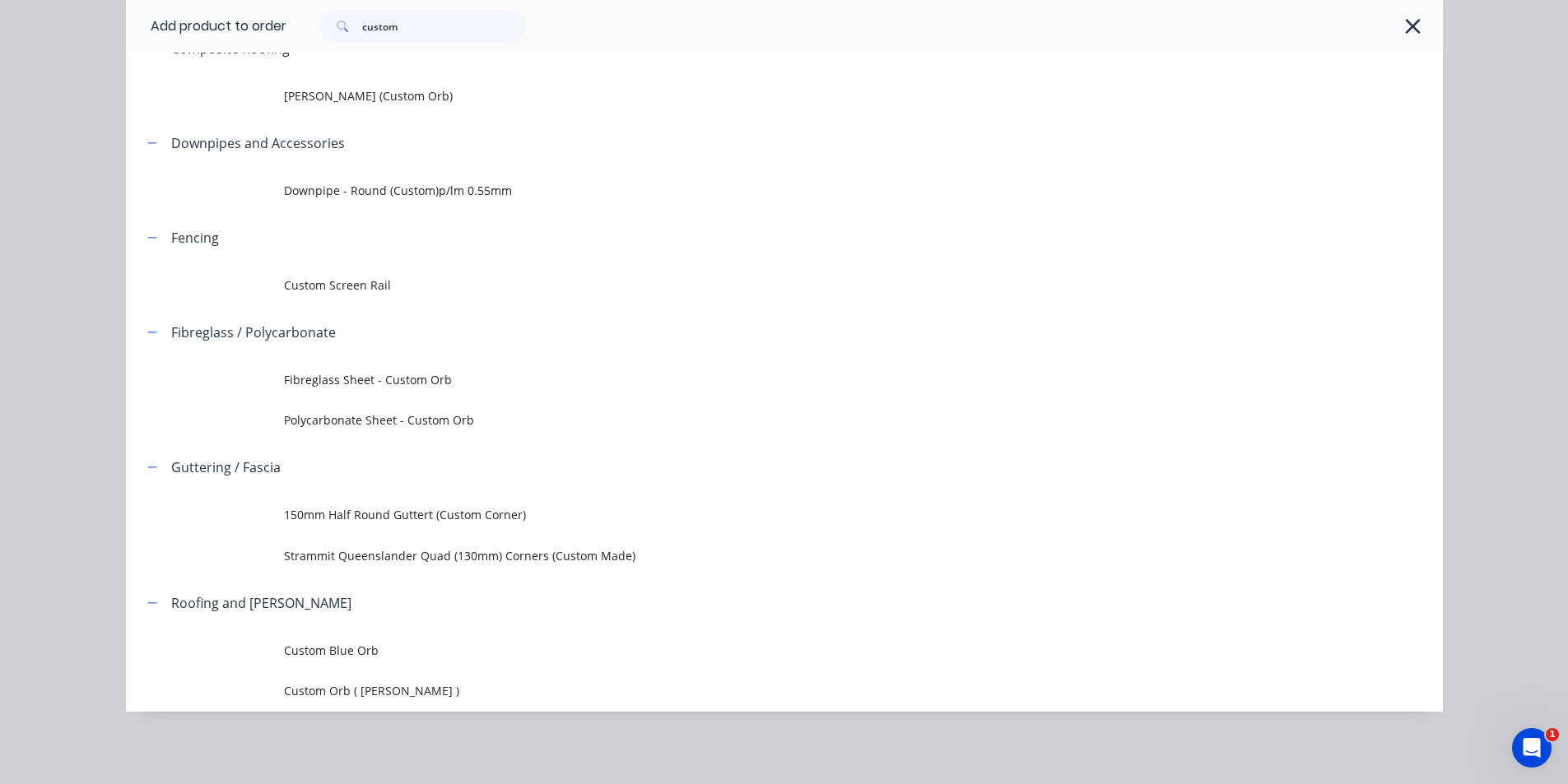
scroll to position [0, 0]
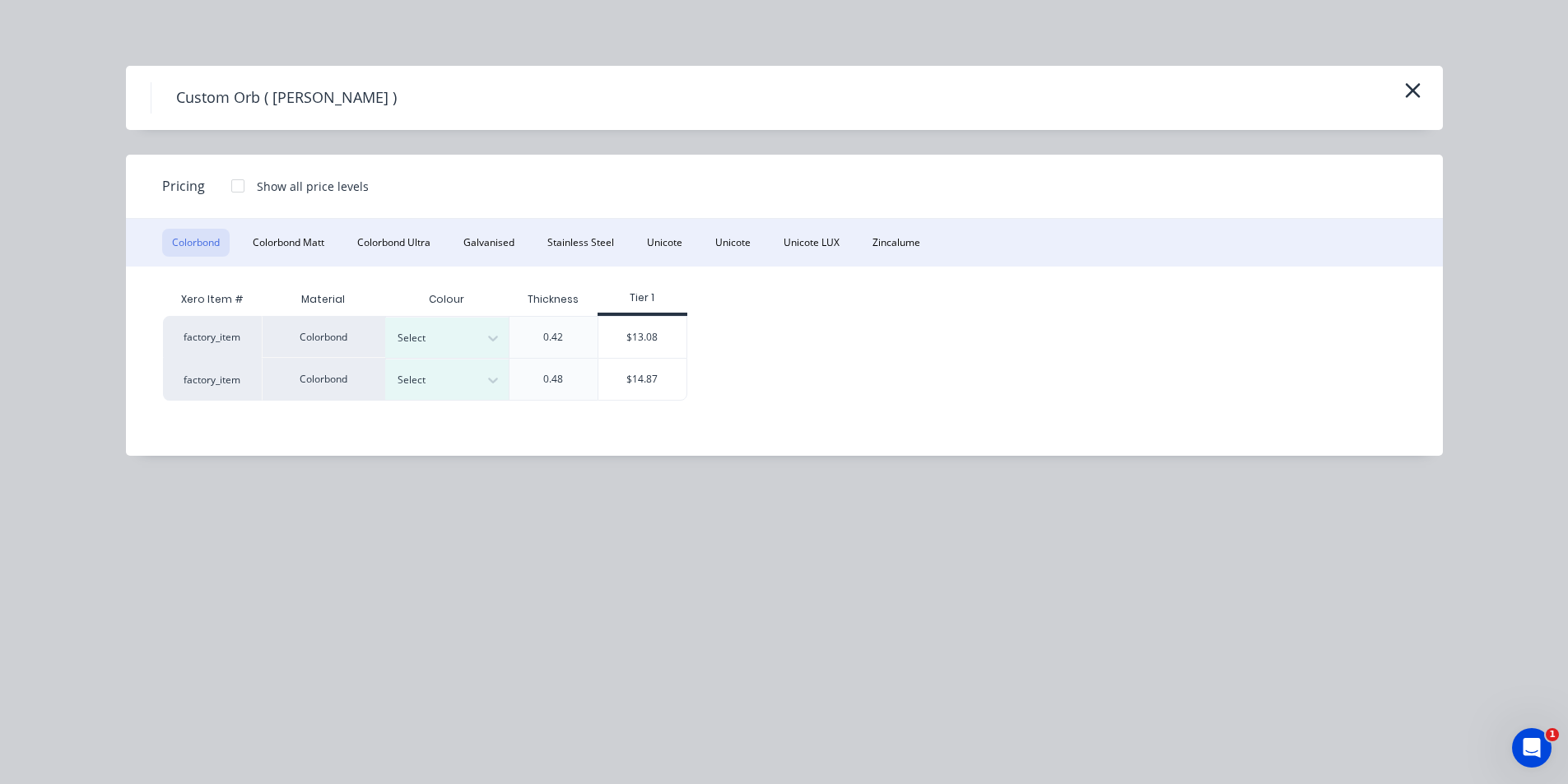
click at [937, 240] on div "Colorbond Colorbond Matt Colorbond Ultra Galvanised Stainless Steel Unicote Uni…" at bounding box center [784, 242] width 1317 height 47
click at [905, 247] on button "Zincalume" at bounding box center [896, 243] width 68 height 28
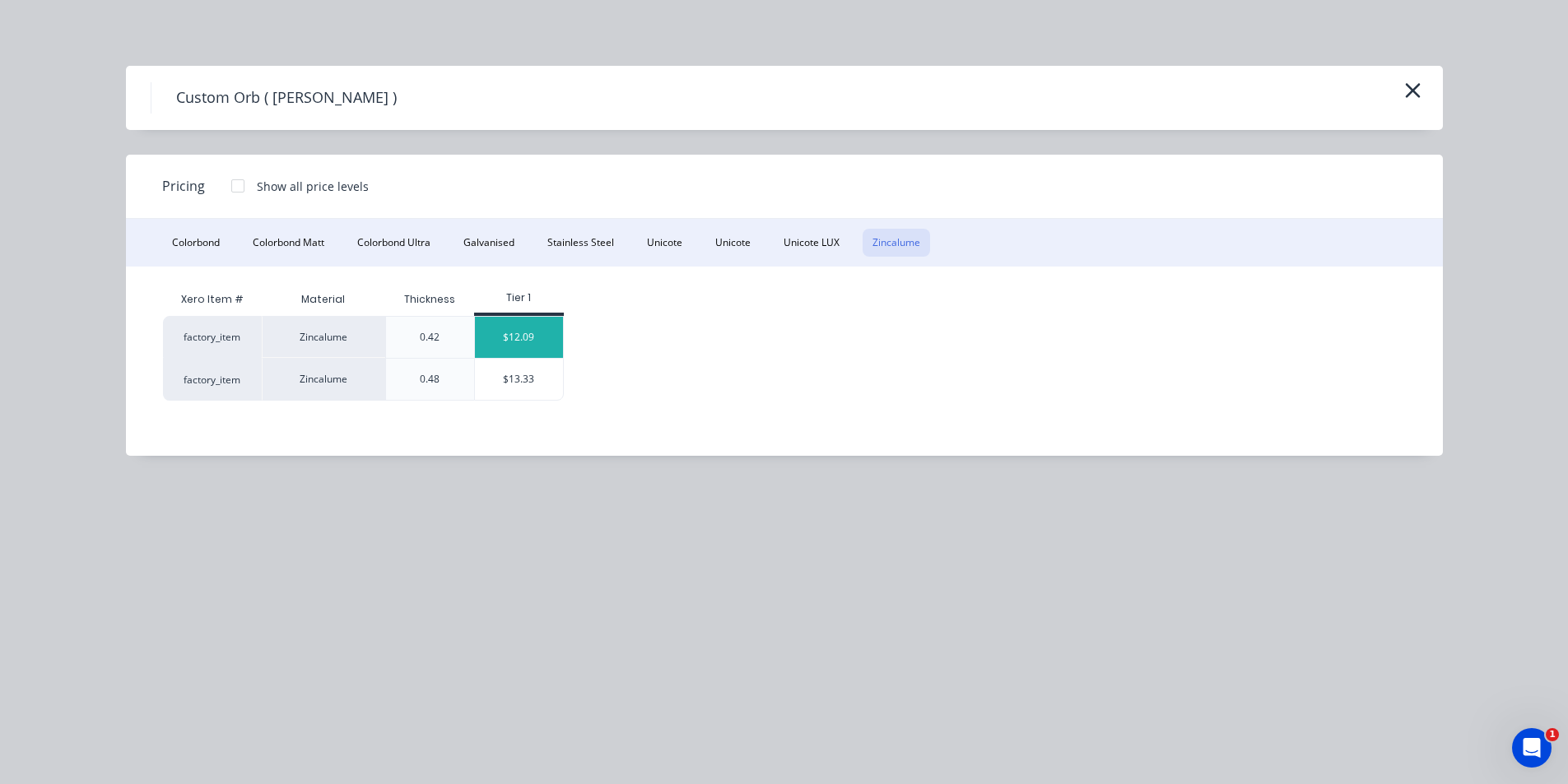
click at [545, 347] on div "$12.09" at bounding box center [519, 338] width 88 height 41
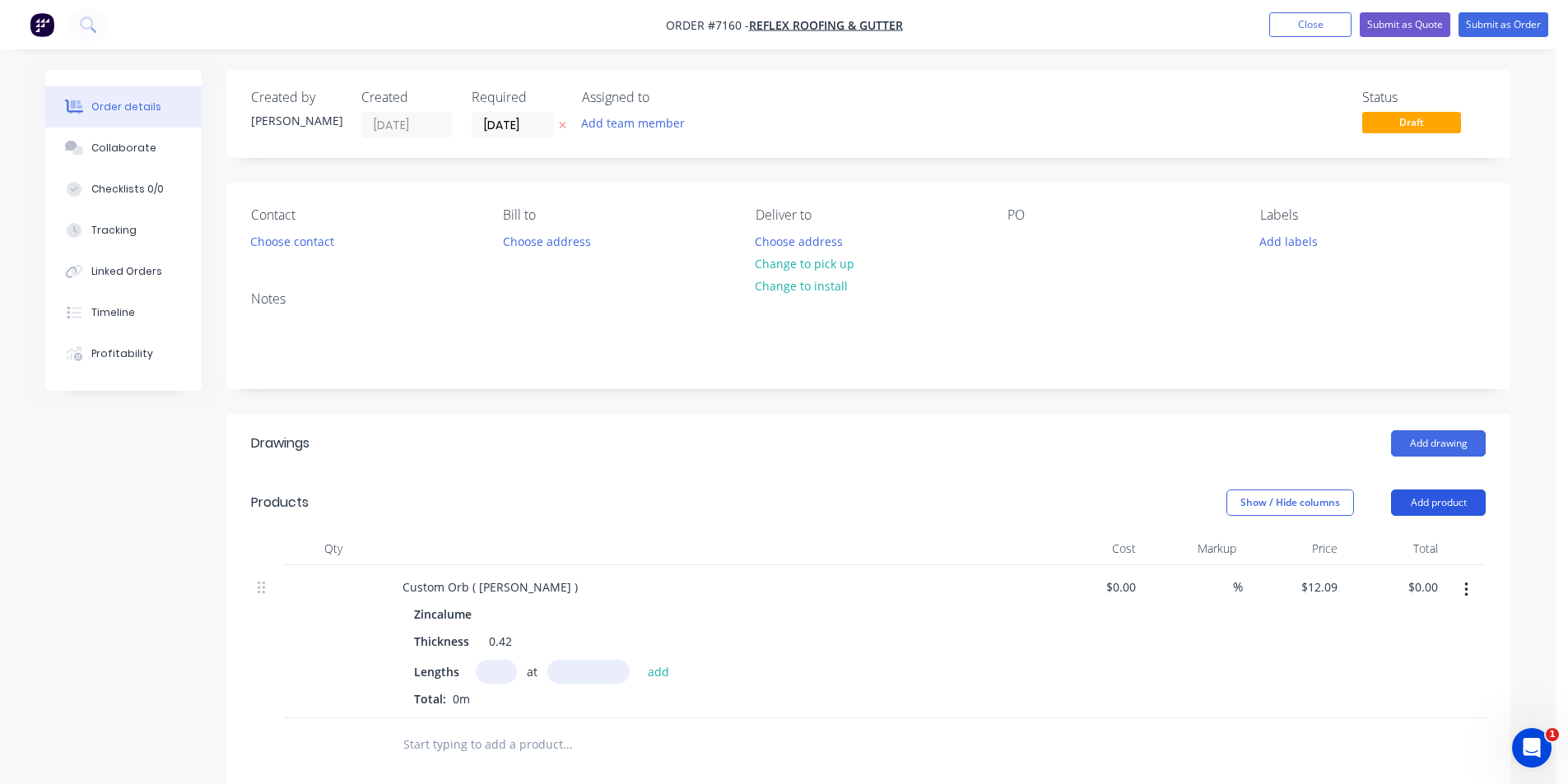
click at [1479, 494] on button "Add product" at bounding box center [1438, 503] width 95 height 26
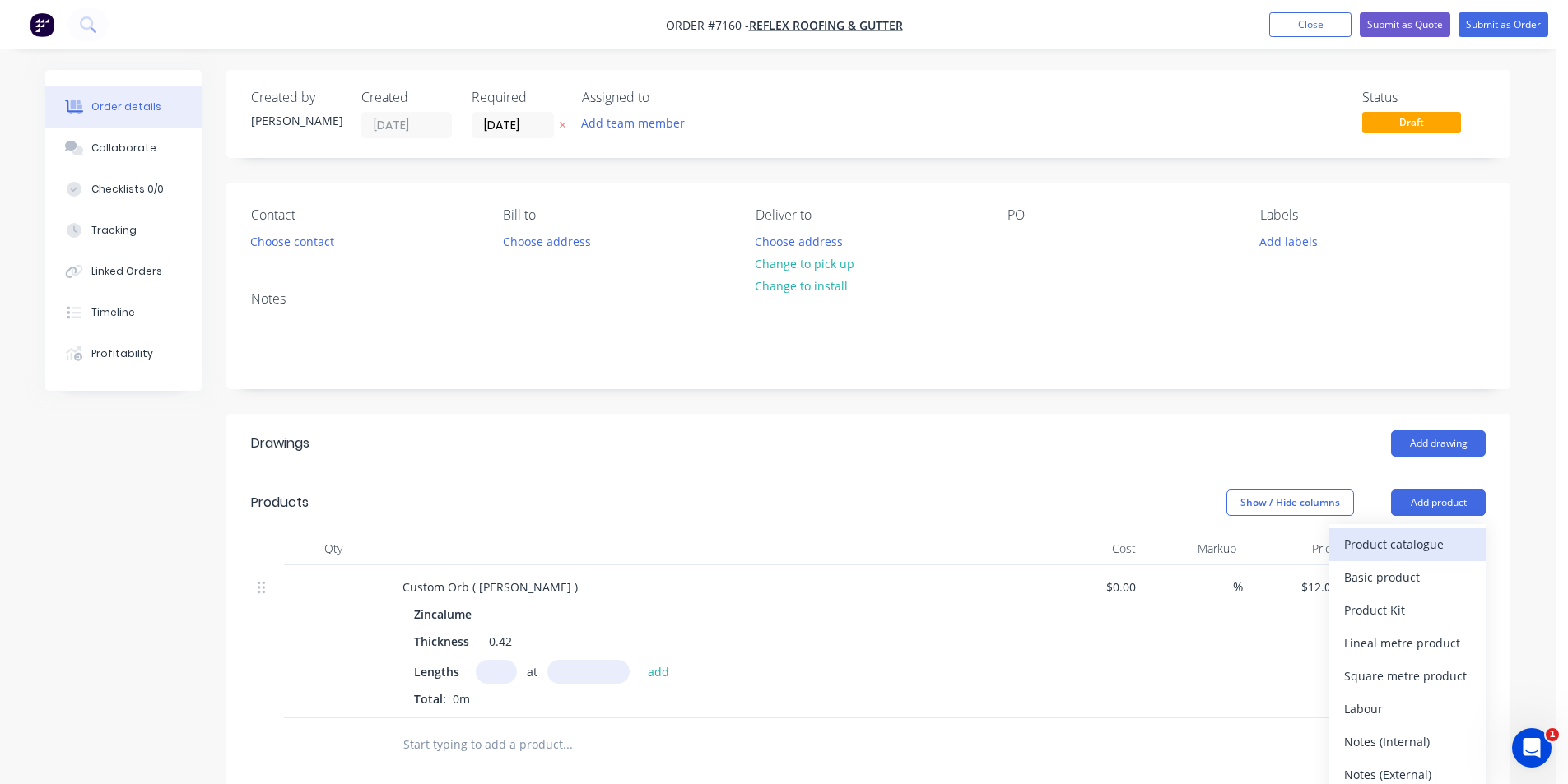
click at [1434, 538] on div "Product catalogue" at bounding box center [1407, 545] width 127 height 24
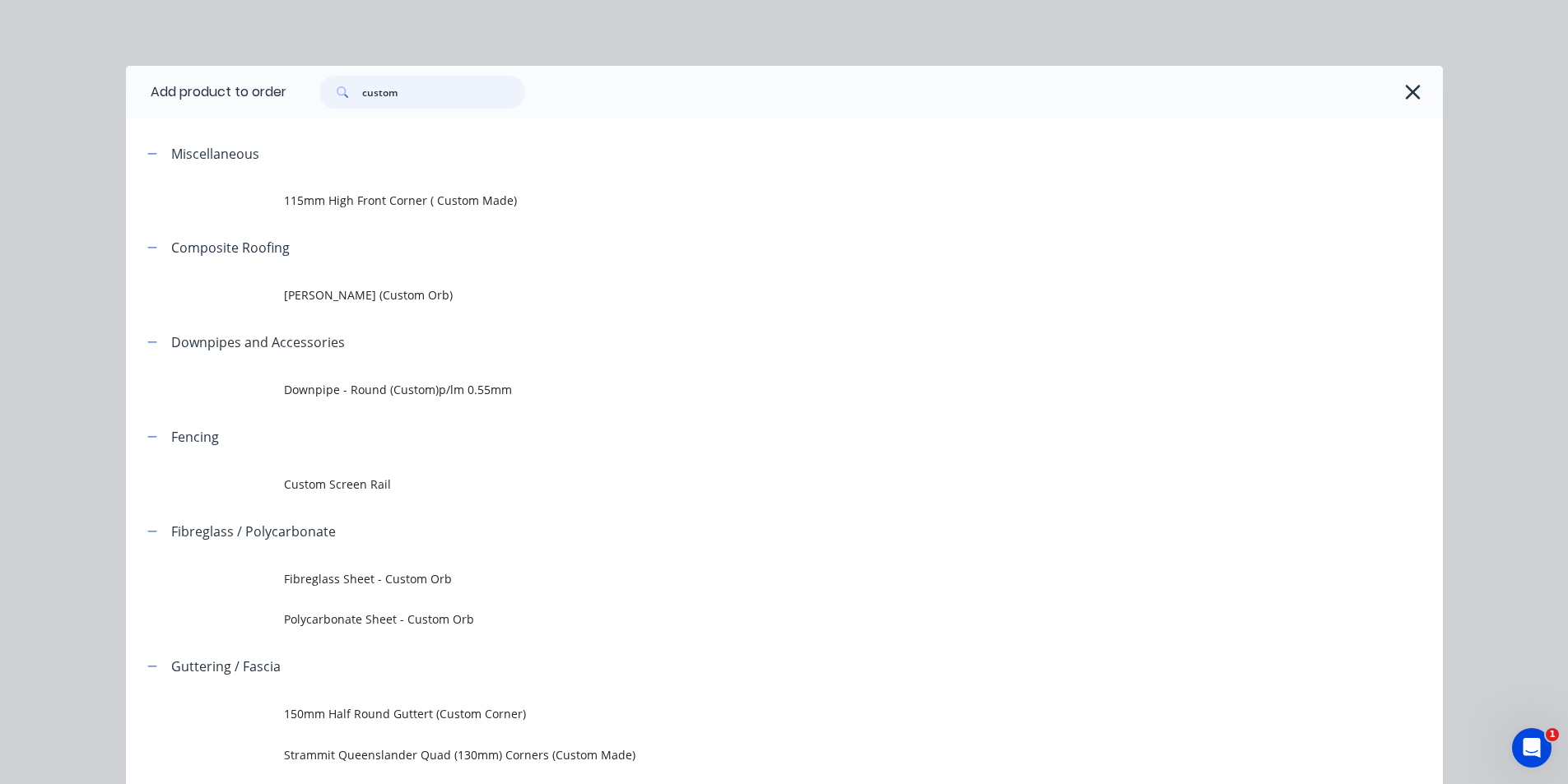
click at [410, 88] on input "custom" at bounding box center [443, 92] width 163 height 32
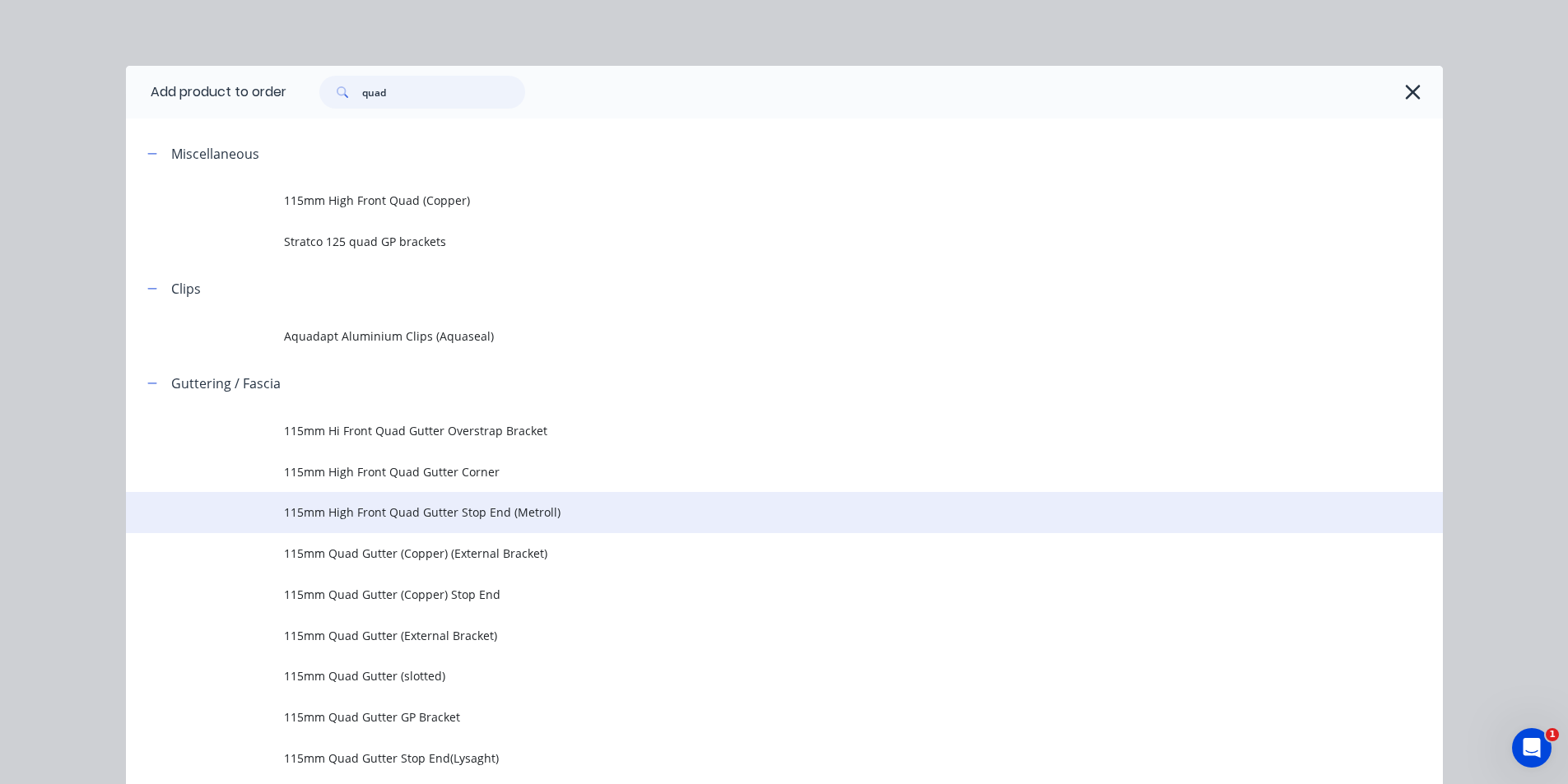
scroll to position [83, 0]
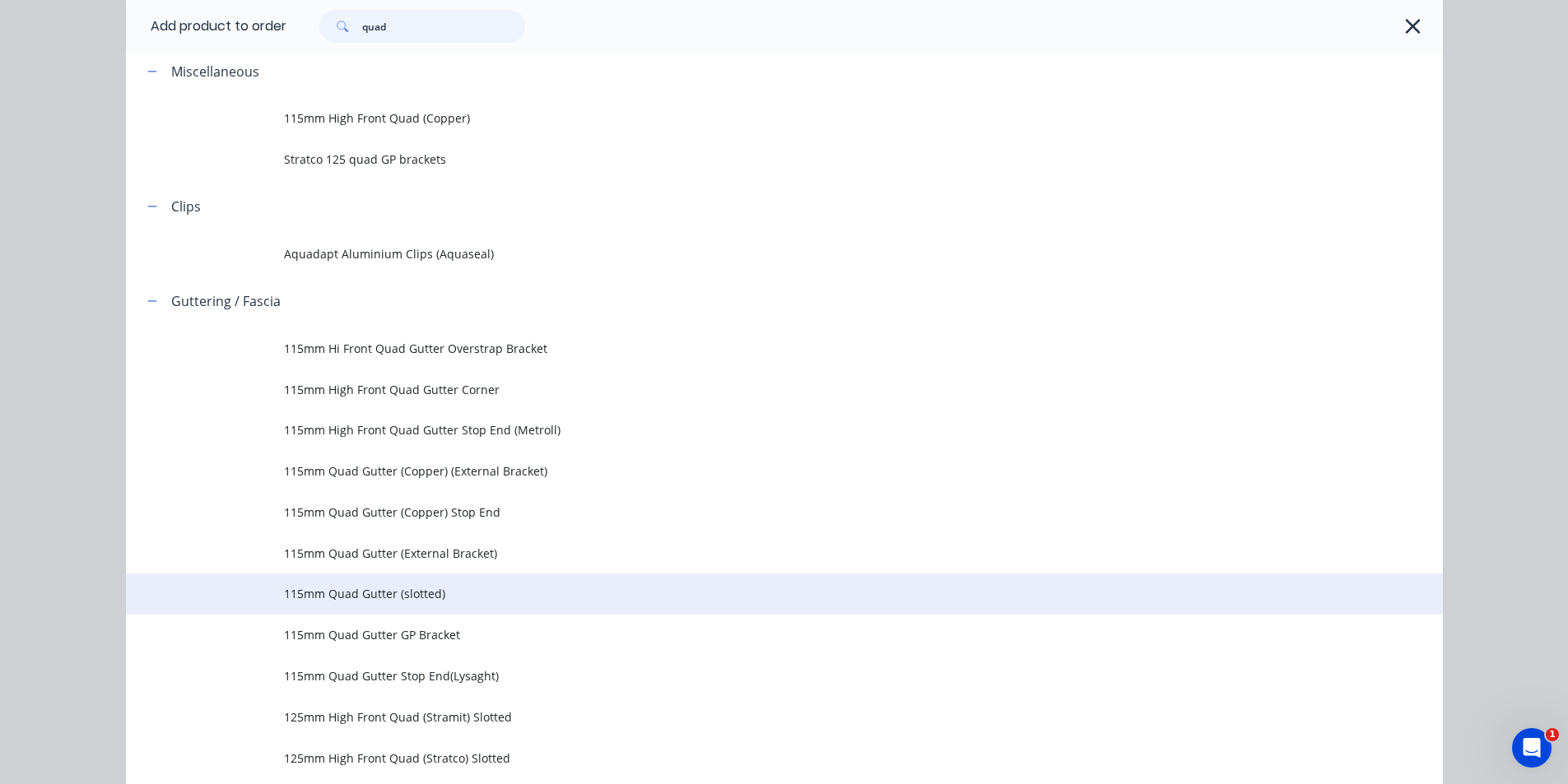
type input "quad"
click at [452, 613] on td "115mm Quad Gutter (slotted)" at bounding box center [863, 594] width 1159 height 41
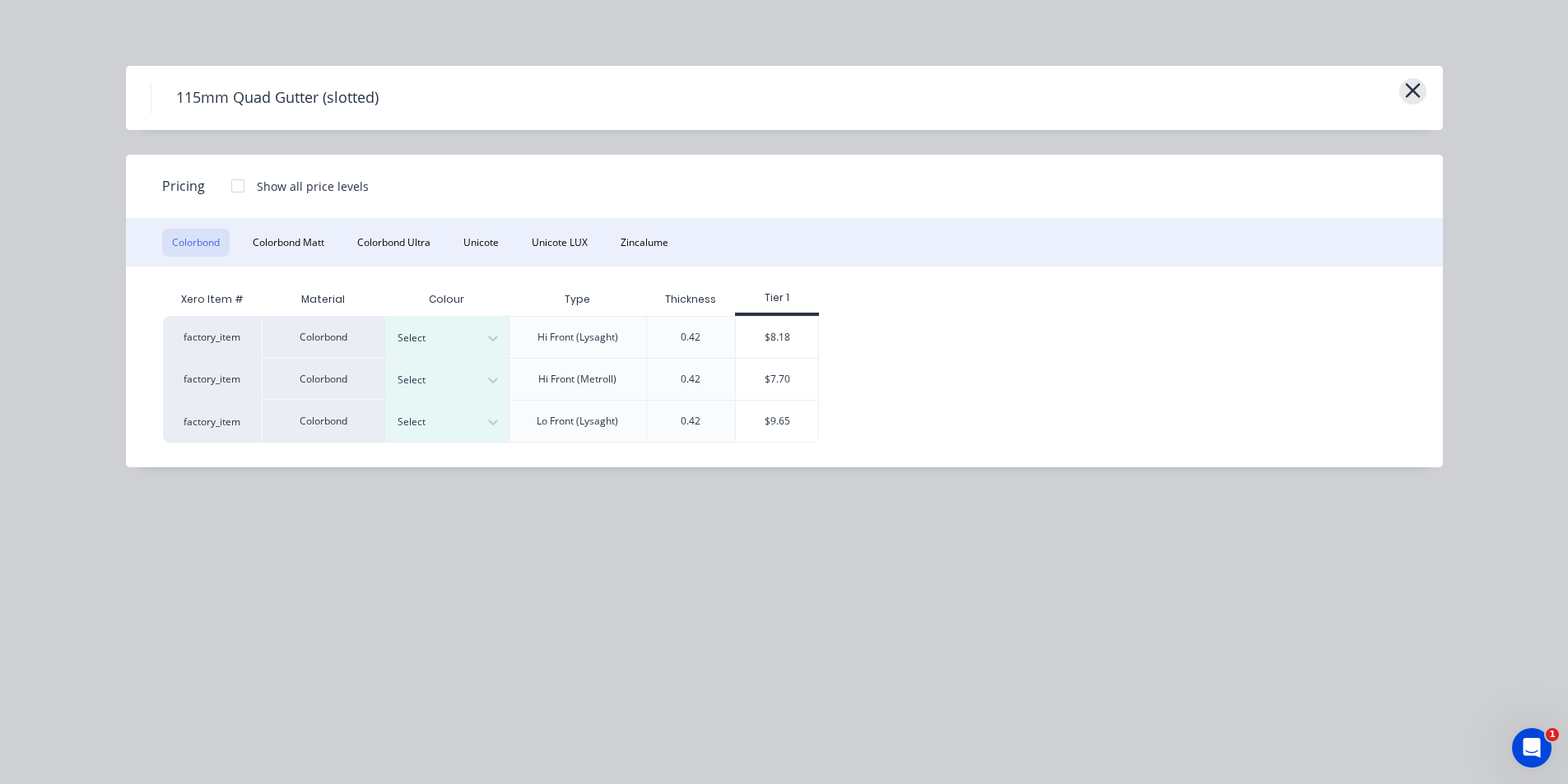
click at [1410, 96] on icon "button" at bounding box center [1413, 90] width 18 height 23
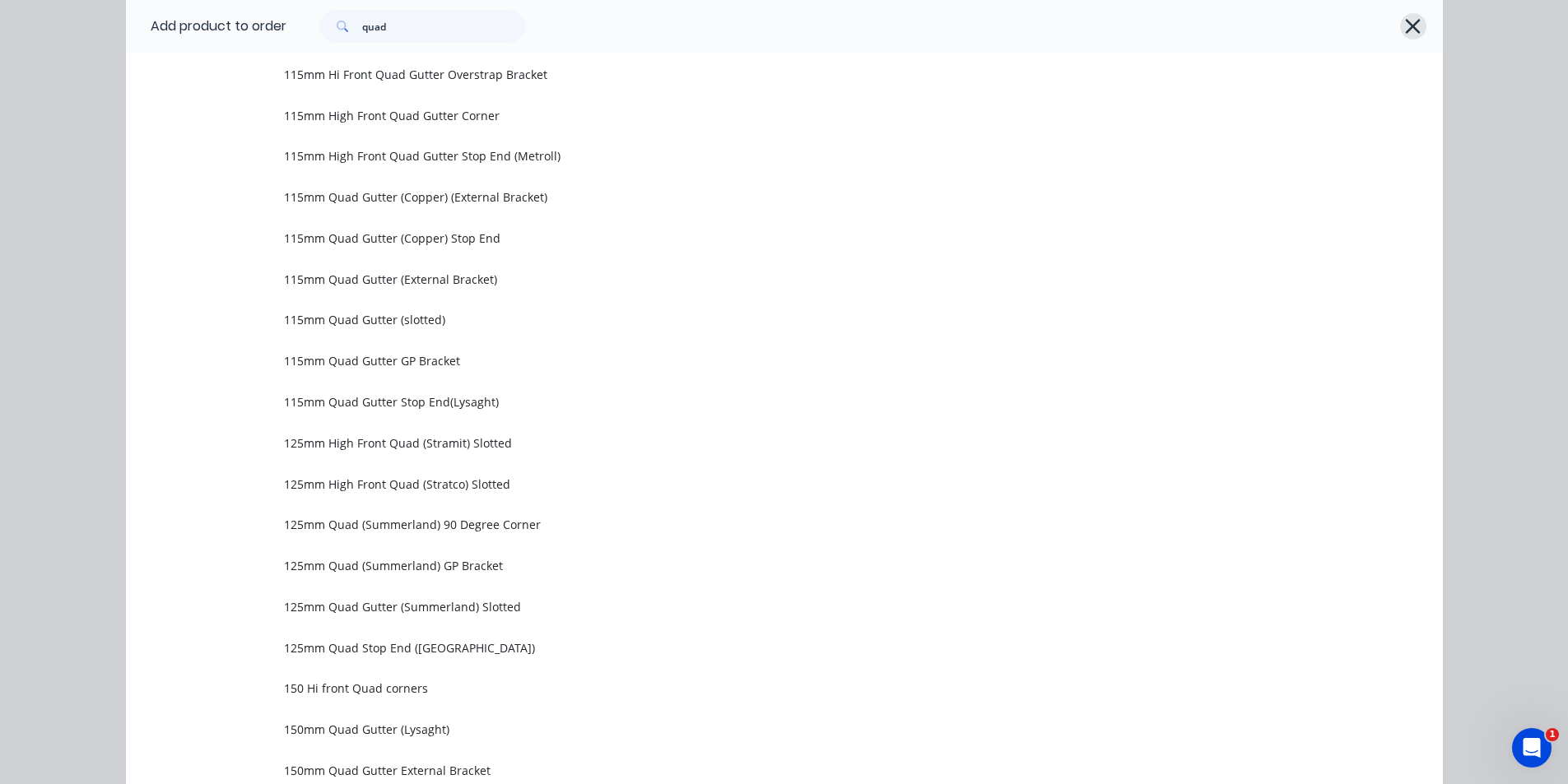
click at [1406, 24] on icon "button" at bounding box center [1413, 26] width 15 height 15
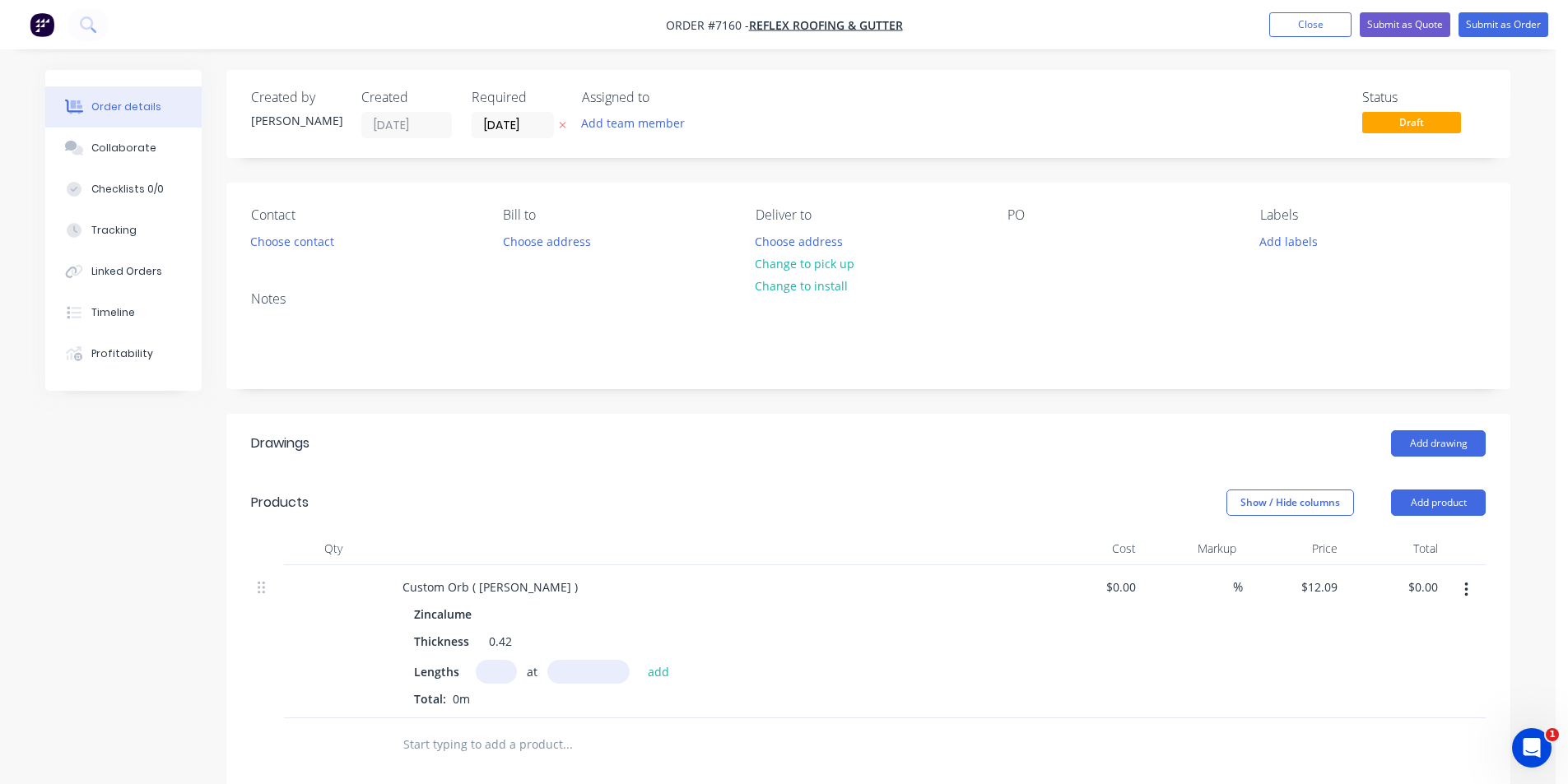
click at [1466, 589] on icon "button" at bounding box center [1466, 590] width 4 height 15
click at [1425, 735] on div "Delete" at bounding box center [1407, 732] width 127 height 24
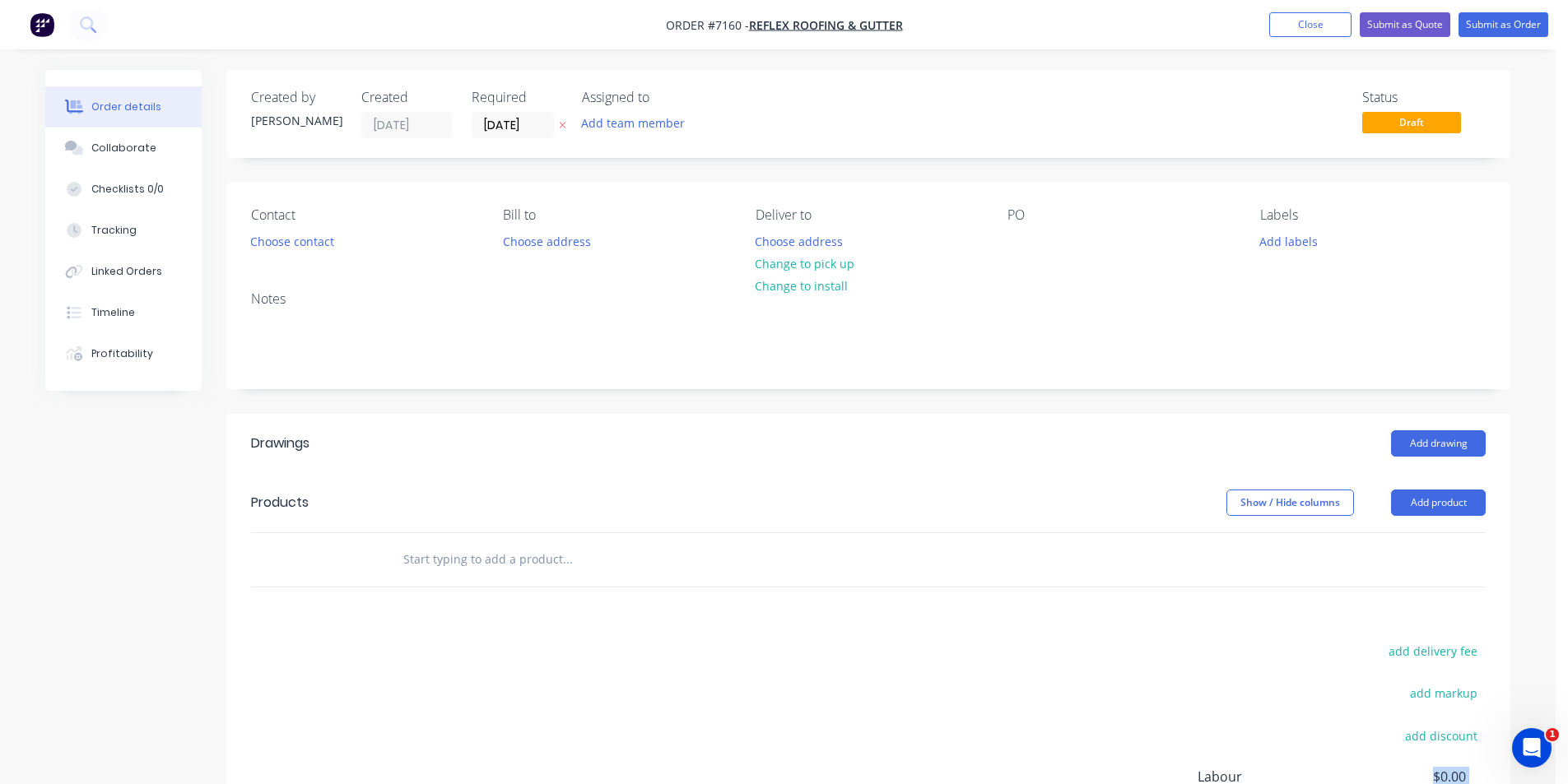
scroll to position [223, 0]
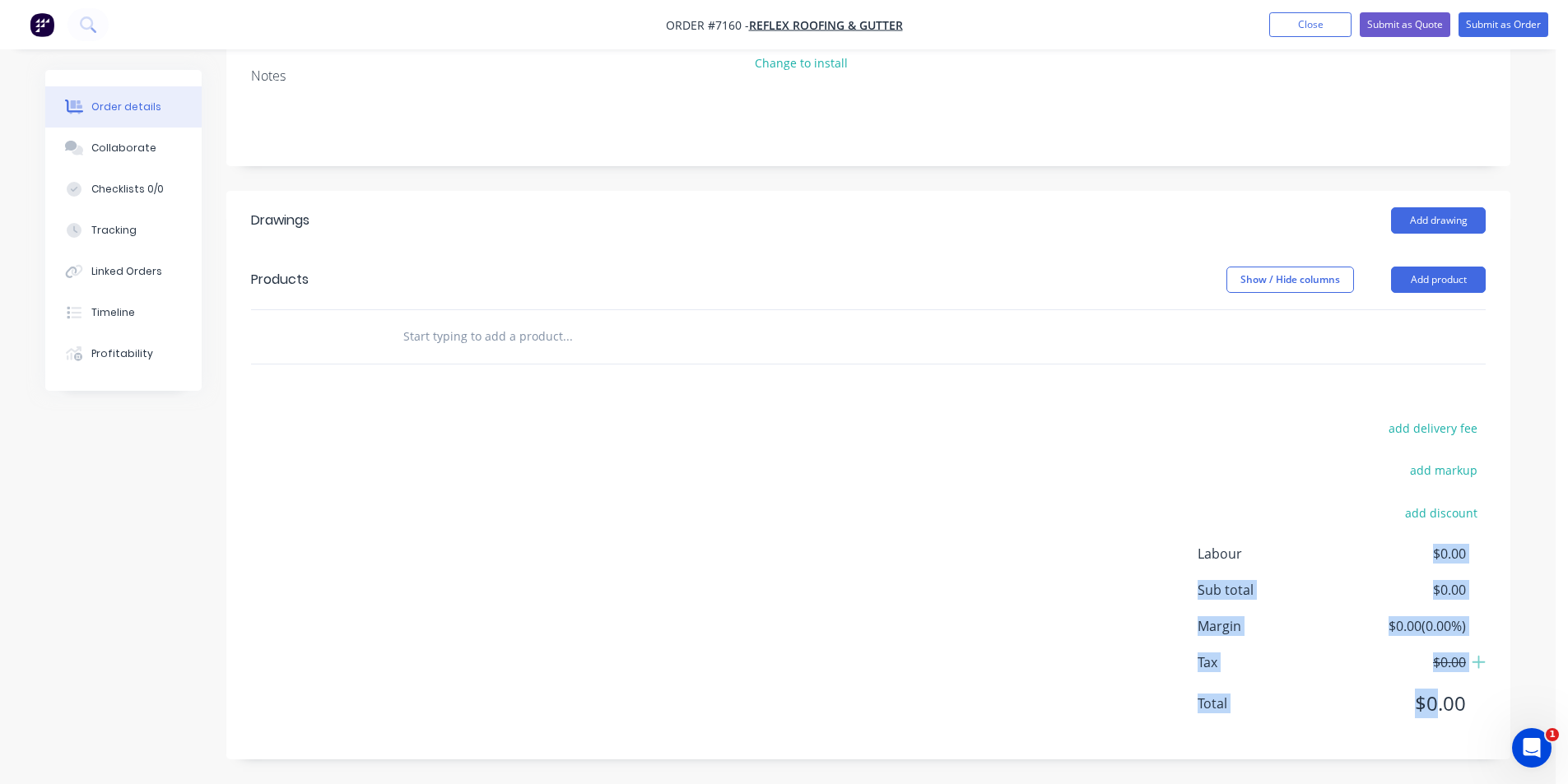
drag, startPoint x: 1429, startPoint y: 782, endPoint x: 1436, endPoint y: 816, distance: 34.7
click at [1436, 784] on html "Order #7160 - Reflex Roofing & Gutter Add product Close Submit as Quote Submit …" at bounding box center [784, 281] width 1568 height 1008
click at [1288, 21] on button "Close" at bounding box center [1310, 24] width 83 height 25
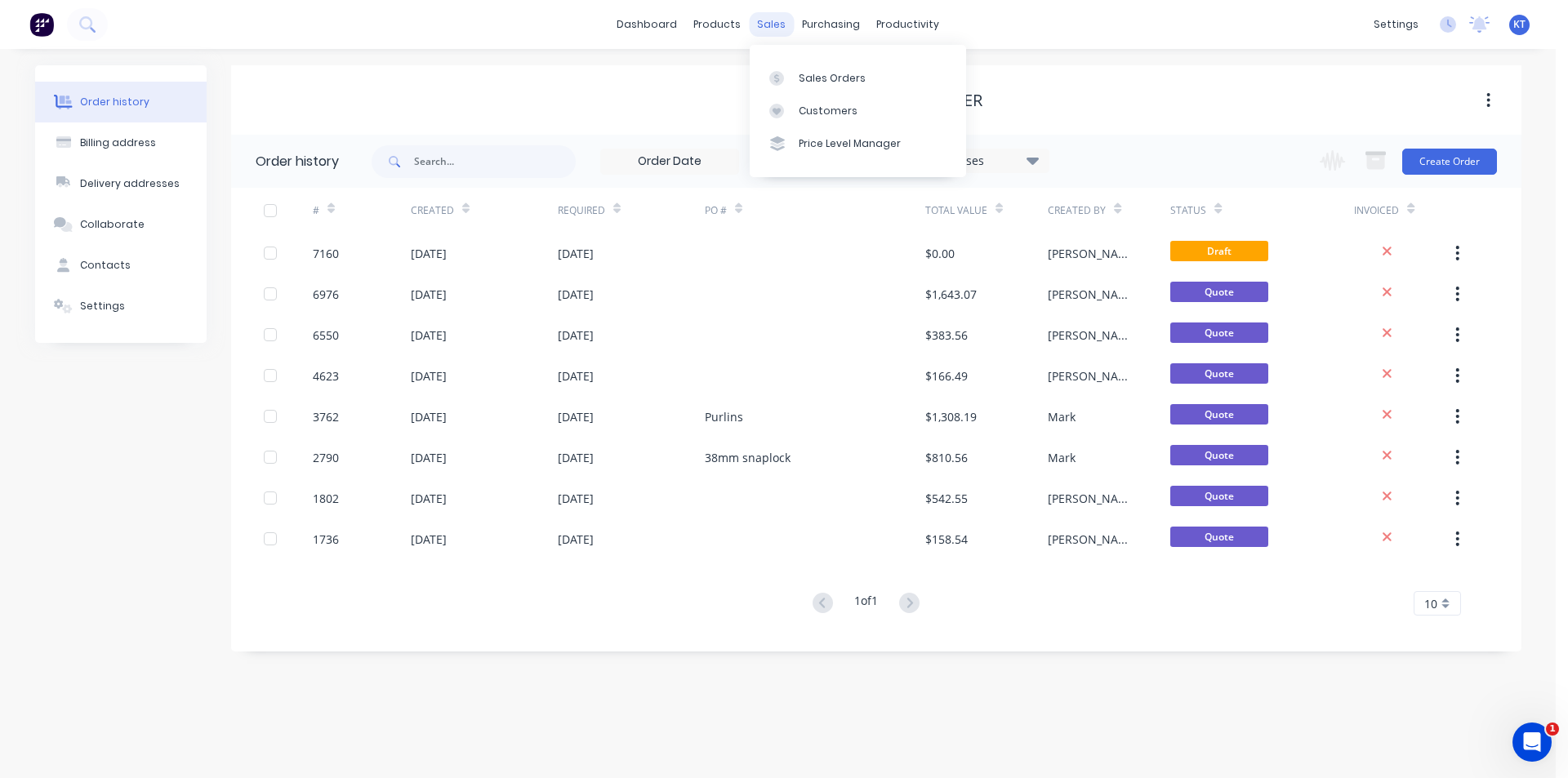
click at [771, 23] on div "sales" at bounding box center [772, 24] width 45 height 25
click at [786, 75] on div at bounding box center [782, 78] width 25 height 15
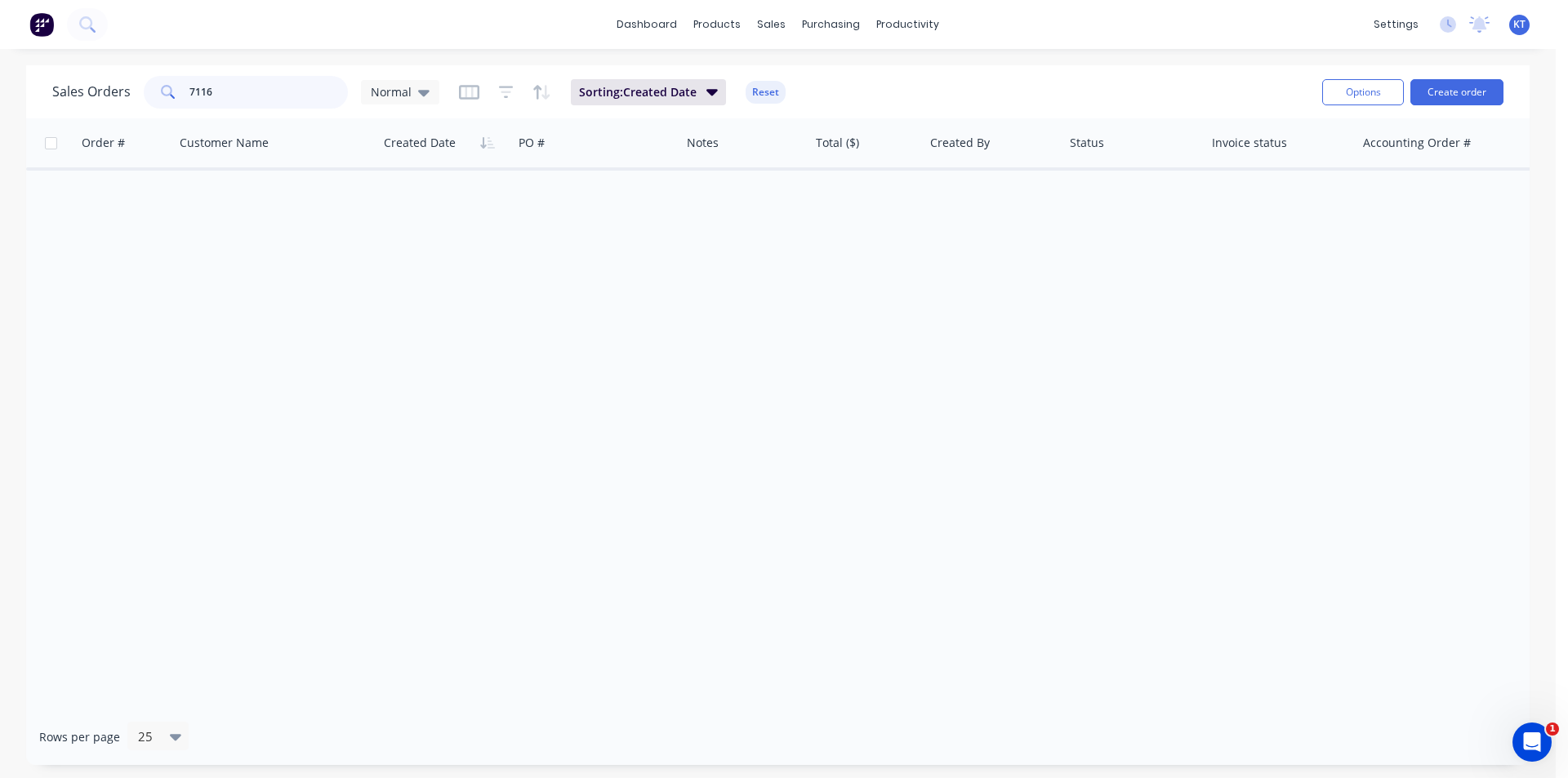
drag, startPoint x: 260, startPoint y: 88, endPoint x: 13, endPoint y: 101, distance: 247.3
click at [13, 101] on div "Sales Orders 7116 Normal Sorting: Created Date Reset Options Create order Order…" at bounding box center [778, 415] width 1556 height 700
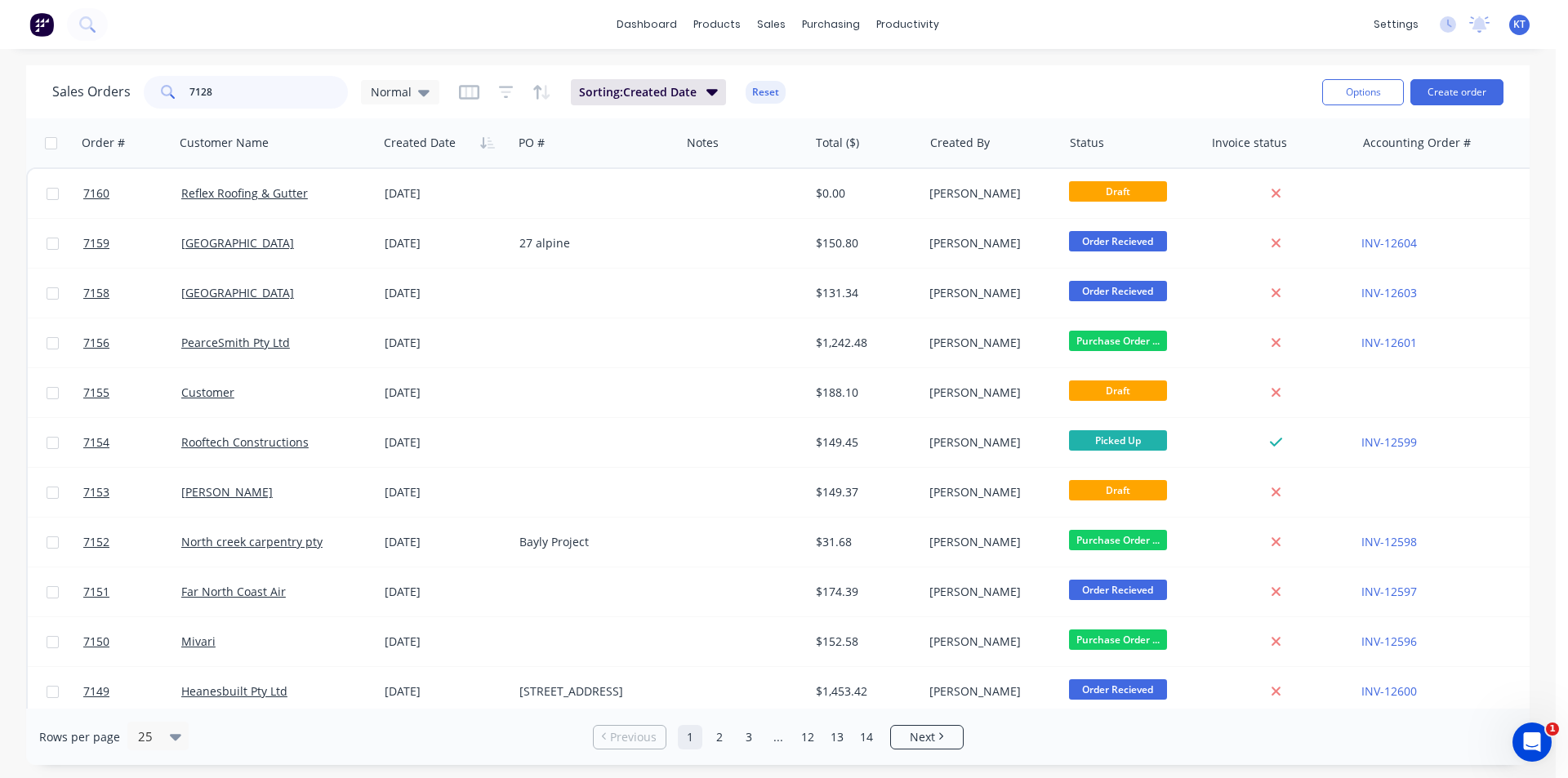
type input "7128"
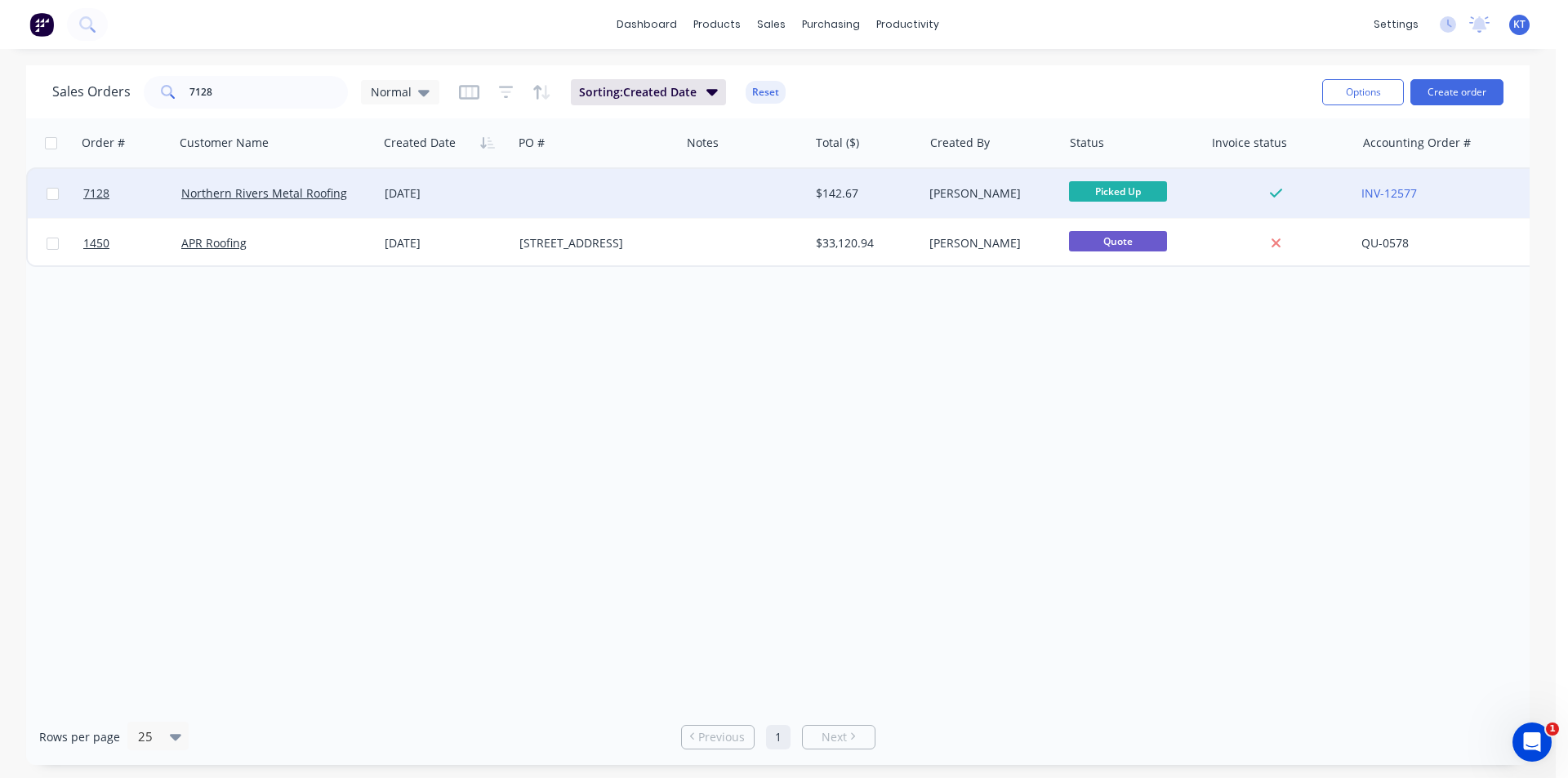
click at [261, 206] on div "Northern Rivers Metal Roofing" at bounding box center [276, 193] width 203 height 49
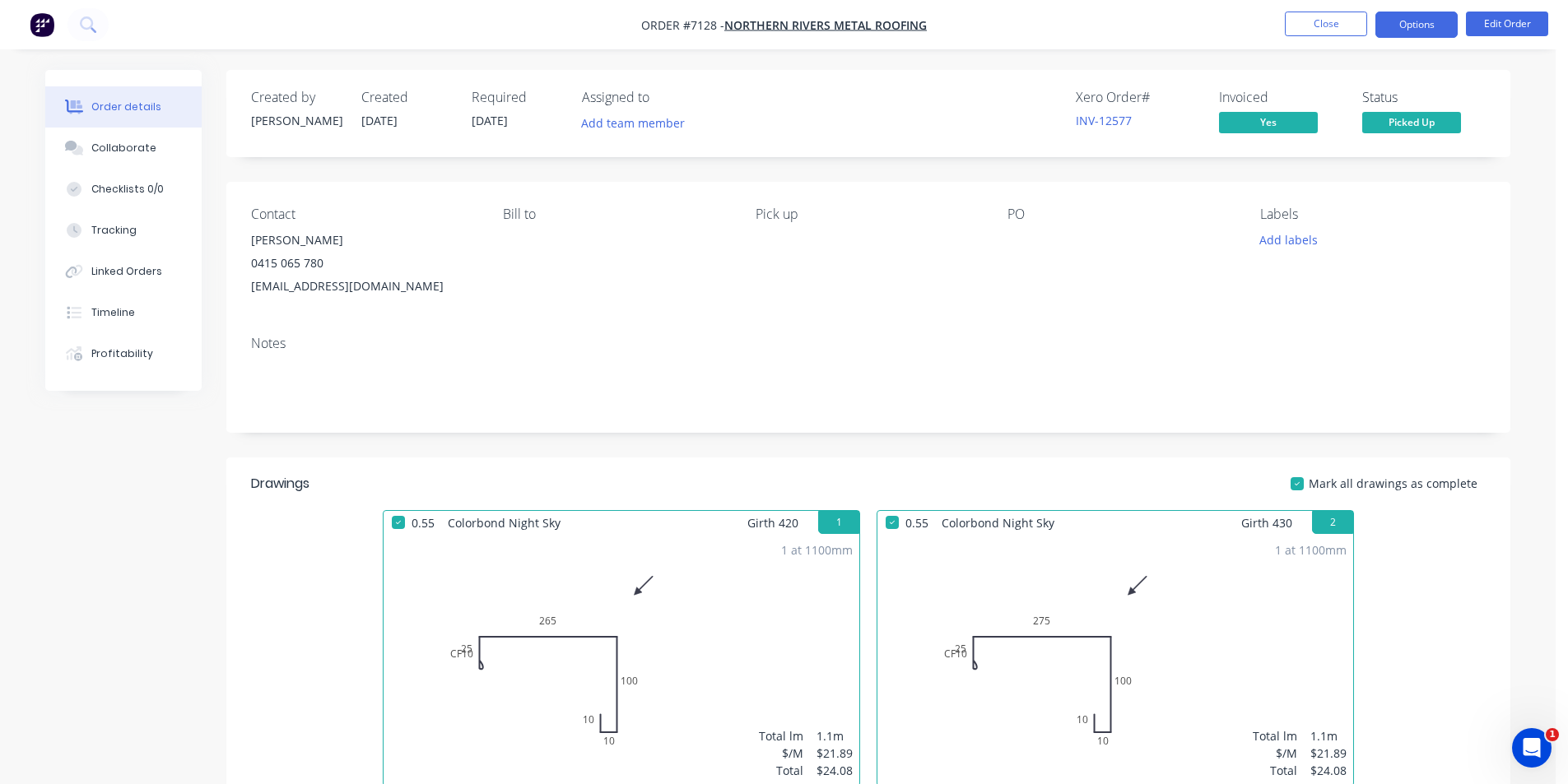
click at [1420, 32] on button "Options" at bounding box center [1416, 24] width 83 height 26
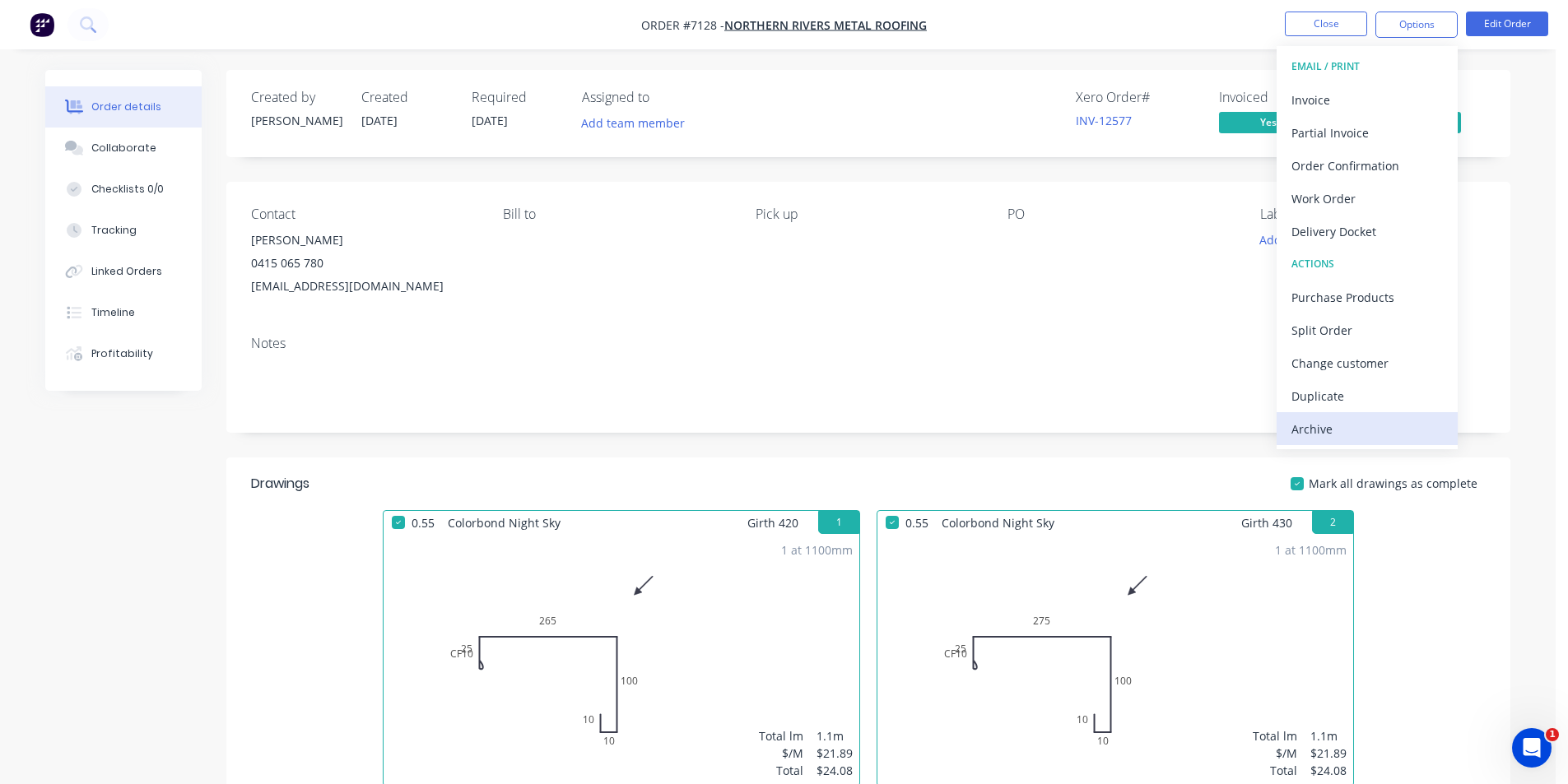
click at [1386, 435] on div "Archive" at bounding box center [1367, 430] width 151 height 24
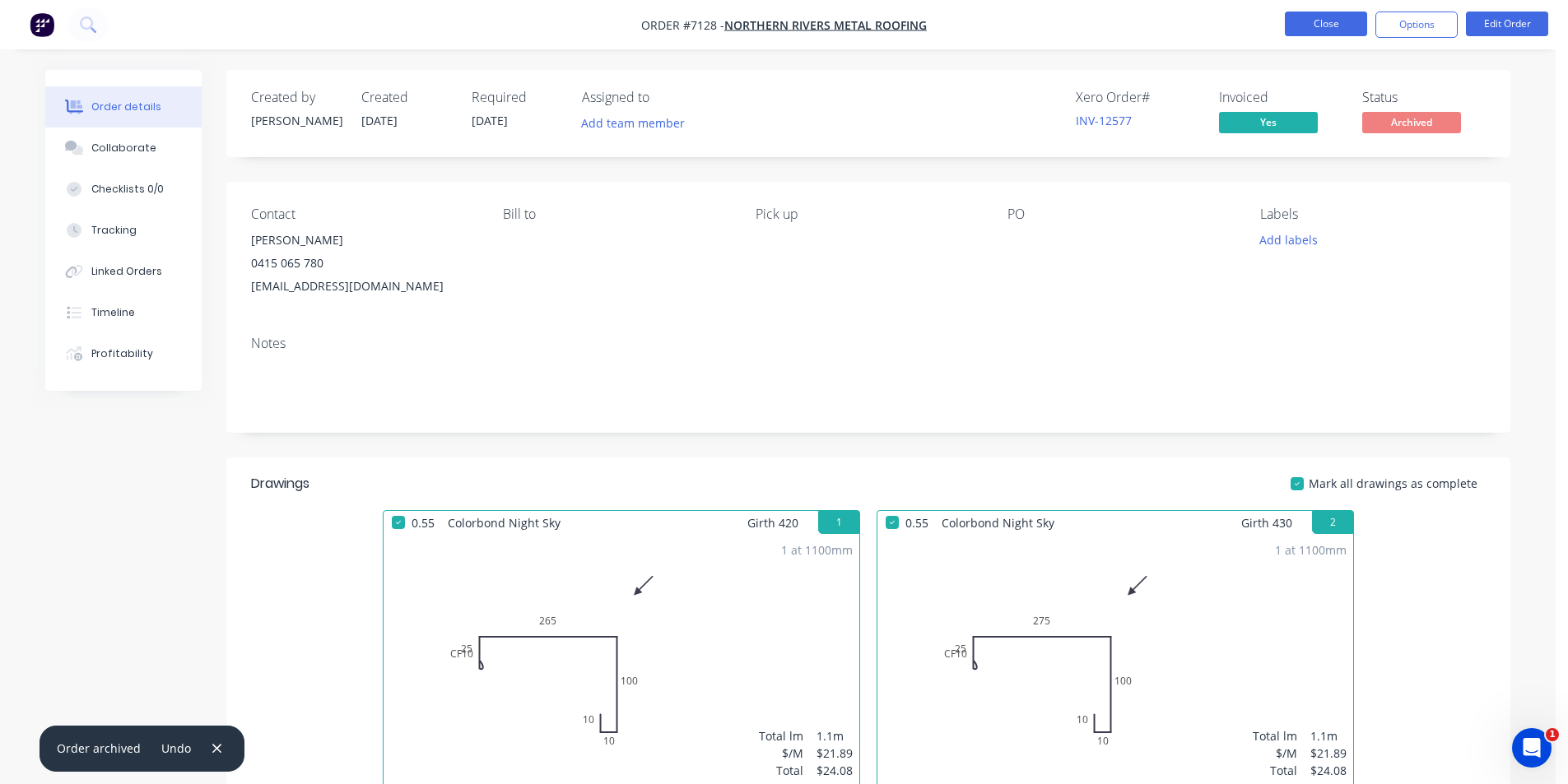
click at [1318, 28] on button "Close" at bounding box center [1326, 23] width 83 height 25
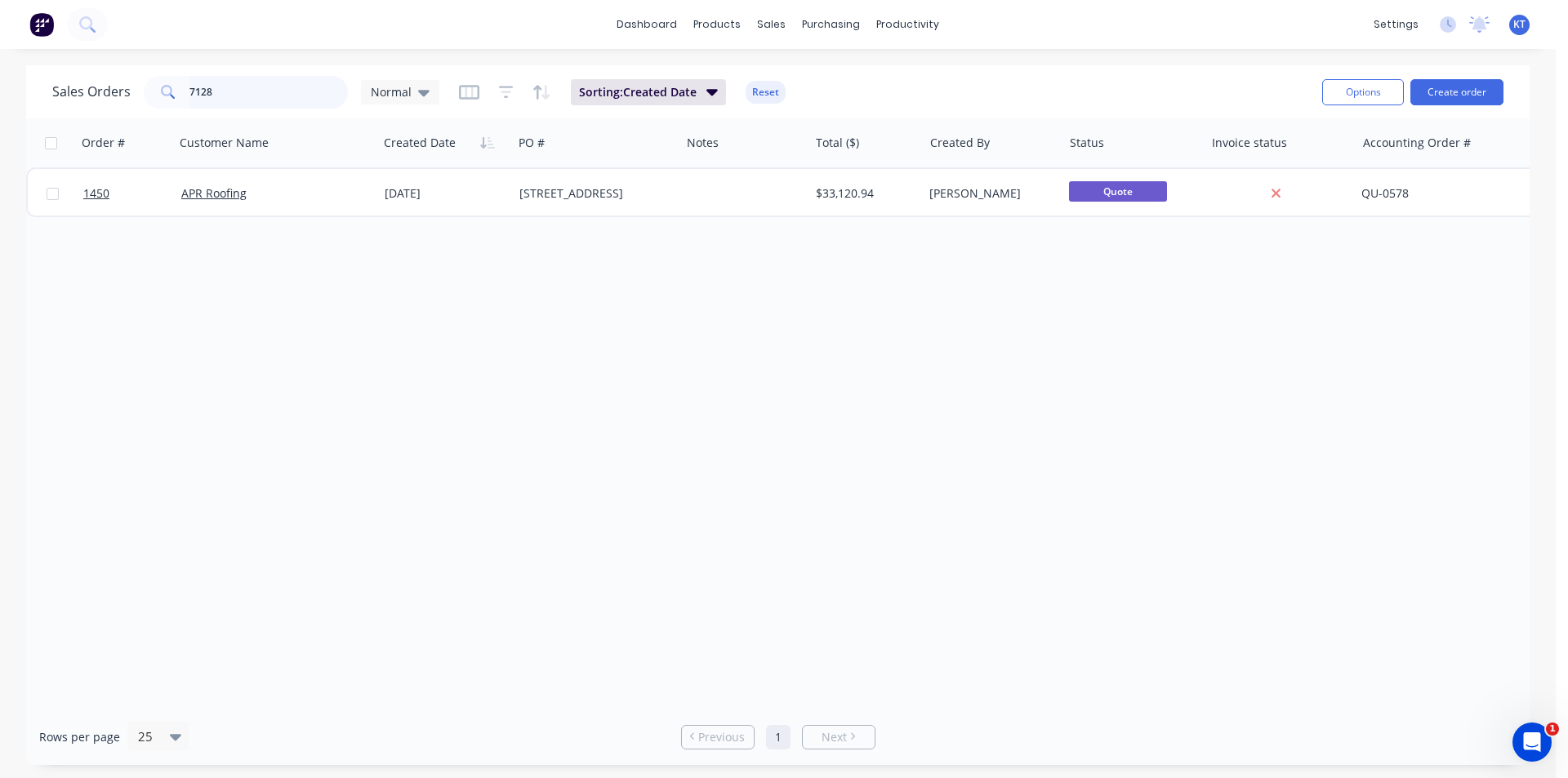
click at [317, 88] on input "7128" at bounding box center [269, 92] width 159 height 32
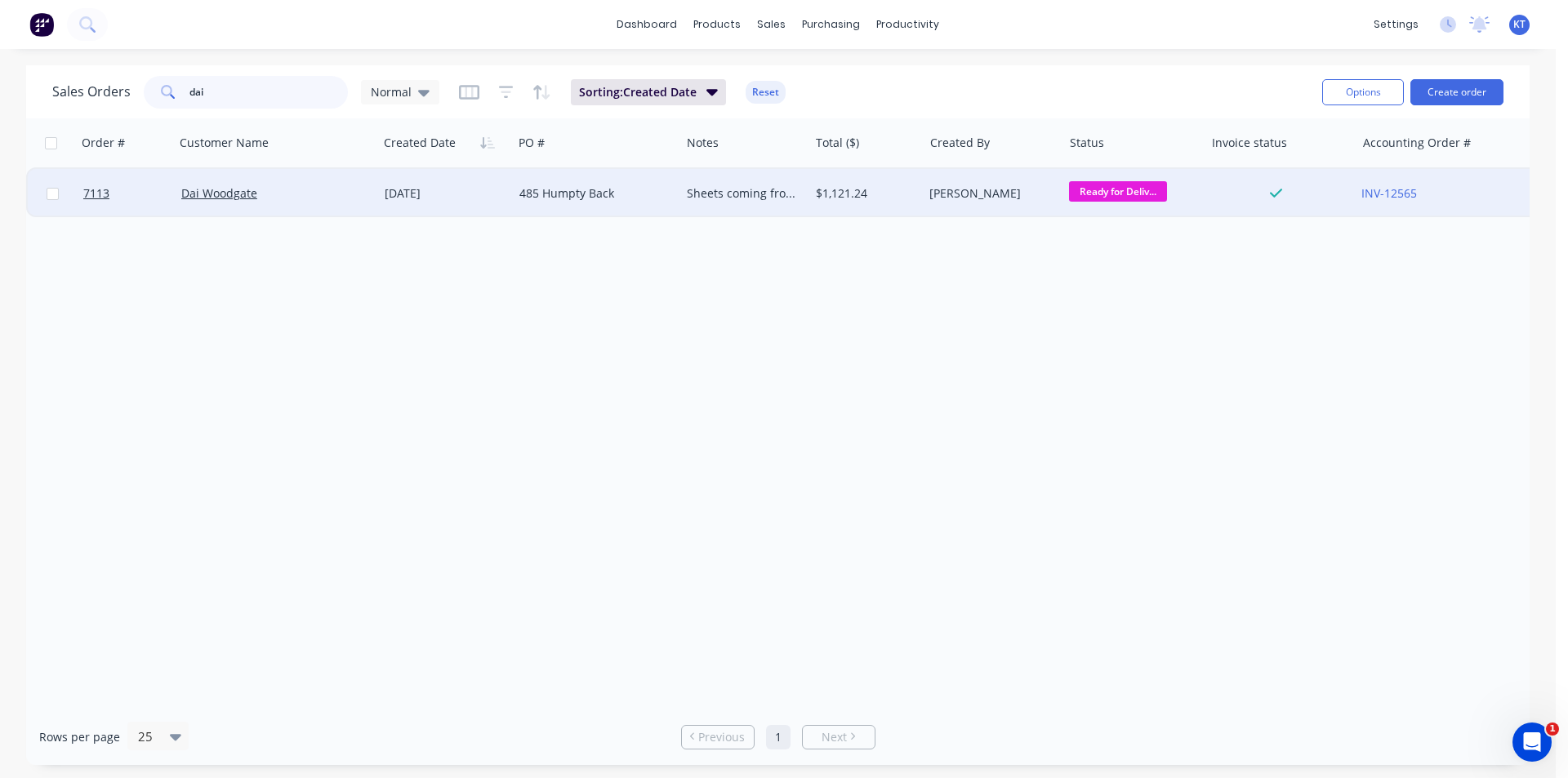
type input "dai"
click at [240, 202] on div "Dai Woodgate" at bounding box center [276, 193] width 203 height 49
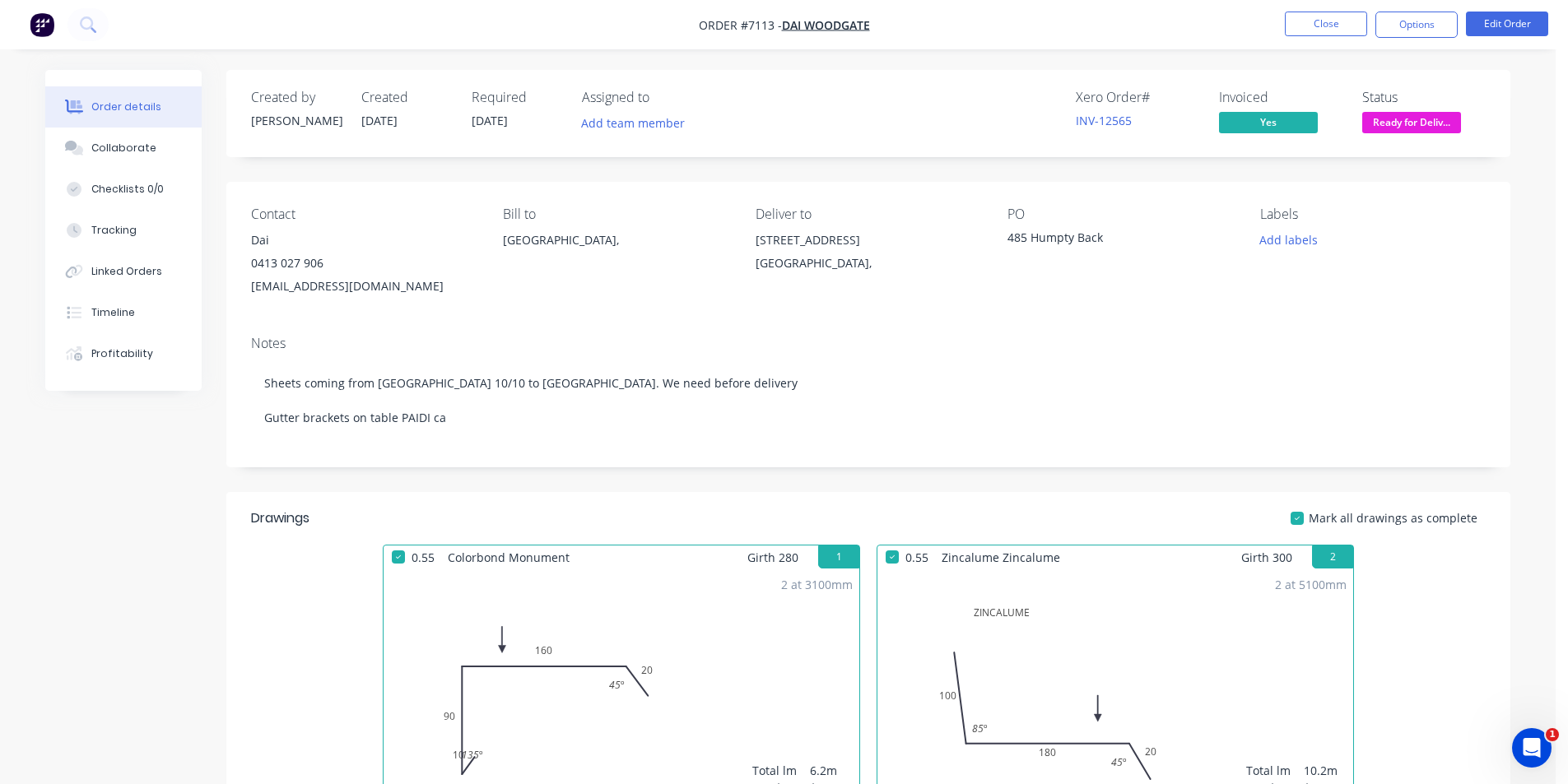
click at [1407, 122] on span "Ready for Deliv..." at bounding box center [1411, 122] width 98 height 20
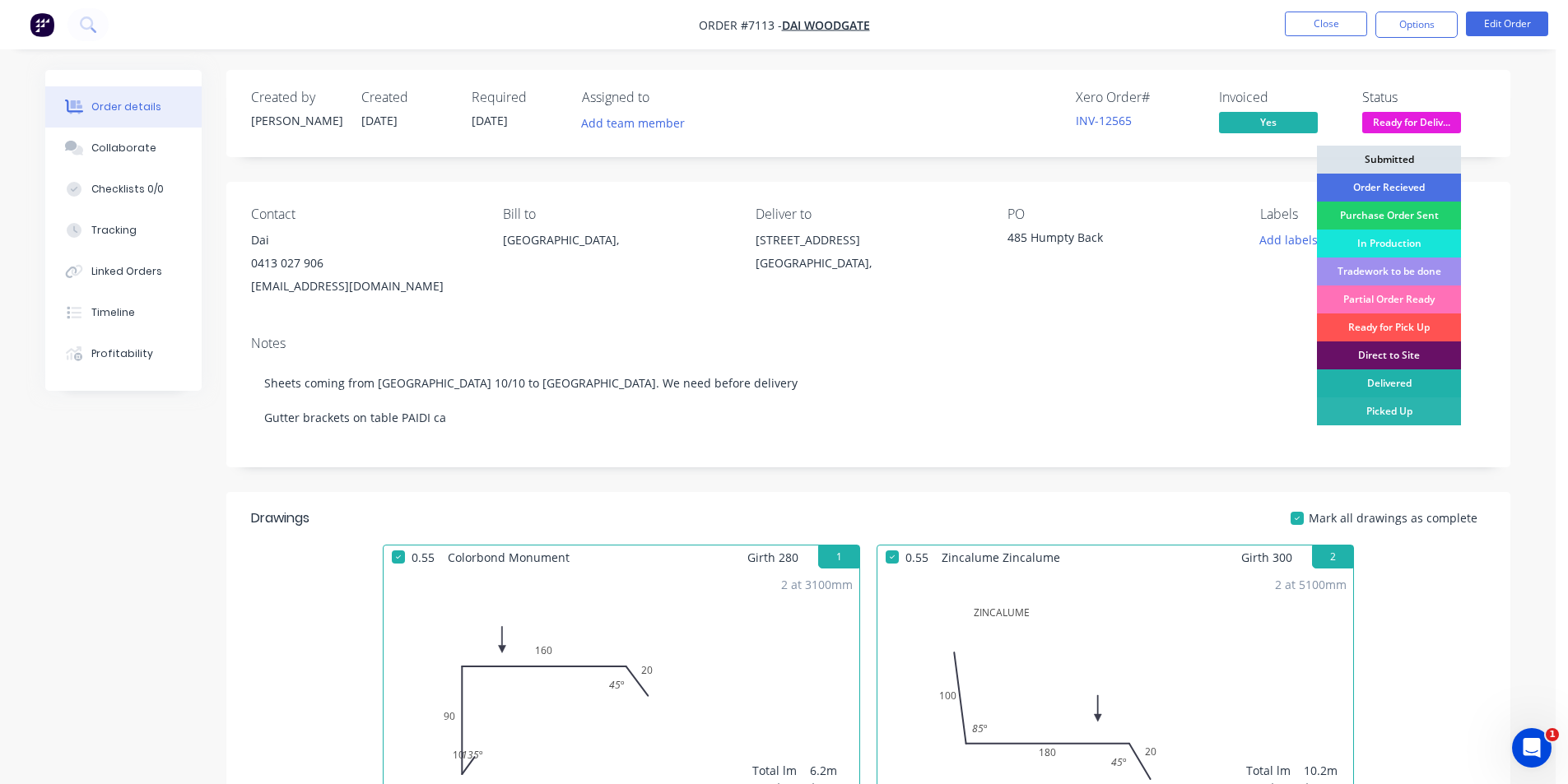
click at [1419, 387] on div "Delivered" at bounding box center [1388, 383] width 144 height 28
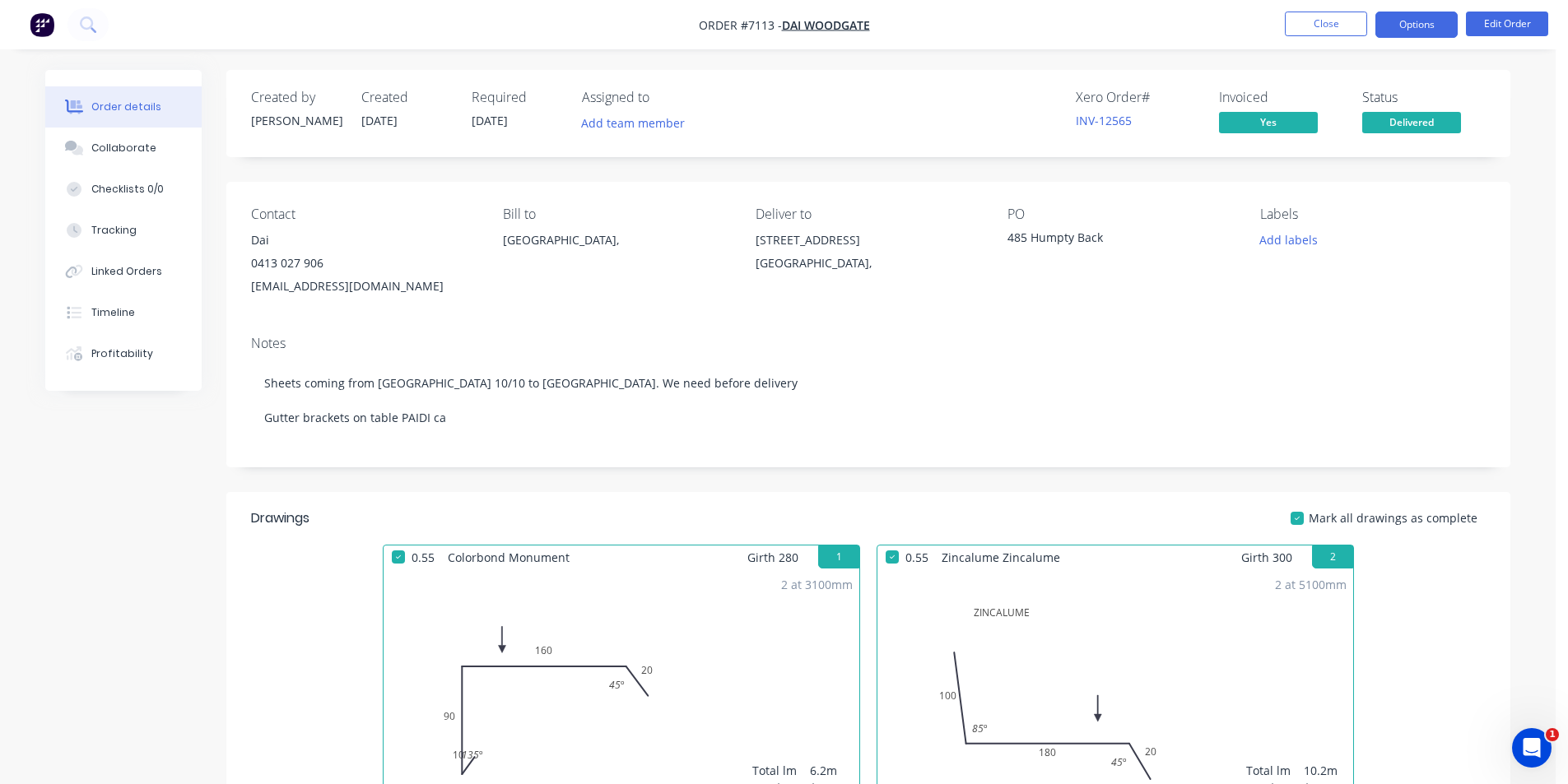
click at [1420, 32] on button "Options" at bounding box center [1416, 24] width 83 height 26
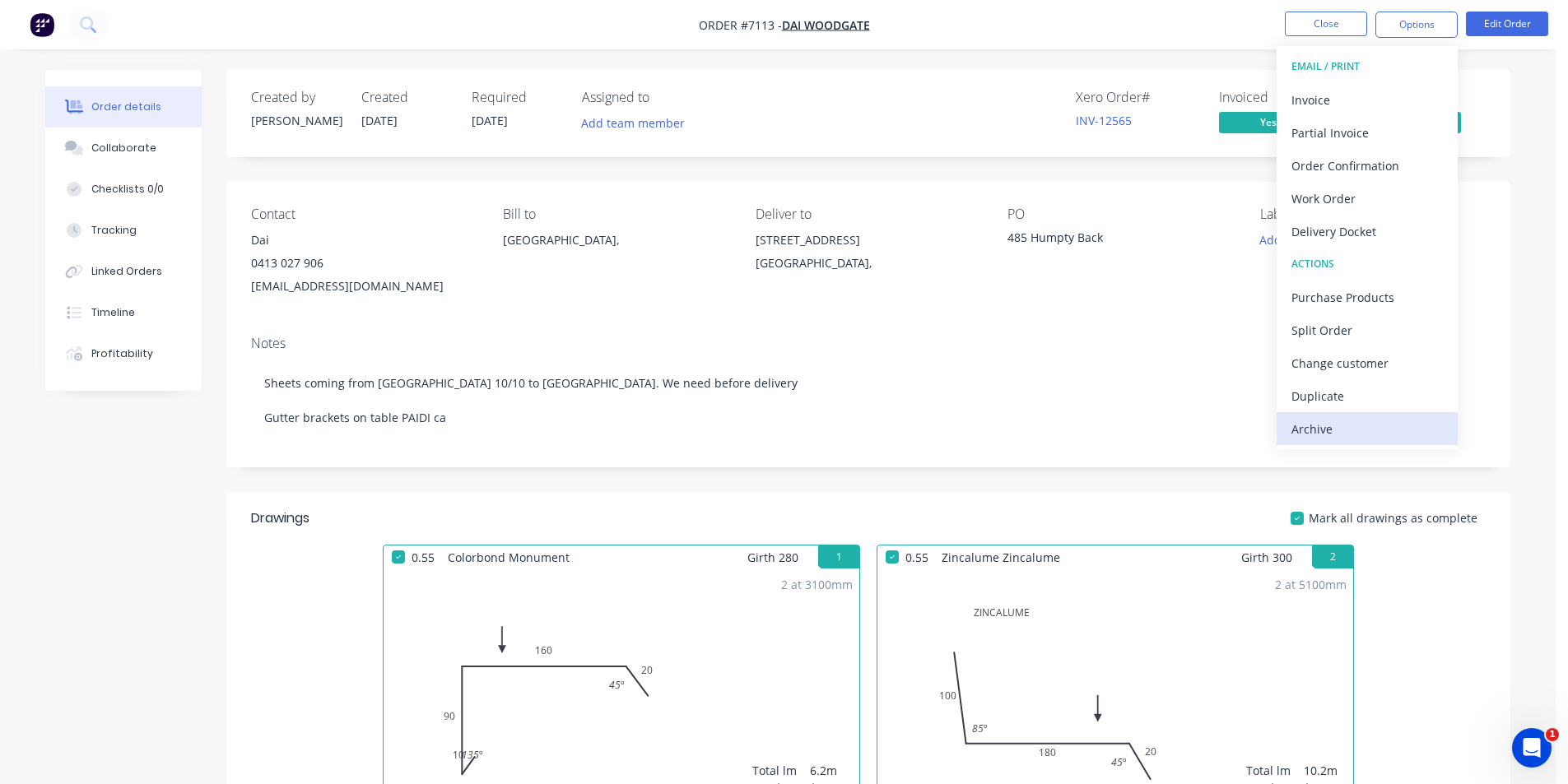
drag, startPoint x: 1407, startPoint y: 423, endPoint x: 1410, endPoint y: 395, distance: 28.2
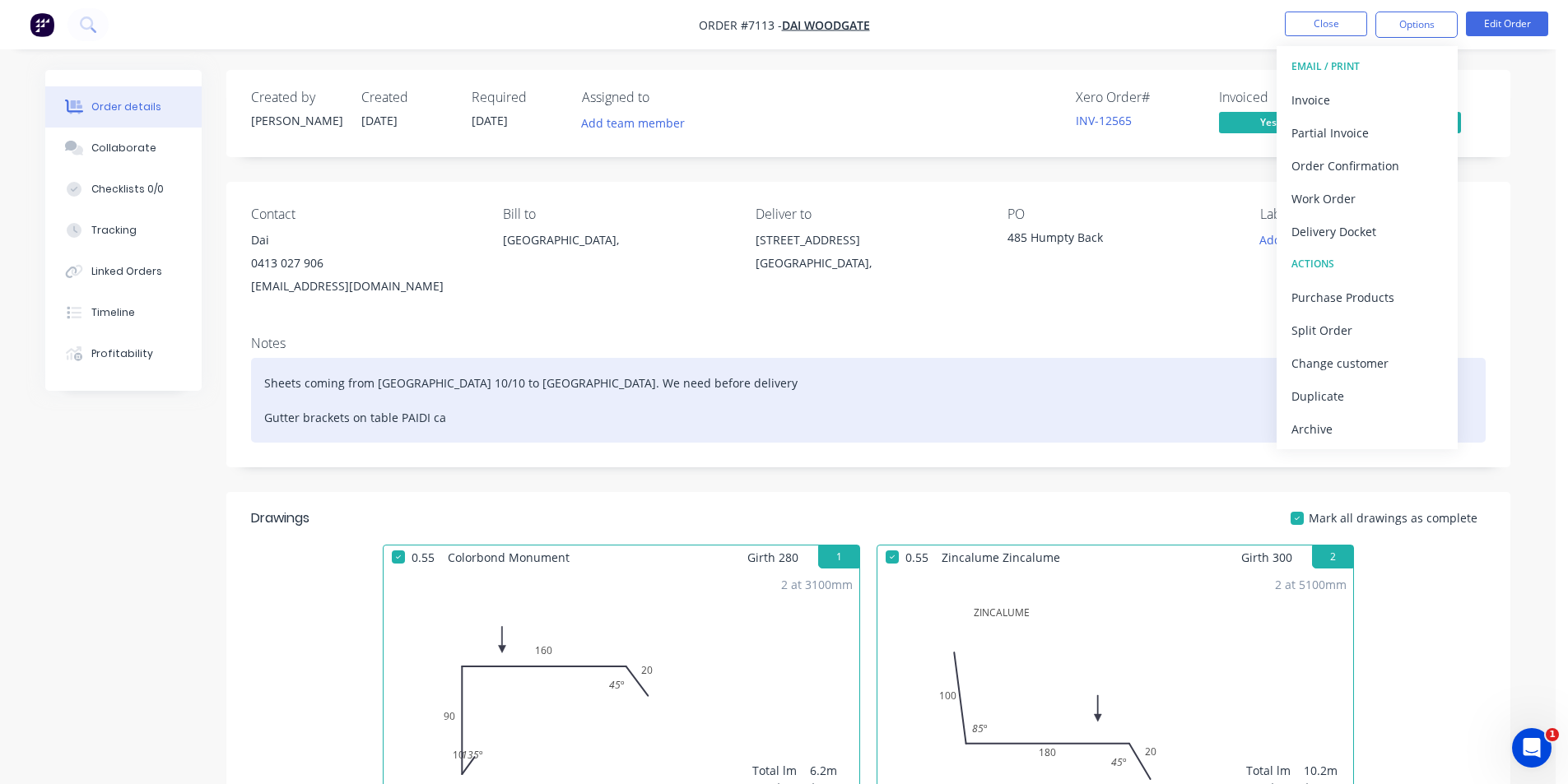
click at [1407, 422] on div "Archive" at bounding box center [1367, 430] width 151 height 24
